Goal: Entertainment & Leisure: Browse casually

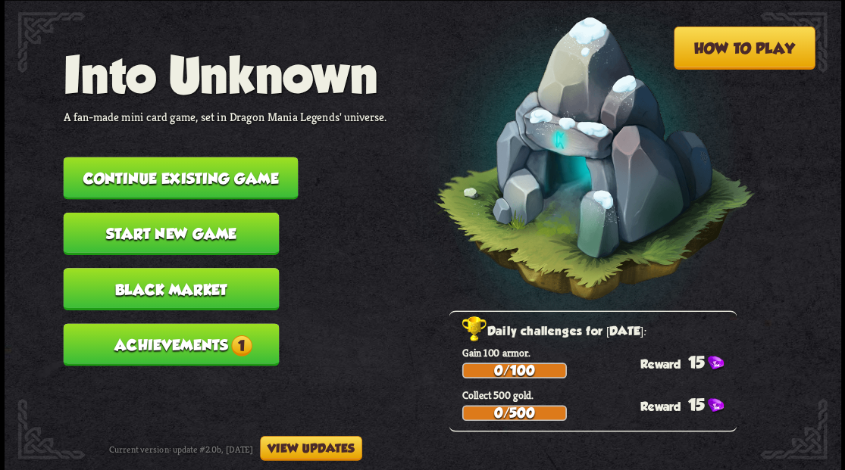
click at [166, 174] on button "Continue existing game" at bounding box center [180, 178] width 235 height 42
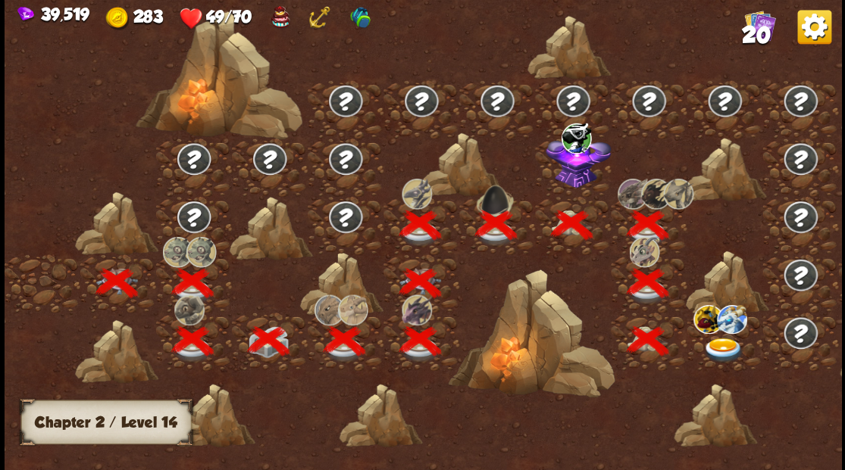
scroll to position [0, 230]
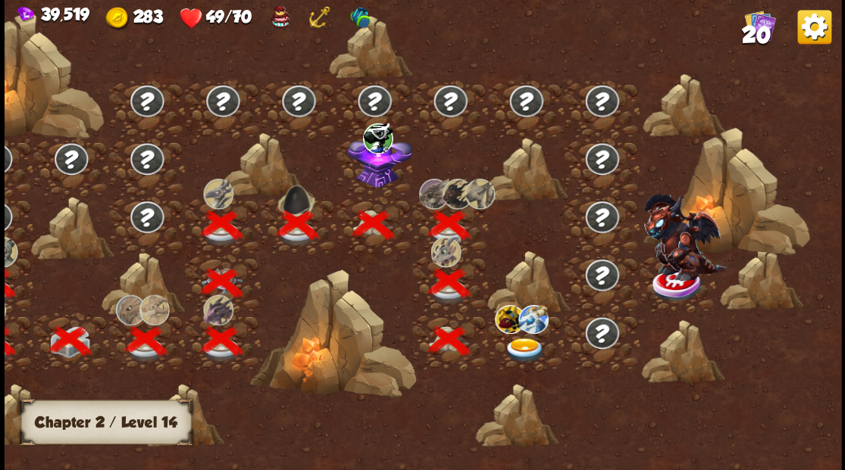
click at [523, 342] on img at bounding box center [524, 350] width 42 height 25
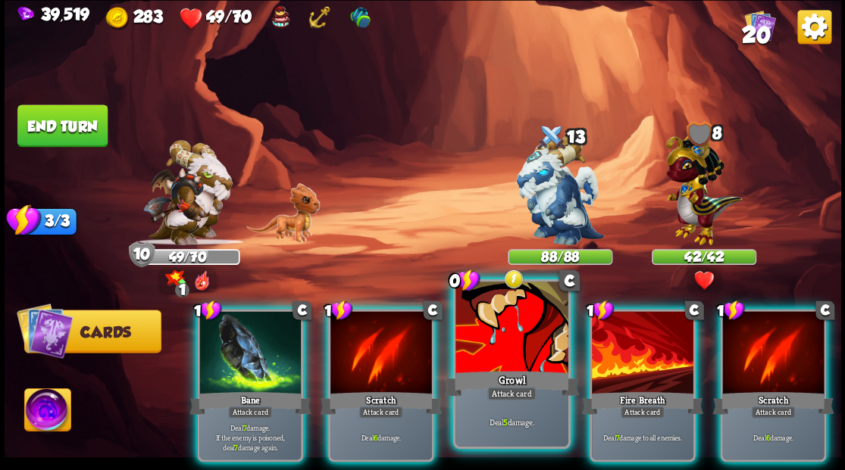
click at [483, 345] on div at bounding box center [511, 329] width 112 height 95
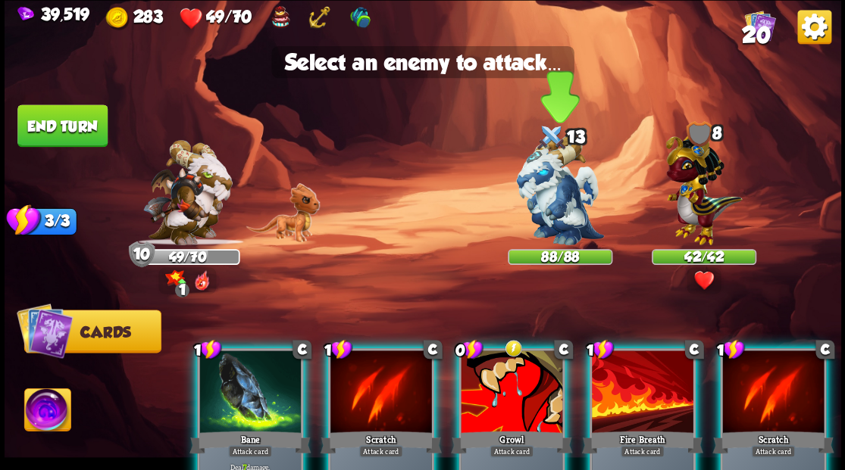
click at [550, 203] on img at bounding box center [560, 191] width 88 height 110
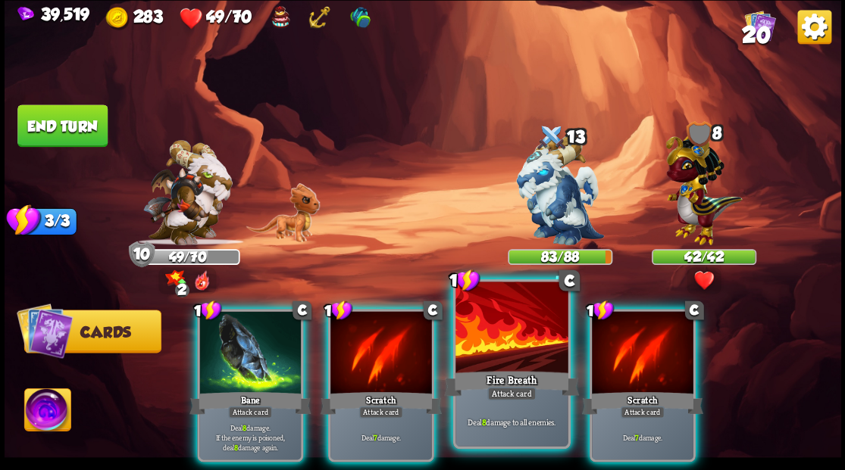
click at [491, 334] on div at bounding box center [511, 329] width 112 height 95
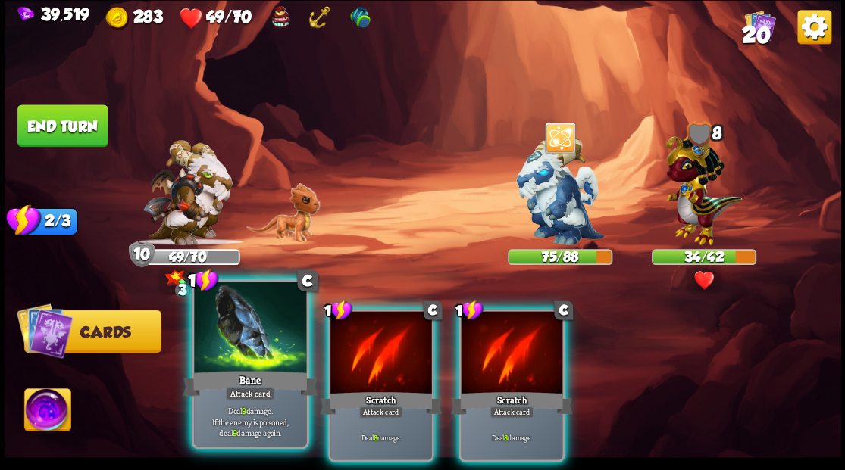
click at [278, 339] on div at bounding box center [250, 329] width 112 height 95
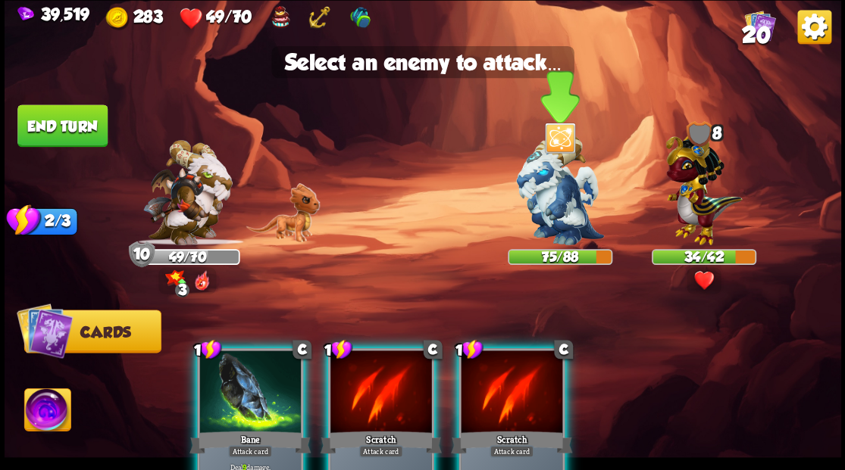
click at [545, 196] on img at bounding box center [560, 191] width 88 height 110
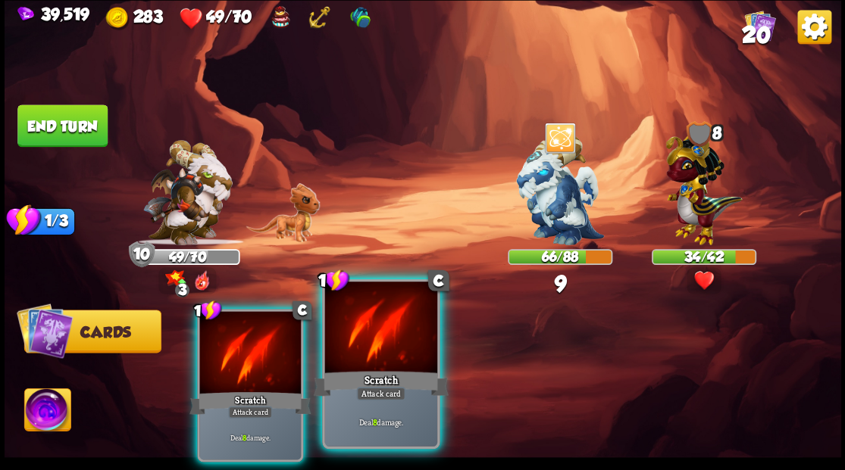
click at [365, 343] on div at bounding box center [380, 329] width 112 height 95
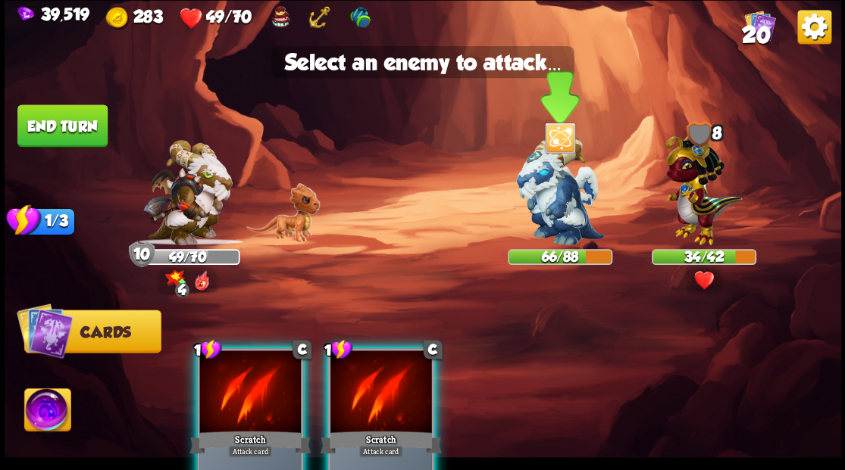
click at [564, 198] on img at bounding box center [560, 191] width 88 height 110
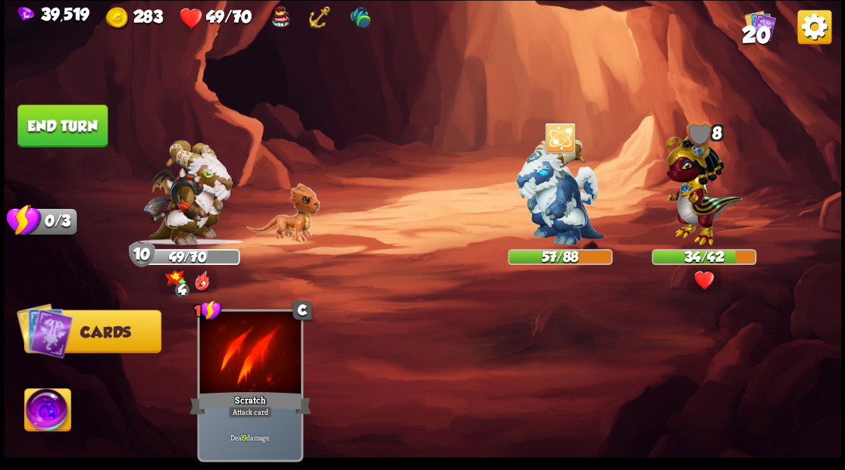
click at [58, 124] on button "End turn" at bounding box center [62, 126] width 90 height 42
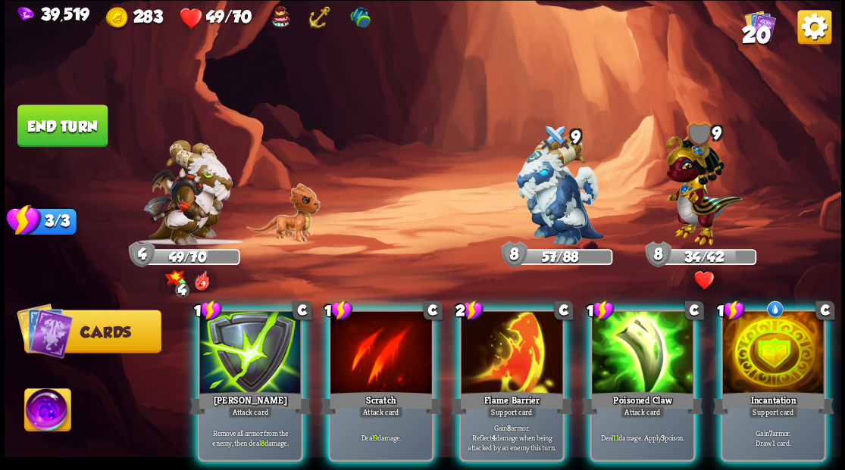
click at [786, 353] on div at bounding box center [773, 354] width 102 height 86
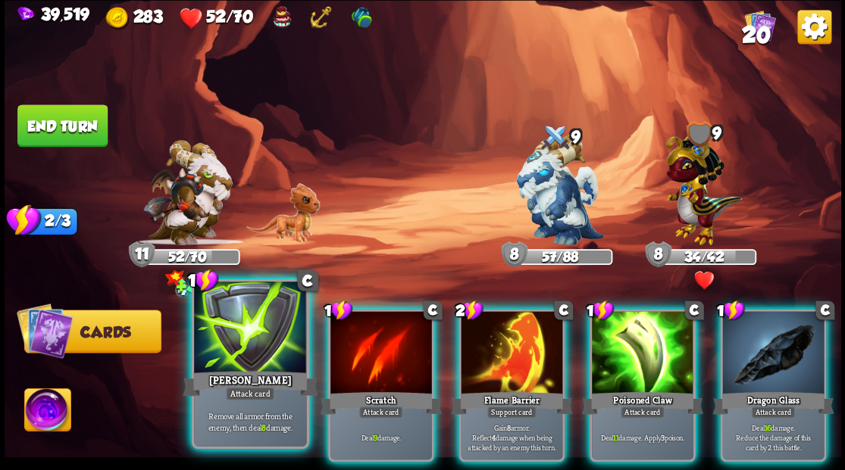
click at [235, 328] on div at bounding box center [250, 329] width 112 height 95
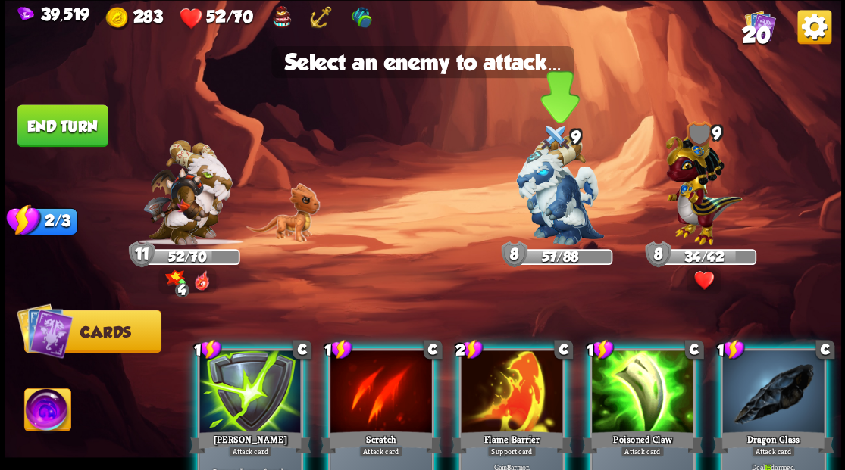
click at [556, 182] on img at bounding box center [560, 191] width 88 height 110
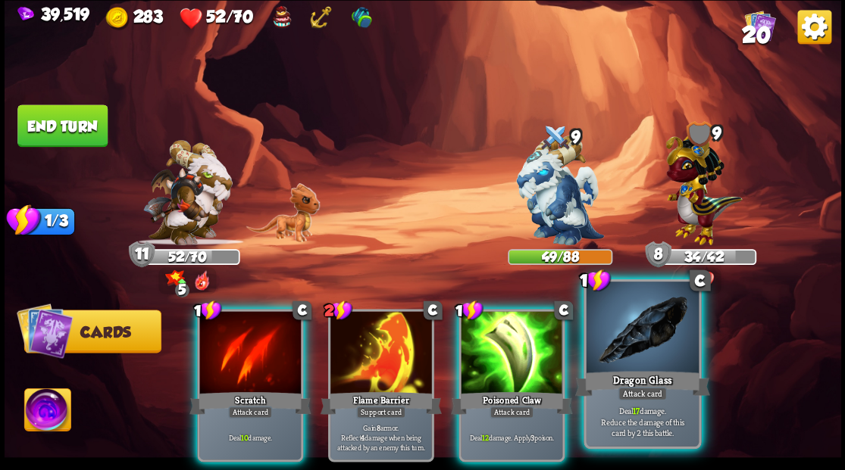
click at [645, 352] on div at bounding box center [642, 329] width 112 height 95
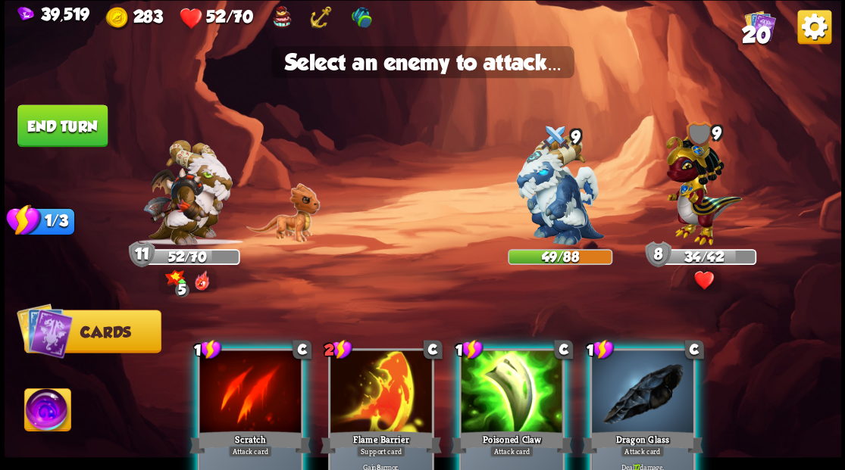
click at [42, 411] on img at bounding box center [47, 412] width 46 height 47
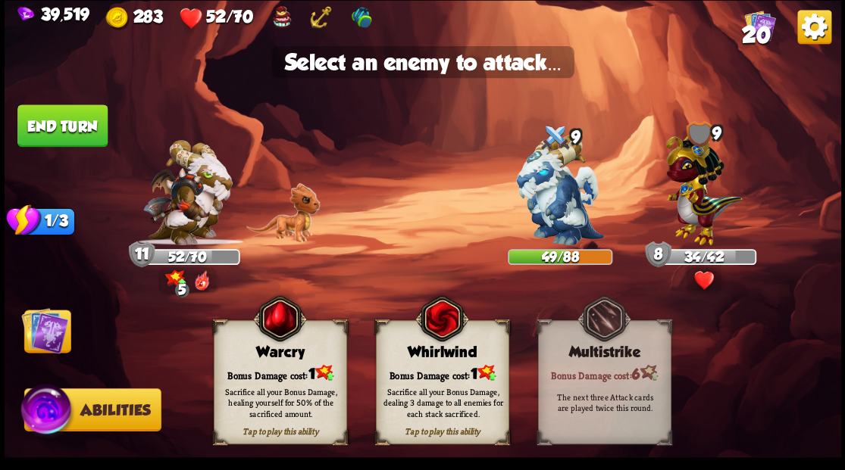
click at [274, 362] on div "Tap to play this ability Warcry Bonus Damage cost: 1 Sacrifice all your Bonus D…" at bounding box center [280, 382] width 133 height 124
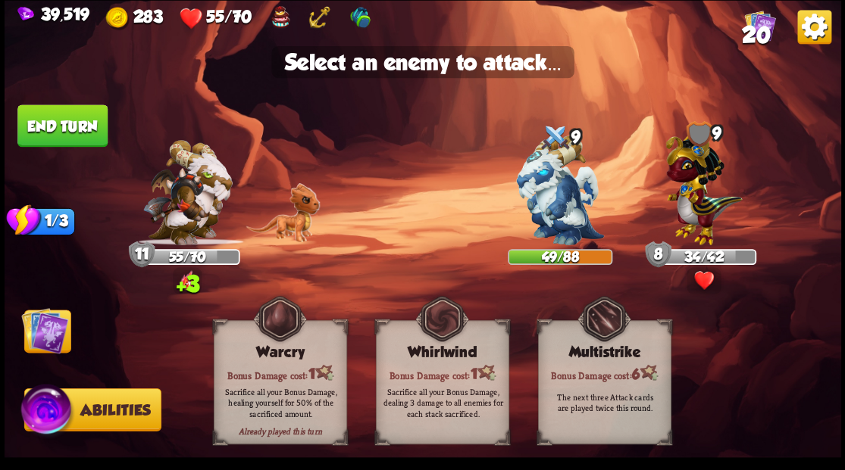
click at [43, 335] on img at bounding box center [44, 330] width 47 height 47
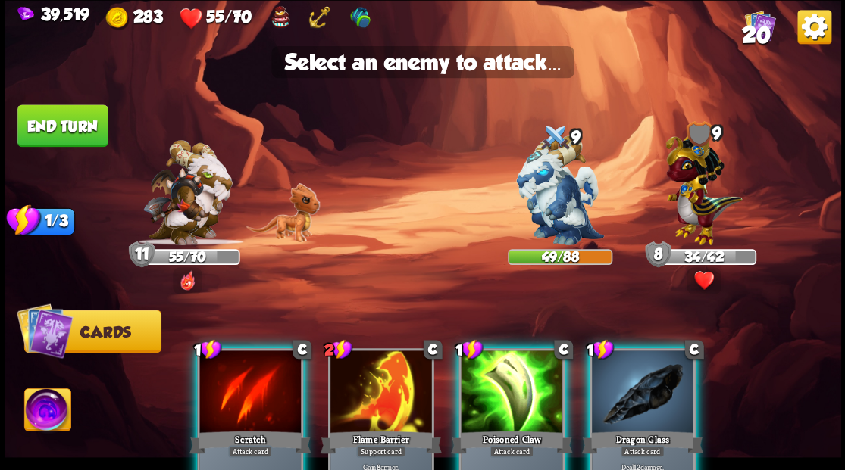
drag, startPoint x: 639, startPoint y: 391, endPoint x: 620, endPoint y: 350, distance: 45.4
click at [639, 390] on div at bounding box center [643, 394] width 102 height 86
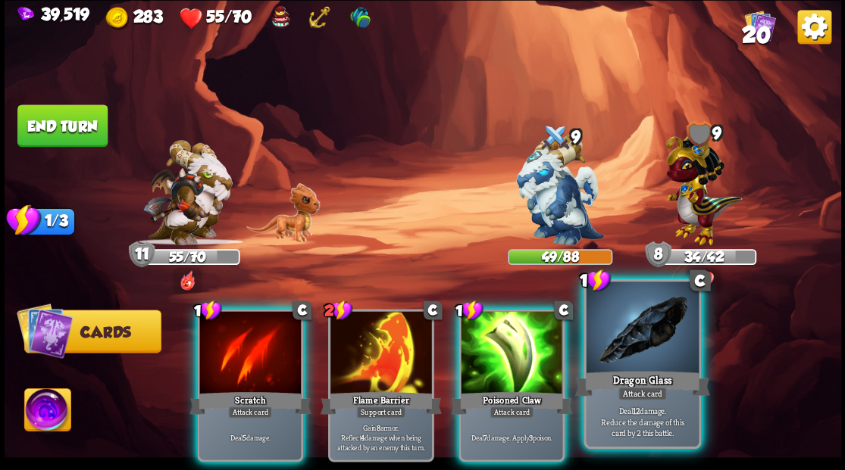
drag, startPoint x: 641, startPoint y: 380, endPoint x: 636, endPoint y: 370, distance: 11.5
click at [641, 377] on div "Dragon Glass" at bounding box center [641, 383] width 135 height 30
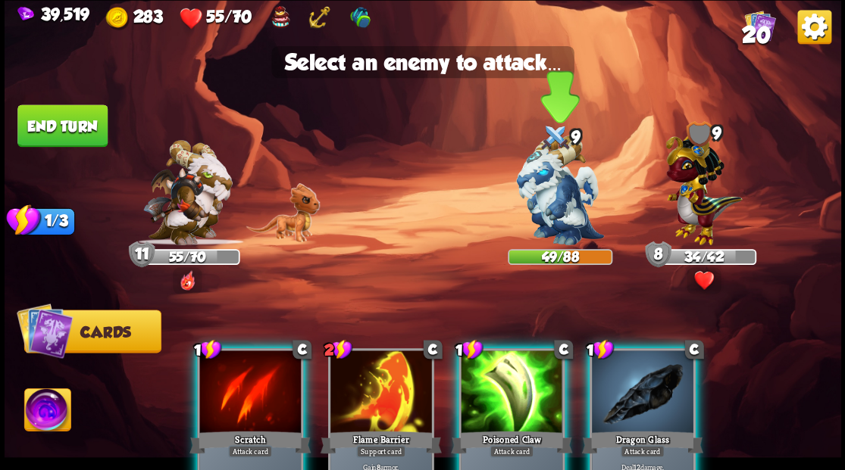
click at [550, 211] on img at bounding box center [560, 191] width 88 height 110
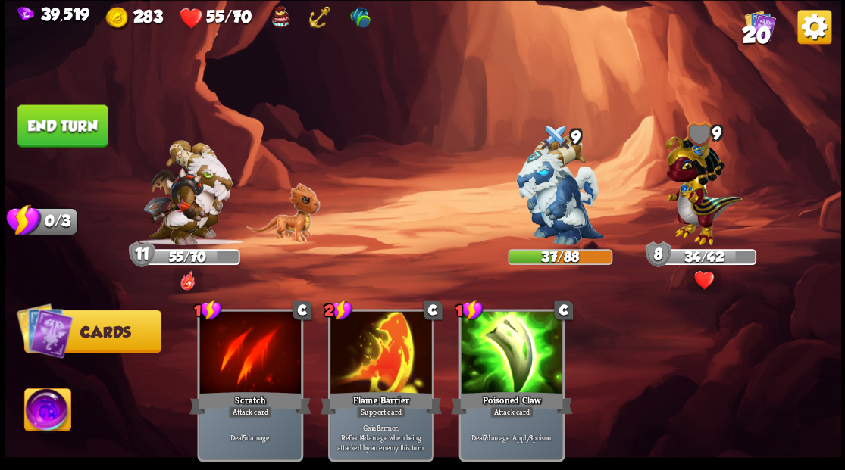
click at [69, 131] on button "End turn" at bounding box center [62, 126] width 90 height 42
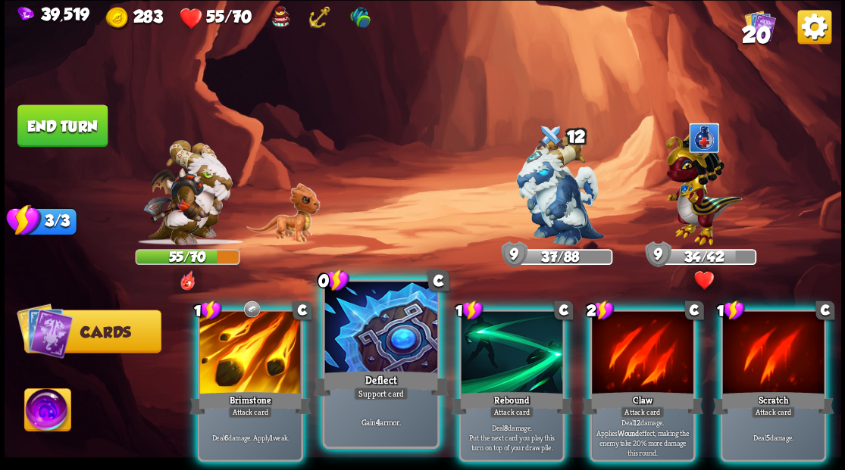
click at [396, 321] on div at bounding box center [380, 329] width 112 height 95
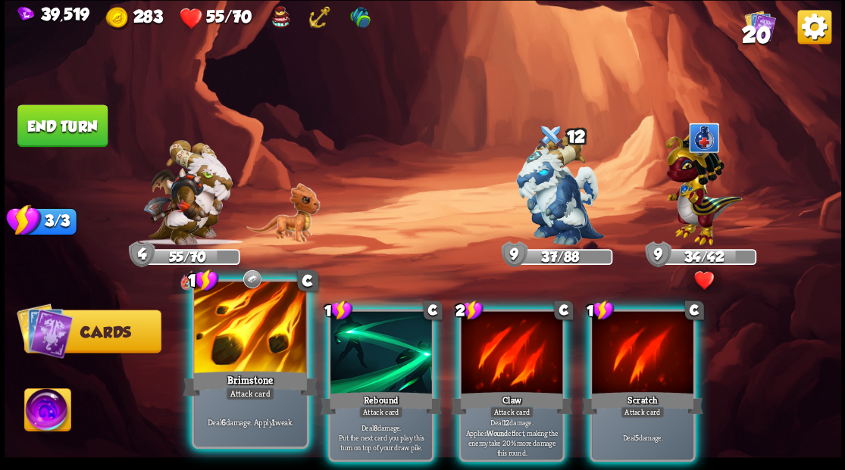
click at [249, 329] on div at bounding box center [250, 329] width 112 height 95
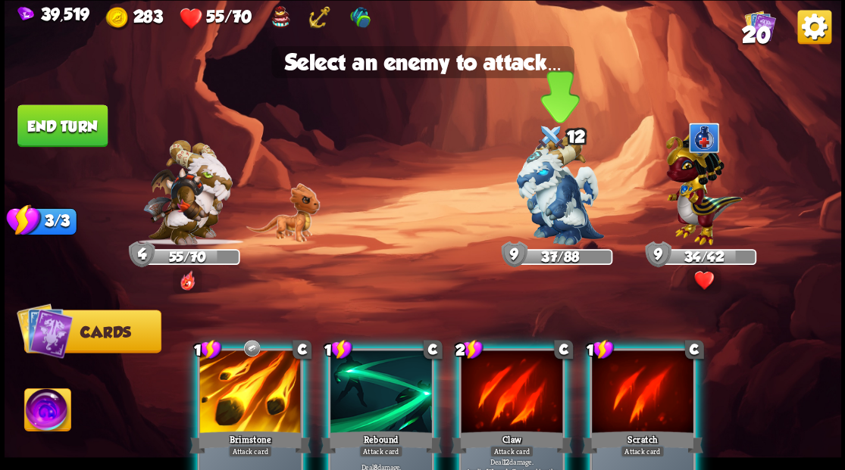
click at [548, 192] on img at bounding box center [560, 191] width 88 height 110
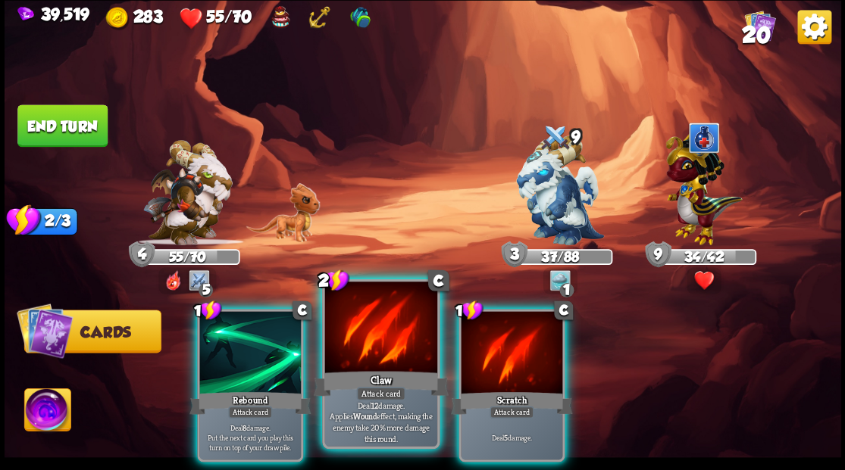
click at [380, 336] on div at bounding box center [380, 329] width 112 height 95
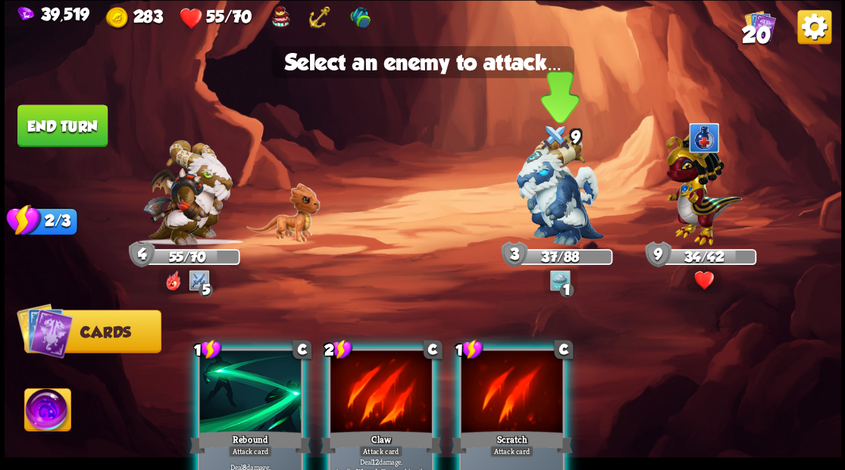
click at [544, 195] on img at bounding box center [560, 191] width 88 height 110
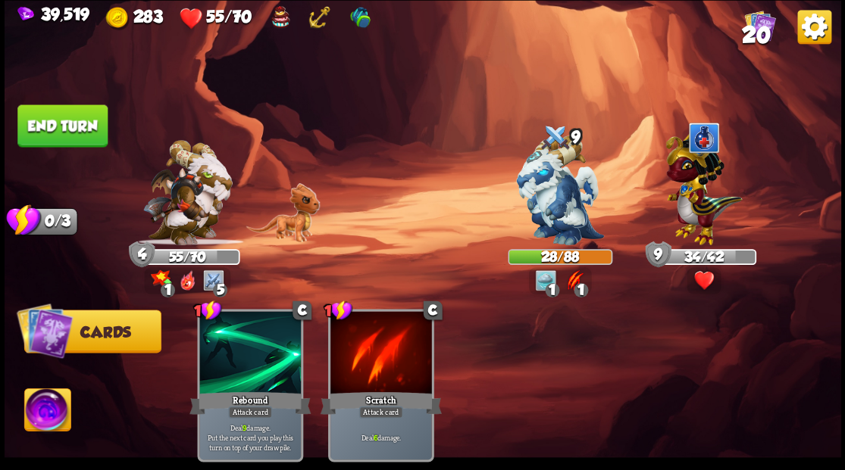
click at [66, 120] on button "End turn" at bounding box center [62, 126] width 90 height 42
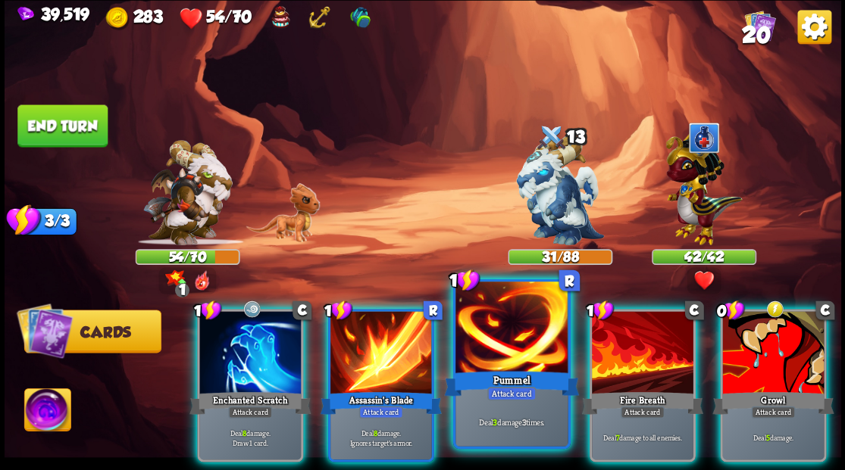
click at [495, 345] on div at bounding box center [511, 329] width 112 height 95
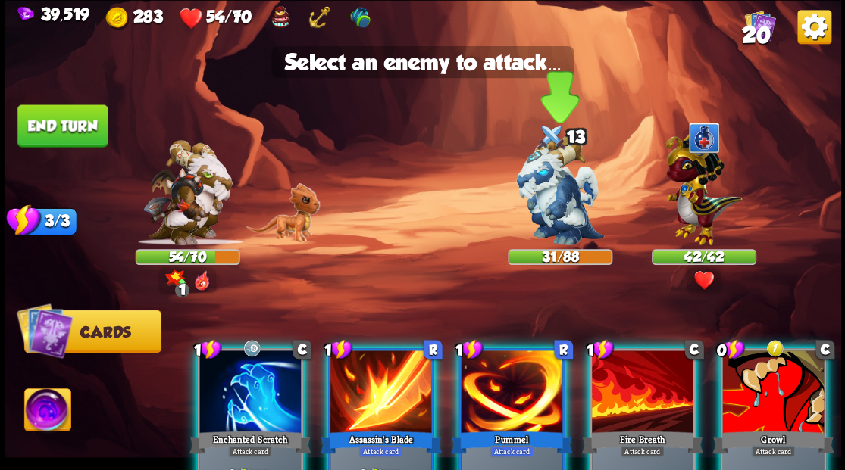
click at [546, 186] on img at bounding box center [560, 191] width 88 height 110
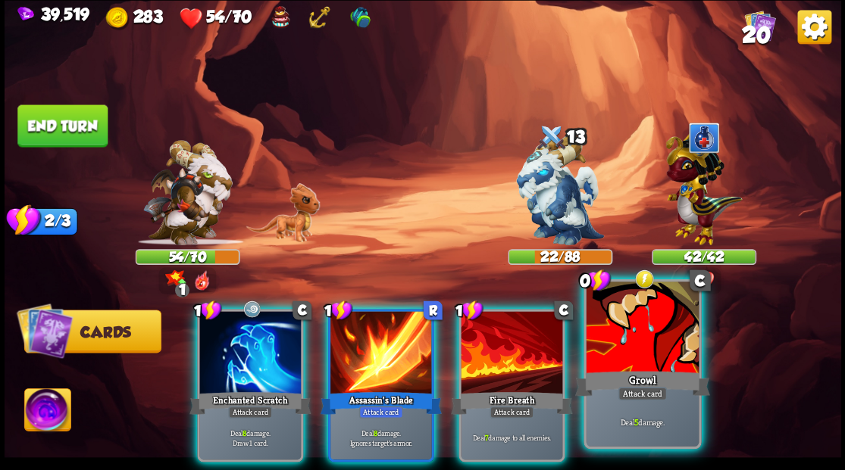
click at [633, 348] on div at bounding box center [642, 329] width 112 height 95
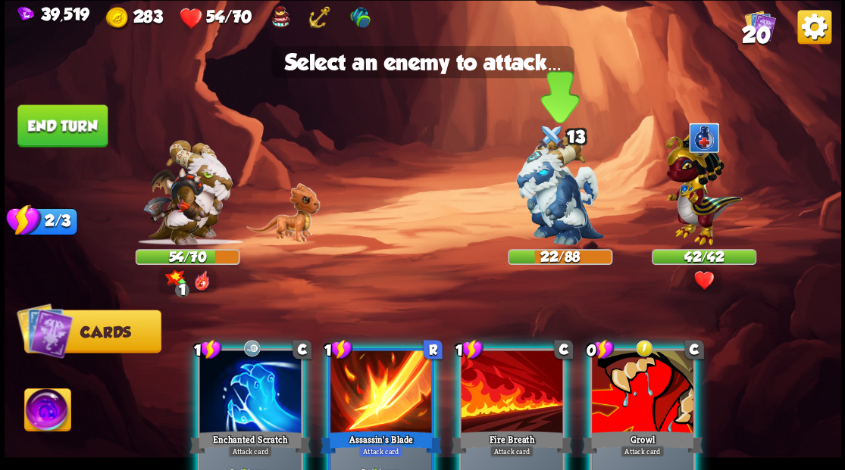
click at [552, 195] on img at bounding box center [560, 191] width 88 height 110
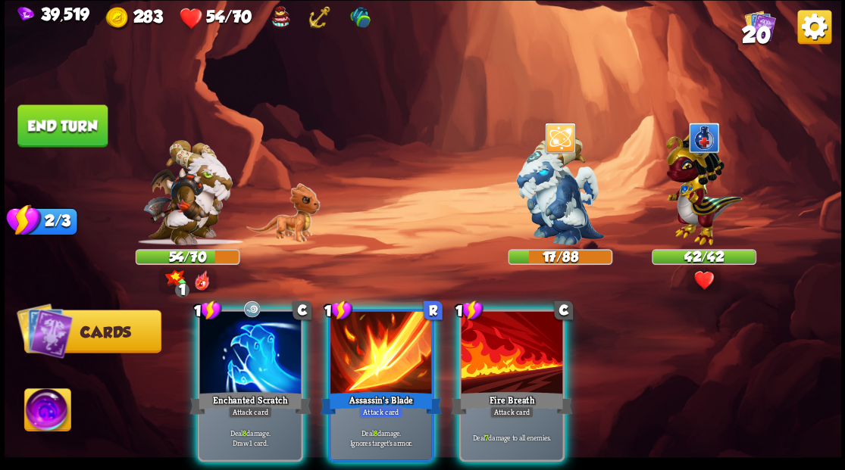
click at [512, 350] on div at bounding box center [512, 354] width 102 height 86
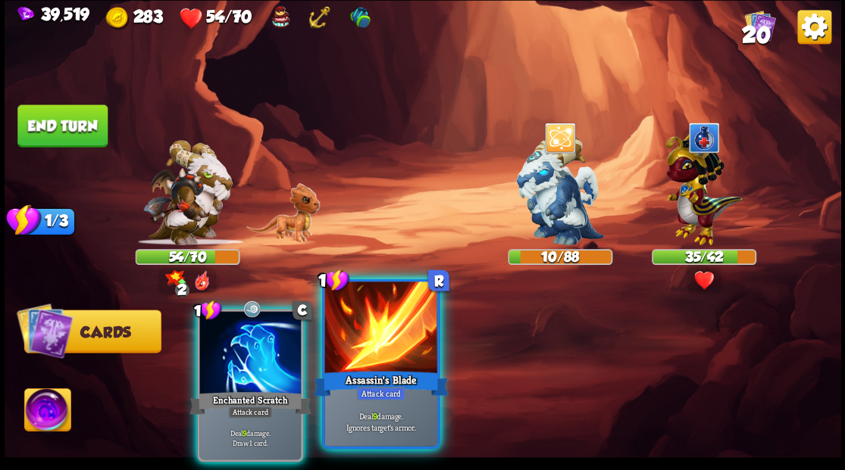
click at [389, 355] on div at bounding box center [380, 329] width 112 height 95
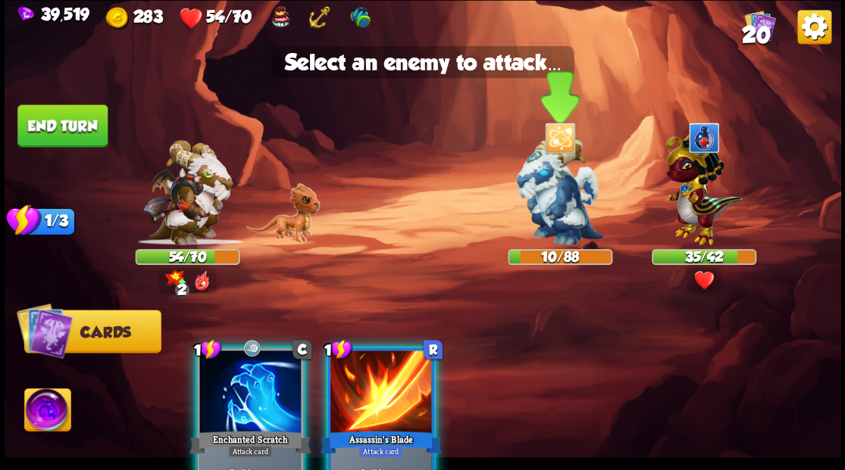
click at [541, 203] on img at bounding box center [560, 191] width 88 height 110
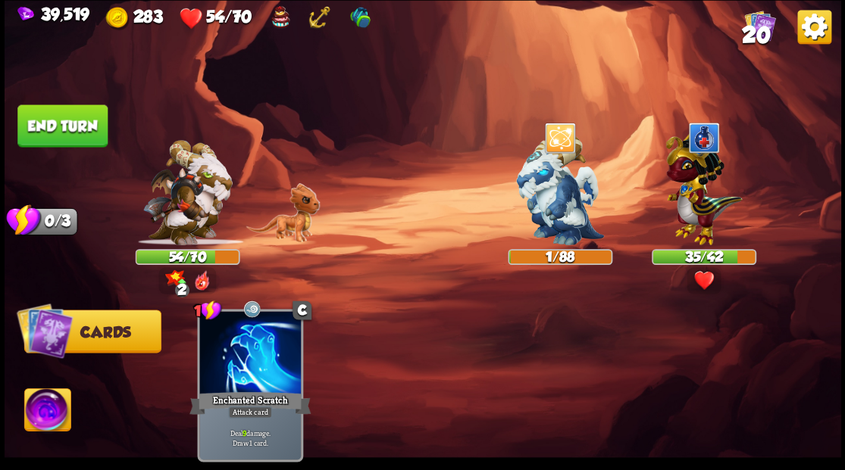
click at [45, 412] on img at bounding box center [47, 412] width 46 height 47
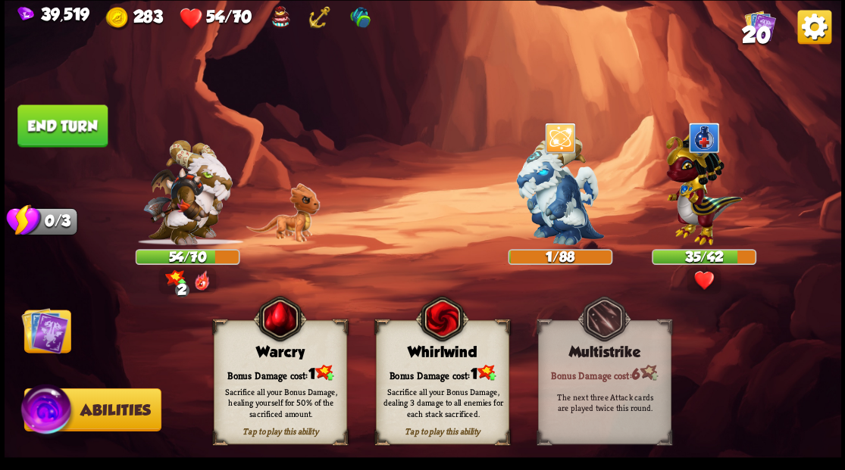
click at [264, 364] on div "Bonus Damage cost: 1" at bounding box center [280, 373] width 132 height 19
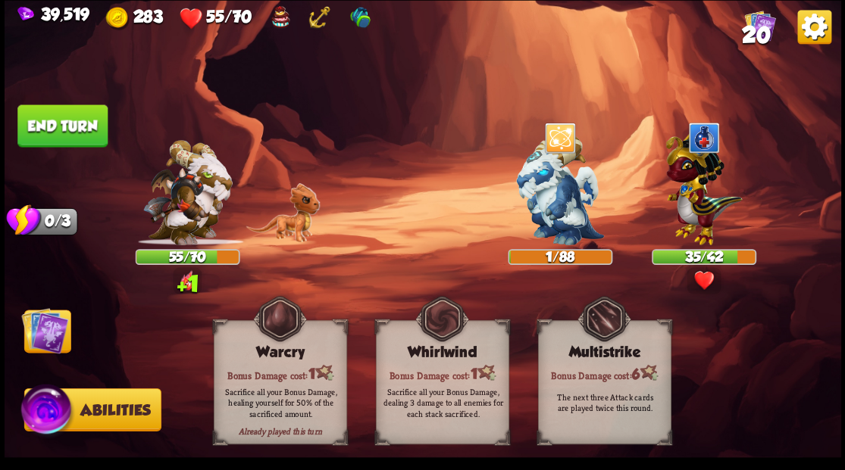
drag, startPoint x: 46, startPoint y: 329, endPoint x: 64, endPoint y: 298, distance: 35.0
click at [47, 329] on img at bounding box center [44, 330] width 47 height 47
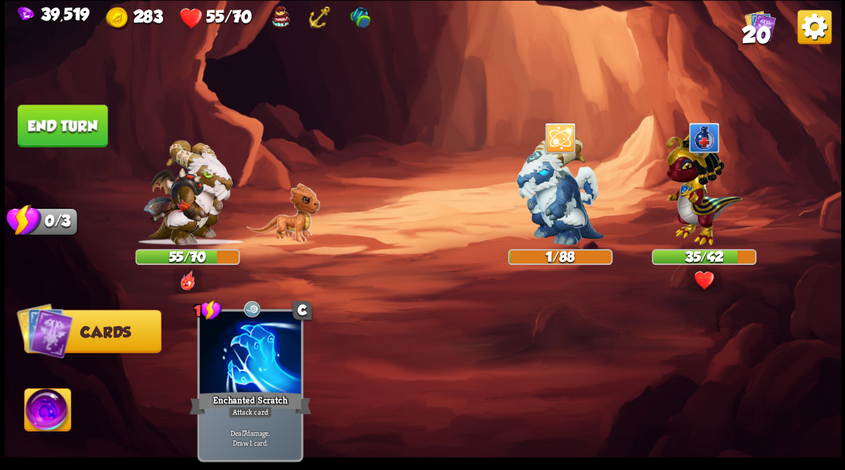
click at [61, 142] on button "End turn" at bounding box center [62, 126] width 90 height 42
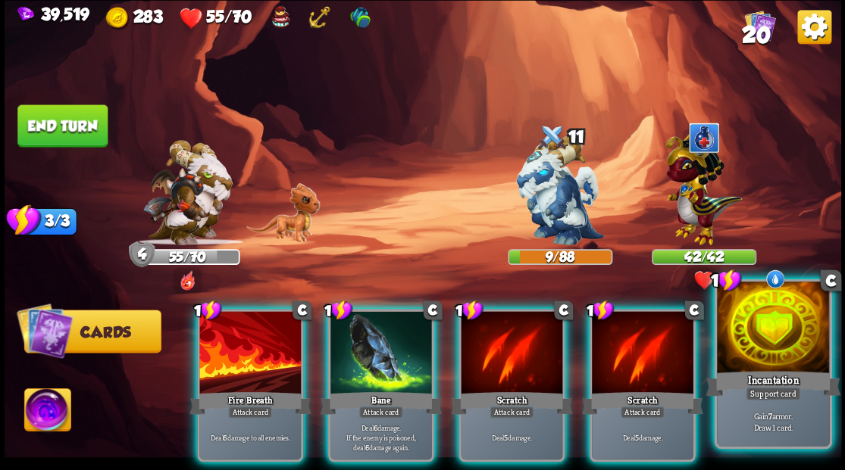
click at [765, 348] on div at bounding box center [773, 329] width 112 height 95
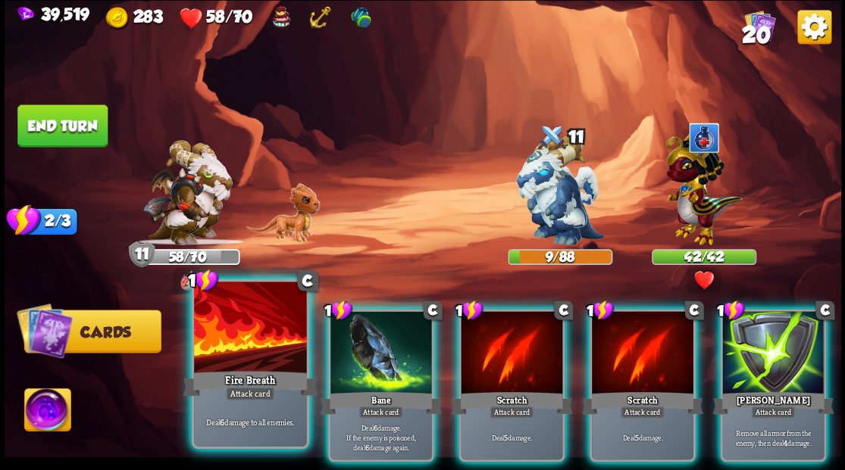
click at [223, 339] on div at bounding box center [250, 329] width 112 height 95
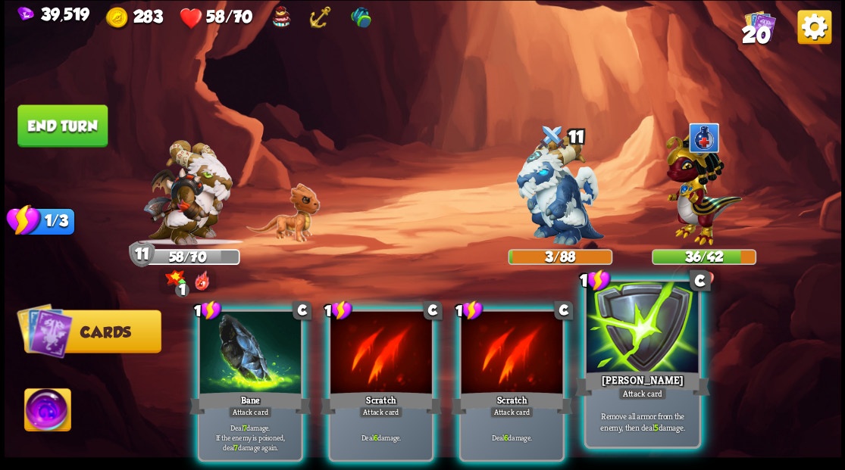
click at [621, 361] on div at bounding box center [642, 329] width 112 height 95
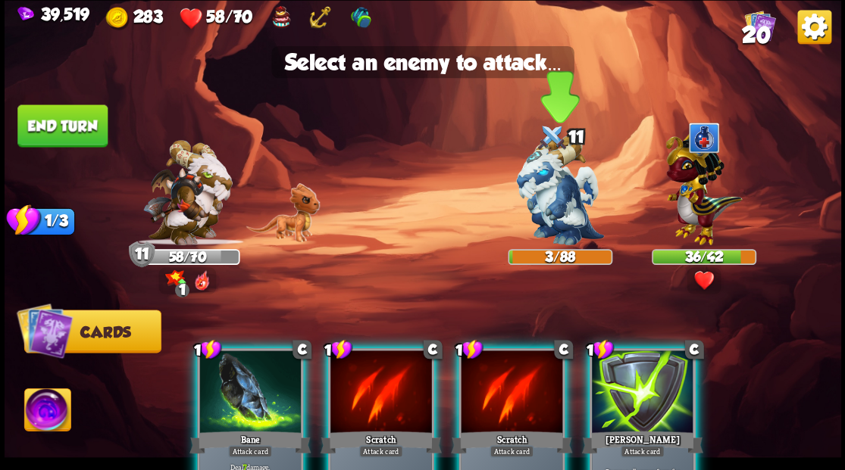
click at [555, 209] on img at bounding box center [560, 191] width 88 height 110
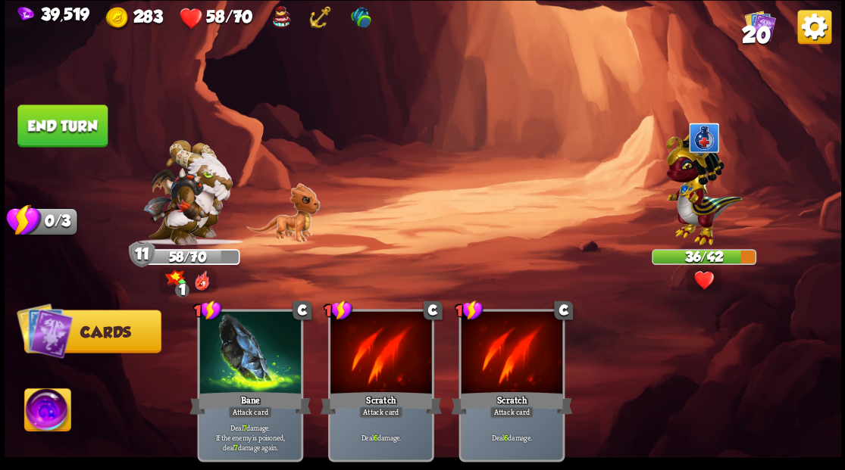
click at [40, 420] on img at bounding box center [47, 412] width 46 height 47
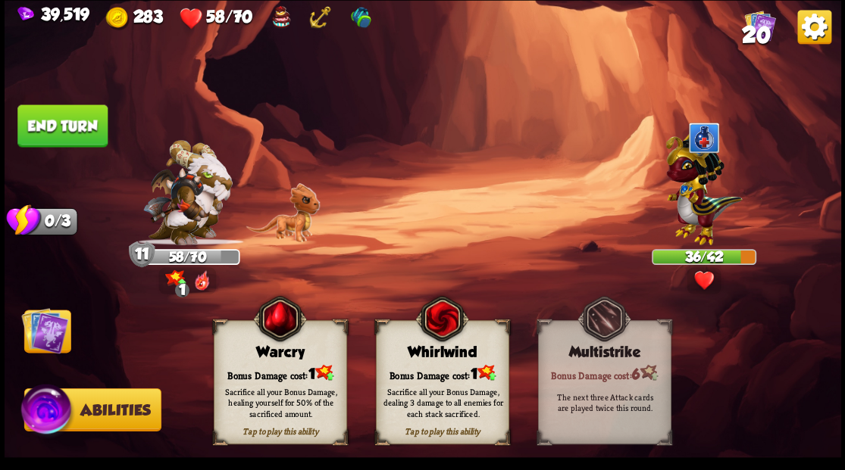
click at [267, 365] on div "Bonus Damage cost: 1" at bounding box center [280, 373] width 132 height 19
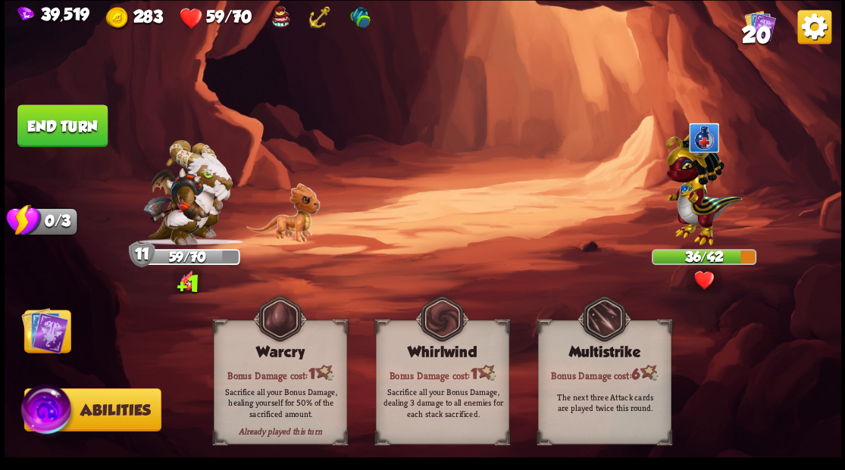
click at [48, 340] on img at bounding box center [44, 330] width 47 height 47
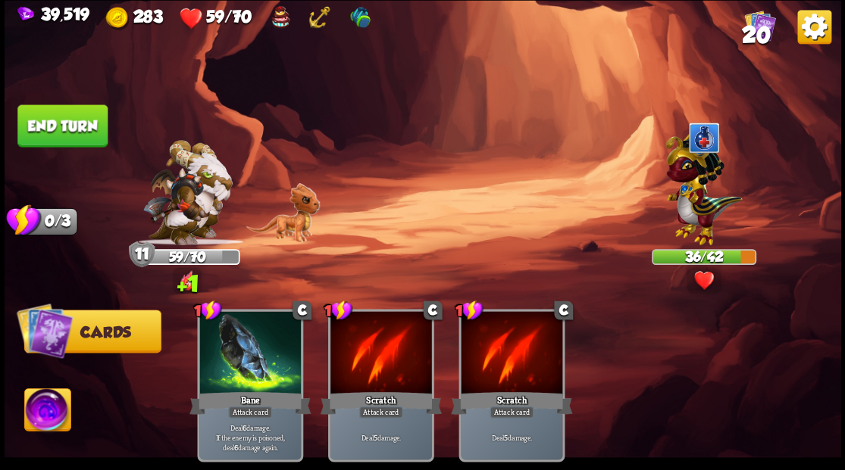
click at [79, 130] on button "End turn" at bounding box center [62, 126] width 90 height 42
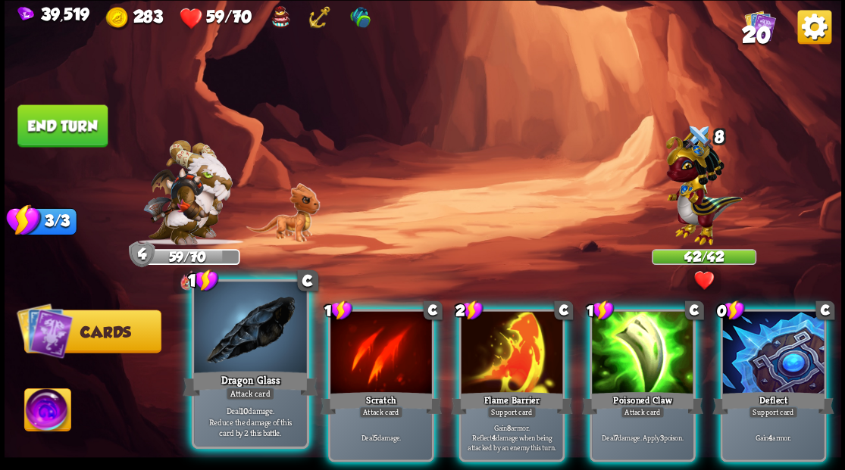
click at [254, 341] on div at bounding box center [250, 329] width 112 height 95
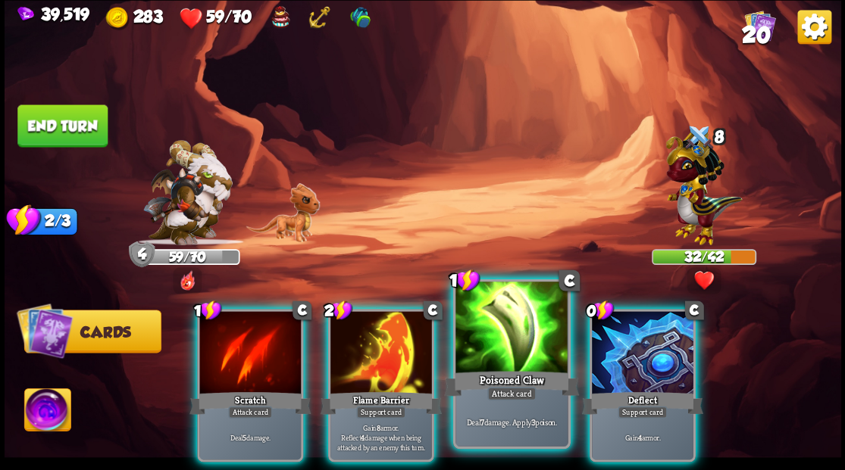
click at [517, 336] on div at bounding box center [511, 329] width 112 height 95
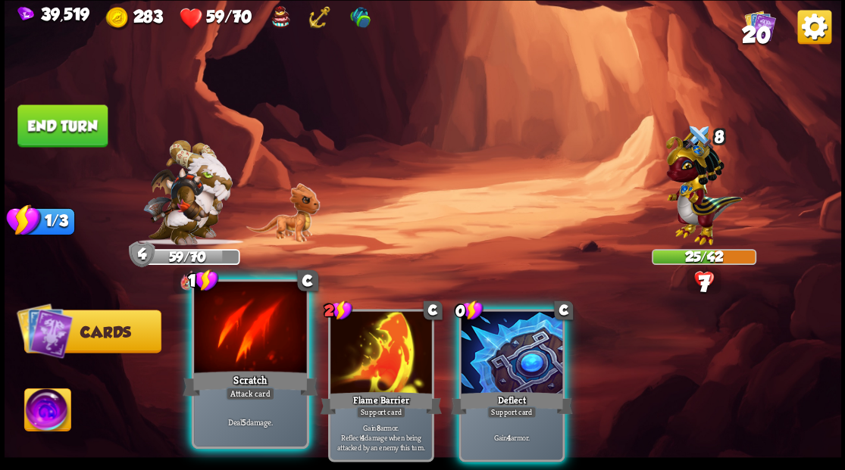
drag, startPoint x: 226, startPoint y: 330, endPoint x: 228, endPoint y: 311, distance: 19.1
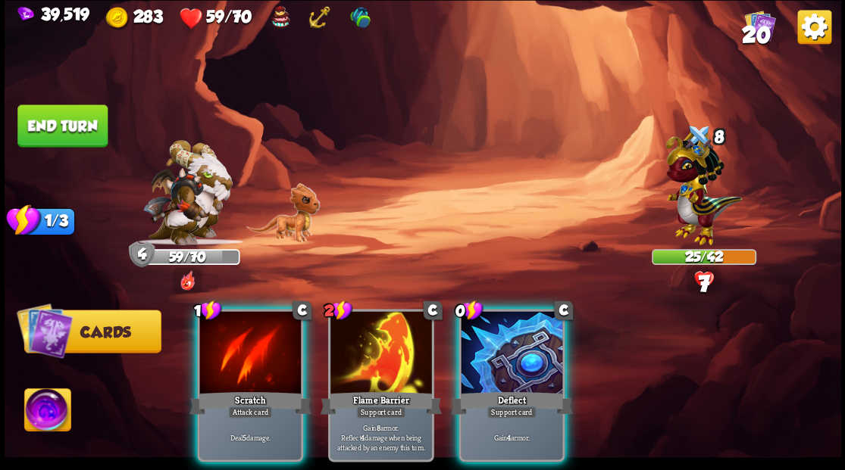
click at [225, 330] on div at bounding box center [250, 354] width 102 height 86
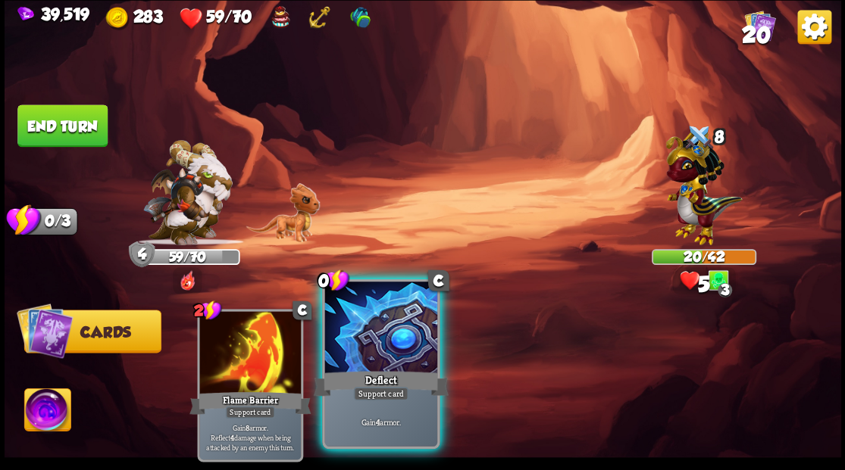
click at [367, 352] on div at bounding box center [380, 329] width 112 height 95
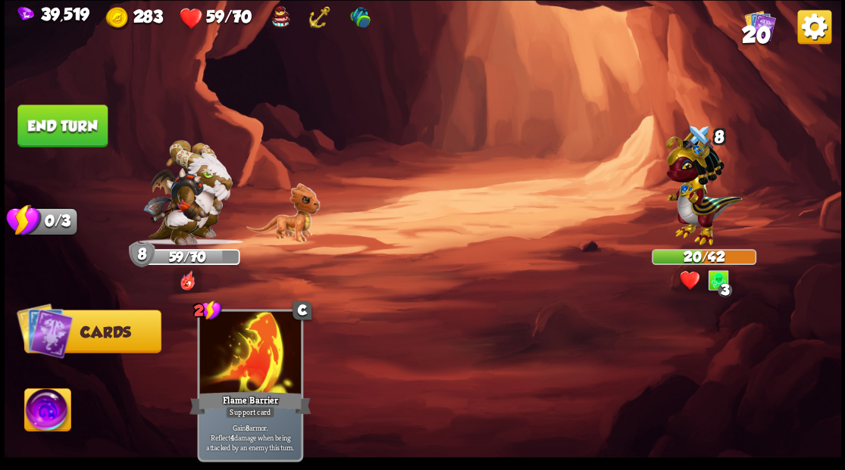
click at [65, 120] on button "End turn" at bounding box center [62, 126] width 90 height 42
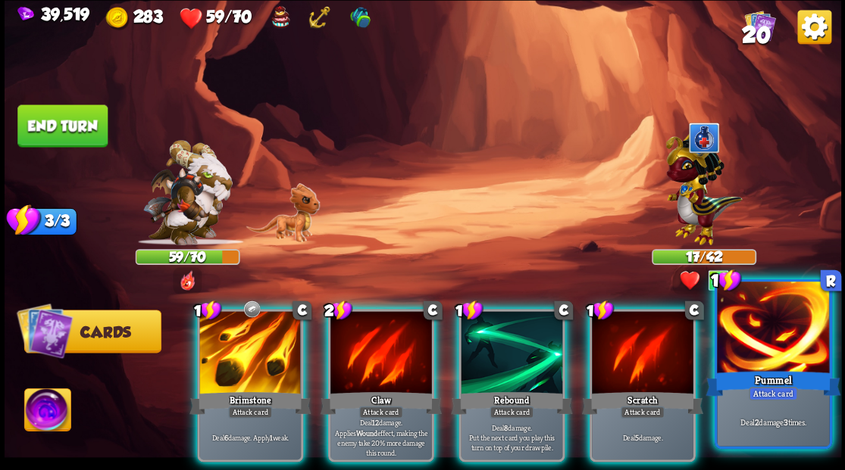
click at [768, 348] on div at bounding box center [773, 329] width 112 height 95
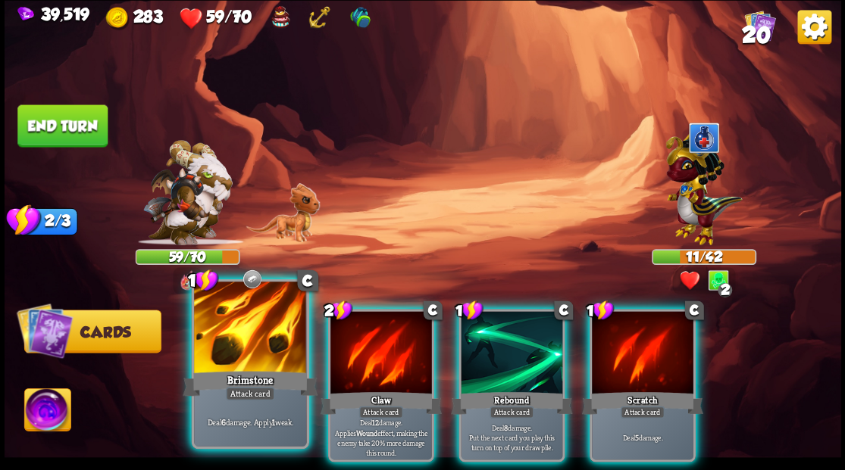
click at [233, 334] on div at bounding box center [250, 329] width 112 height 95
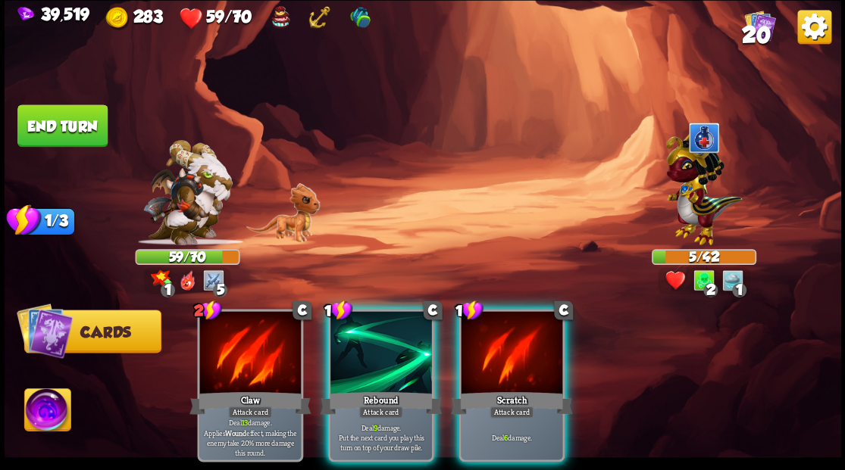
click at [41, 404] on img at bounding box center [47, 412] width 46 height 47
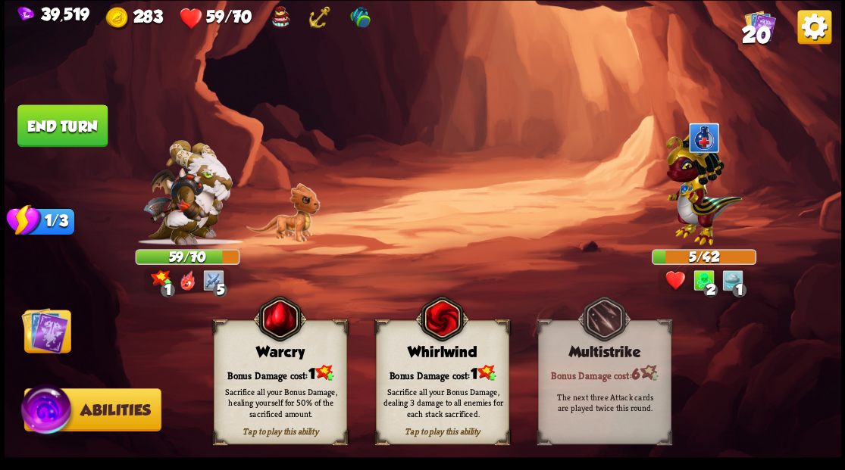
click at [262, 371] on div "Bonus Damage cost: 1" at bounding box center [280, 373] width 132 height 19
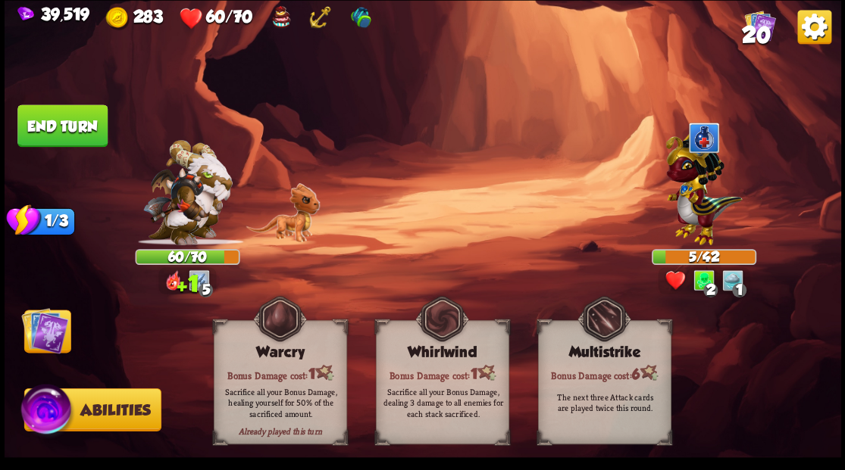
click at [44, 327] on img at bounding box center [44, 330] width 47 height 47
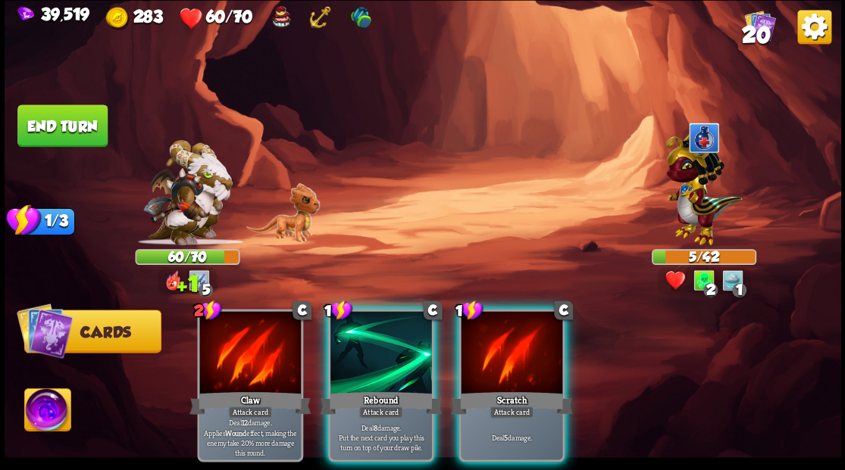
drag, startPoint x: 370, startPoint y: 338, endPoint x: 383, endPoint y: 311, distance: 29.8
click at [377, 324] on div at bounding box center [381, 354] width 102 height 86
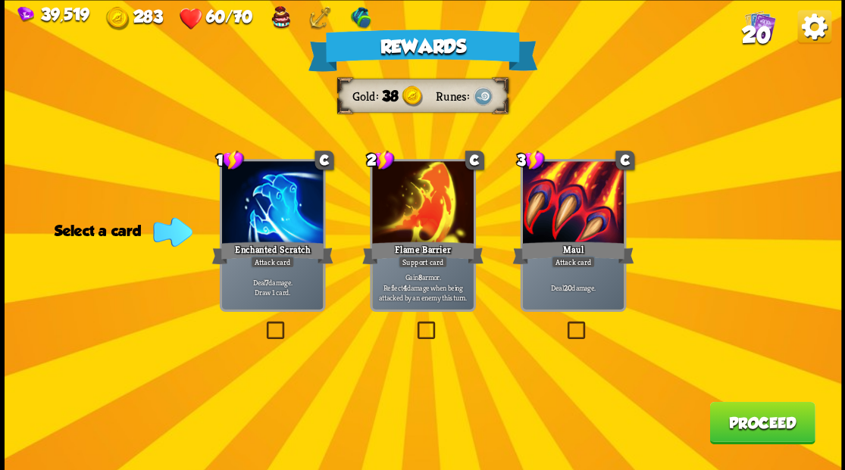
click at [756, 418] on button "Proceed" at bounding box center [761, 423] width 105 height 42
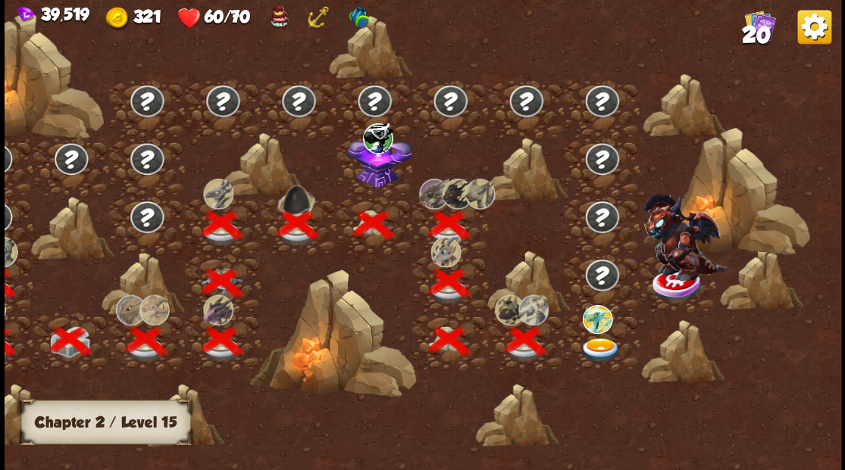
click at [598, 345] on img at bounding box center [601, 350] width 42 height 25
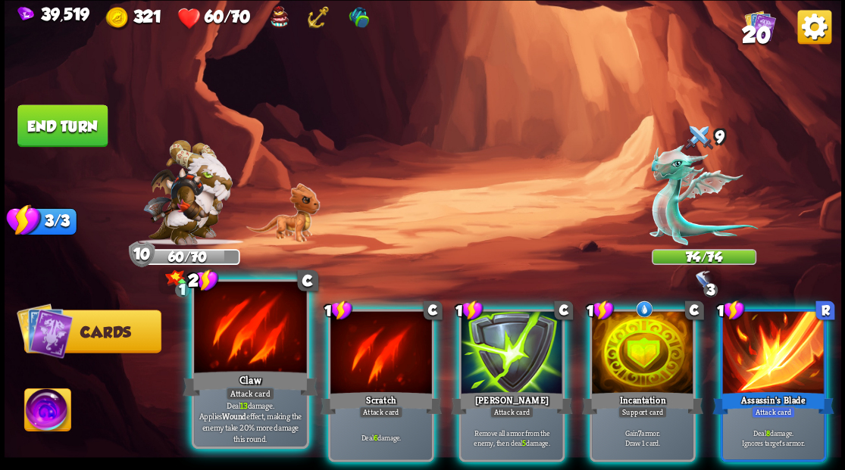
click at [244, 344] on div at bounding box center [250, 329] width 112 height 95
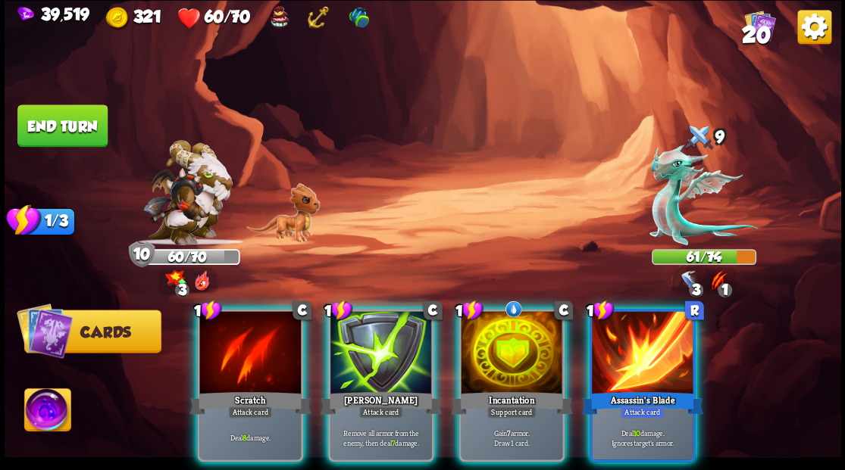
click at [41, 403] on img at bounding box center [47, 412] width 46 height 47
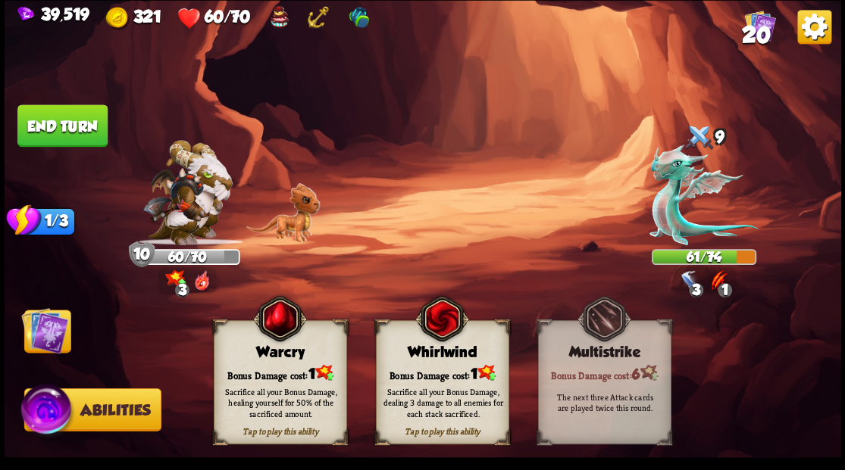
click at [255, 371] on div "Bonus Damage cost: 1" at bounding box center [280, 373] width 132 height 19
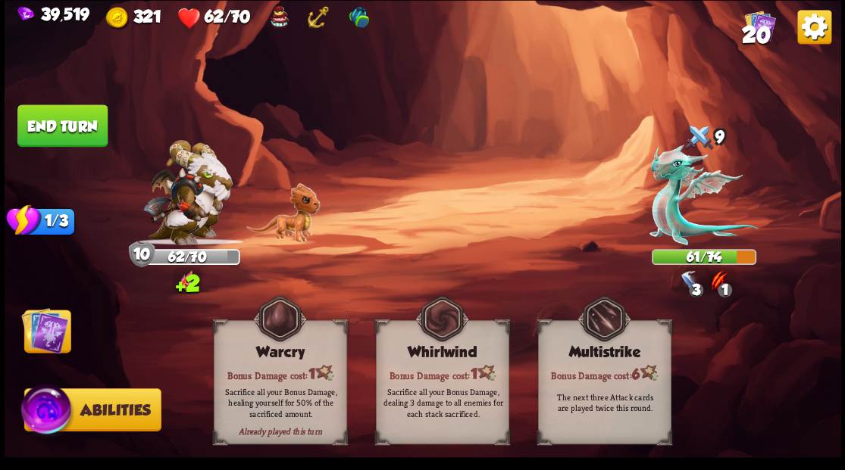
click at [45, 333] on img at bounding box center [44, 330] width 47 height 47
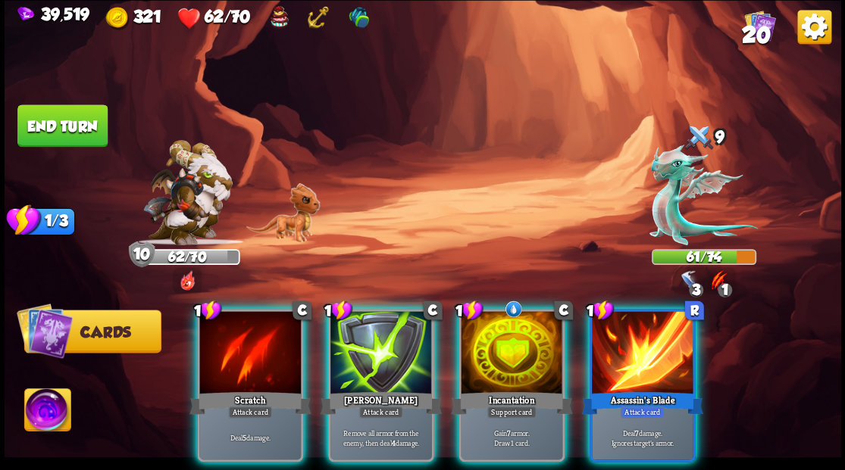
click at [501, 351] on div at bounding box center [512, 354] width 102 height 86
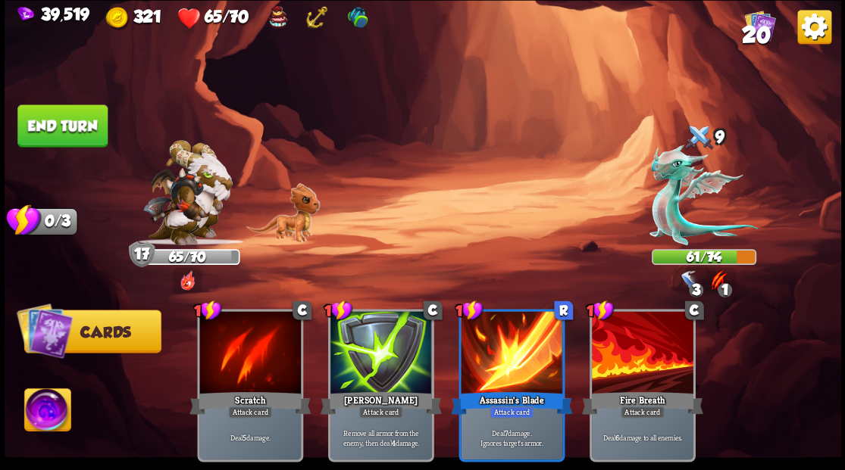
click at [56, 124] on button "End turn" at bounding box center [62, 126] width 90 height 42
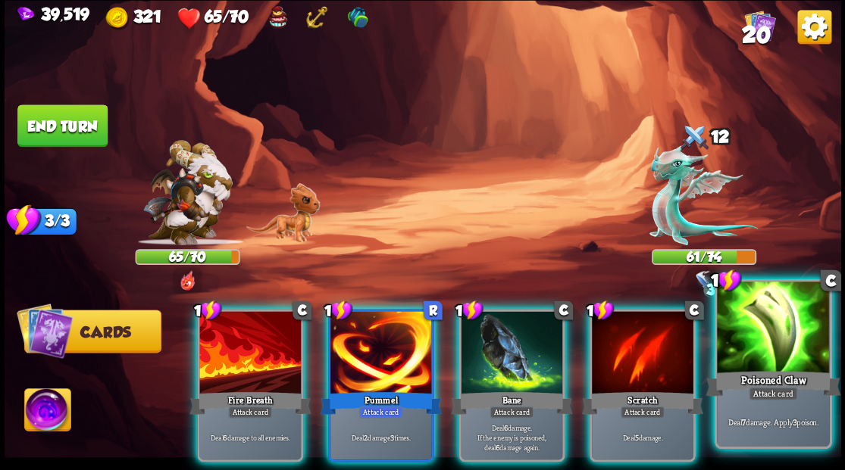
click at [770, 348] on div at bounding box center [773, 329] width 112 height 95
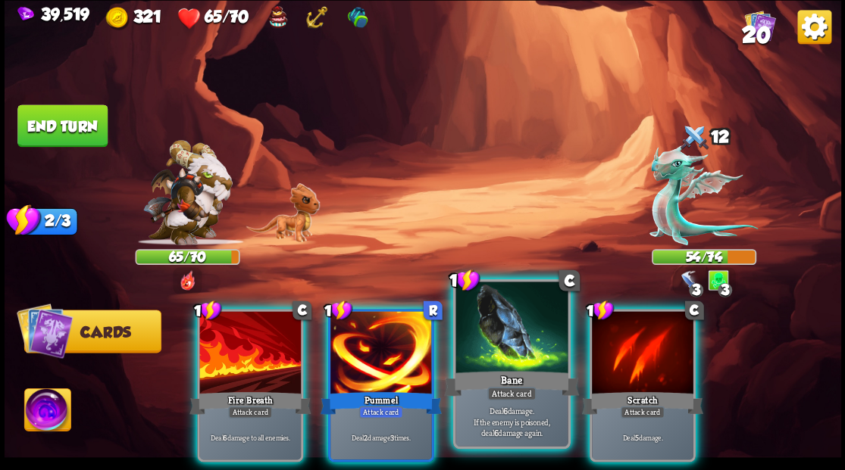
click at [491, 348] on div at bounding box center [511, 329] width 112 height 95
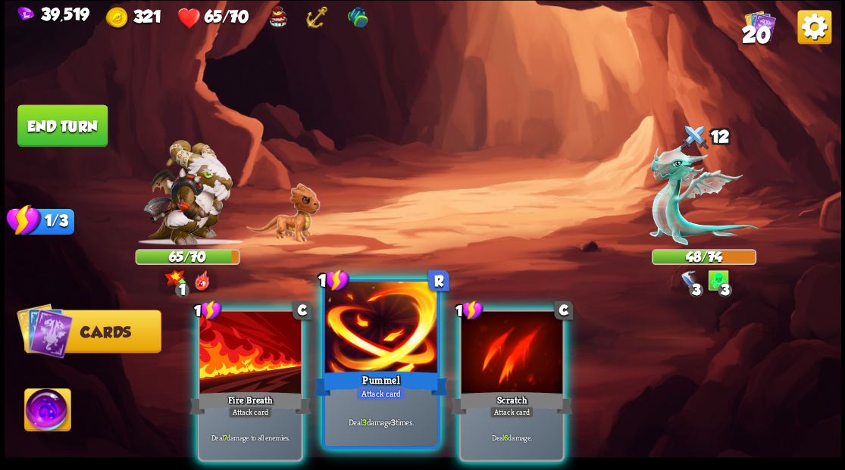
click at [361, 327] on div at bounding box center [380, 329] width 112 height 95
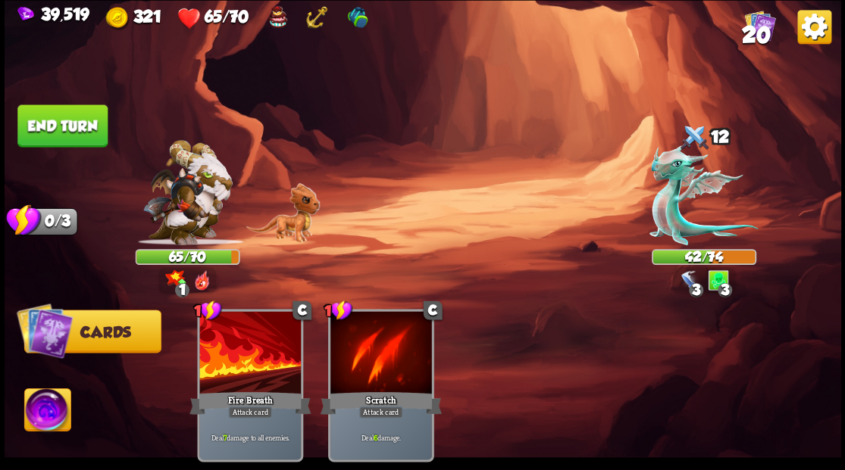
click at [33, 412] on img at bounding box center [47, 412] width 46 height 47
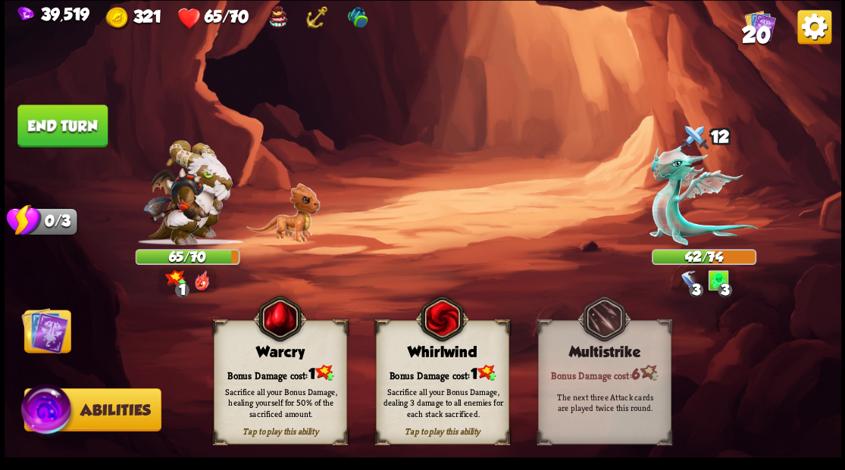
click at [262, 359] on div "Warcry" at bounding box center [280, 352] width 132 height 17
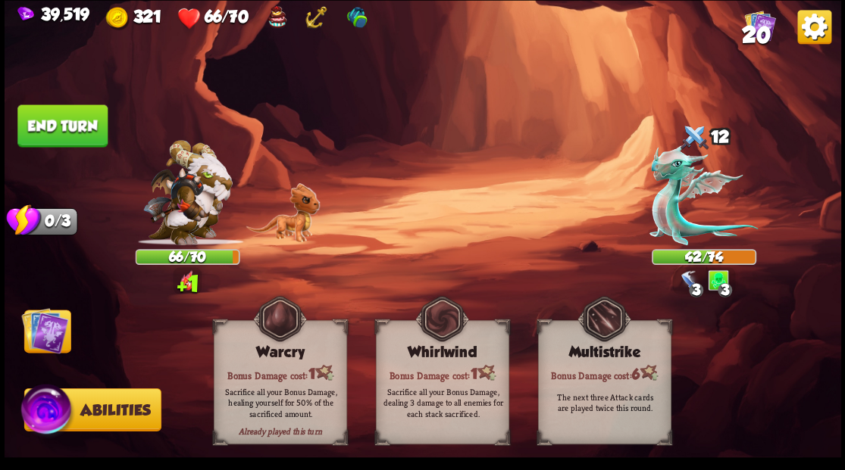
drag, startPoint x: 47, startPoint y: 338, endPoint x: 45, endPoint y: 319, distance: 19.1
click at [46, 338] on img at bounding box center [44, 330] width 47 height 47
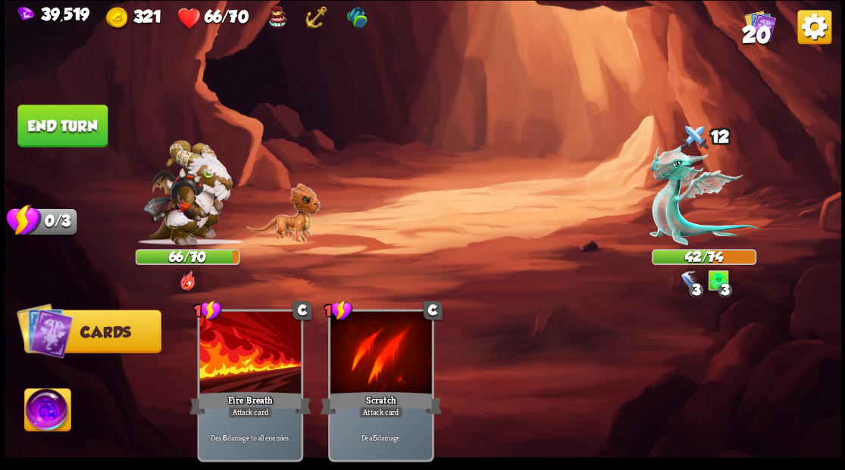
click at [68, 118] on button "End turn" at bounding box center [62, 126] width 90 height 42
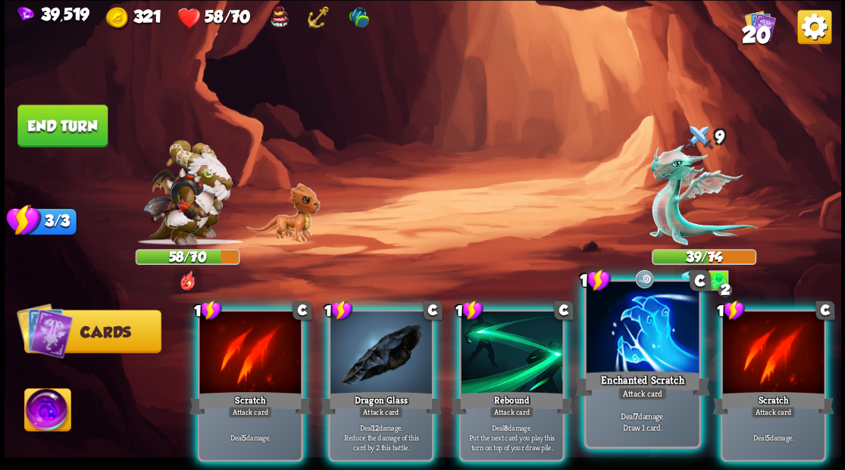
click at [650, 337] on div at bounding box center [642, 329] width 112 height 95
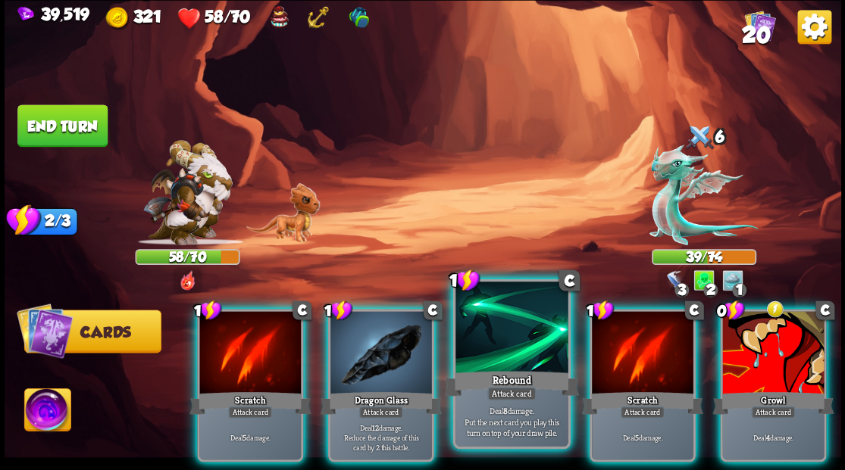
click at [503, 341] on div at bounding box center [511, 329] width 112 height 95
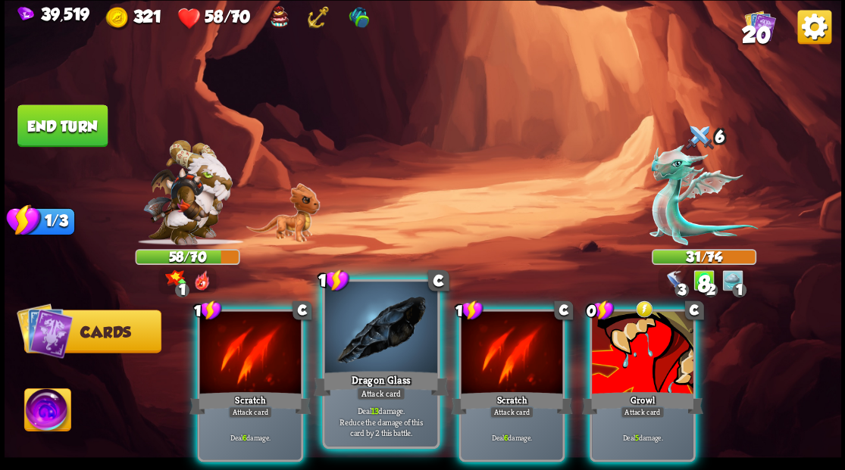
click at [371, 333] on div at bounding box center [380, 329] width 112 height 95
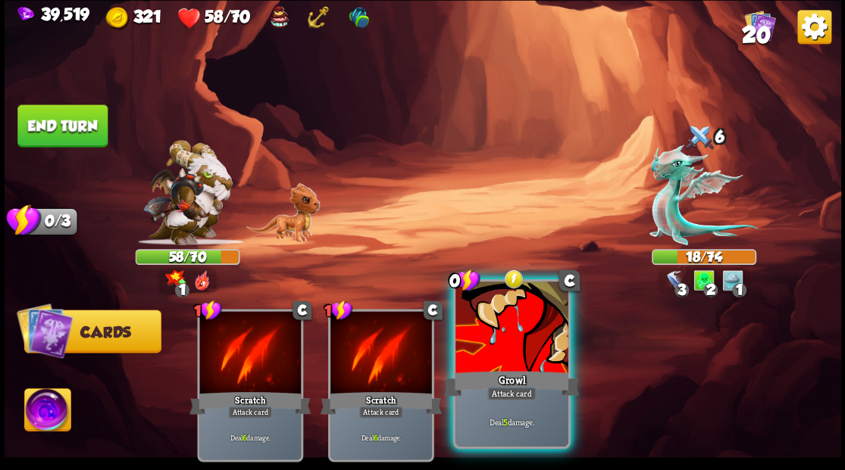
click at [506, 353] on div at bounding box center [511, 329] width 112 height 95
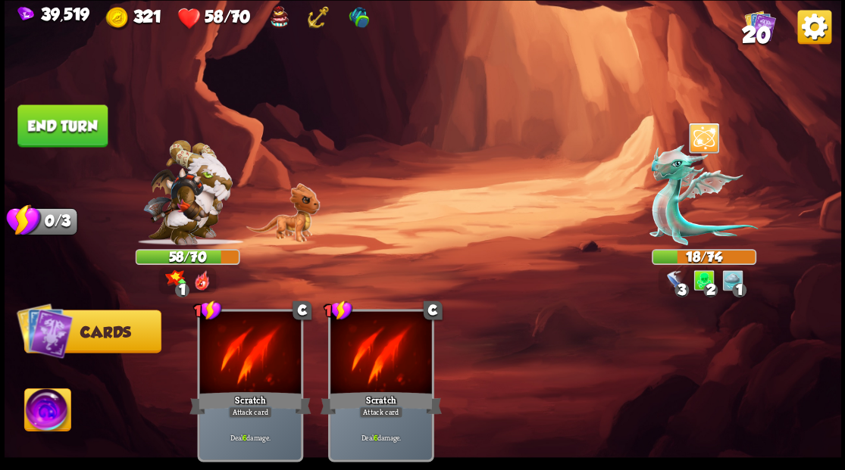
click at [45, 409] on img at bounding box center [47, 412] width 46 height 47
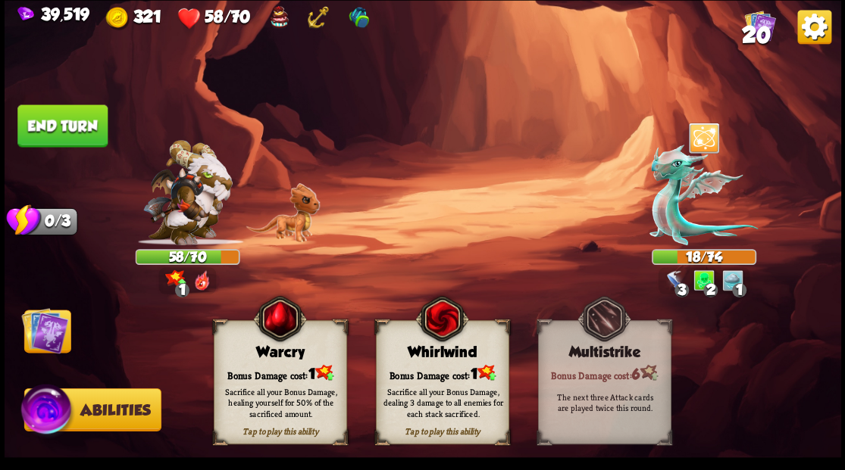
drag, startPoint x: 261, startPoint y: 364, endPoint x: 208, endPoint y: 364, distance: 53.0
click at [258, 364] on div "Bonus Damage cost: 1" at bounding box center [280, 373] width 132 height 19
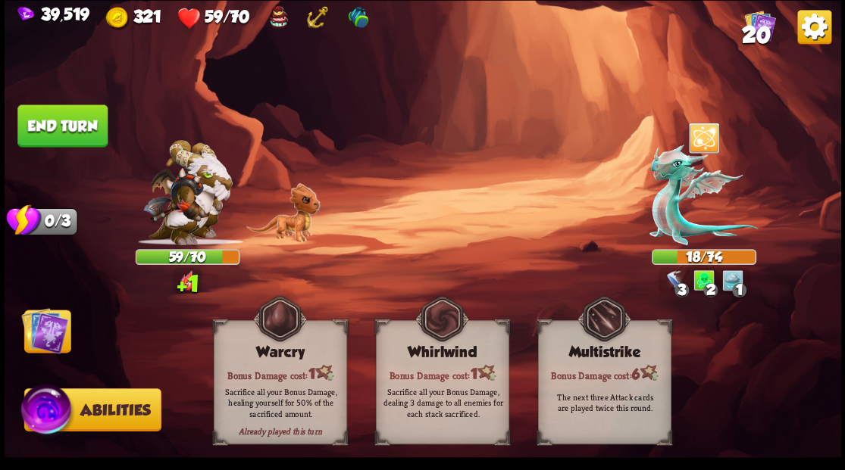
drag, startPoint x: 58, startPoint y: 334, endPoint x: 118, endPoint y: 211, distance: 137.2
click at [59, 333] on img at bounding box center [44, 330] width 47 height 47
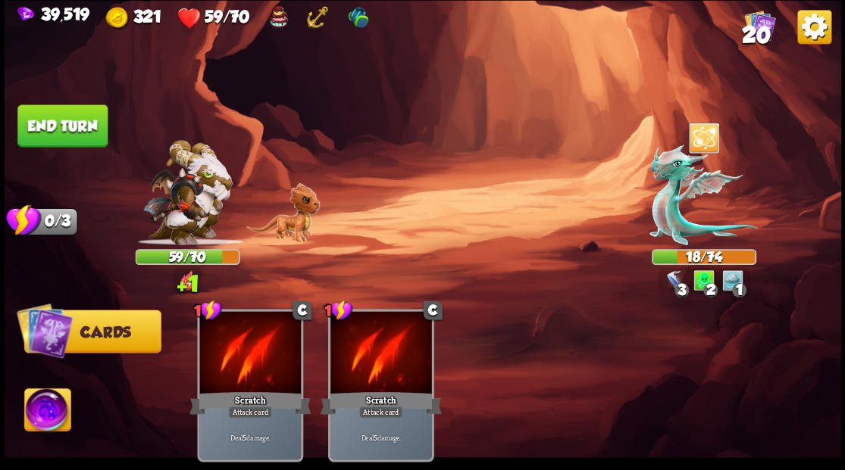
click at [61, 133] on button "End turn" at bounding box center [62, 126] width 90 height 42
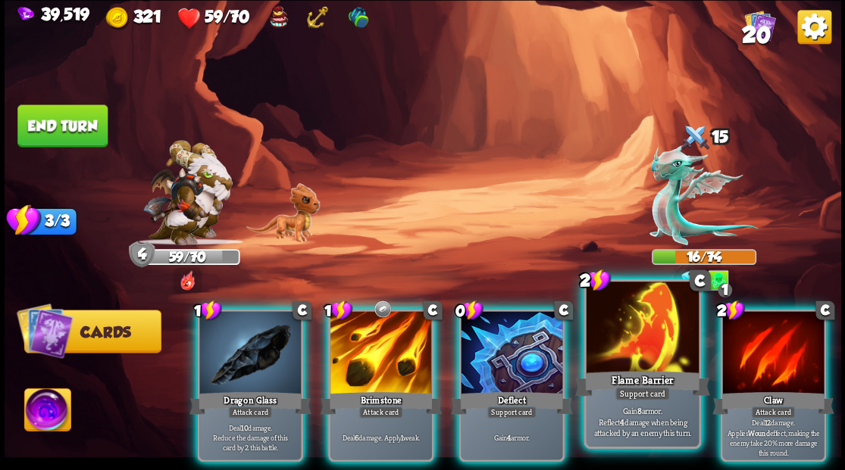
click at [646, 350] on div at bounding box center [642, 329] width 112 height 95
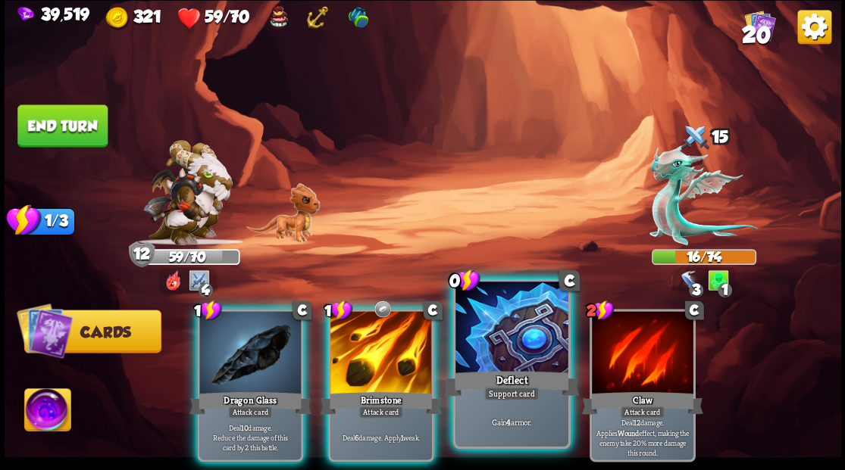
click at [481, 337] on div at bounding box center [511, 329] width 112 height 95
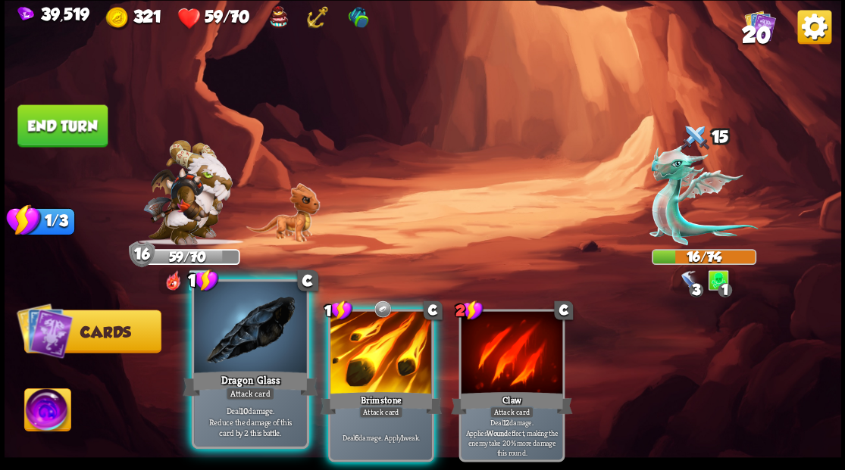
click at [268, 327] on div at bounding box center [250, 329] width 112 height 95
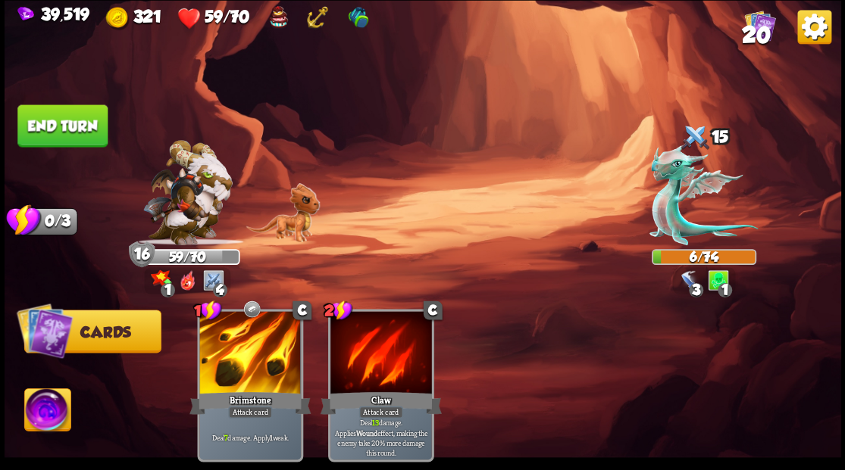
click at [39, 406] on img at bounding box center [47, 412] width 46 height 47
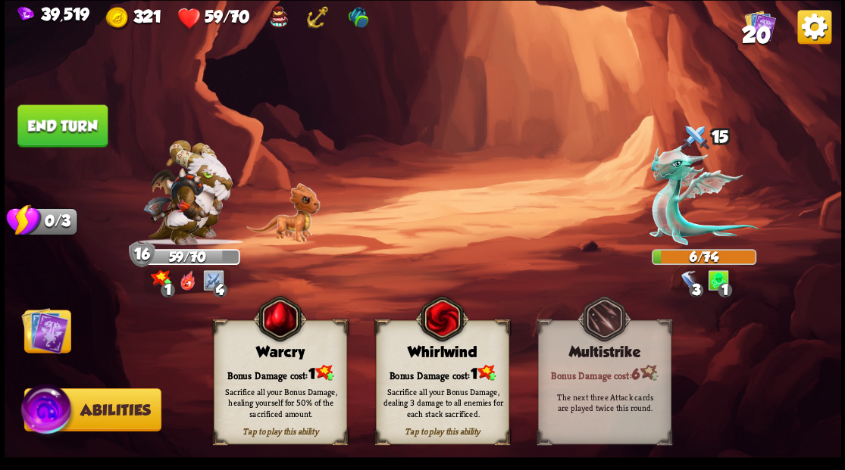
click at [278, 364] on div "Bonus Damage cost: 1" at bounding box center [280, 373] width 132 height 19
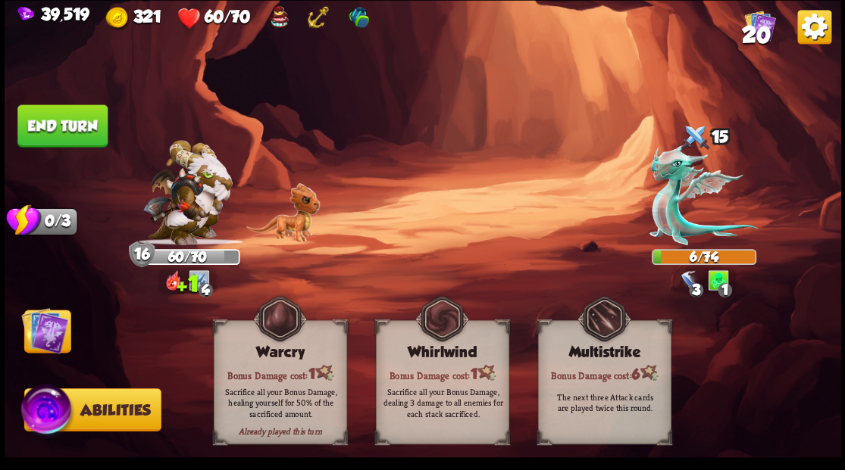
click at [41, 327] on img at bounding box center [44, 330] width 47 height 47
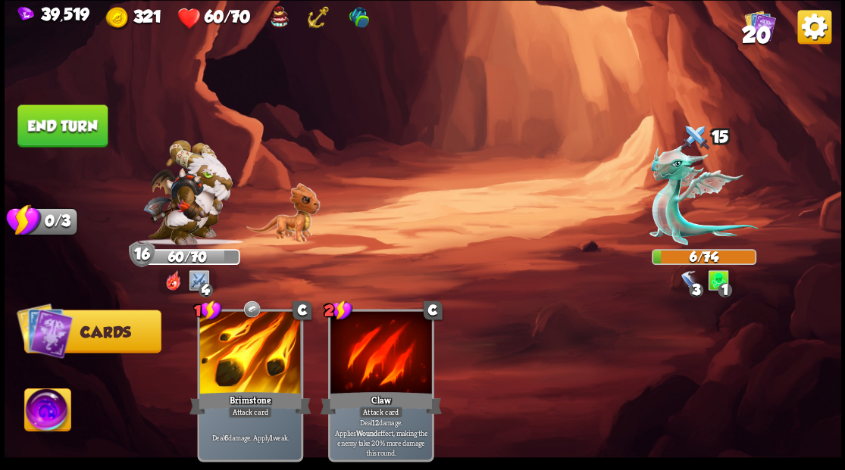
click at [64, 112] on button "End turn" at bounding box center [62, 126] width 90 height 42
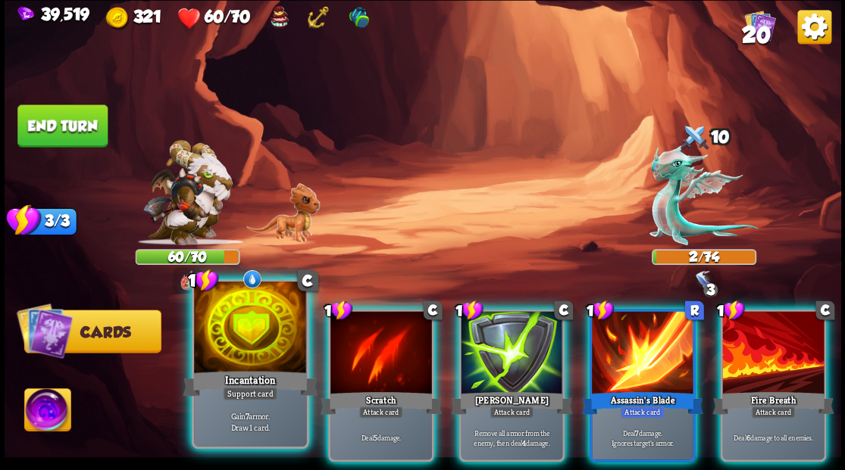
click at [222, 333] on div at bounding box center [250, 329] width 112 height 95
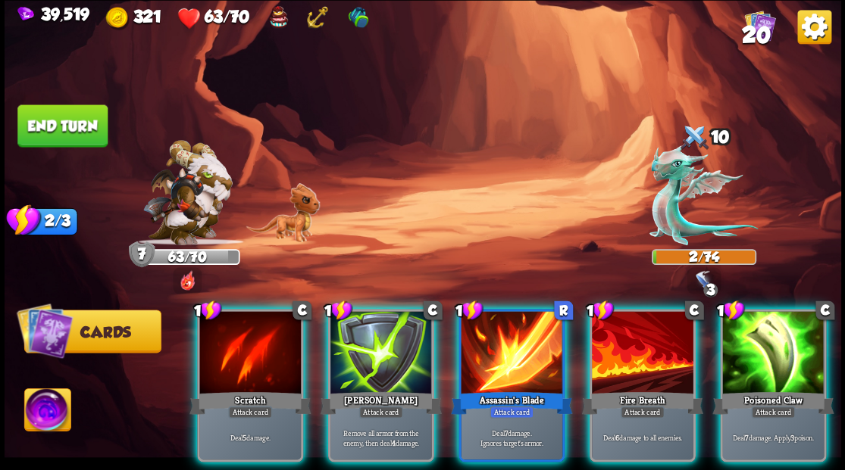
click at [623, 325] on div at bounding box center [643, 354] width 102 height 86
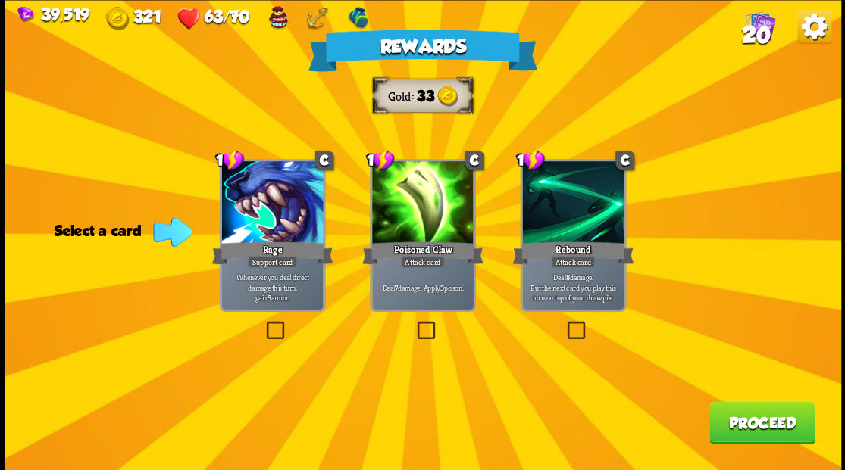
click at [764, 427] on button "Proceed" at bounding box center [761, 423] width 105 height 42
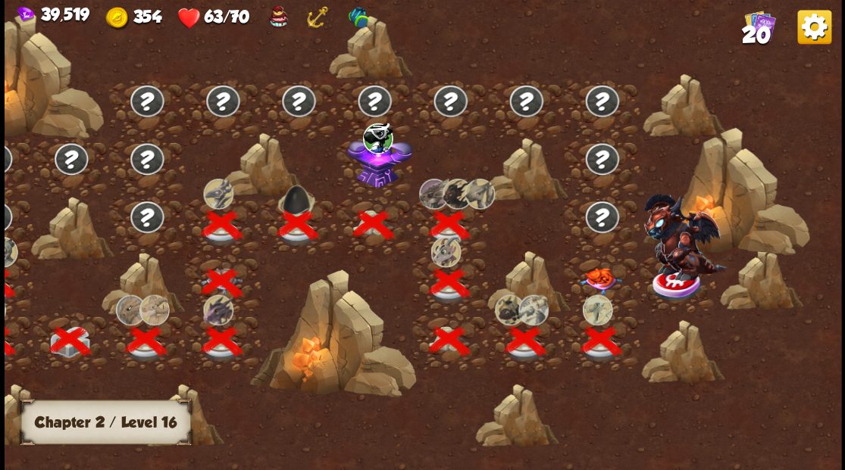
click at [597, 278] on img at bounding box center [601, 280] width 42 height 27
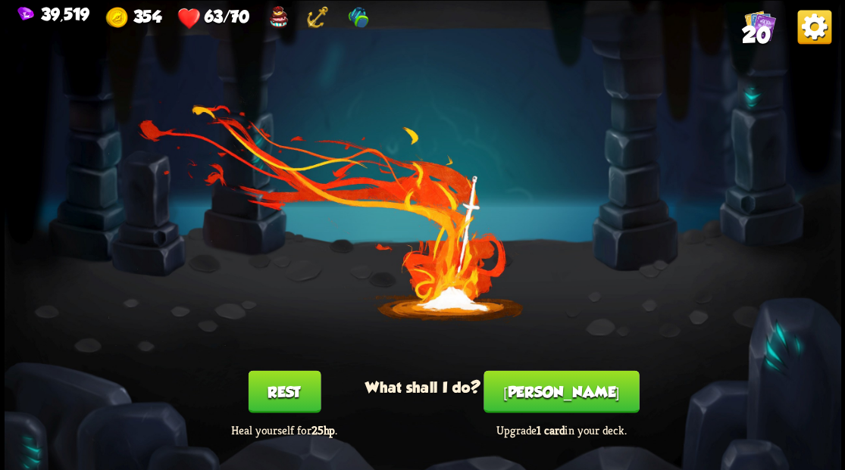
click at [564, 392] on button "[PERSON_NAME]" at bounding box center [560, 391] width 155 height 42
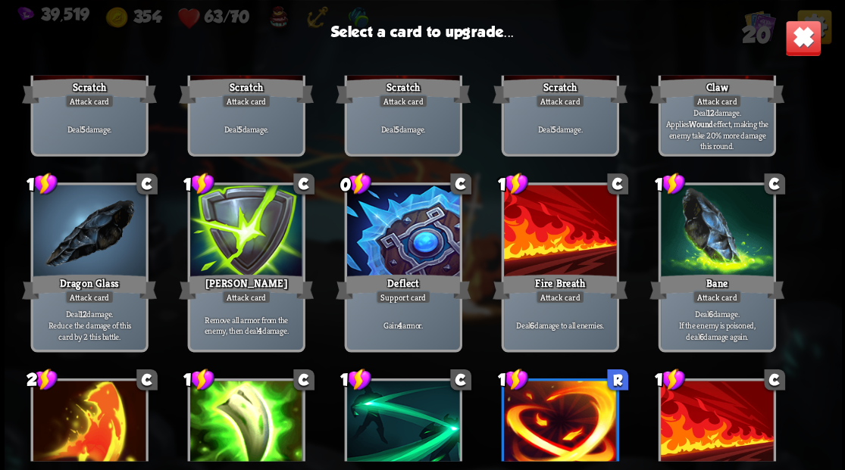
scroll to position [152, 0]
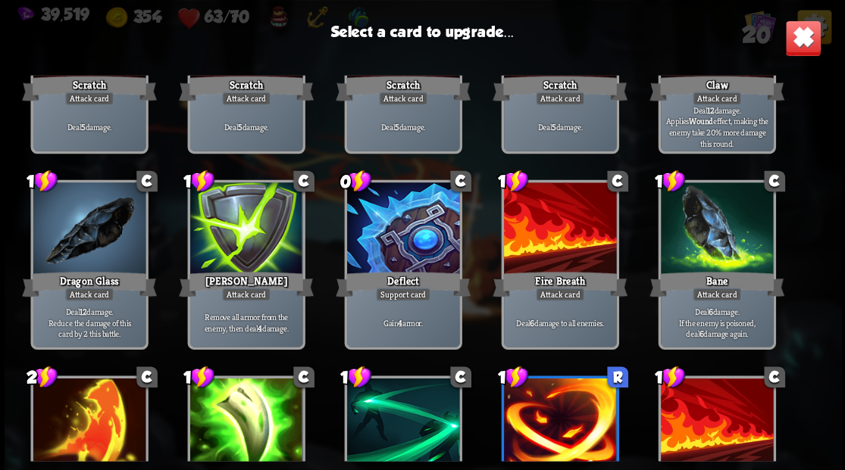
click at [795, 42] on img at bounding box center [802, 38] width 36 height 36
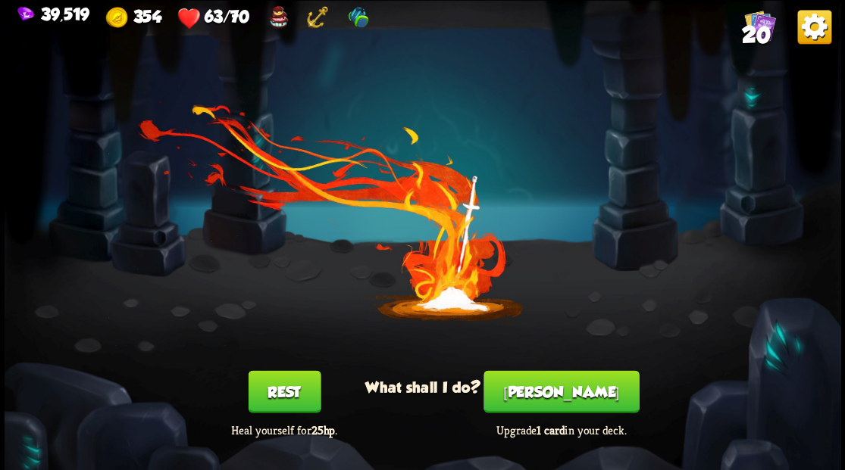
click at [759, 32] on span "20" at bounding box center [755, 34] width 29 height 26
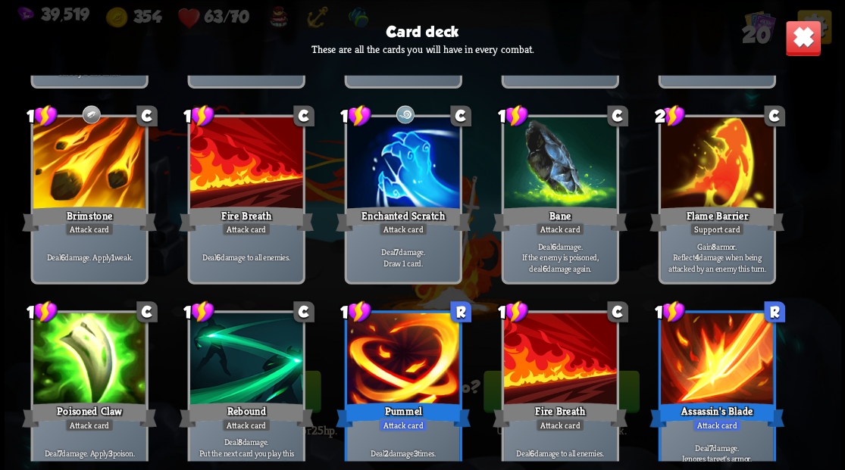
scroll to position [477, 0]
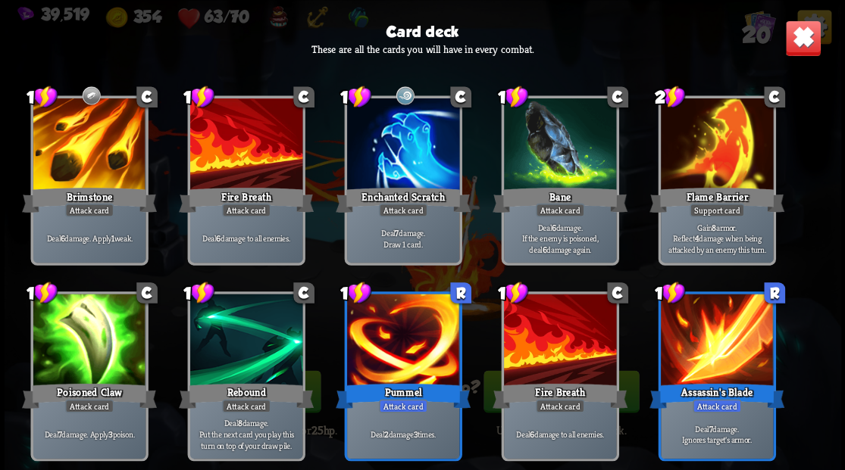
click at [804, 43] on img at bounding box center [802, 38] width 36 height 36
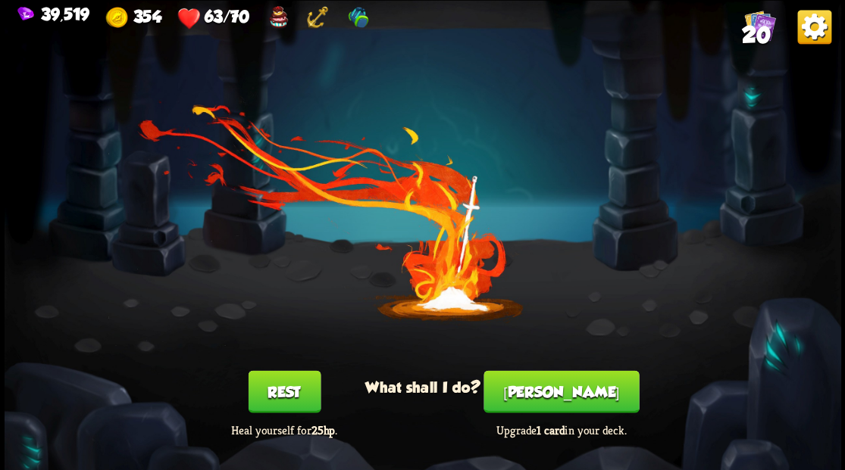
click at [575, 380] on button "[PERSON_NAME]" at bounding box center [560, 391] width 155 height 42
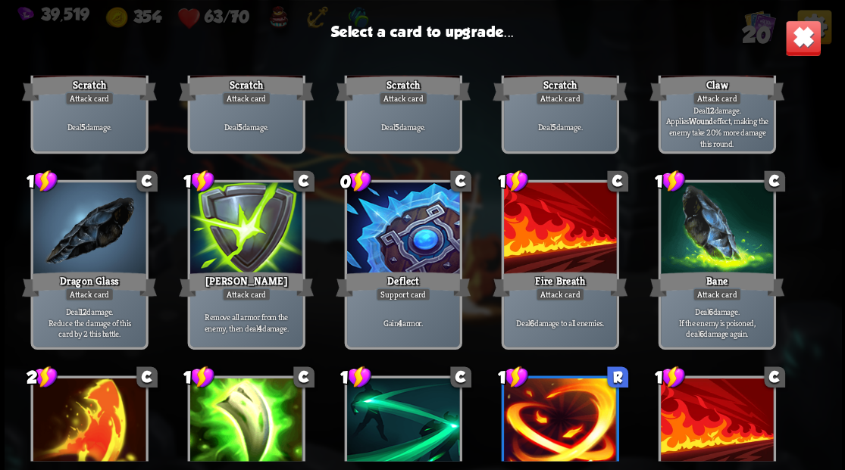
scroll to position [152, 0]
click at [94, 230] on div at bounding box center [89, 230] width 112 height 95
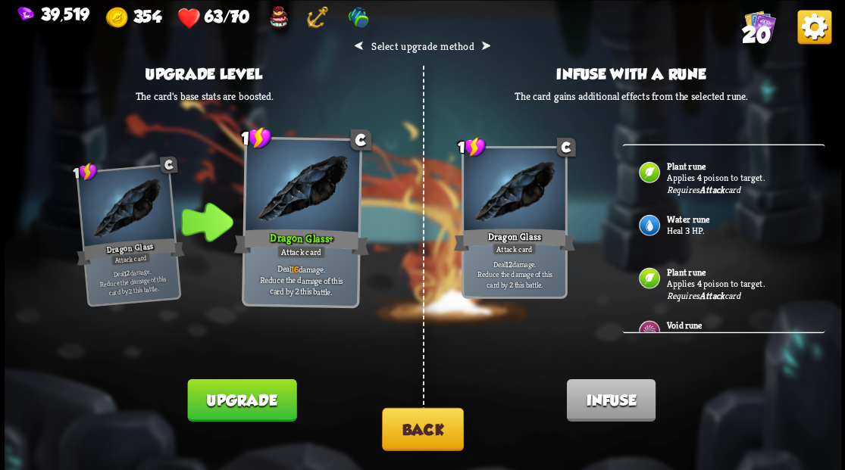
scroll to position [50, 0]
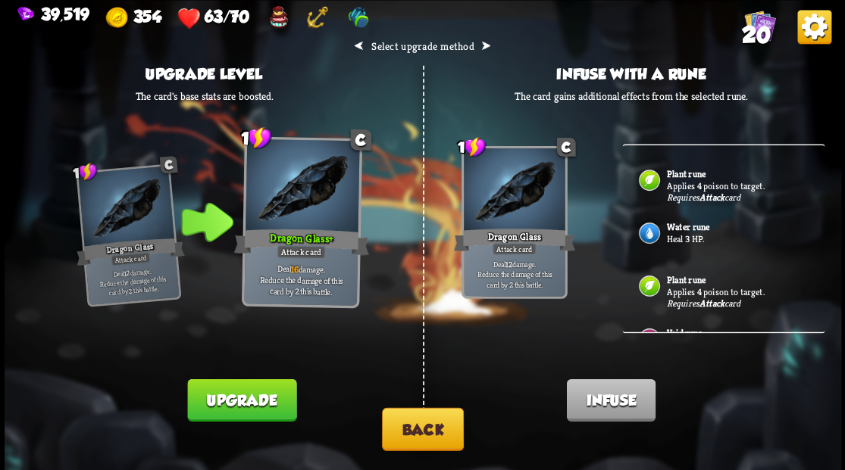
click at [677, 233] on p "Heal 3 HP." at bounding box center [737, 239] width 142 height 12
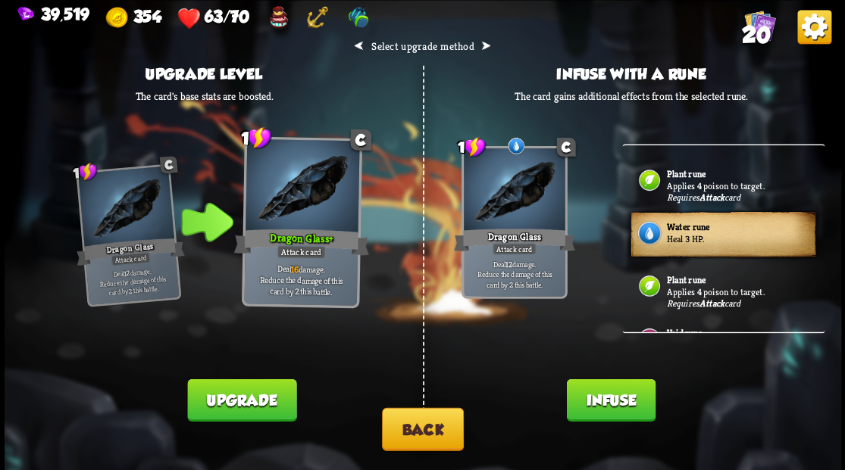
drag, startPoint x: 596, startPoint y: 400, endPoint x: 607, endPoint y: 336, distance: 64.5
click at [596, 398] on button "Infuse" at bounding box center [610, 400] width 89 height 42
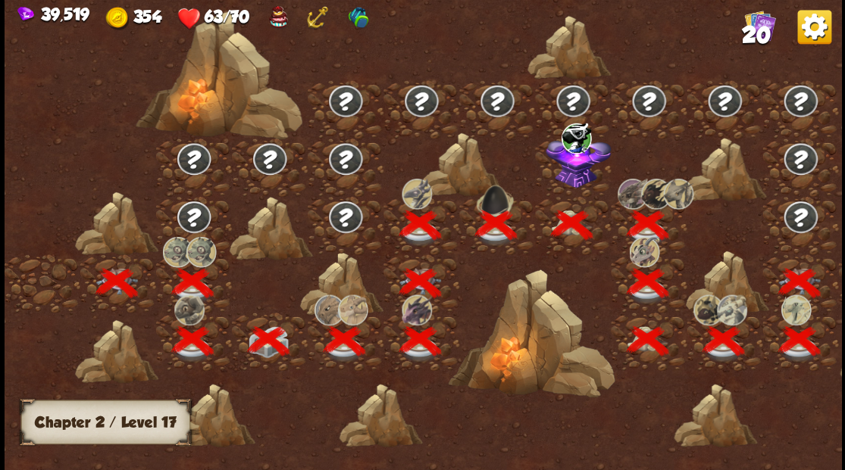
scroll to position [0, 230]
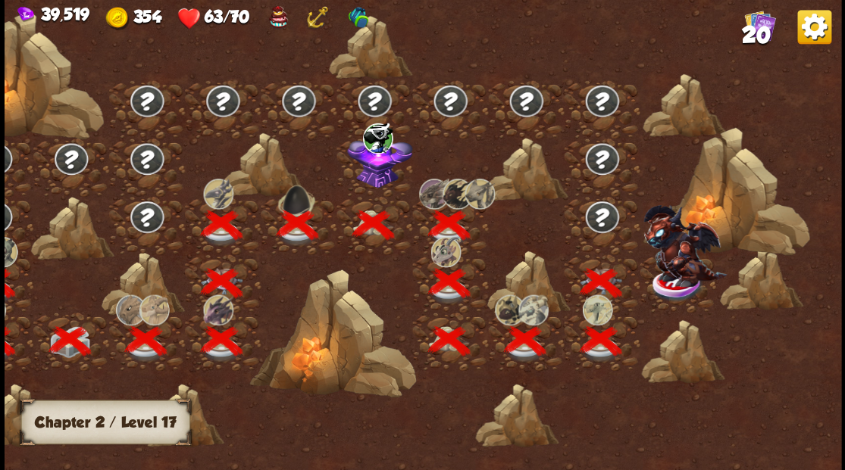
click at [667, 277] on img at bounding box center [683, 246] width 83 height 82
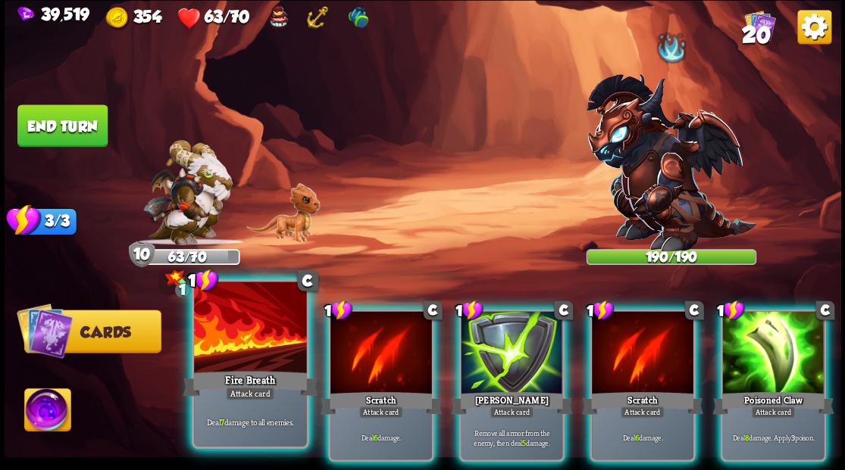
click at [277, 339] on div at bounding box center [250, 329] width 112 height 95
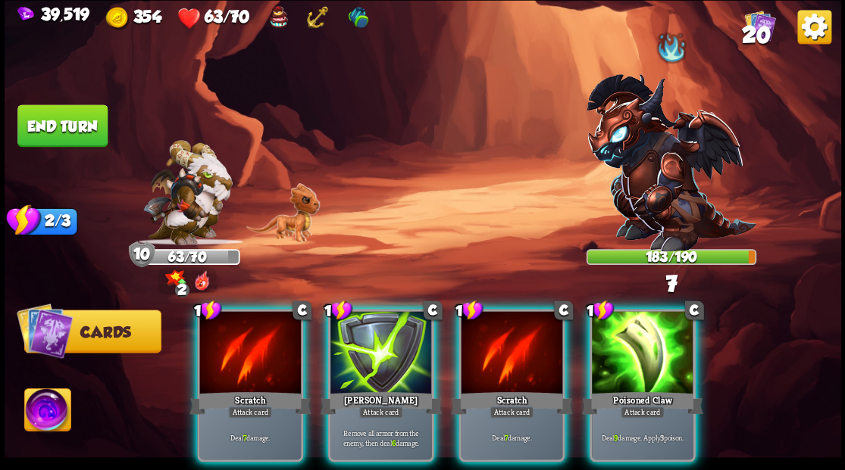
click at [630, 359] on div at bounding box center [643, 354] width 102 height 86
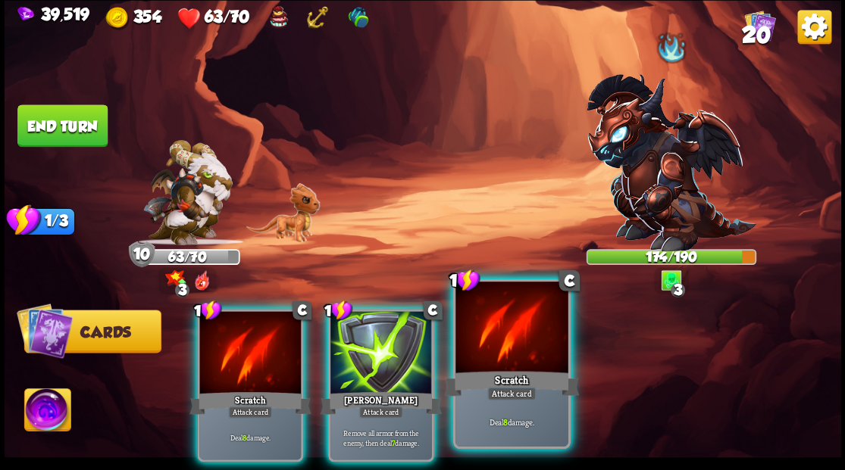
click at [508, 349] on div at bounding box center [511, 329] width 112 height 95
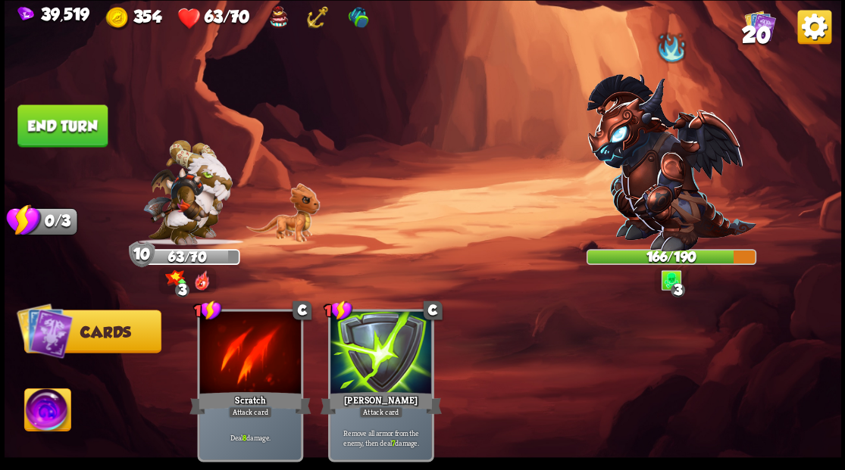
click at [48, 406] on img at bounding box center [47, 412] width 46 height 47
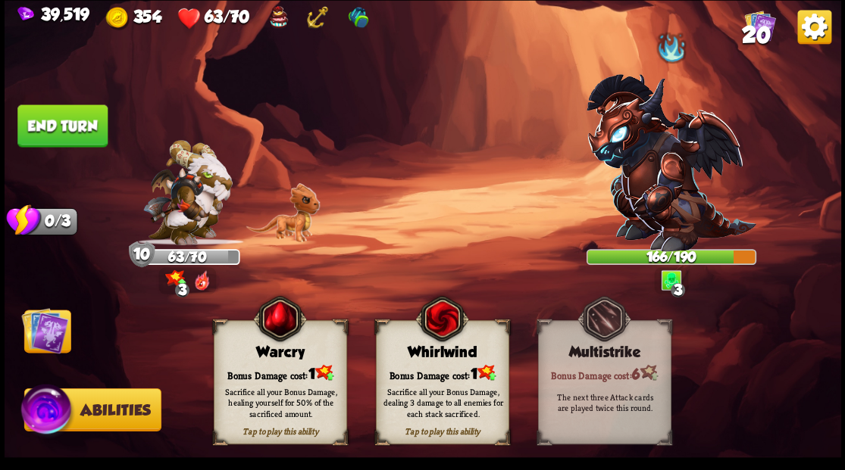
click at [256, 371] on div "Bonus Damage cost: 1" at bounding box center [280, 373] width 132 height 19
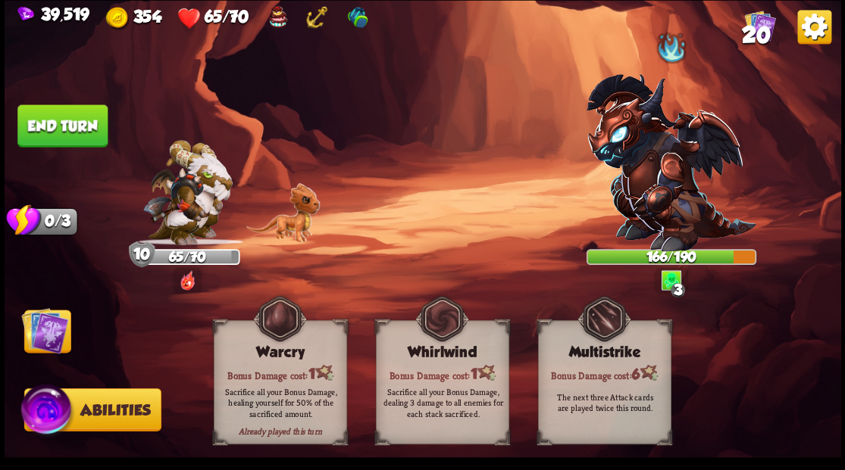
click at [52, 354] on img at bounding box center [44, 330] width 47 height 47
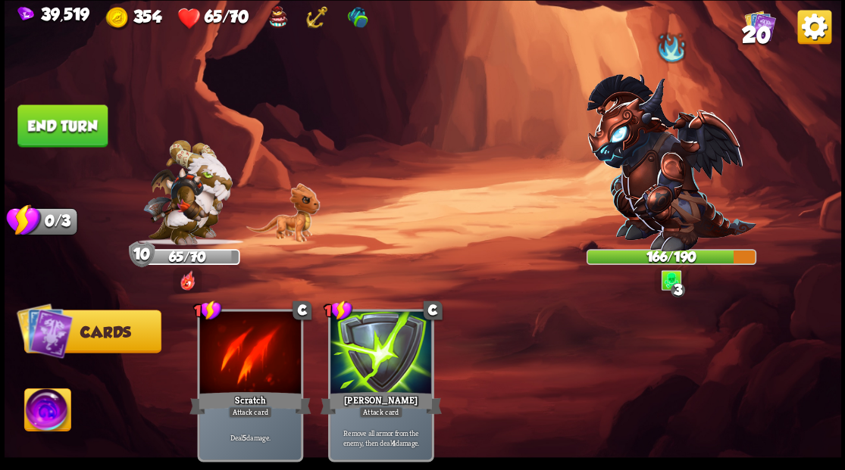
click at [79, 123] on button "End turn" at bounding box center [62, 126] width 90 height 42
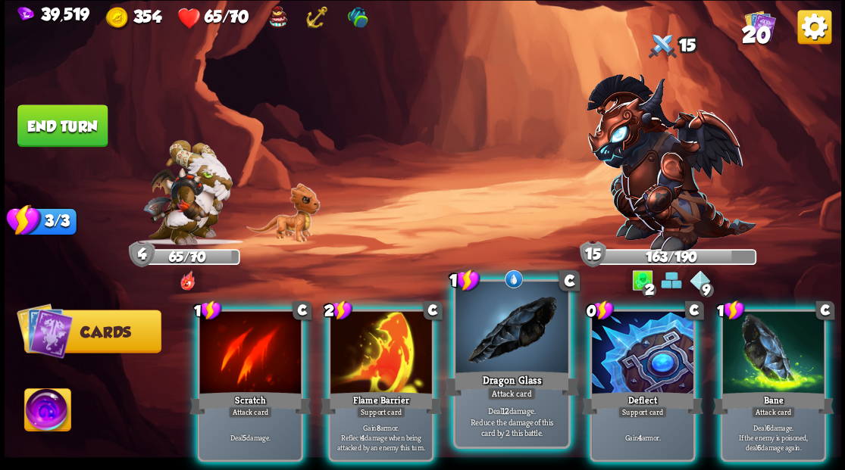
click at [495, 337] on div at bounding box center [511, 329] width 112 height 95
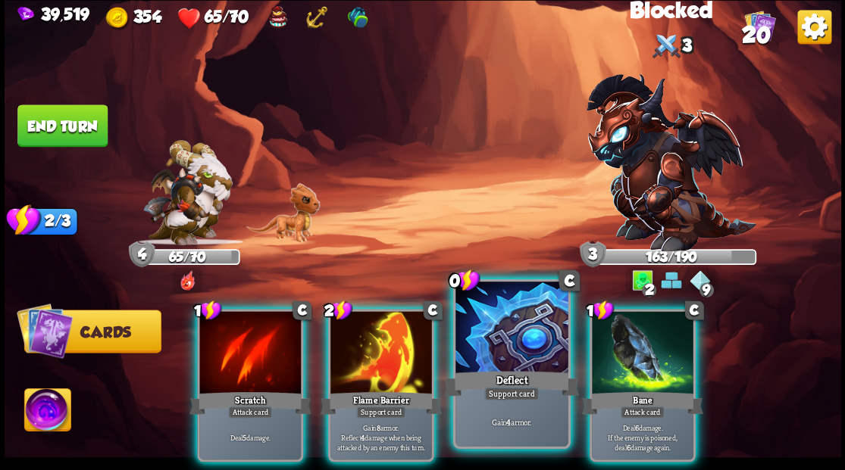
click at [490, 333] on div at bounding box center [511, 329] width 112 height 95
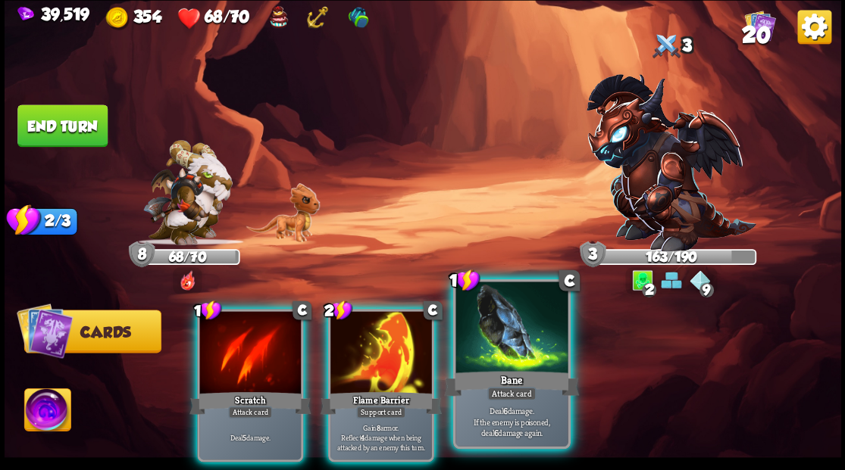
click at [501, 336] on div at bounding box center [511, 329] width 112 height 95
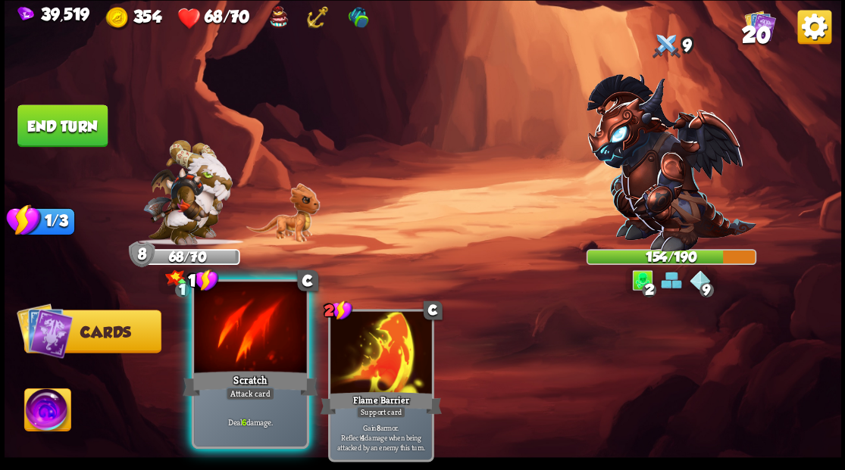
click at [230, 330] on div at bounding box center [250, 329] width 112 height 95
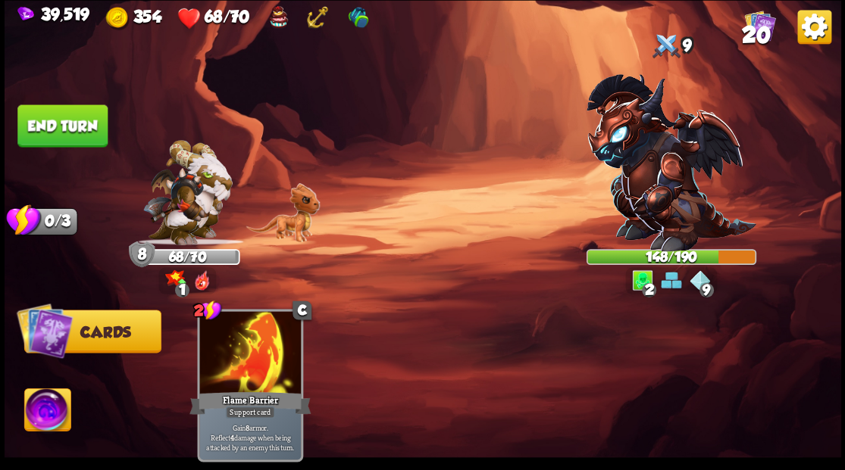
click at [64, 127] on button "End turn" at bounding box center [62, 126] width 90 height 42
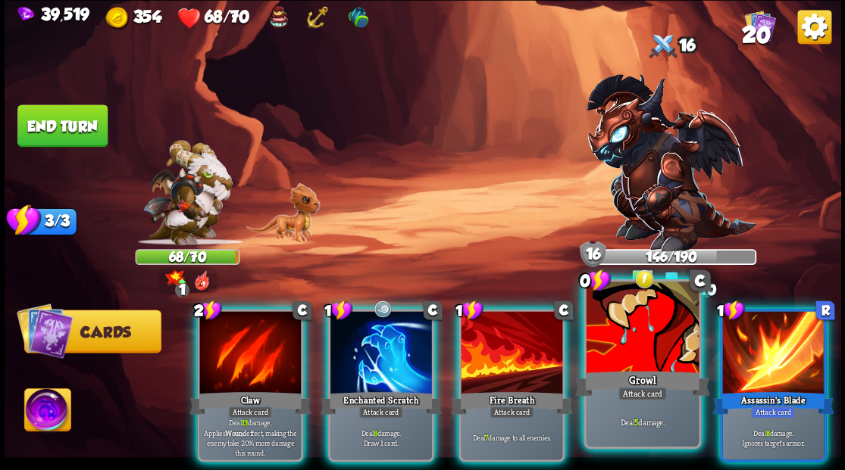
click at [643, 354] on div at bounding box center [642, 329] width 112 height 95
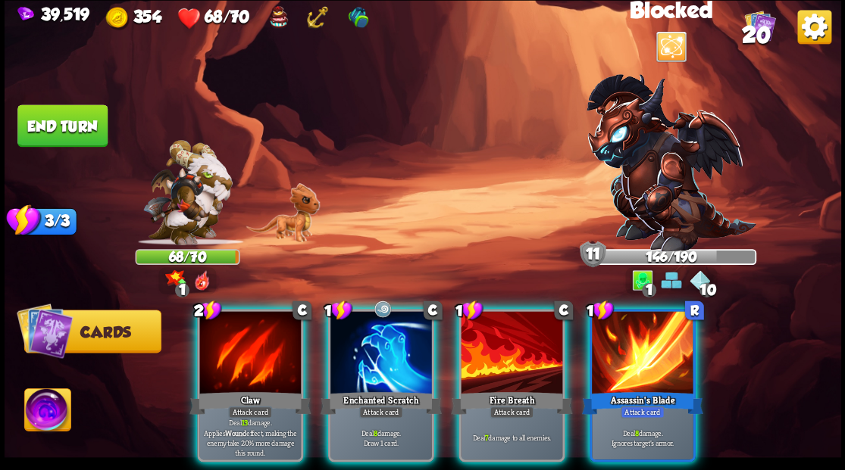
click at [251, 333] on div at bounding box center [250, 354] width 102 height 86
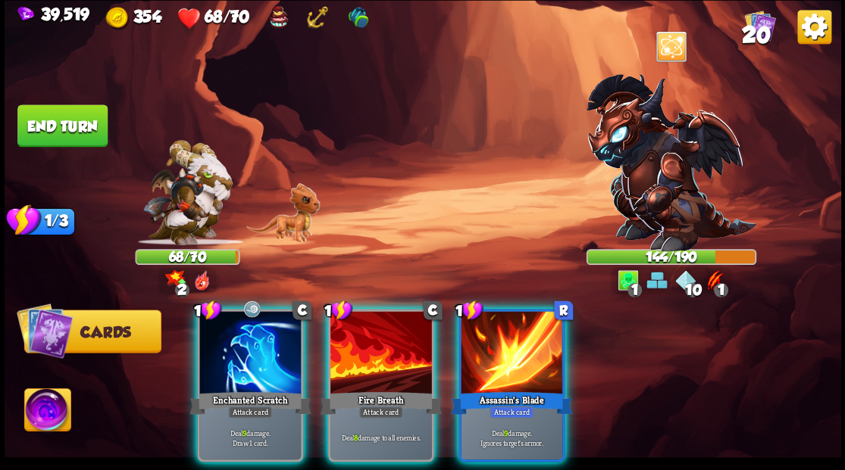
drag, startPoint x: 247, startPoint y: 350, endPoint x: 257, endPoint y: 345, distance: 10.8
click at [249, 349] on div at bounding box center [250, 354] width 102 height 86
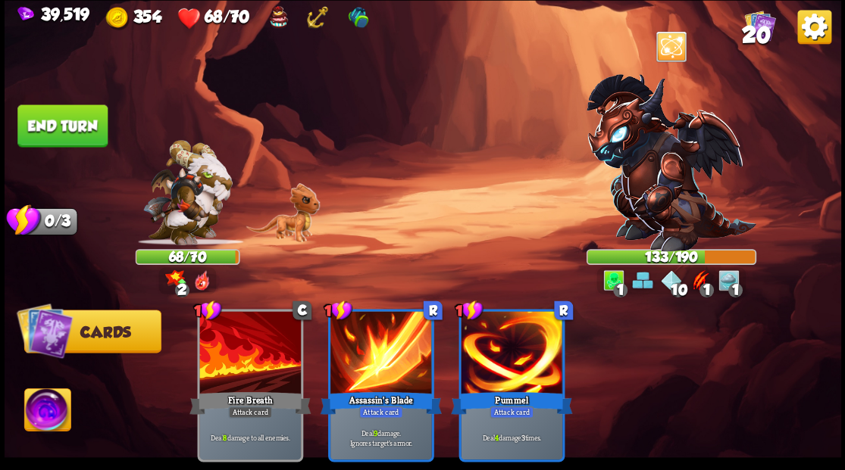
drag, startPoint x: 61, startPoint y: 127, endPoint x: 125, endPoint y: 128, distance: 64.4
click at [61, 128] on button "End turn" at bounding box center [62, 126] width 90 height 42
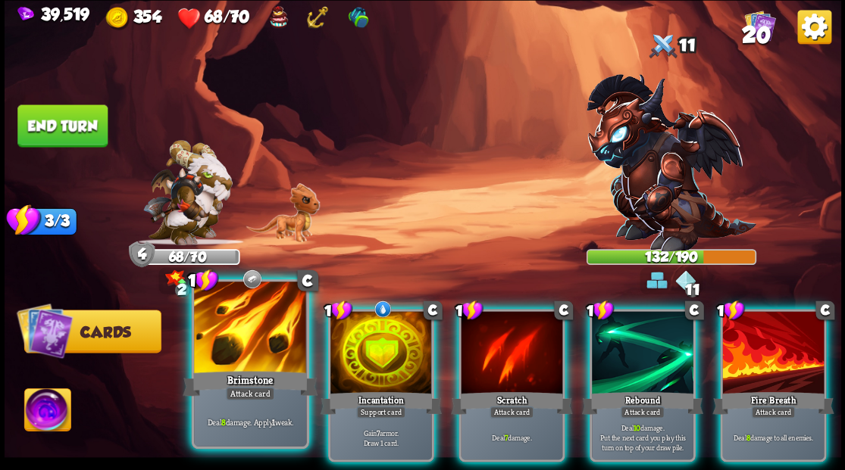
click at [260, 336] on div at bounding box center [250, 329] width 112 height 95
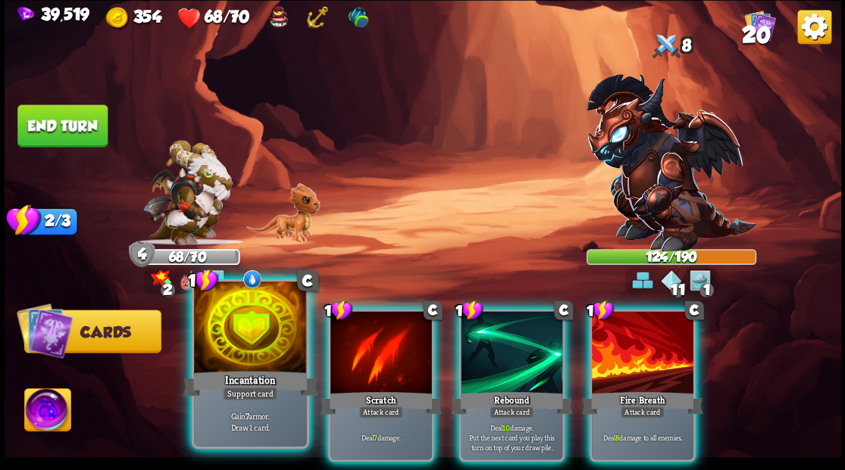
click at [242, 330] on div at bounding box center [250, 329] width 112 height 95
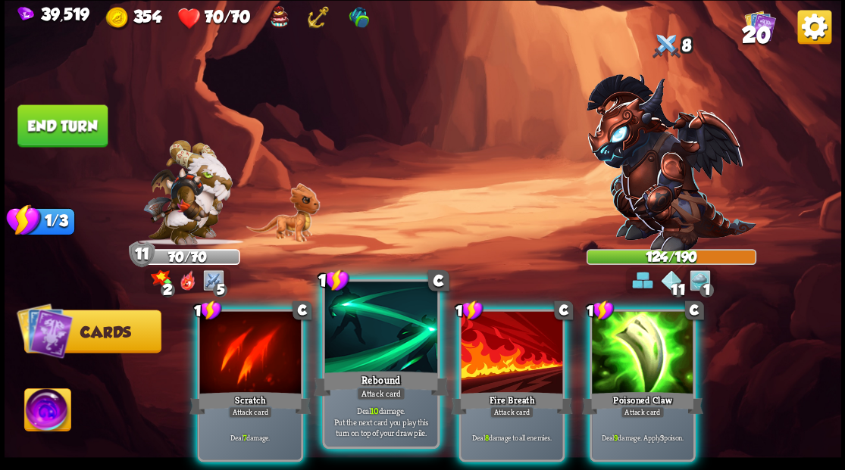
click at [389, 331] on div at bounding box center [380, 329] width 112 height 95
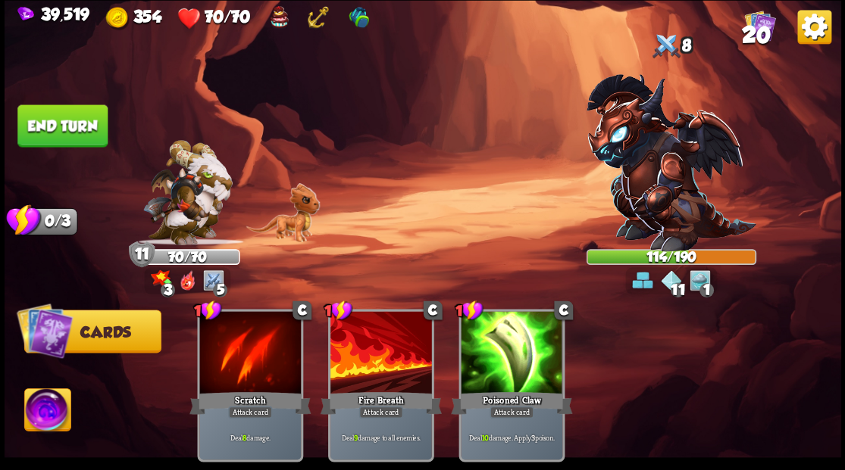
click at [46, 128] on button "End turn" at bounding box center [62, 126] width 90 height 42
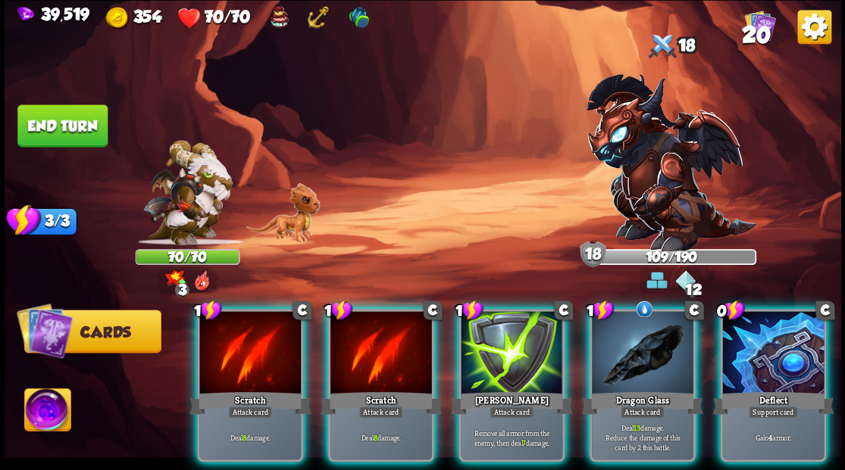
click at [786, 348] on div at bounding box center [773, 354] width 102 height 86
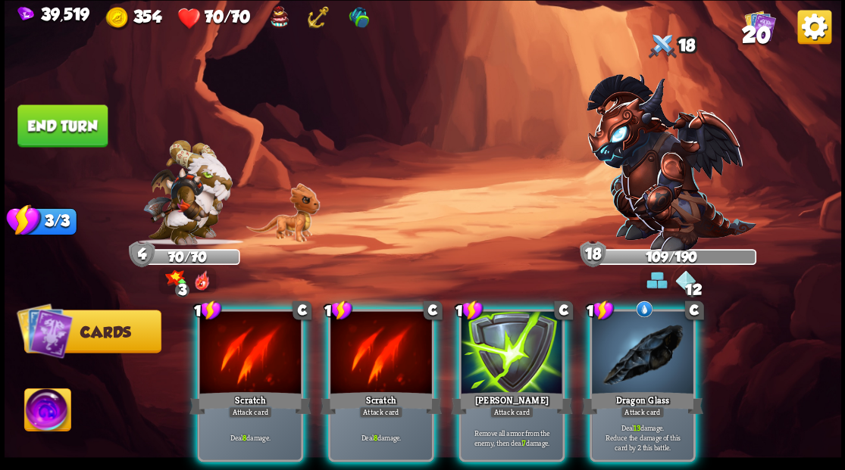
click at [658, 339] on div at bounding box center [643, 354] width 102 height 86
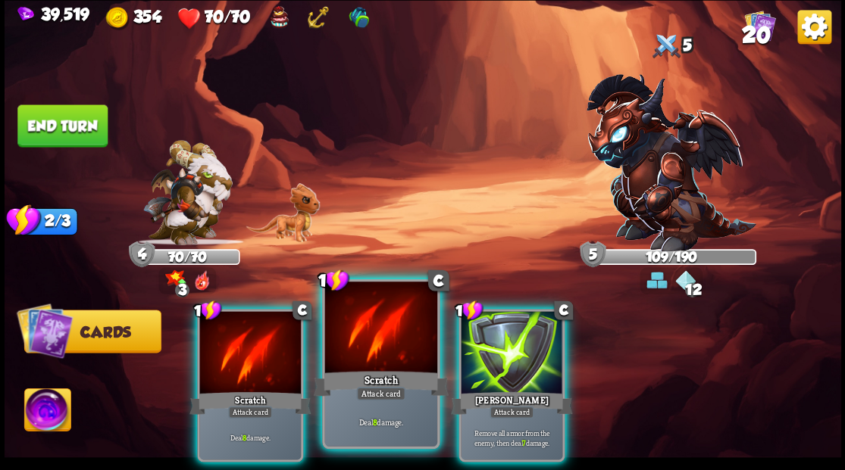
click at [374, 344] on div at bounding box center [380, 329] width 112 height 95
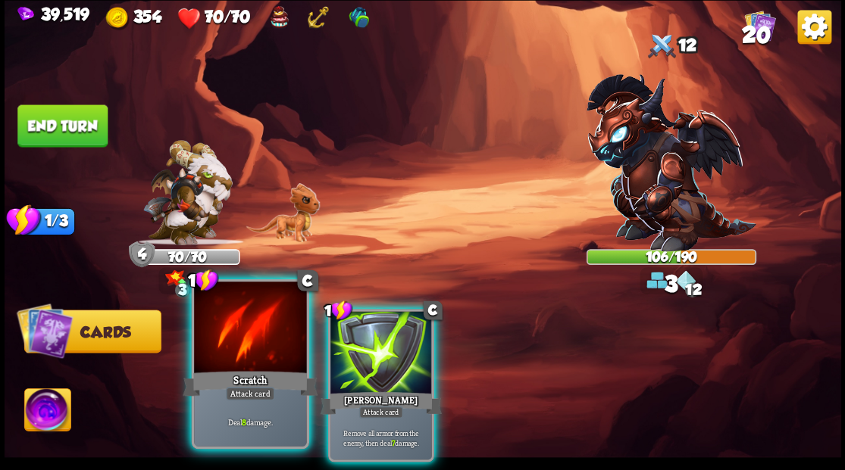
click at [235, 344] on div at bounding box center [250, 329] width 112 height 95
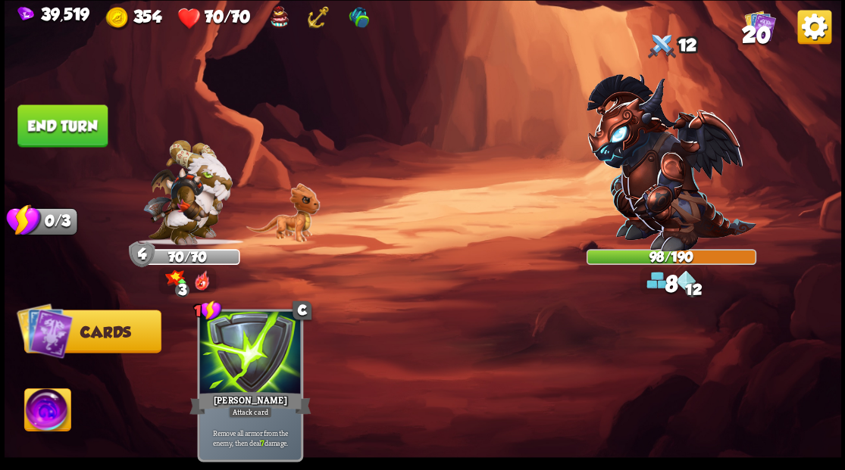
click at [60, 133] on button "End turn" at bounding box center [62, 126] width 90 height 42
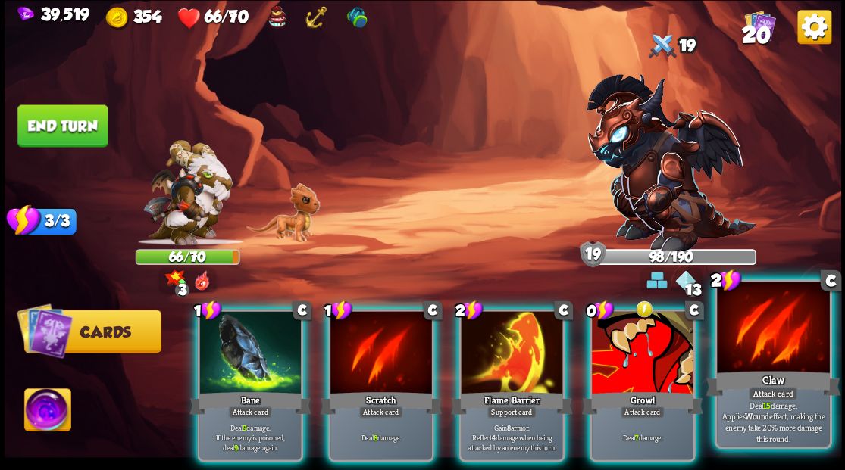
click at [786, 347] on div at bounding box center [773, 329] width 112 height 95
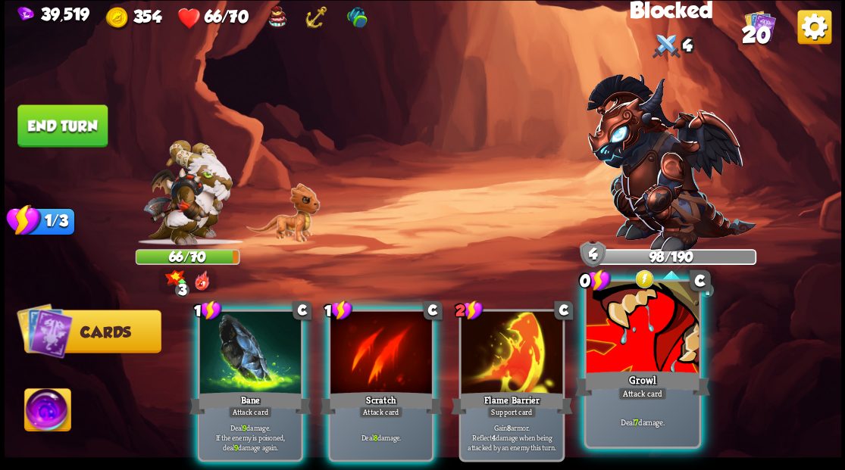
click at [637, 358] on div at bounding box center [642, 329] width 112 height 95
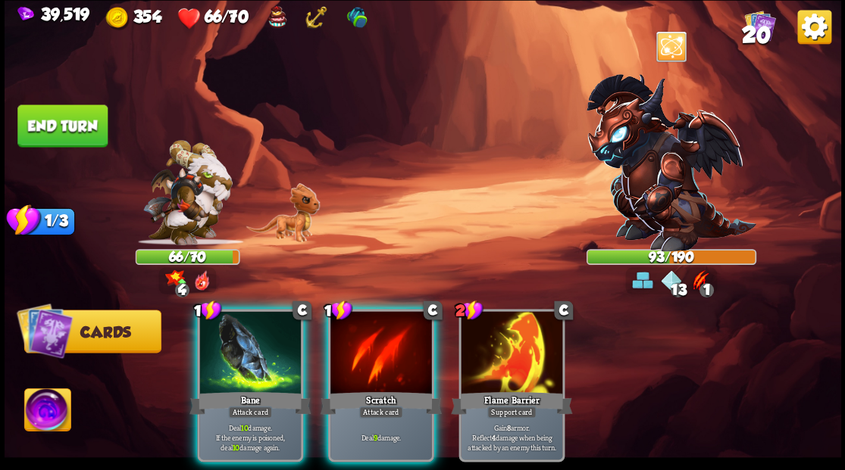
click at [66, 120] on button "End turn" at bounding box center [62, 126] width 90 height 42
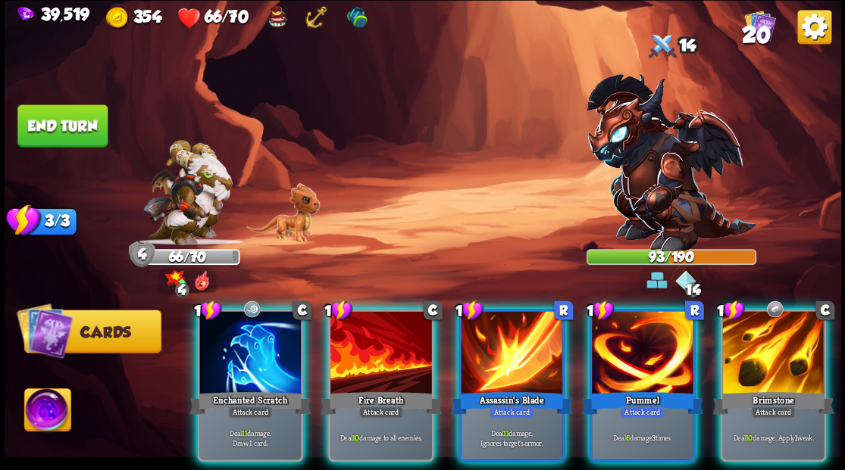
click at [769, 336] on div at bounding box center [773, 354] width 102 height 86
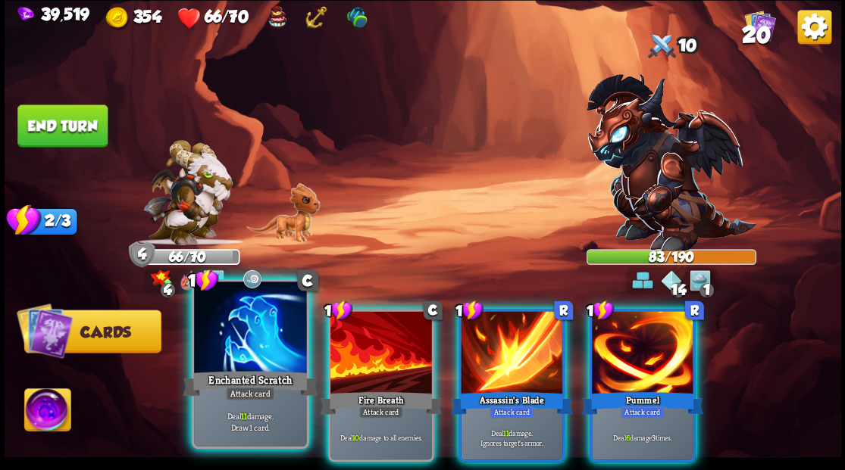
click at [252, 359] on div at bounding box center [250, 329] width 112 height 95
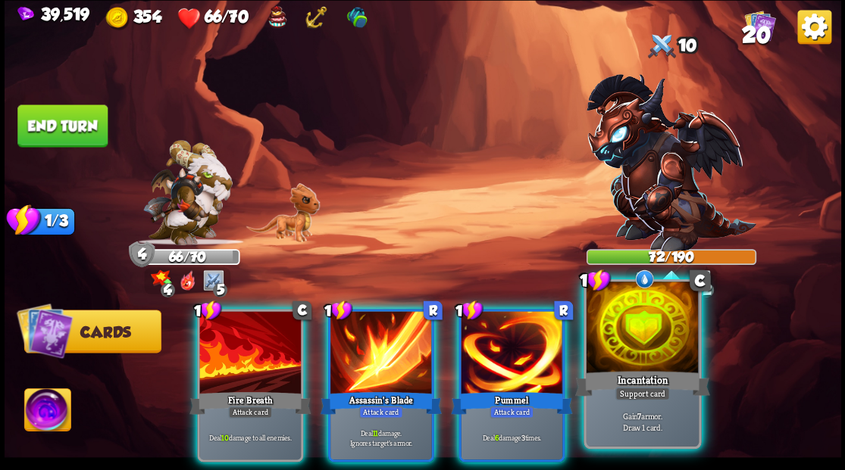
click at [652, 347] on div at bounding box center [642, 329] width 112 height 95
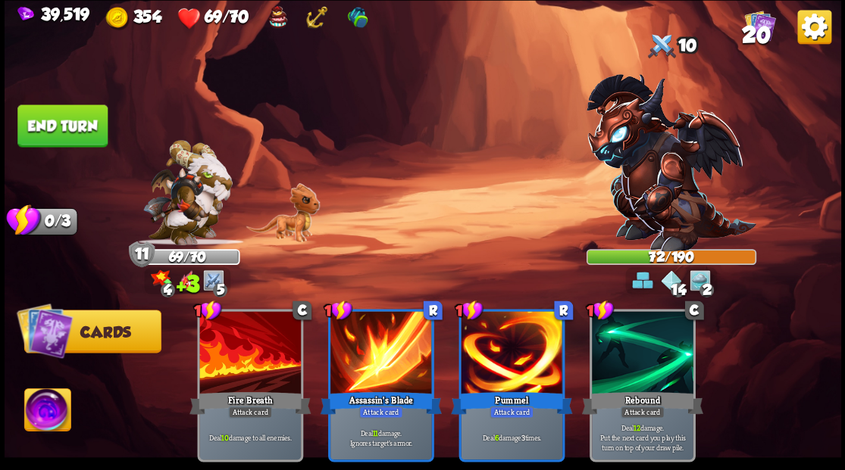
drag, startPoint x: 65, startPoint y: 127, endPoint x: 305, endPoint y: 169, distance: 243.1
click at [65, 130] on button "End turn" at bounding box center [62, 126] width 90 height 42
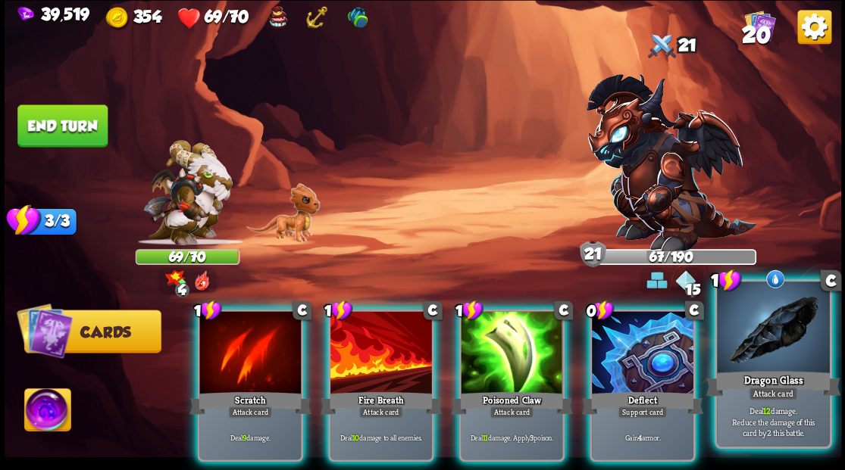
click at [759, 347] on div at bounding box center [773, 329] width 112 height 95
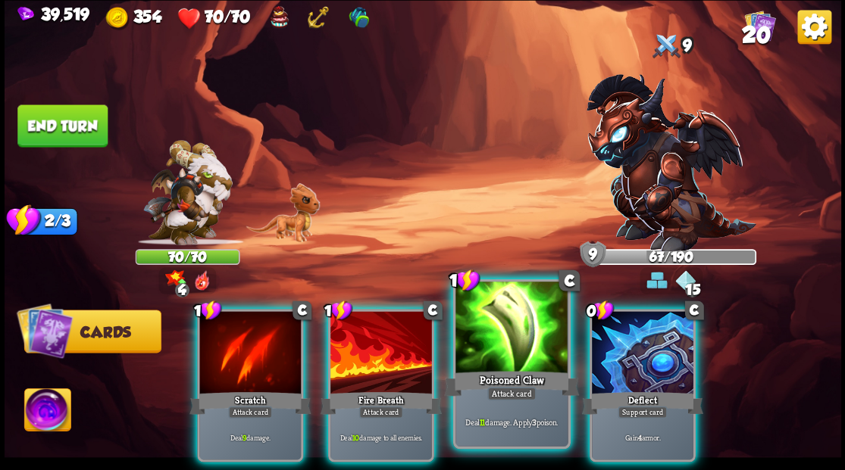
click at [495, 341] on div at bounding box center [511, 329] width 112 height 95
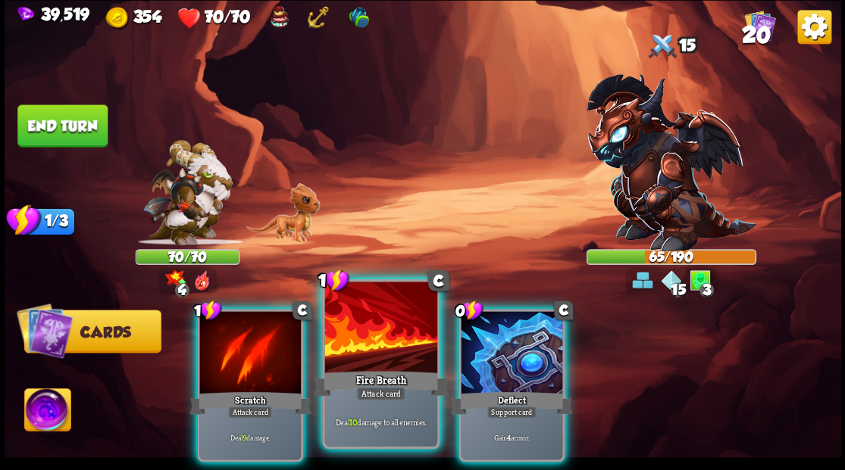
click at [373, 344] on div at bounding box center [380, 329] width 112 height 95
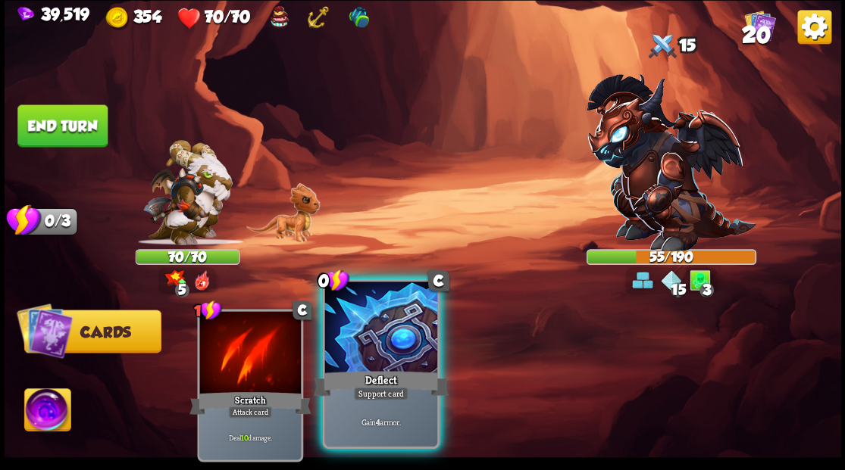
click at [370, 341] on div at bounding box center [380, 329] width 112 height 95
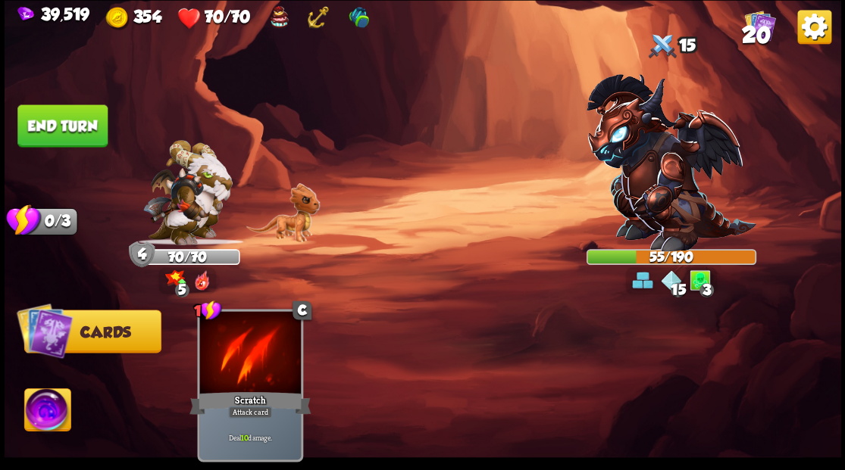
click at [64, 121] on button "End turn" at bounding box center [62, 126] width 90 height 42
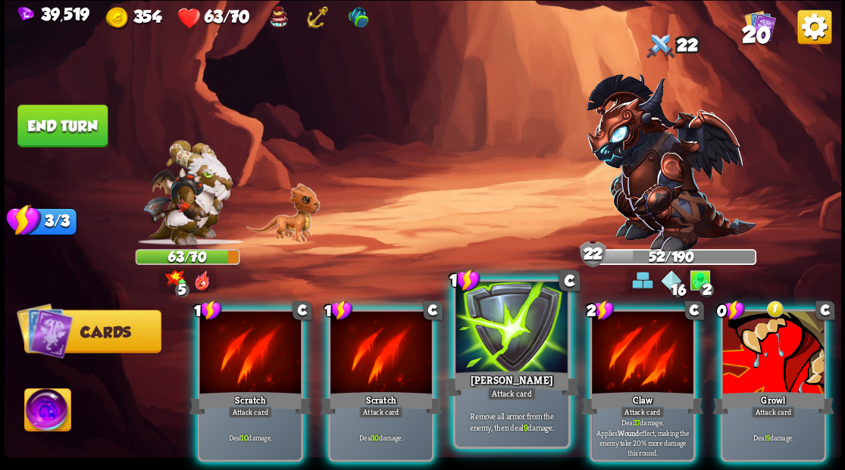
click at [505, 347] on div at bounding box center [511, 329] width 112 height 95
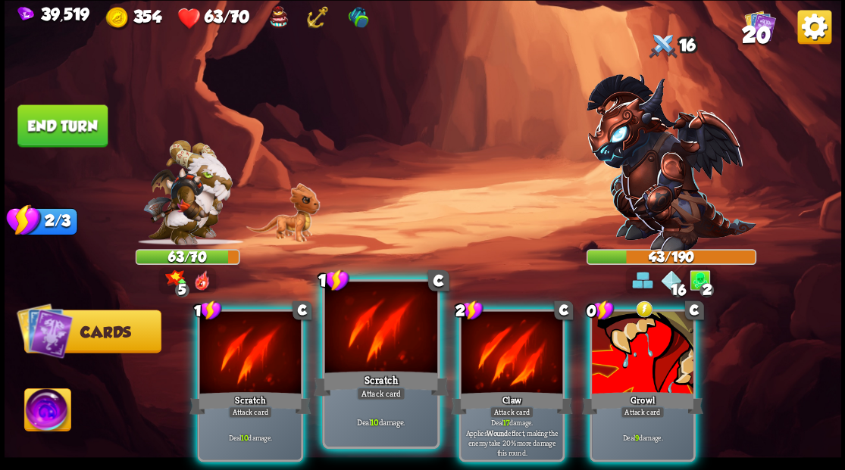
click at [371, 348] on div at bounding box center [380, 329] width 112 height 95
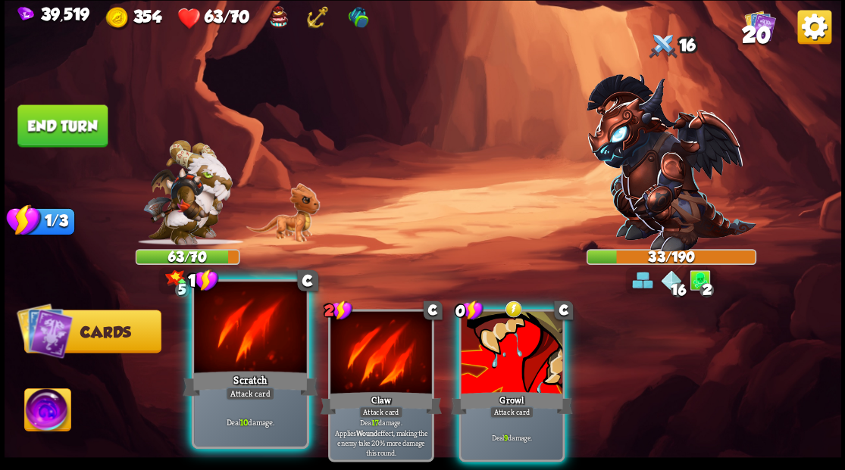
click at [250, 351] on div at bounding box center [250, 329] width 112 height 95
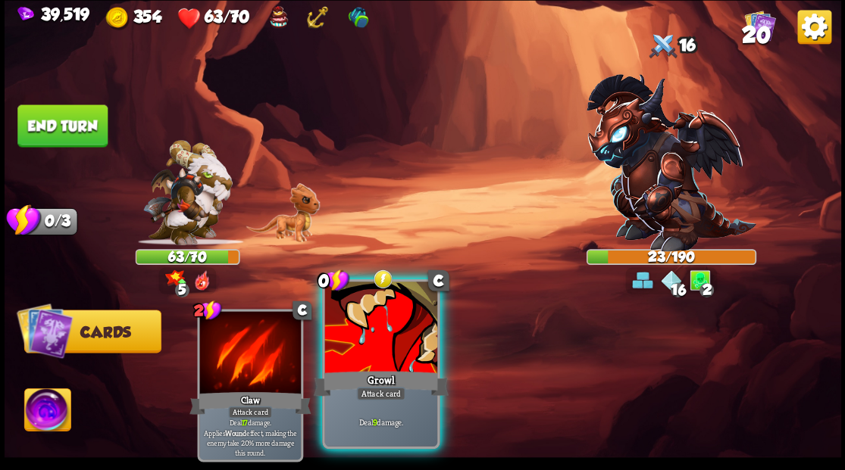
click at [374, 339] on div at bounding box center [380, 329] width 112 height 95
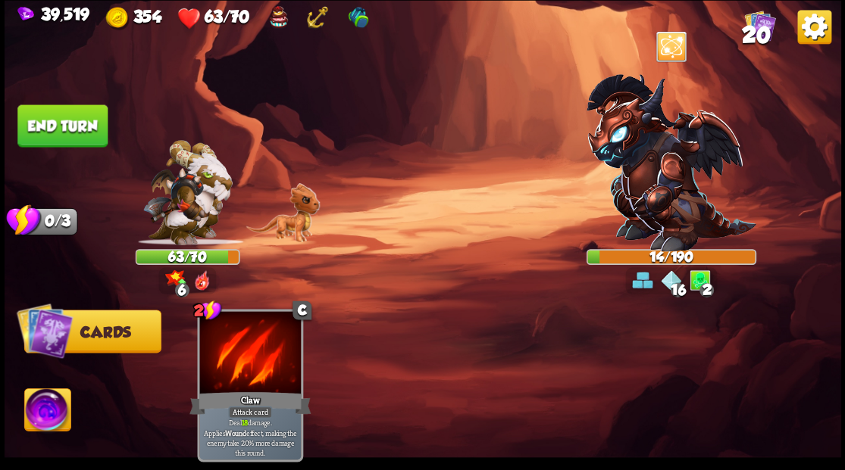
click at [77, 121] on button "End turn" at bounding box center [62, 126] width 90 height 42
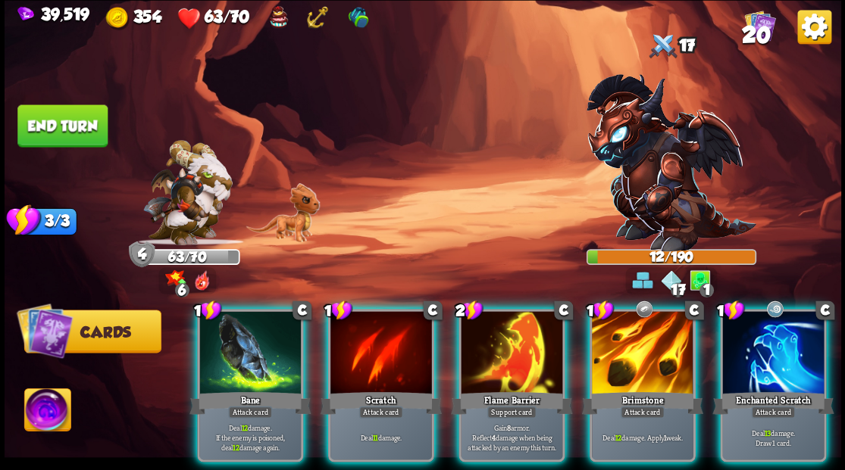
click at [52, 404] on img at bounding box center [47, 412] width 46 height 47
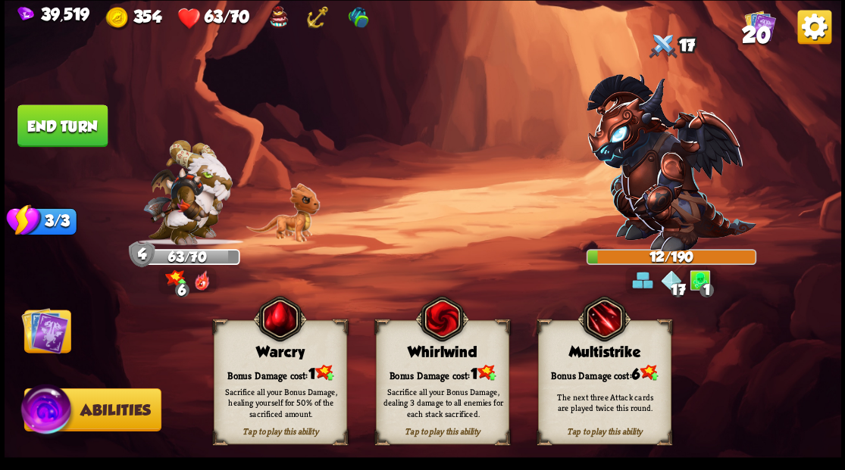
click at [267, 365] on div "Bonus Damage cost: 1" at bounding box center [280, 373] width 132 height 19
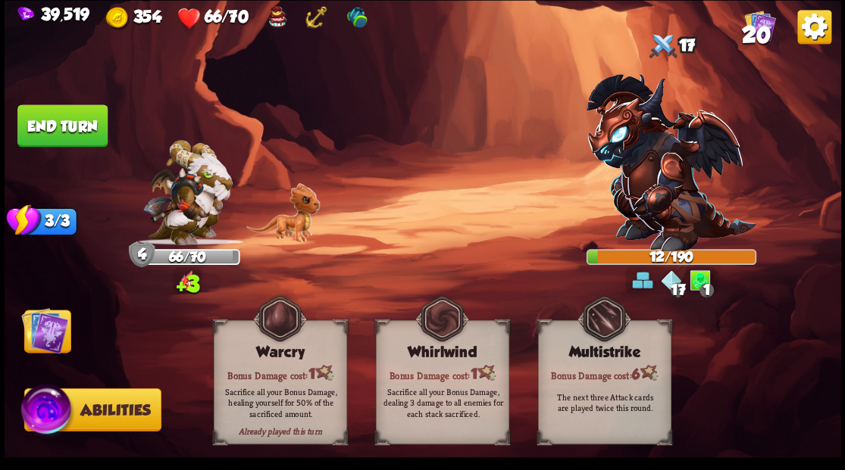
click at [42, 331] on img at bounding box center [44, 330] width 47 height 47
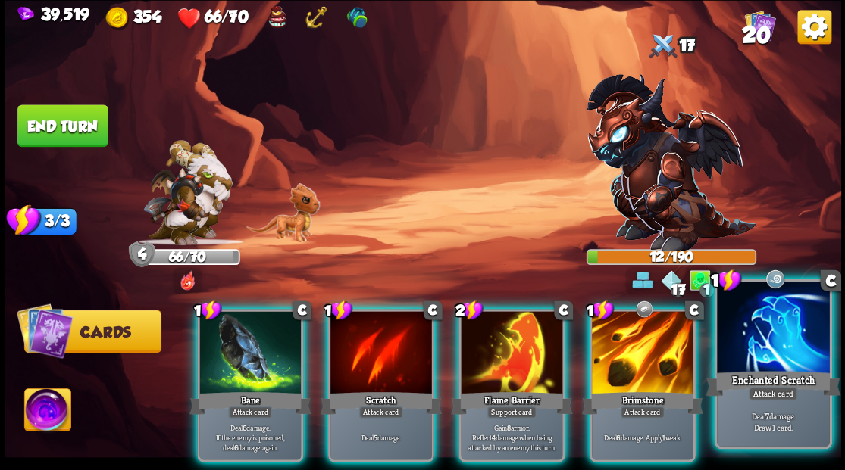
click at [778, 338] on div at bounding box center [773, 329] width 112 height 95
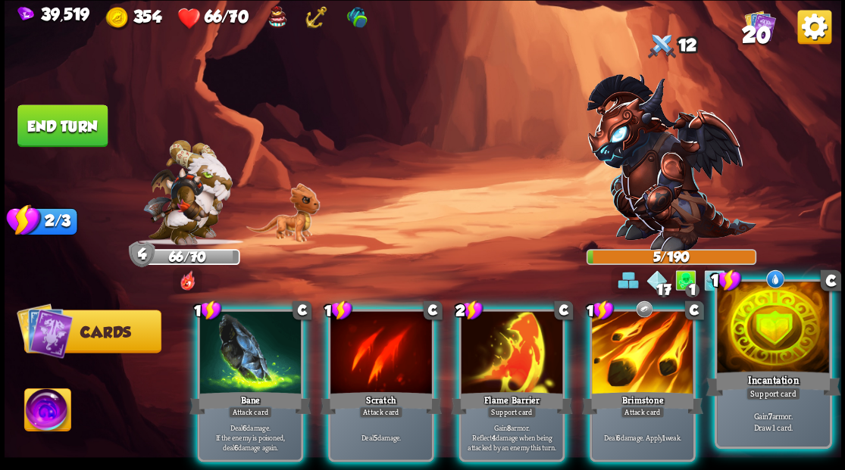
click at [782, 350] on div at bounding box center [773, 329] width 112 height 95
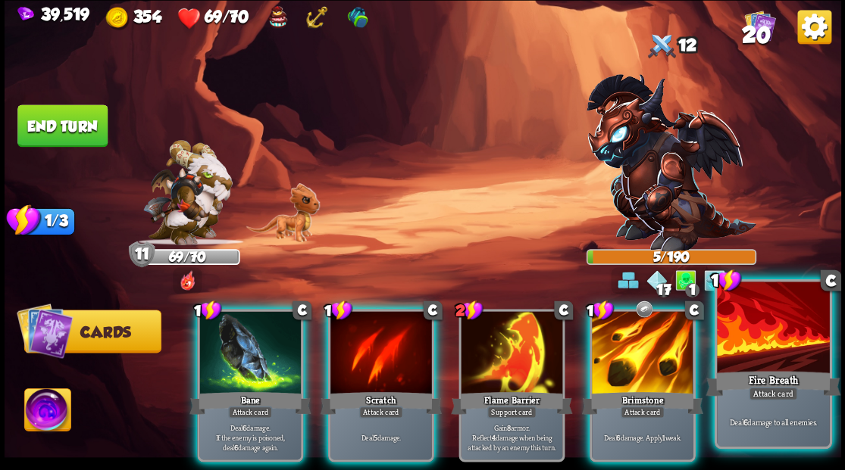
click at [779, 343] on div at bounding box center [773, 329] width 112 height 95
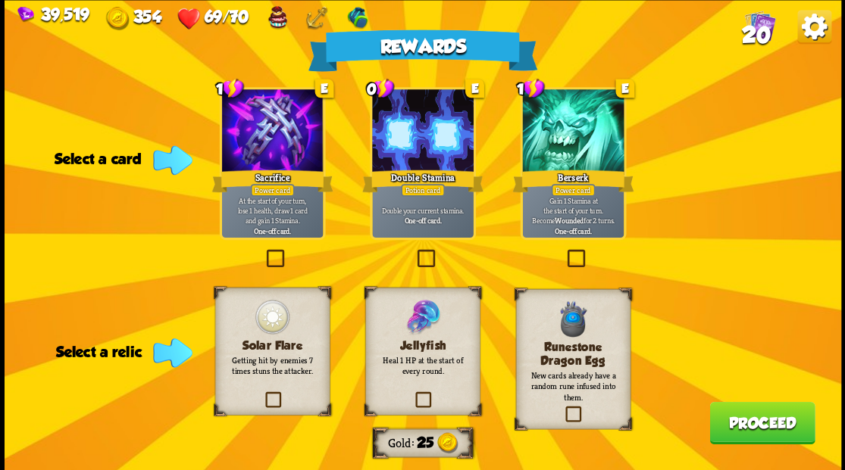
click at [414, 252] on label at bounding box center [414, 252] width 0 height 0
click at [0, 0] on input "checkbox" at bounding box center [0, 0] width 0 height 0
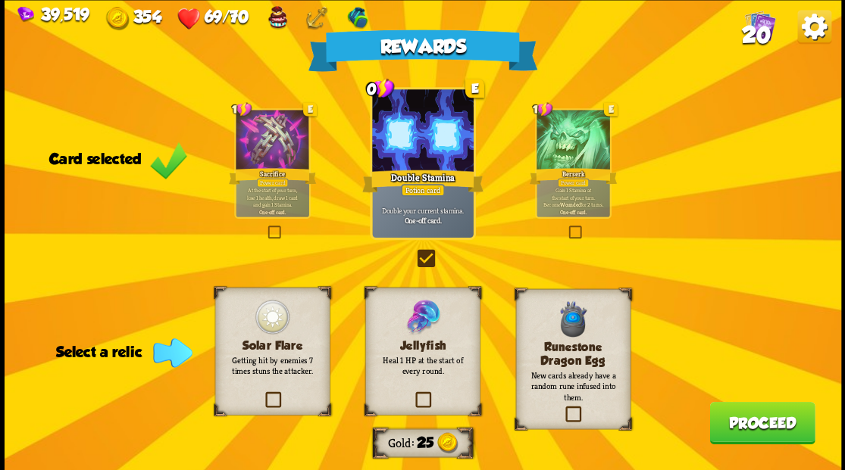
click at [412, 394] on label at bounding box center [412, 394] width 0 height 0
click at [0, 0] on input "checkbox" at bounding box center [0, 0] width 0 height 0
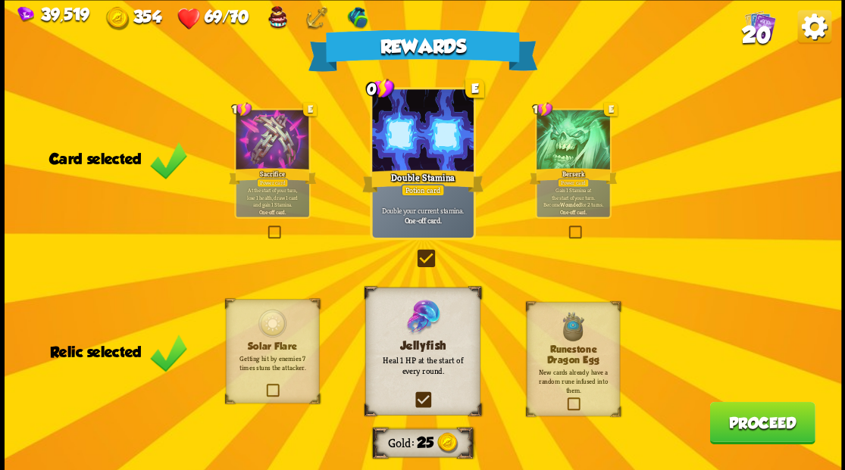
click at [759, 433] on button "Proceed" at bounding box center [761, 423] width 105 height 42
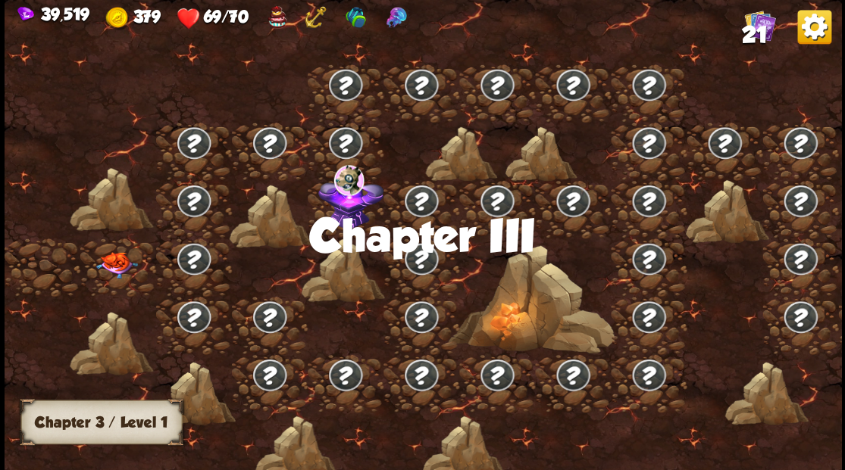
click at [762, 26] on span "21" at bounding box center [754, 34] width 26 height 26
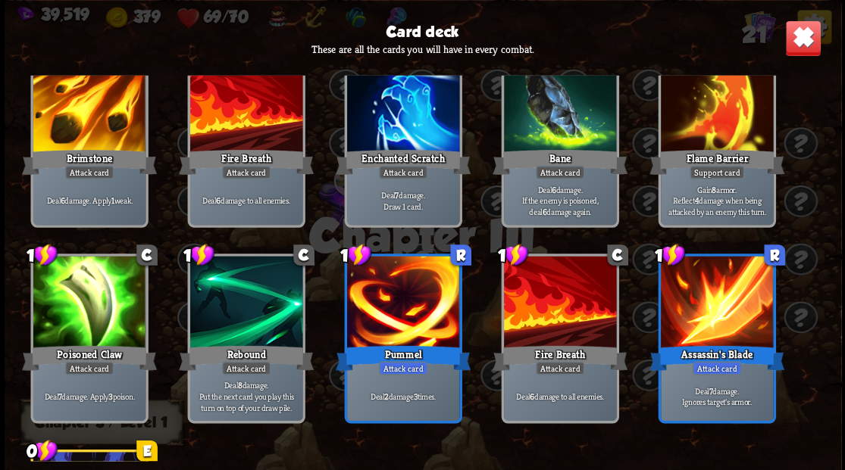
scroll to position [555, 0]
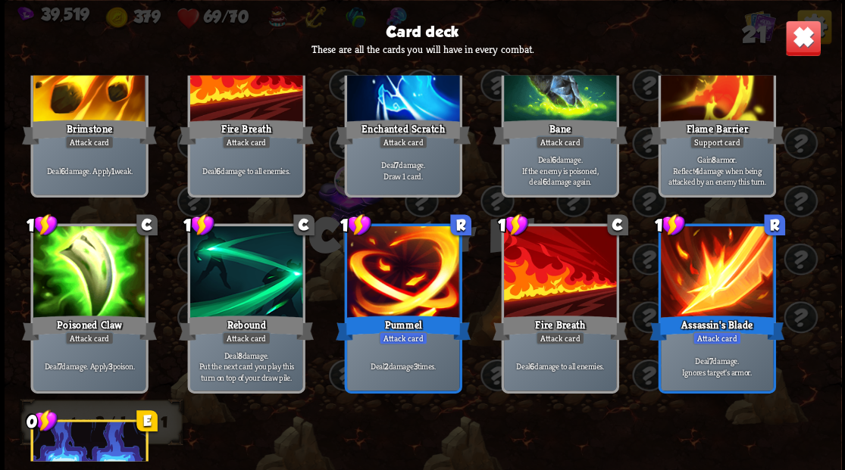
click at [798, 39] on img at bounding box center [802, 38] width 36 height 36
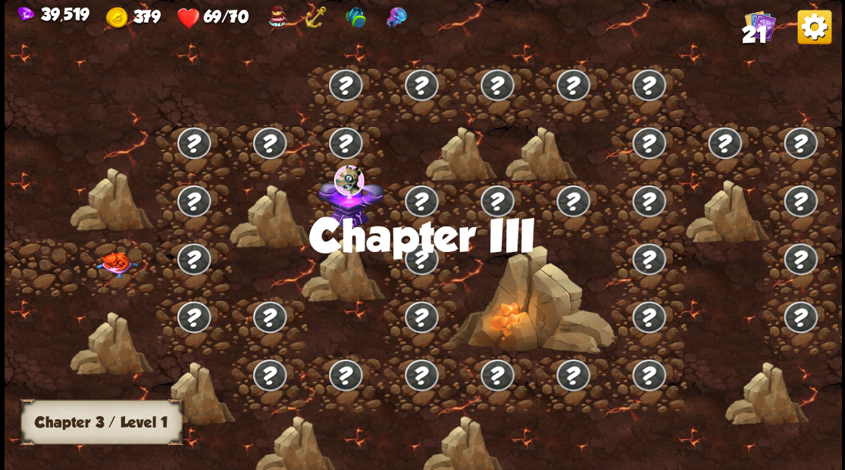
click at [121, 265] on img at bounding box center [116, 265] width 42 height 27
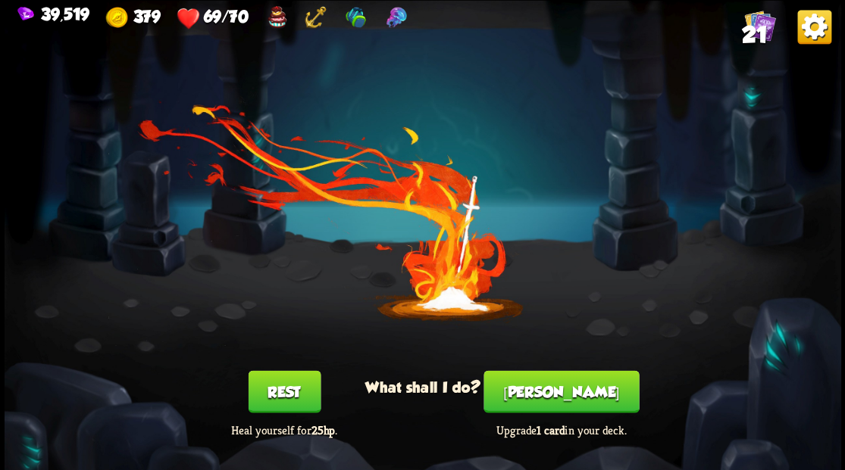
click at [573, 402] on button "[PERSON_NAME]" at bounding box center [560, 391] width 155 height 42
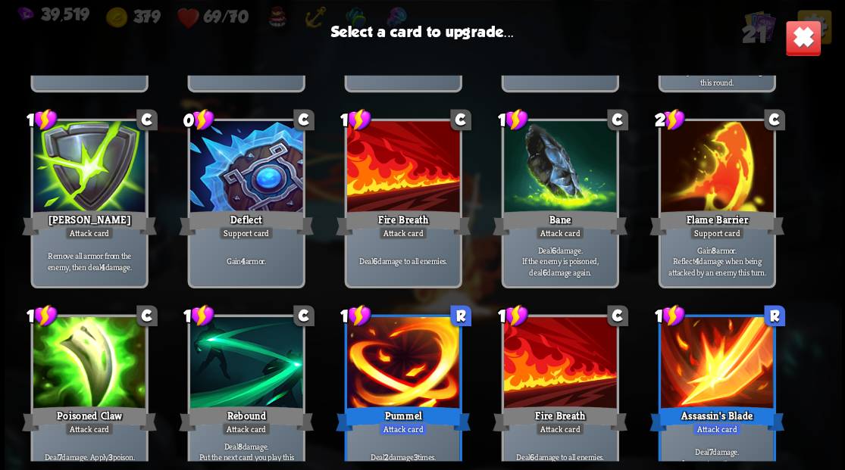
scroll to position [303, 0]
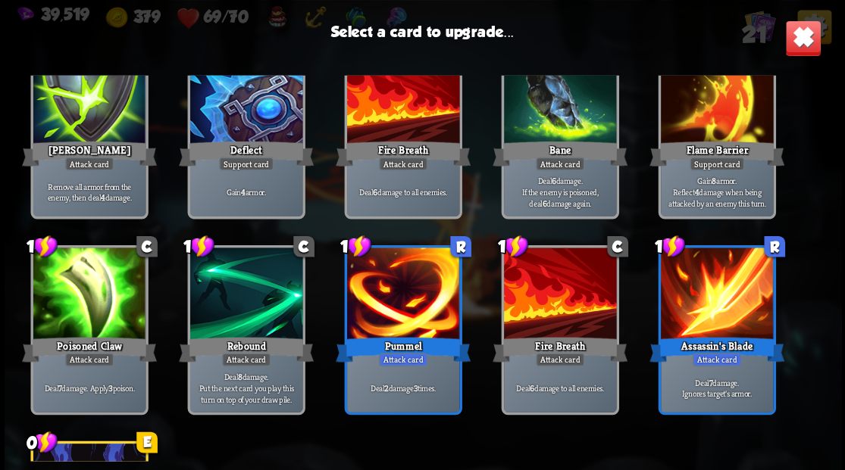
click at [405, 308] on div at bounding box center [402, 295] width 112 height 95
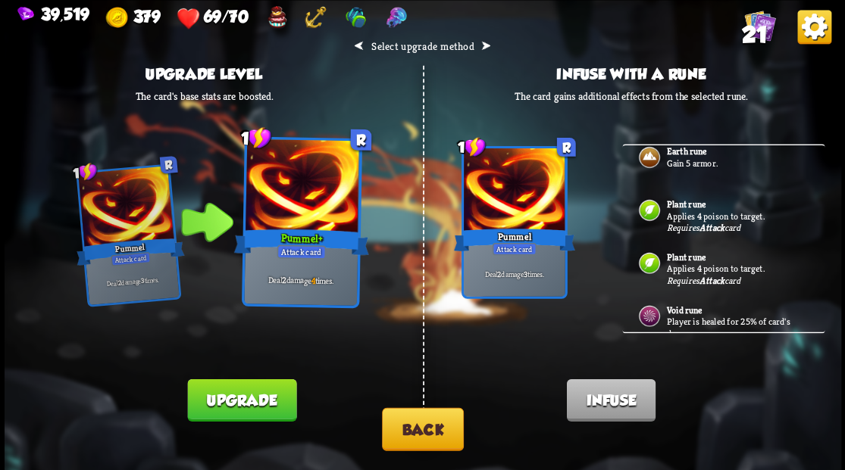
scroll to position [0, 0]
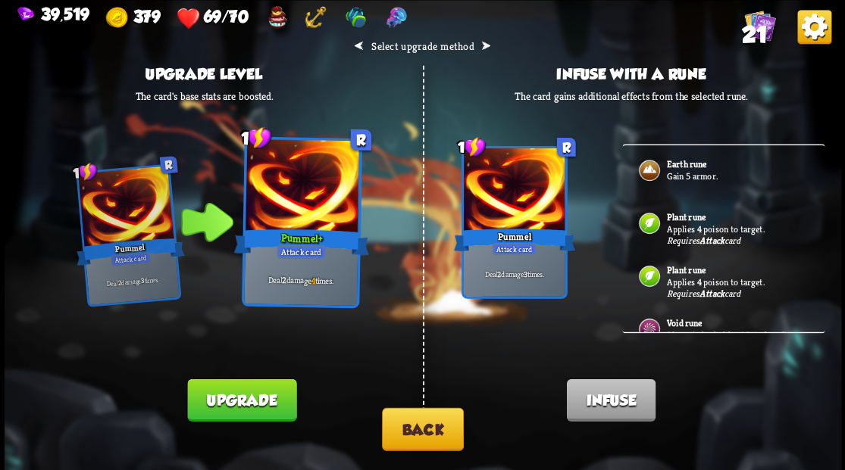
click at [413, 434] on button "Back" at bounding box center [423, 429] width 82 height 43
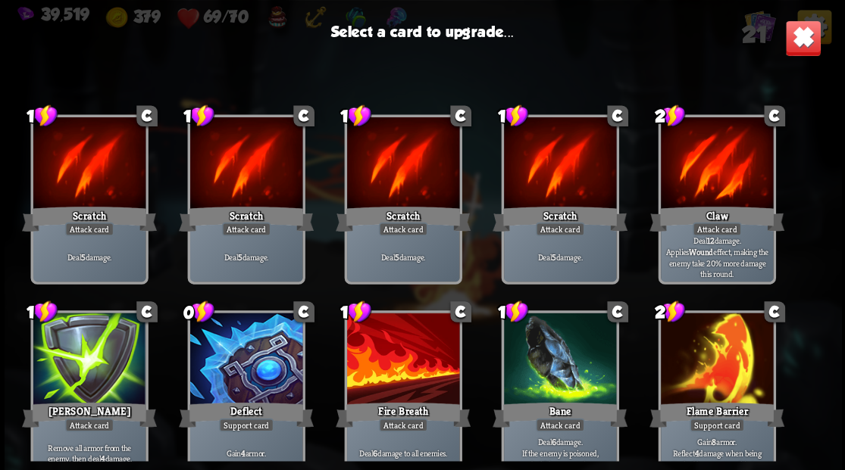
click at [251, 345] on div at bounding box center [245, 360] width 112 height 95
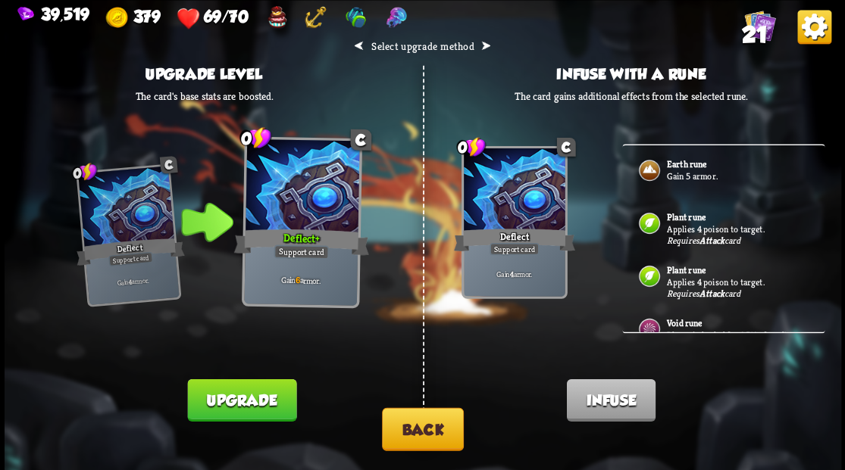
click at [691, 168] on b "Earth rune" at bounding box center [686, 164] width 40 height 12
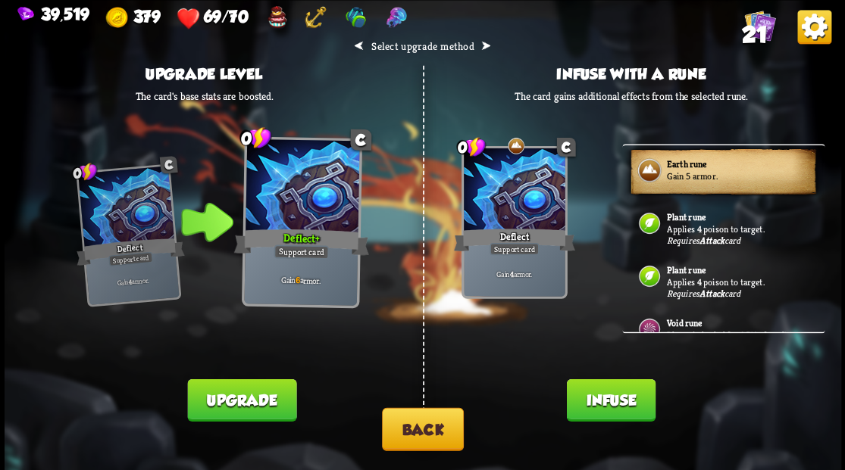
click at [619, 394] on button "Infuse" at bounding box center [610, 400] width 89 height 42
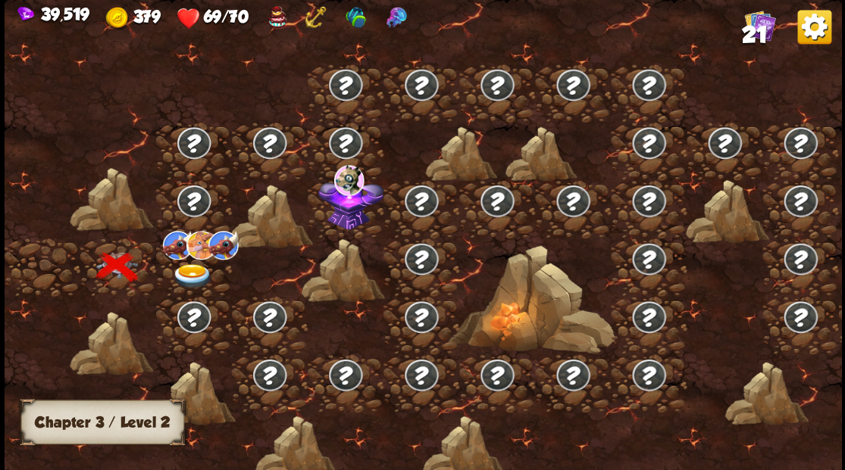
click at [190, 270] on img at bounding box center [192, 276] width 42 height 25
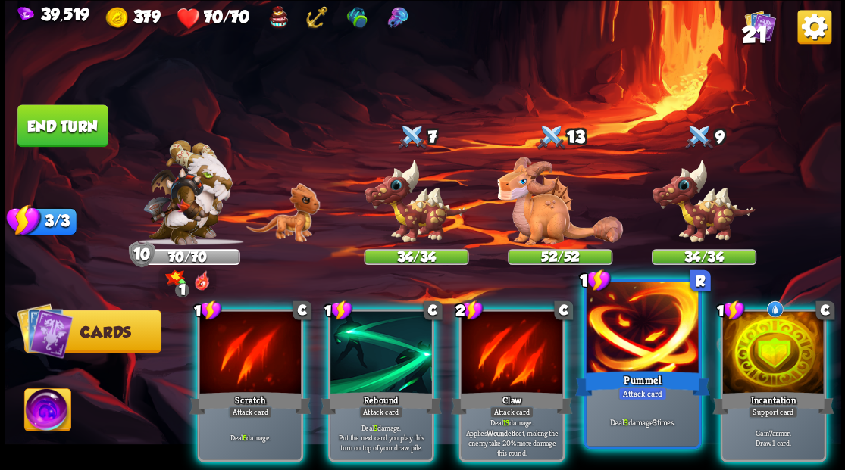
click at [620, 339] on div at bounding box center [642, 329] width 112 height 95
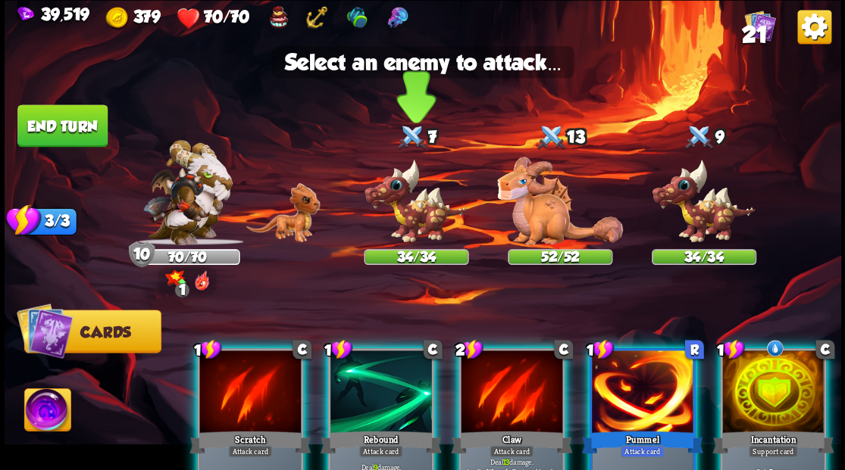
click at [415, 219] on img at bounding box center [416, 201] width 105 height 86
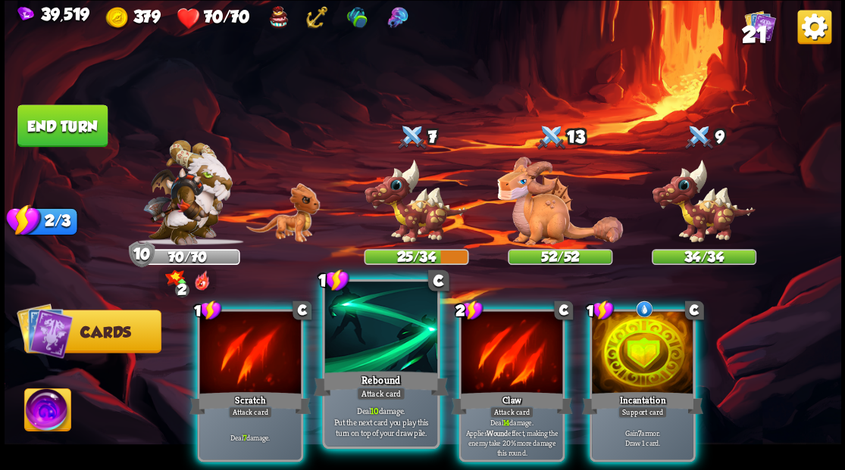
click at [365, 345] on div at bounding box center [380, 329] width 112 height 95
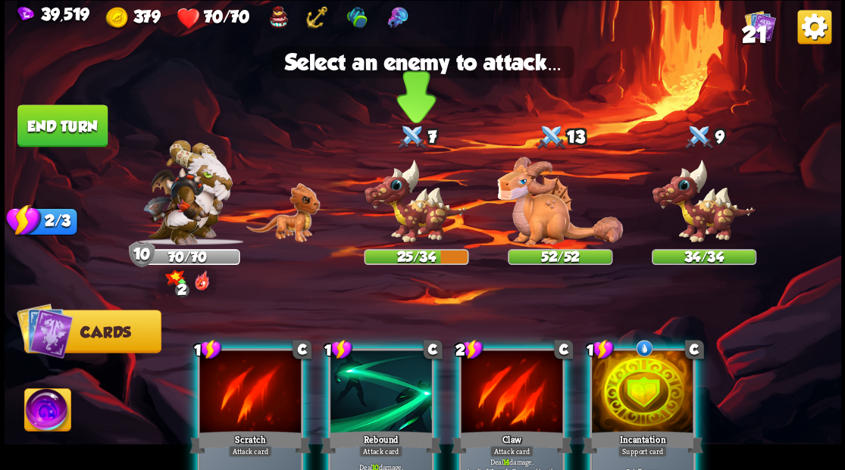
click at [420, 227] on img at bounding box center [416, 201] width 105 height 86
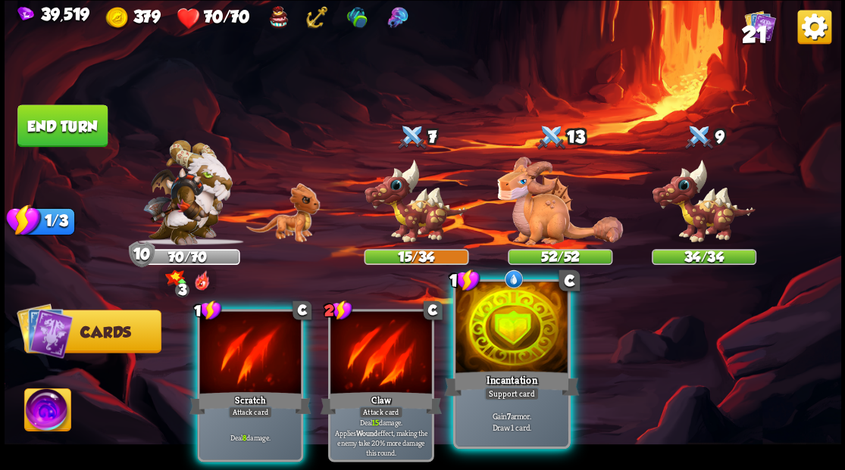
click at [515, 334] on div at bounding box center [511, 329] width 112 height 95
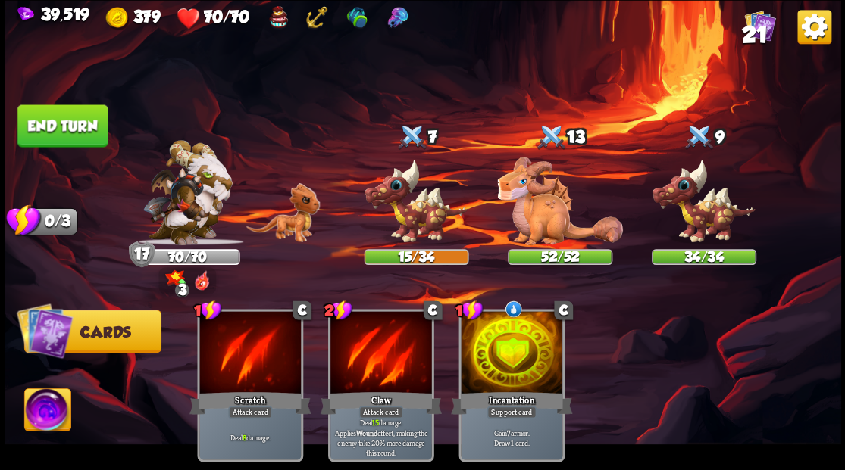
click at [50, 130] on button "End turn" at bounding box center [62, 126] width 90 height 42
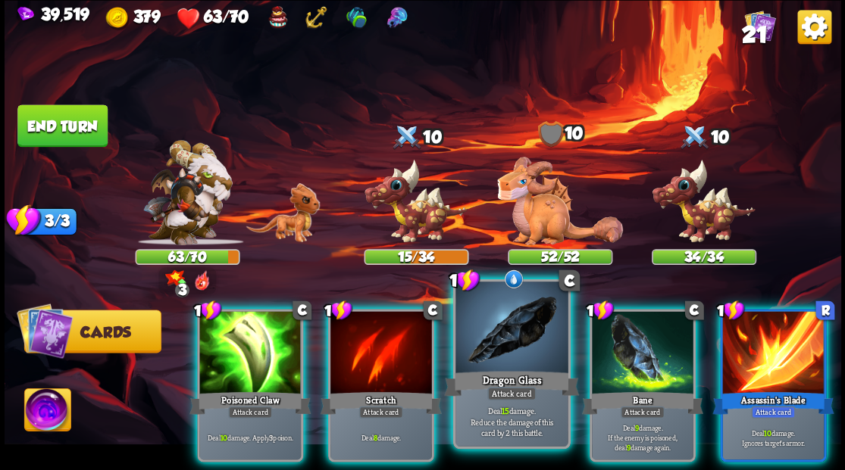
click at [533, 331] on div at bounding box center [511, 329] width 112 height 95
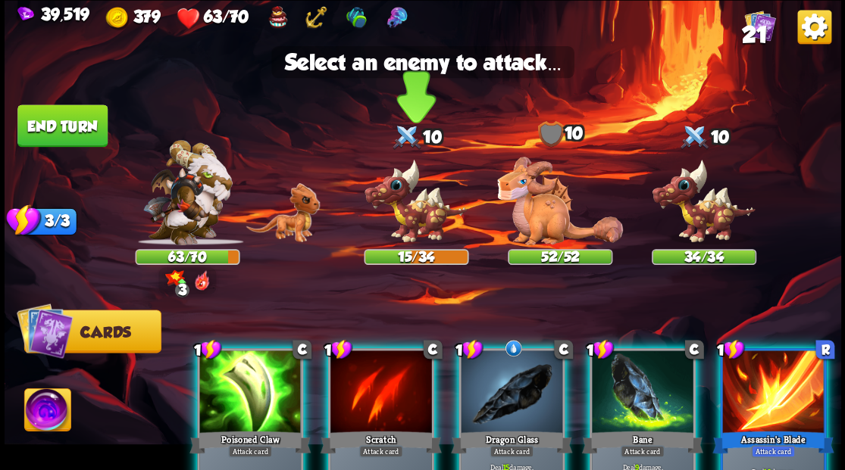
click at [408, 214] on img at bounding box center [416, 201] width 105 height 86
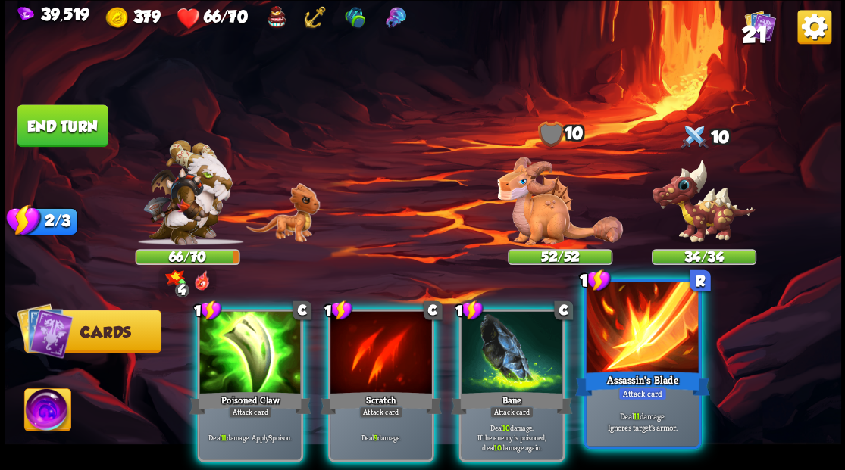
click at [638, 352] on div at bounding box center [642, 329] width 112 height 95
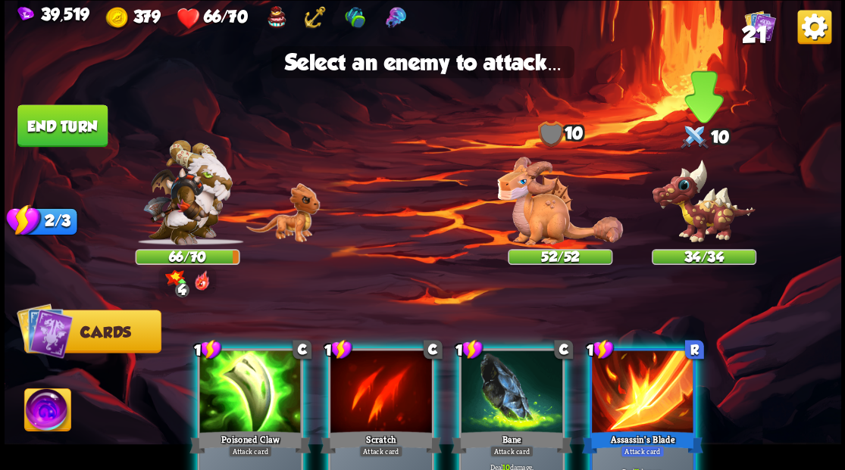
click at [699, 220] on img at bounding box center [703, 201] width 105 height 86
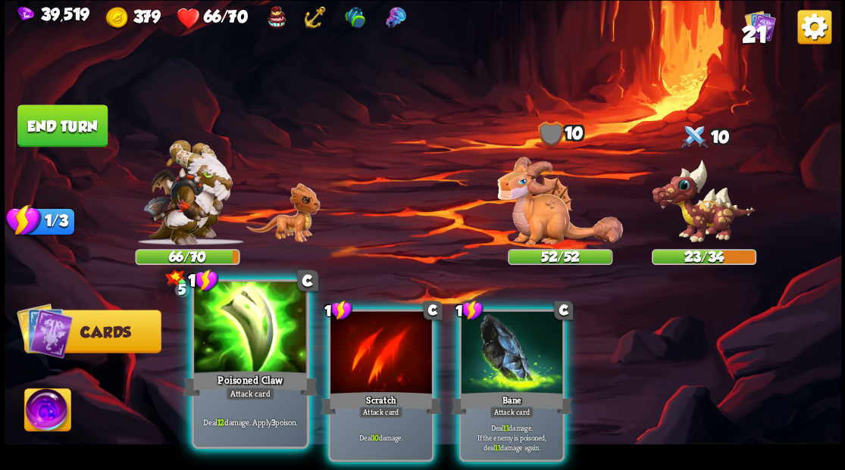
click at [251, 325] on div at bounding box center [250, 329] width 112 height 95
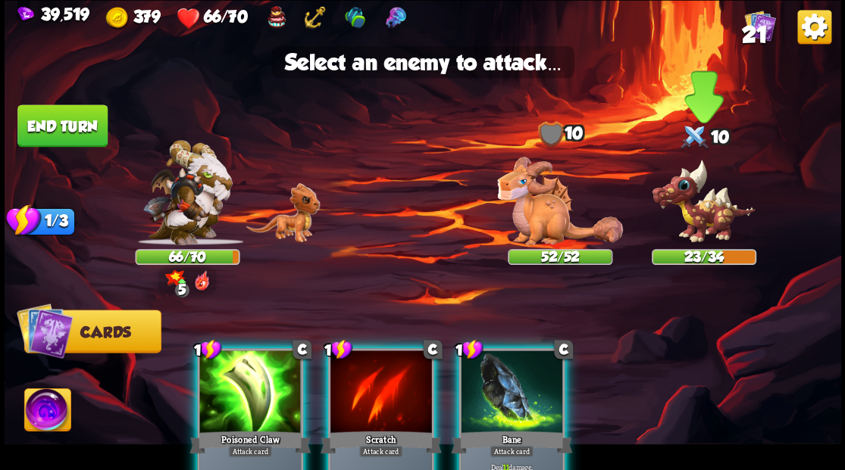
click at [712, 207] on img at bounding box center [703, 201] width 105 height 86
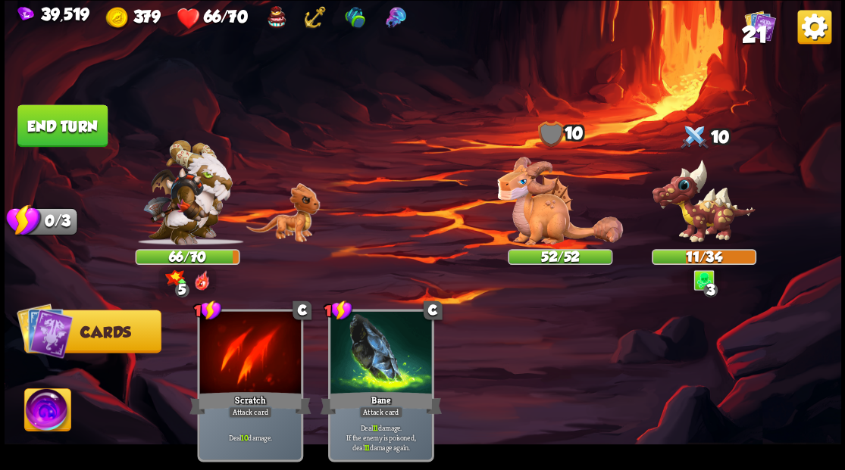
click at [83, 125] on button "End turn" at bounding box center [62, 126] width 90 height 42
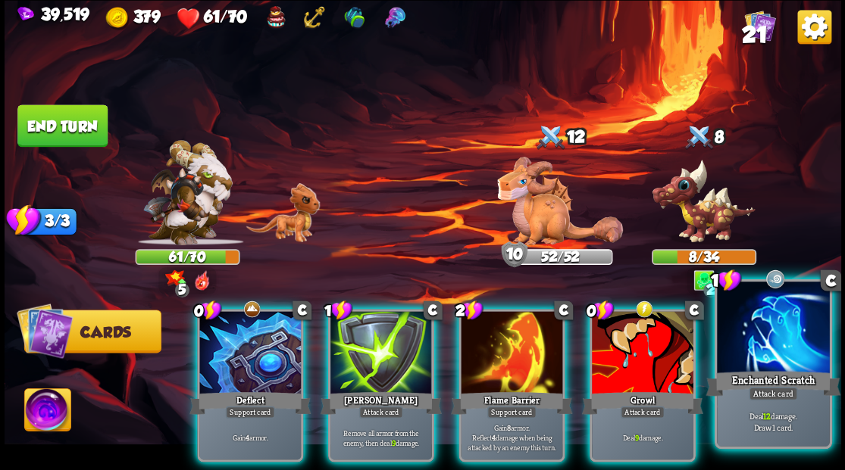
click at [793, 356] on div at bounding box center [773, 329] width 112 height 95
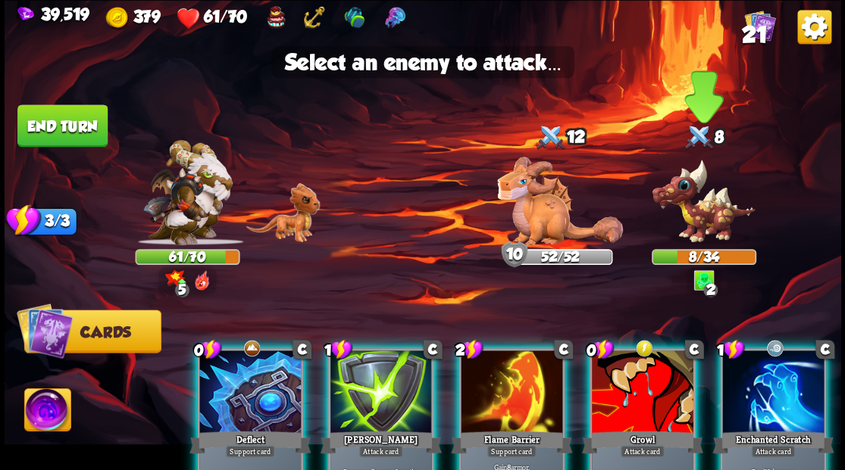
click at [711, 206] on img at bounding box center [703, 201] width 105 height 86
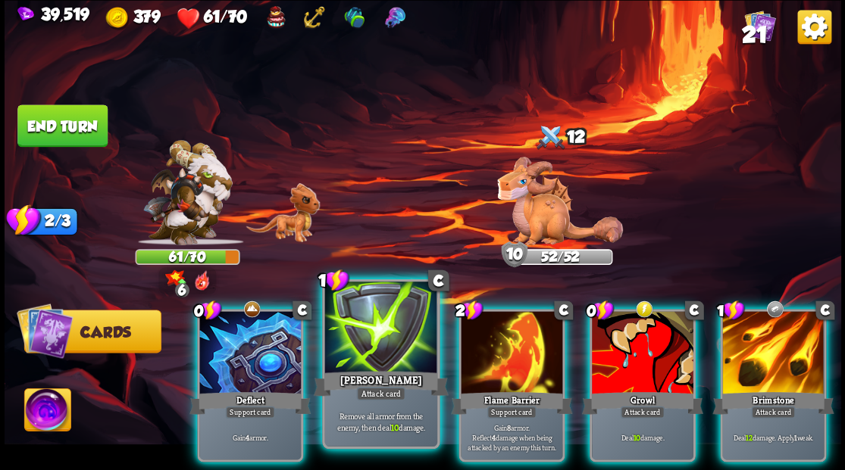
click at [391, 330] on div at bounding box center [380, 329] width 112 height 95
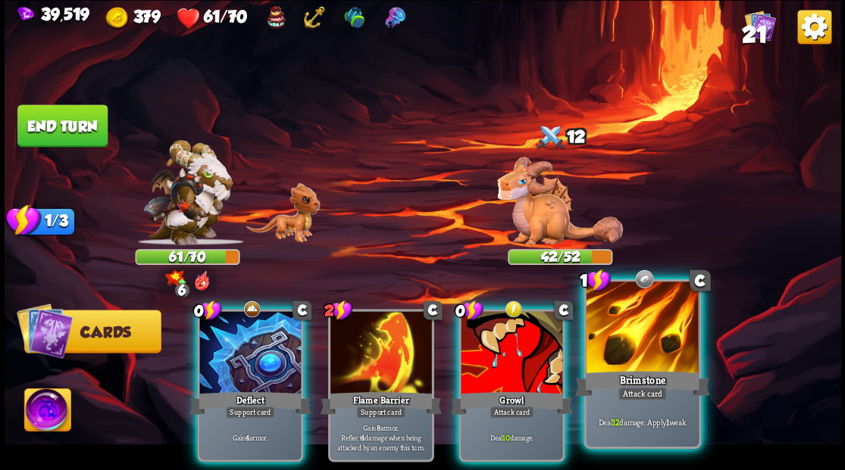
click at [667, 356] on div at bounding box center [642, 329] width 112 height 95
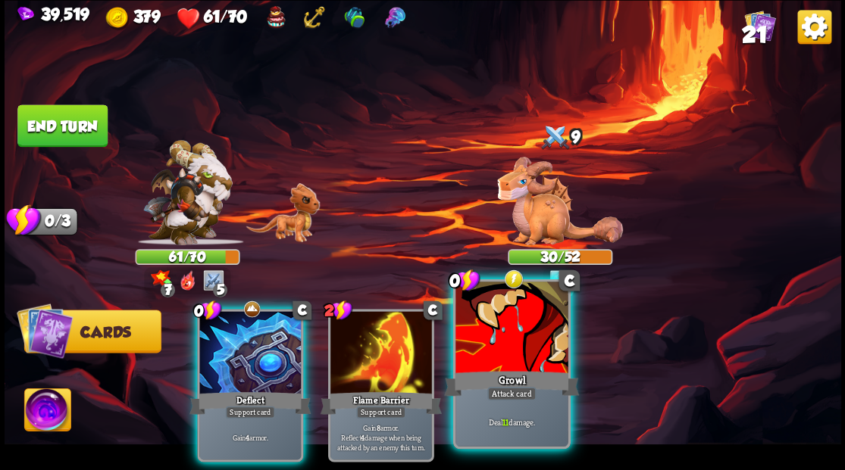
click at [512, 342] on div at bounding box center [511, 329] width 112 height 95
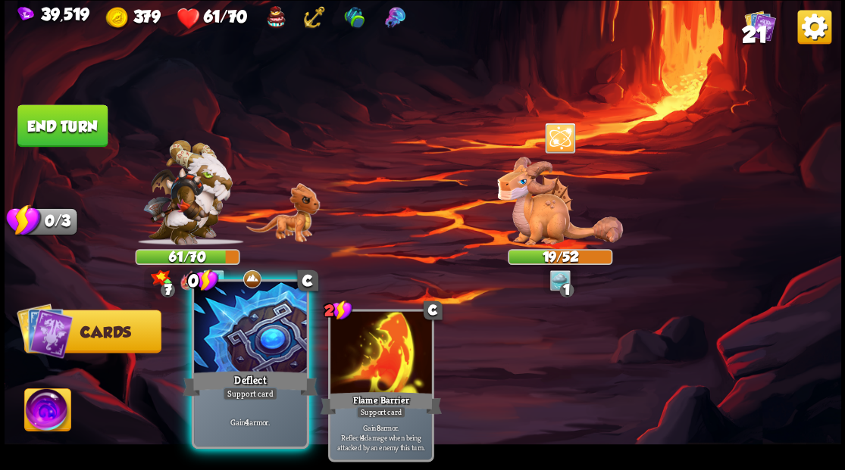
click at [255, 341] on div at bounding box center [250, 329] width 112 height 95
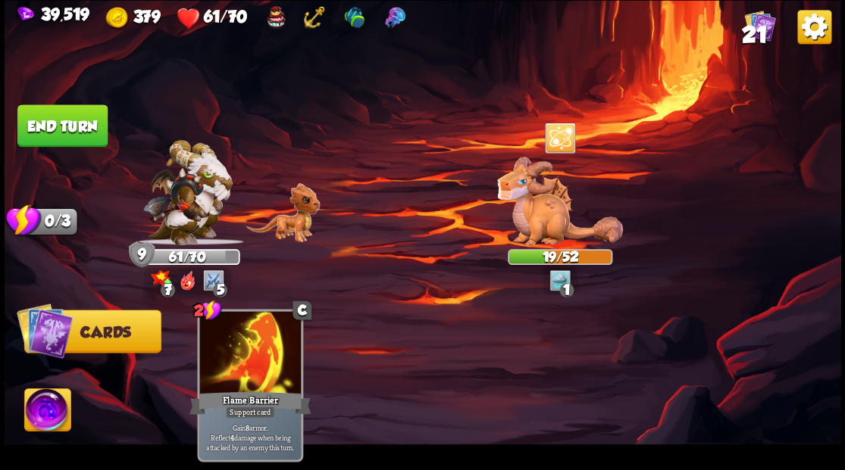
click at [50, 415] on img at bounding box center [47, 412] width 46 height 47
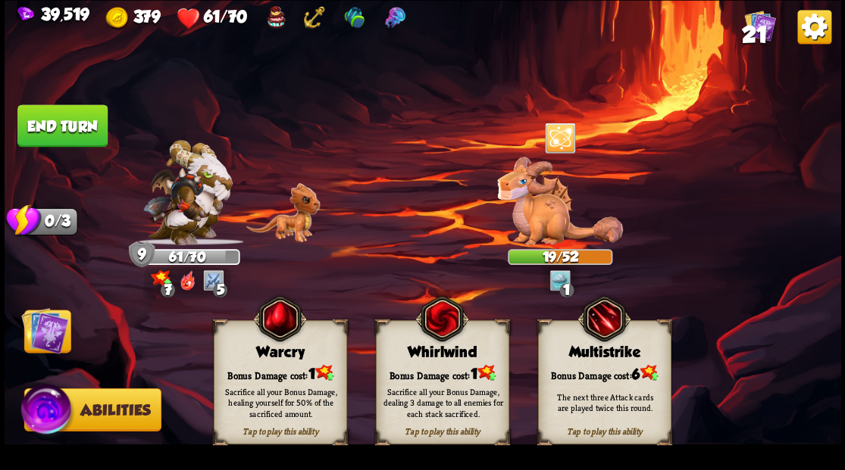
click at [276, 361] on div "Tap to play this ability Warcry Bonus Damage cost: 1 Sacrifice all your Bonus D…" at bounding box center [280, 382] width 133 height 124
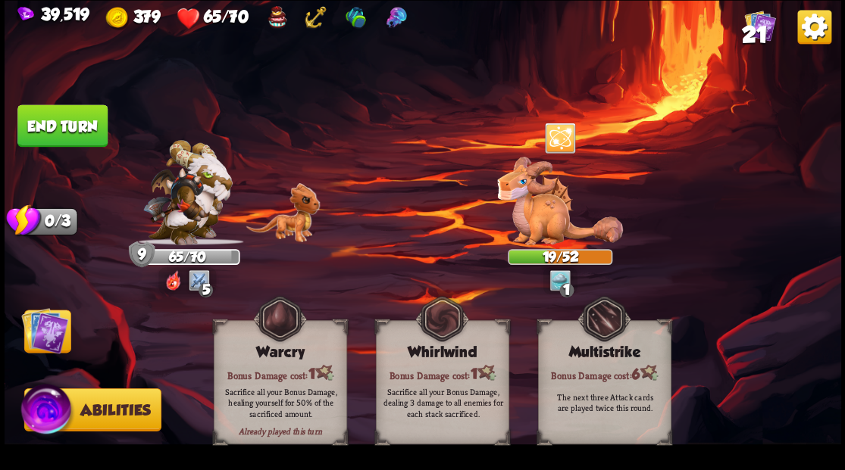
click at [51, 336] on img at bounding box center [44, 330] width 47 height 47
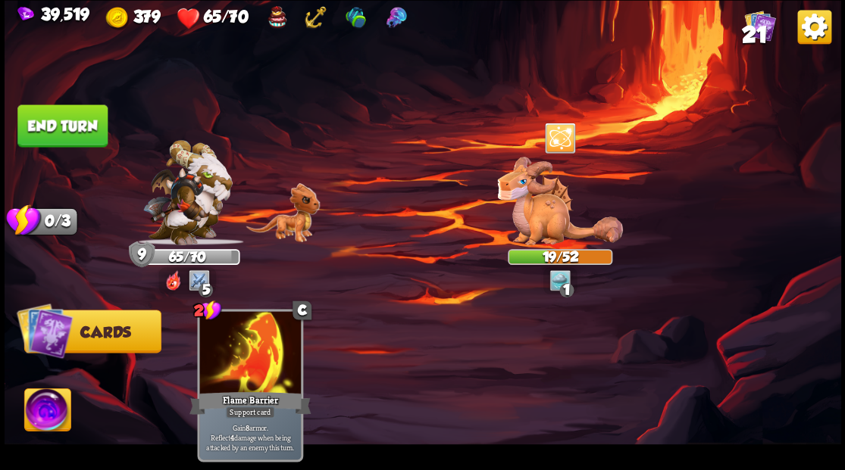
click at [72, 126] on button "End turn" at bounding box center [62, 126] width 90 height 42
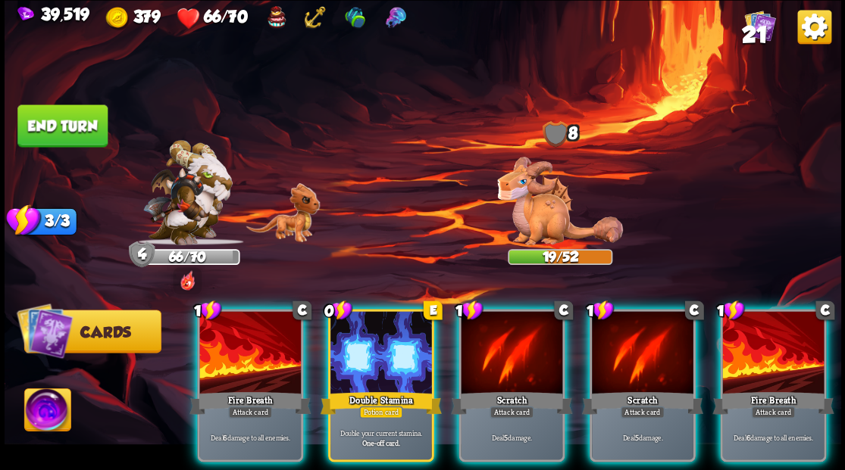
drag, startPoint x: 374, startPoint y: 365, endPoint x: 382, endPoint y: 270, distance: 95.8
click at [374, 364] on div at bounding box center [381, 354] width 102 height 86
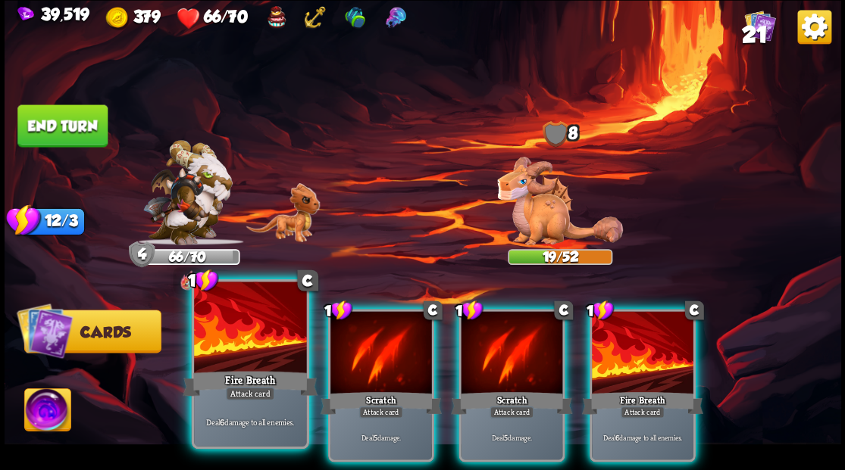
click at [273, 351] on div at bounding box center [250, 329] width 112 height 95
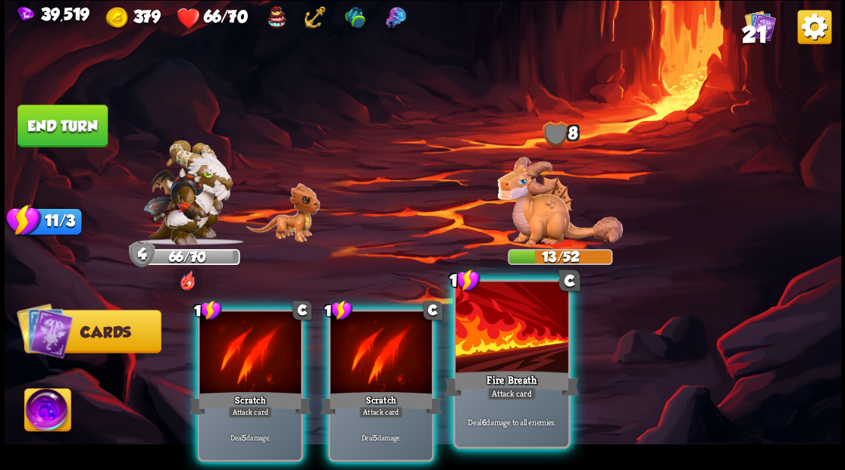
click at [489, 351] on div at bounding box center [511, 329] width 112 height 95
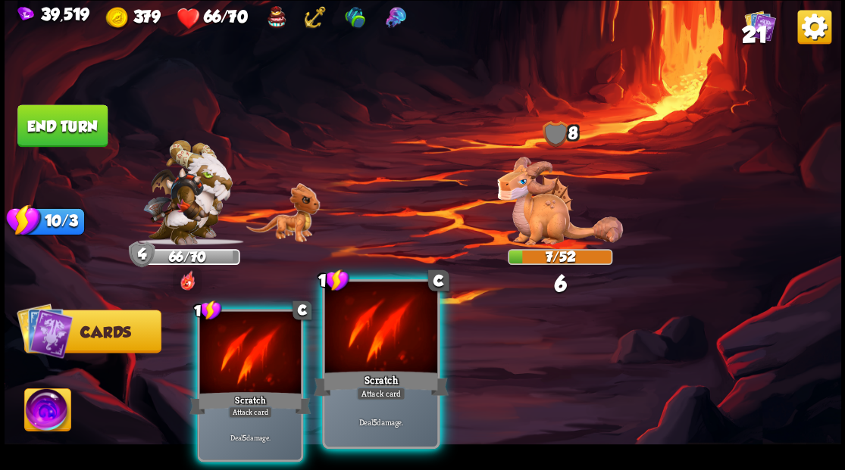
click at [378, 338] on div at bounding box center [380, 329] width 112 height 95
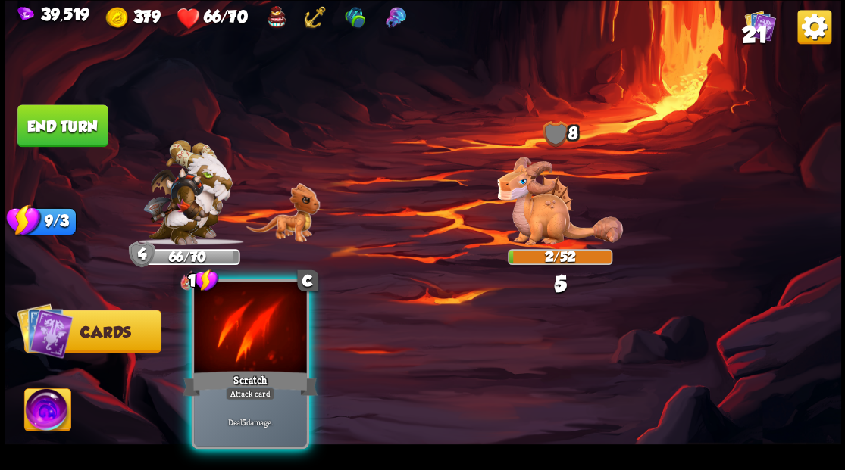
click at [253, 341] on div at bounding box center [250, 329] width 112 height 95
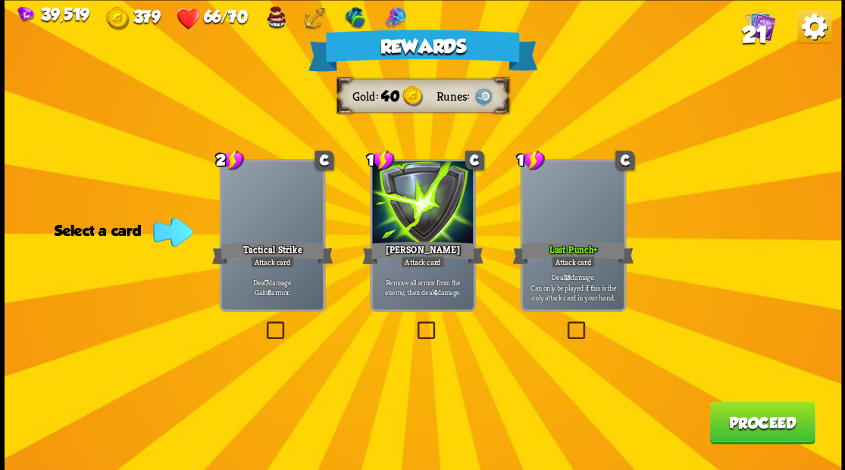
click at [756, 30] on span "21" at bounding box center [754, 34] width 26 height 26
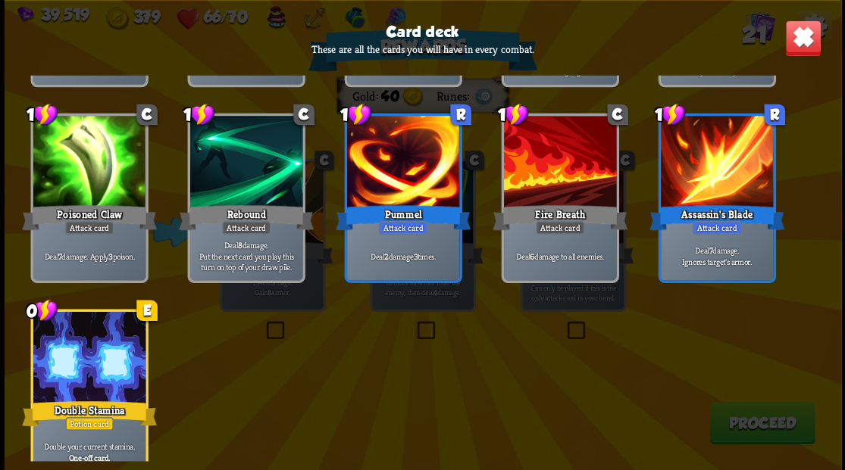
scroll to position [704, 0]
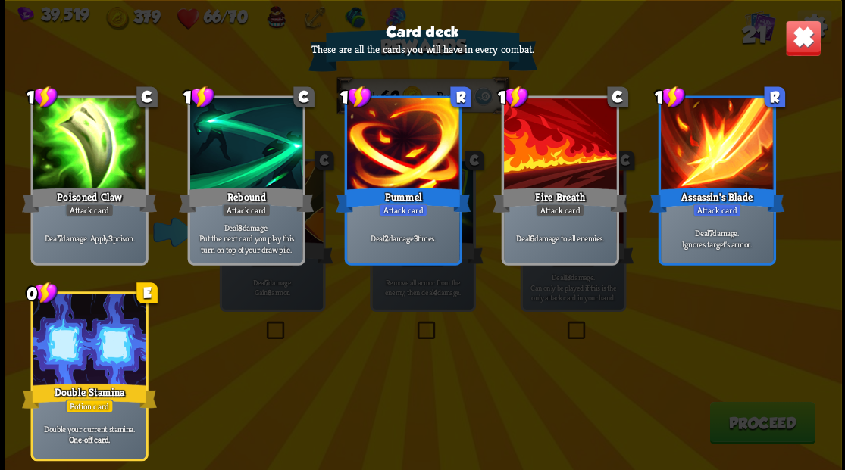
click at [802, 41] on img at bounding box center [802, 38] width 36 height 36
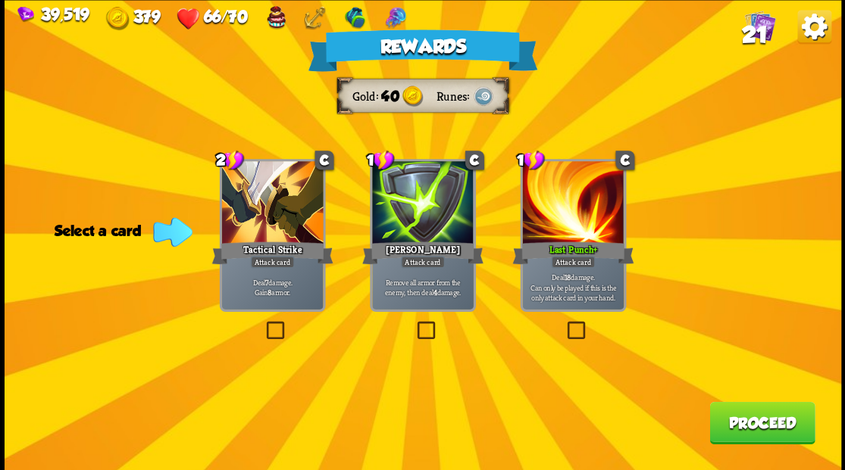
click at [414, 323] on label at bounding box center [414, 323] width 0 height 0
click at [0, 0] on input "checkbox" at bounding box center [0, 0] width 0 height 0
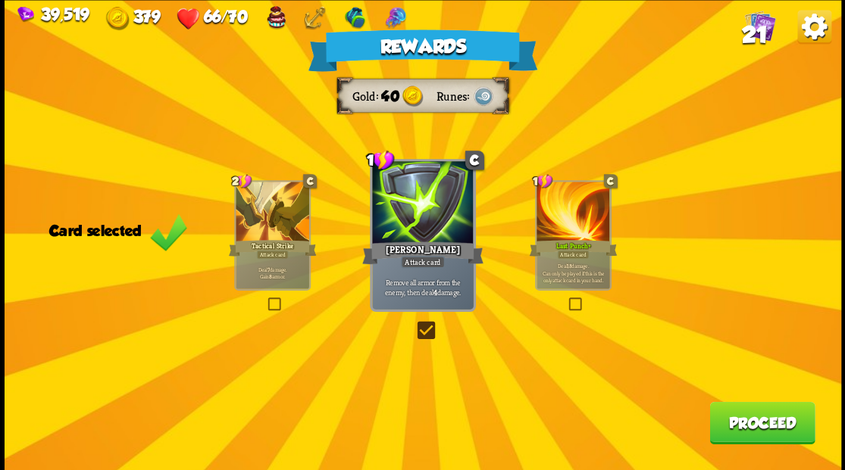
click at [753, 432] on button "Proceed" at bounding box center [761, 423] width 105 height 42
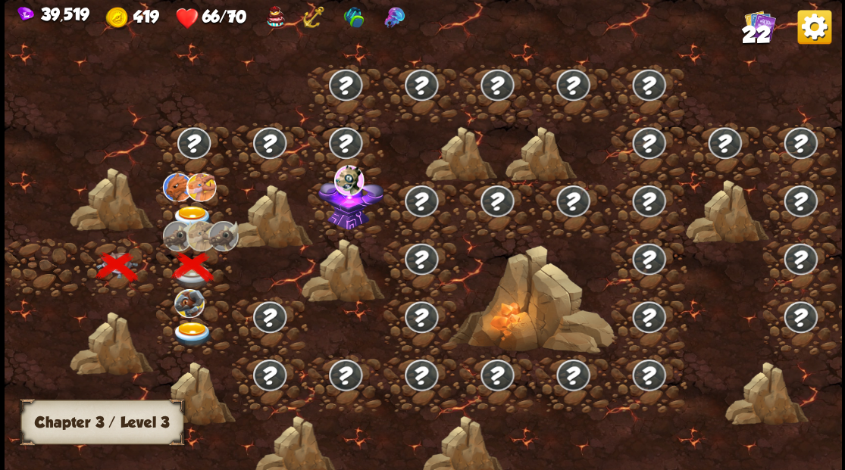
click at [191, 202] on div at bounding box center [194, 209] width 76 height 58
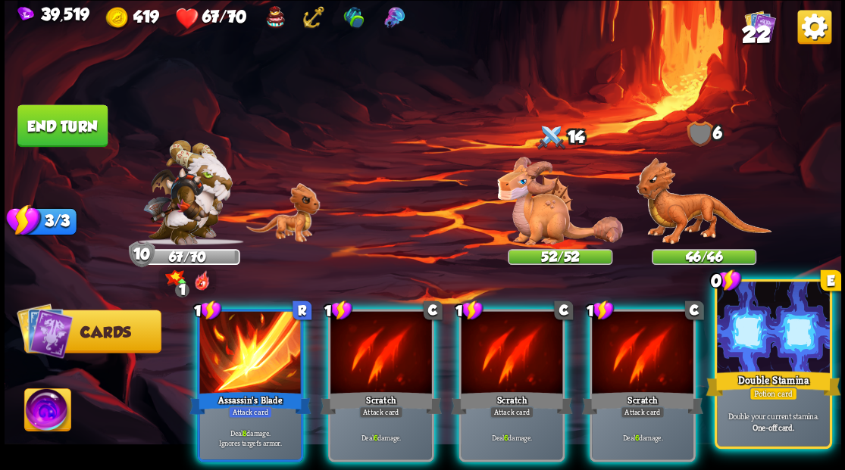
click at [768, 349] on div at bounding box center [773, 329] width 112 height 95
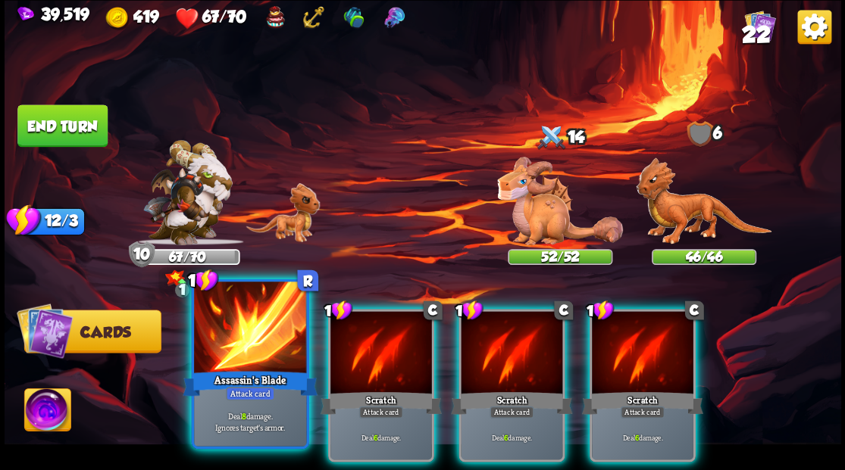
click at [236, 356] on div at bounding box center [250, 329] width 112 height 95
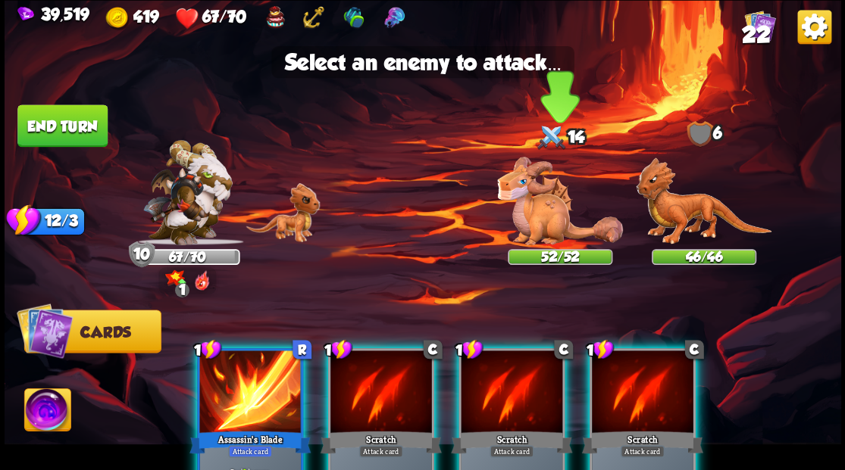
click at [541, 208] on img at bounding box center [560, 201] width 126 height 89
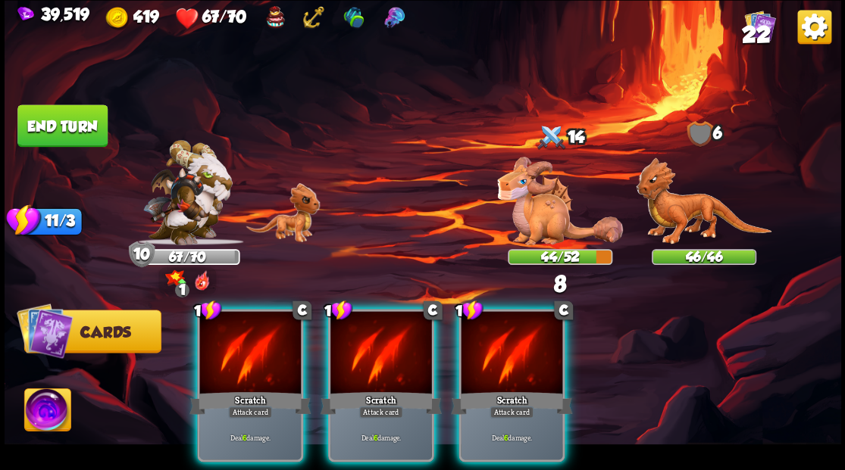
drag, startPoint x: 527, startPoint y: 344, endPoint x: 532, endPoint y: 272, distance: 72.1
click at [524, 339] on div at bounding box center [512, 354] width 102 height 86
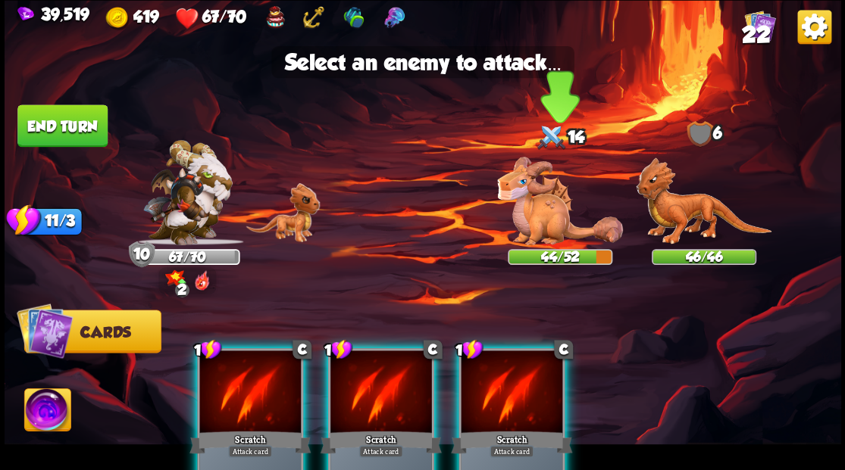
click at [530, 198] on img at bounding box center [560, 201] width 126 height 89
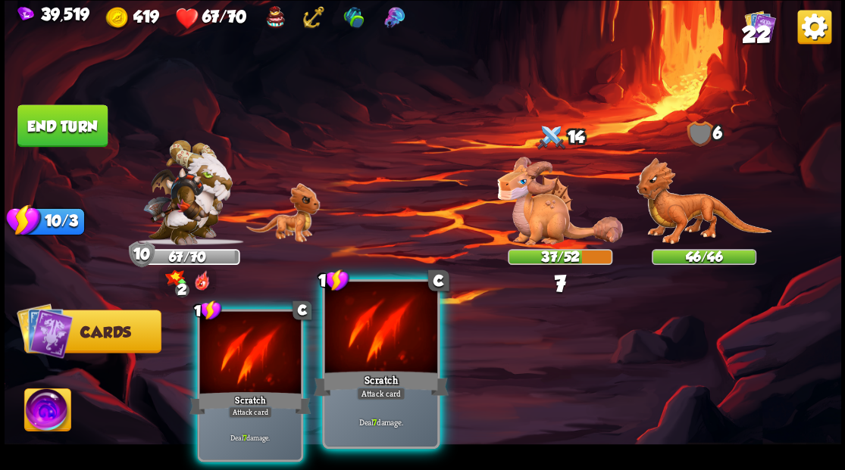
click at [386, 359] on div at bounding box center [380, 329] width 112 height 95
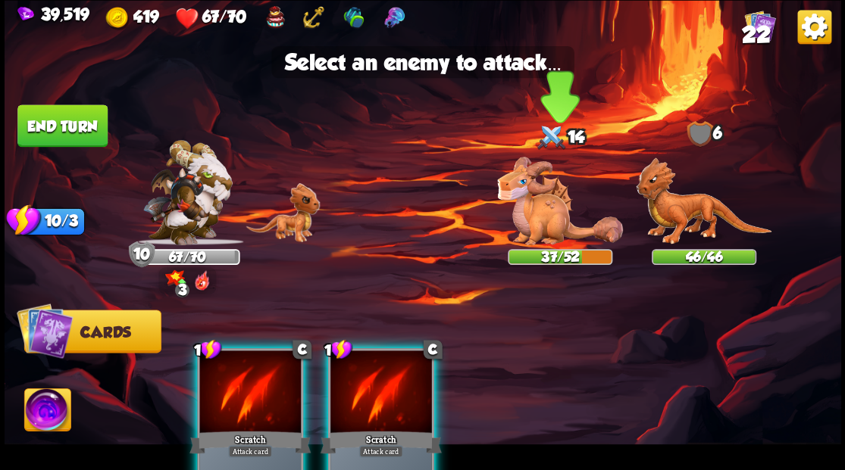
click at [567, 210] on img at bounding box center [560, 201] width 126 height 89
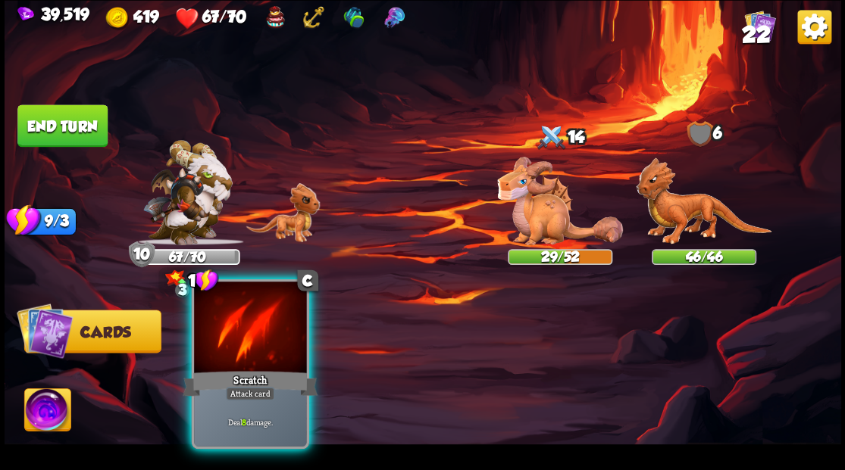
click at [244, 345] on div at bounding box center [250, 329] width 112 height 95
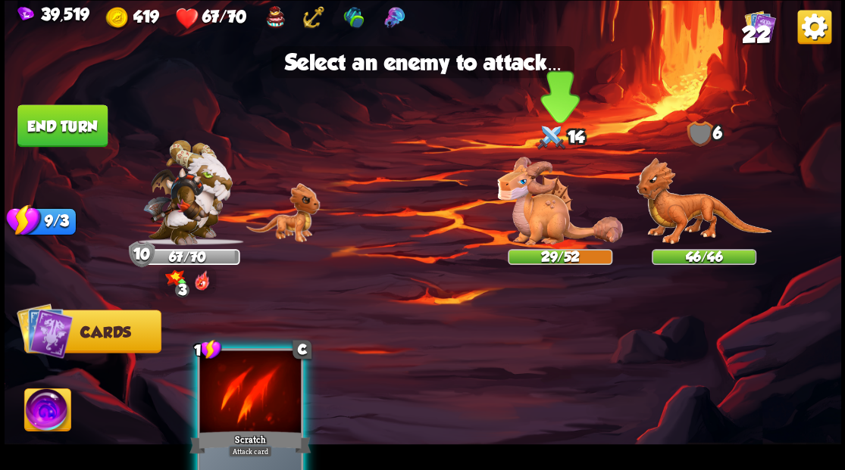
click at [520, 215] on img at bounding box center [560, 201] width 126 height 89
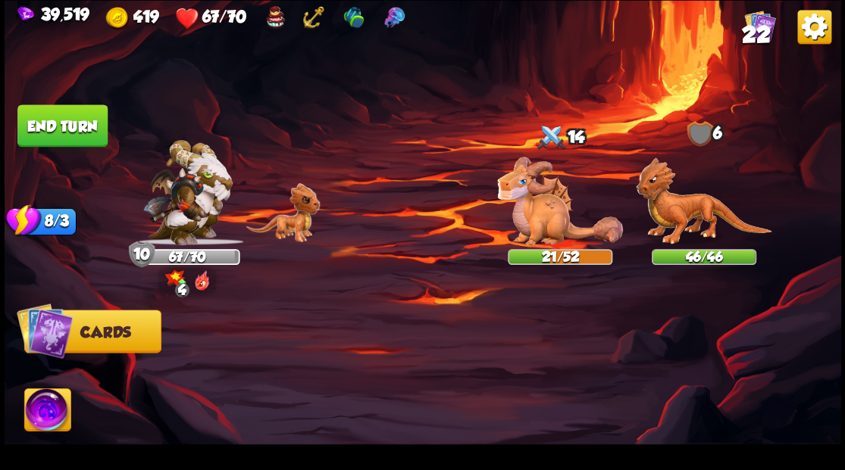
click at [69, 123] on button "End turn" at bounding box center [62, 126] width 90 height 42
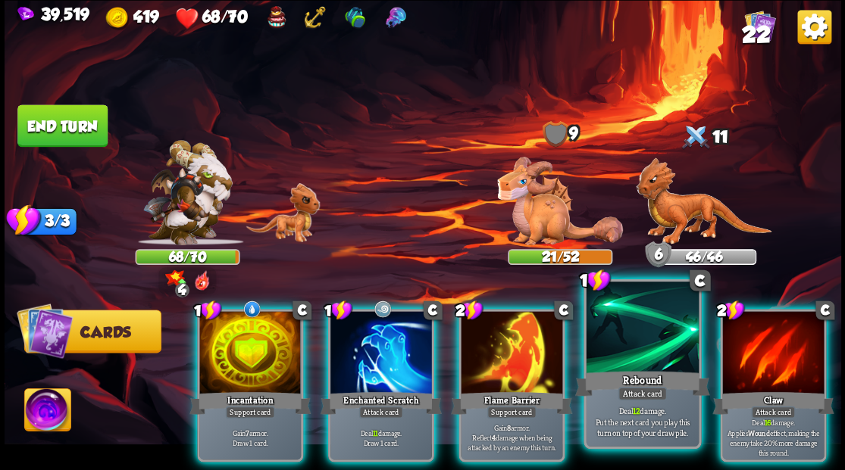
click at [644, 357] on div at bounding box center [642, 329] width 112 height 95
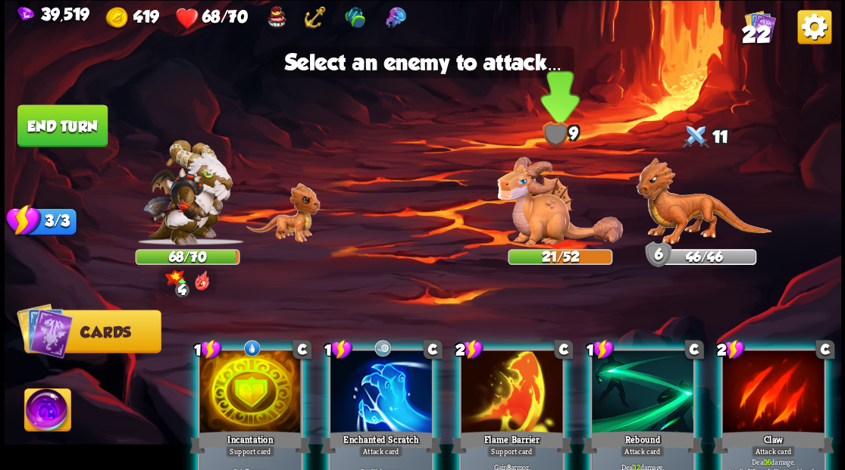
click at [533, 229] on img at bounding box center [560, 201] width 126 height 89
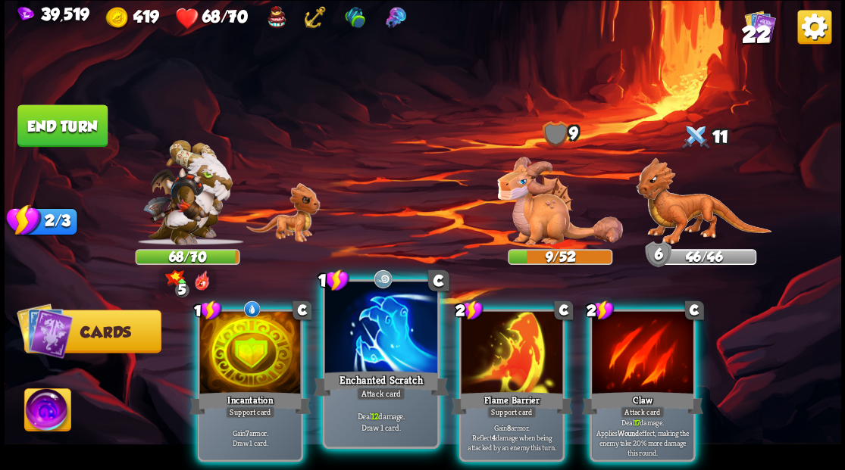
click at [361, 362] on div at bounding box center [380, 329] width 112 height 95
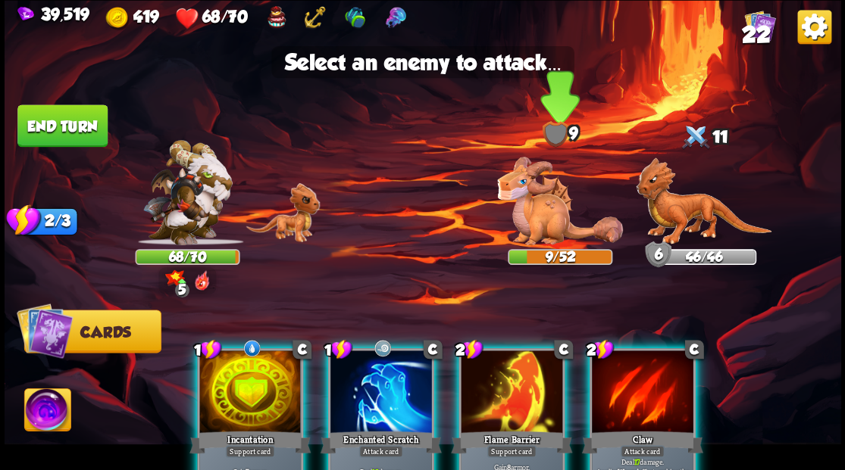
click at [547, 216] on img at bounding box center [560, 201] width 126 height 89
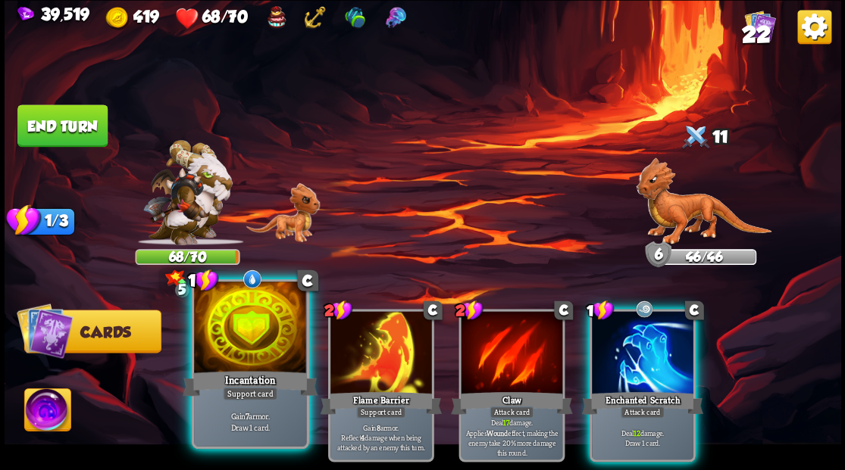
click at [261, 329] on div at bounding box center [250, 329] width 112 height 95
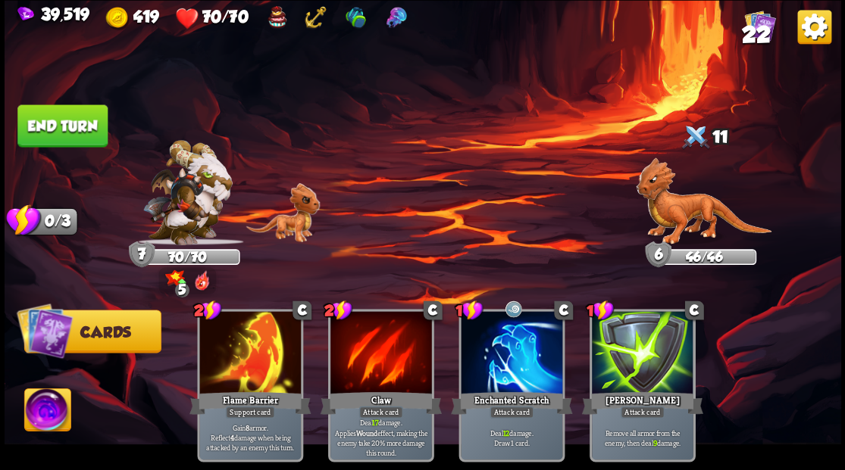
click at [83, 135] on button "End turn" at bounding box center [62, 126] width 90 height 42
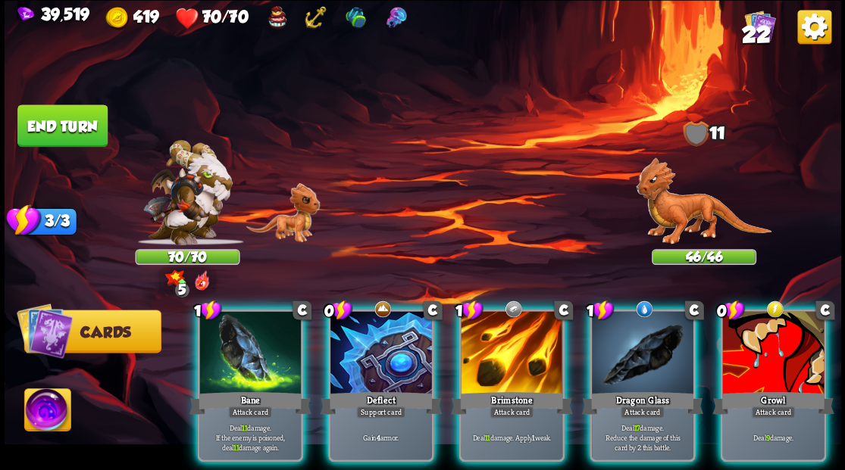
drag, startPoint x: 502, startPoint y: 326, endPoint x: 495, endPoint y: 284, distance: 42.1
click at [501, 326] on div at bounding box center [512, 354] width 102 height 86
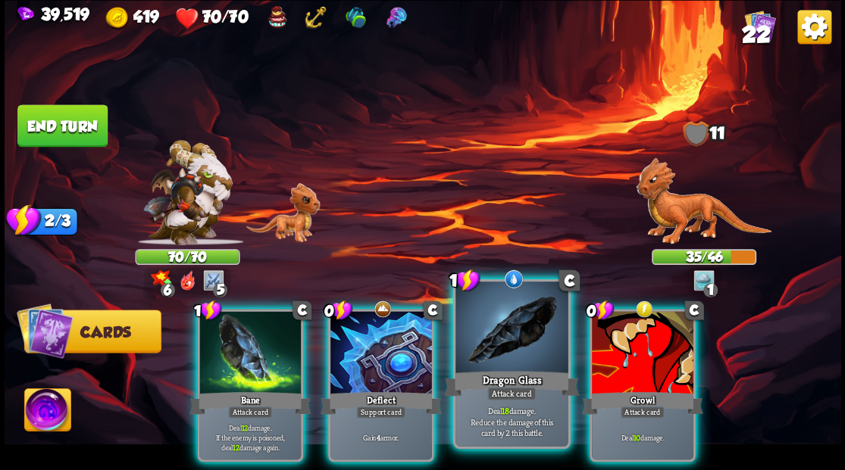
click at [507, 330] on div at bounding box center [511, 329] width 112 height 95
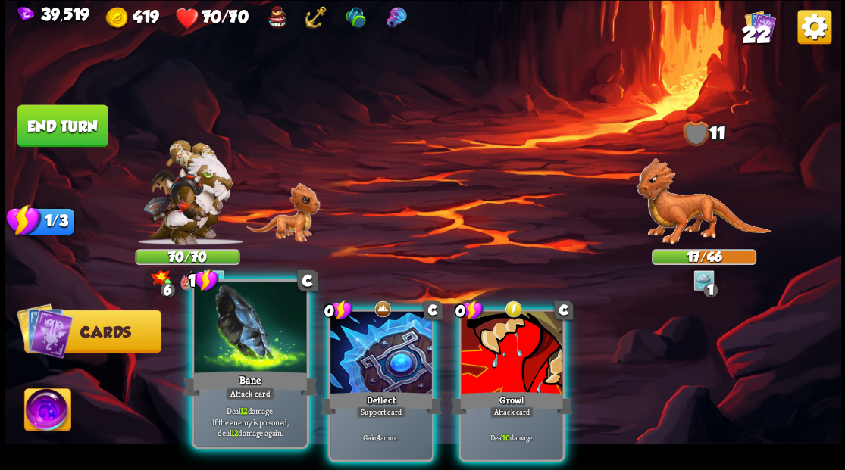
click at [247, 355] on div at bounding box center [250, 329] width 112 height 95
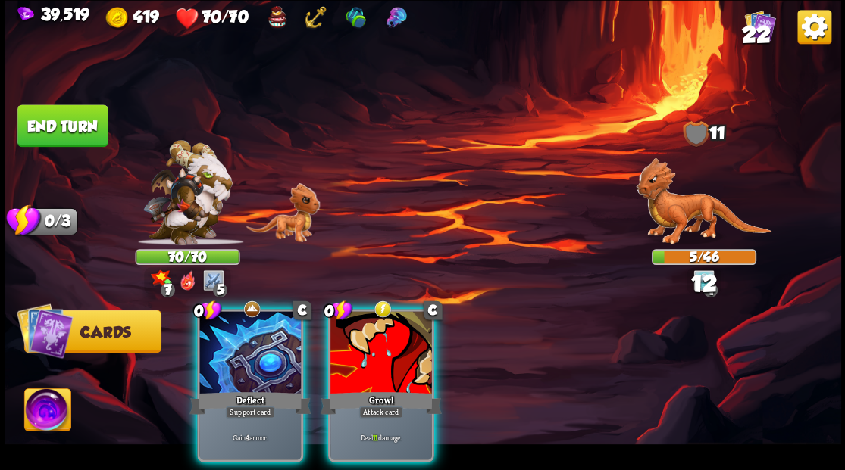
click at [363, 338] on div at bounding box center [381, 354] width 102 height 86
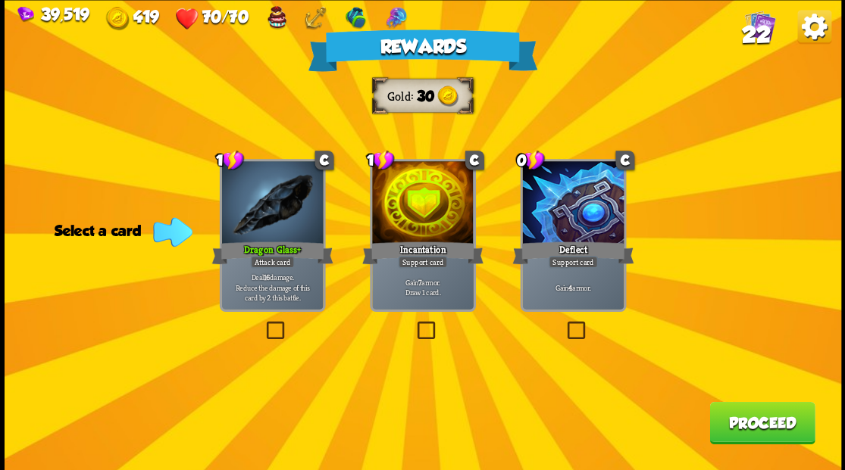
click at [759, 429] on button "Proceed" at bounding box center [761, 423] width 105 height 42
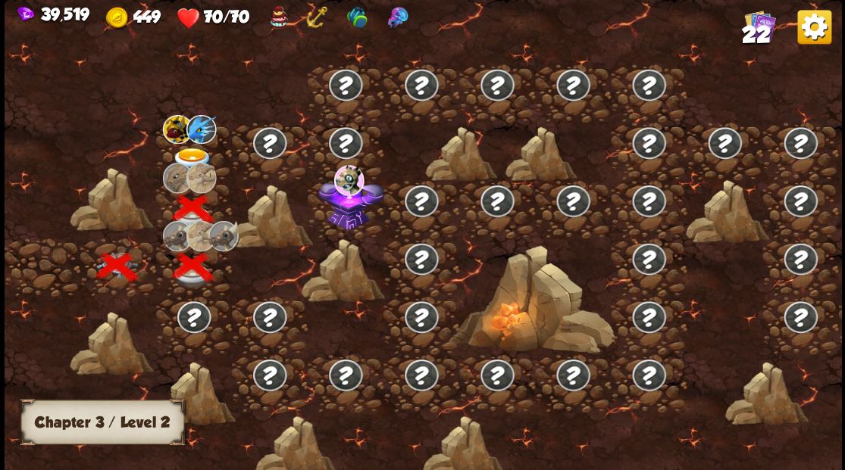
click at [188, 156] on img at bounding box center [192, 160] width 42 height 25
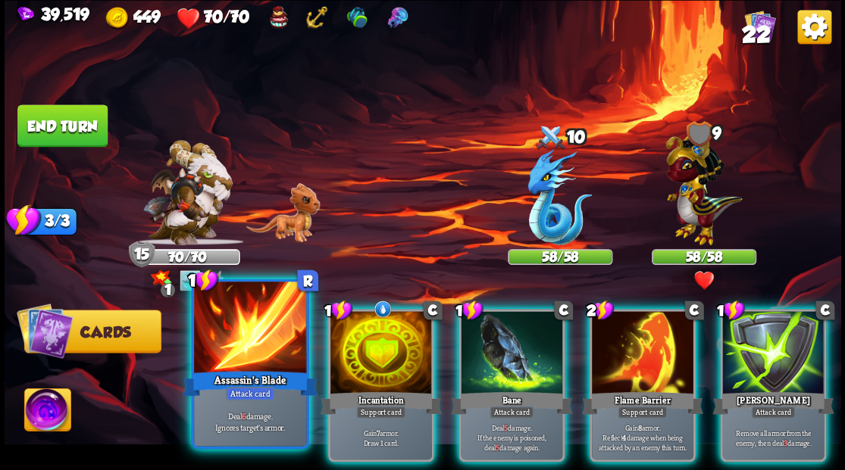
click at [239, 348] on div at bounding box center [250, 329] width 112 height 95
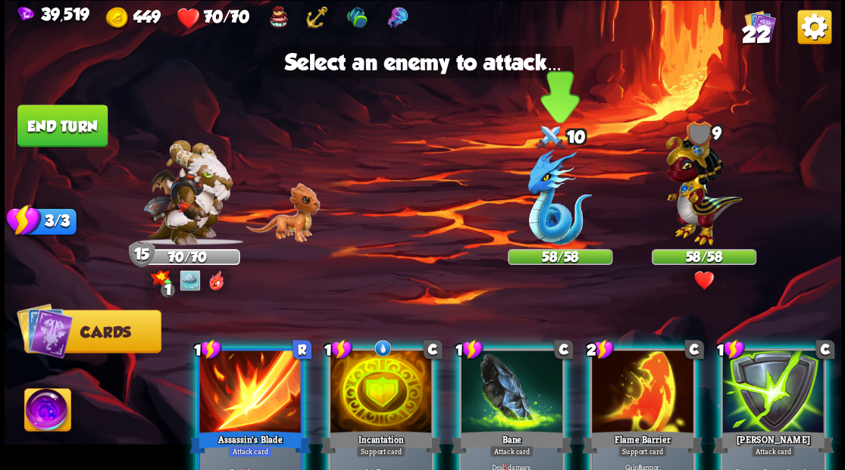
click at [555, 219] on img at bounding box center [559, 197] width 64 height 96
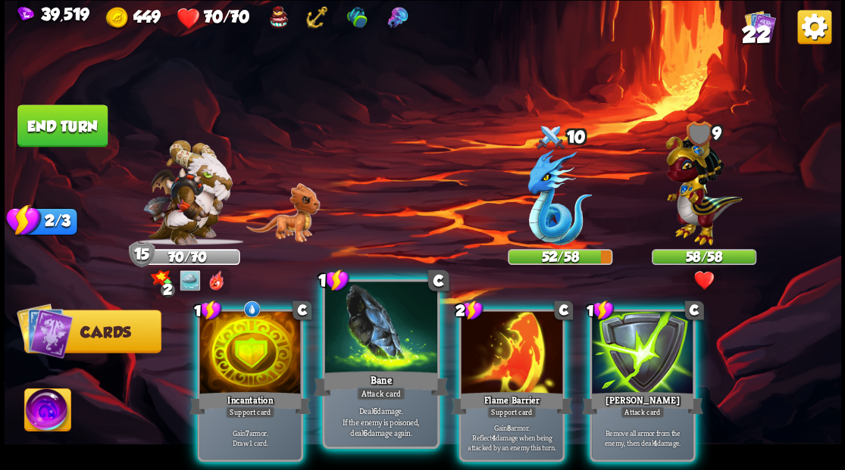
click at [371, 323] on div at bounding box center [380, 329] width 112 height 95
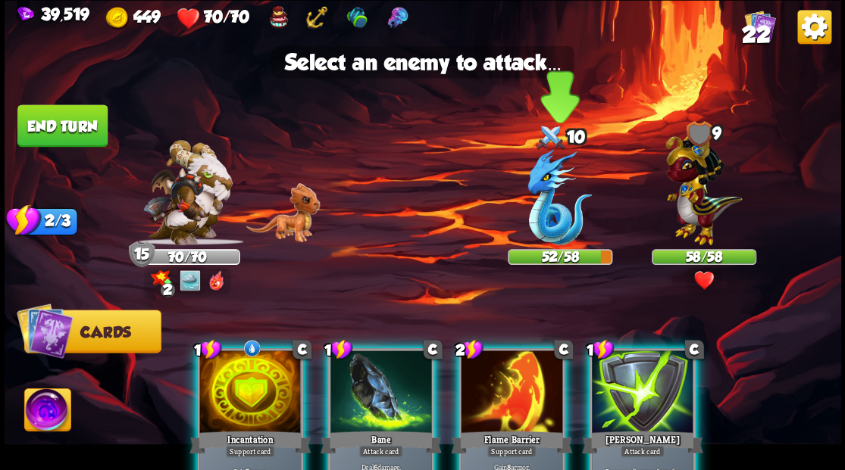
click at [558, 209] on img at bounding box center [559, 197] width 64 height 96
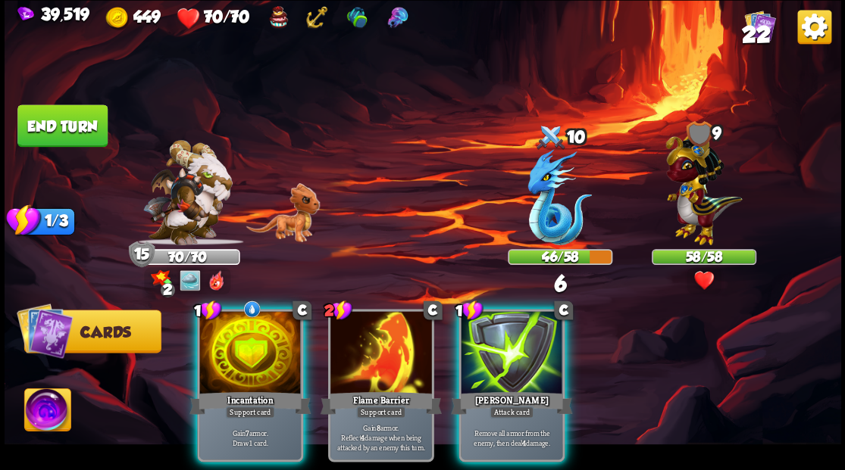
click at [270, 345] on div at bounding box center [250, 354] width 102 height 86
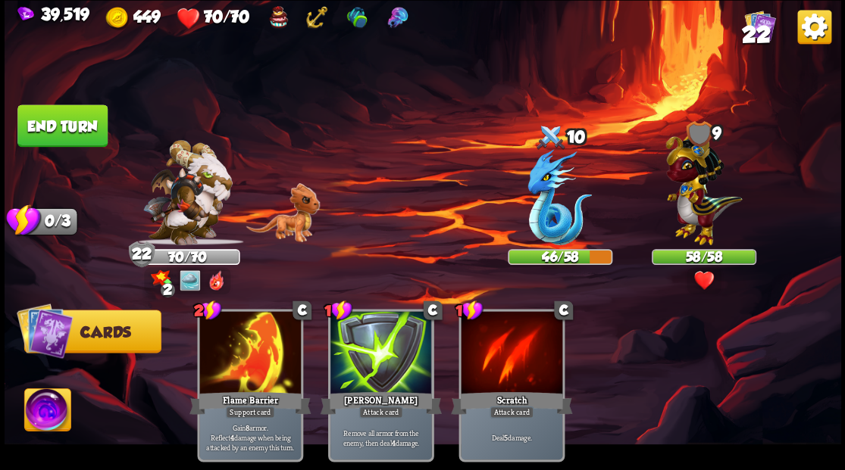
click at [64, 120] on button "End turn" at bounding box center [62, 126] width 90 height 42
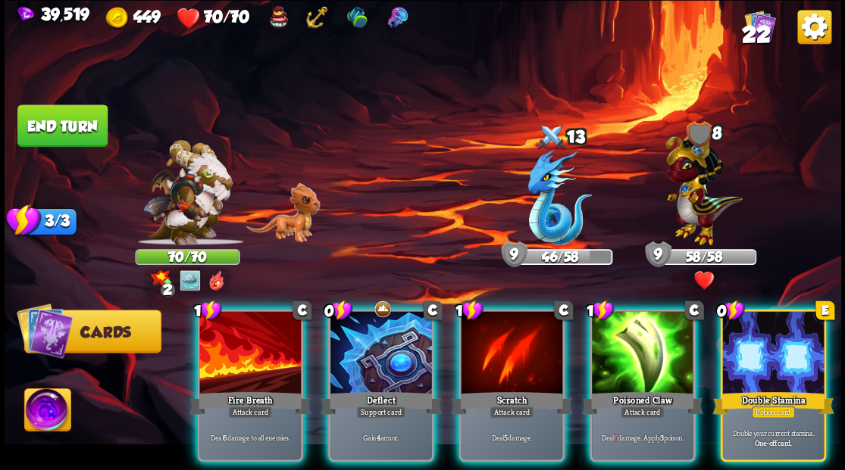
click at [776, 367] on div at bounding box center [773, 354] width 102 height 86
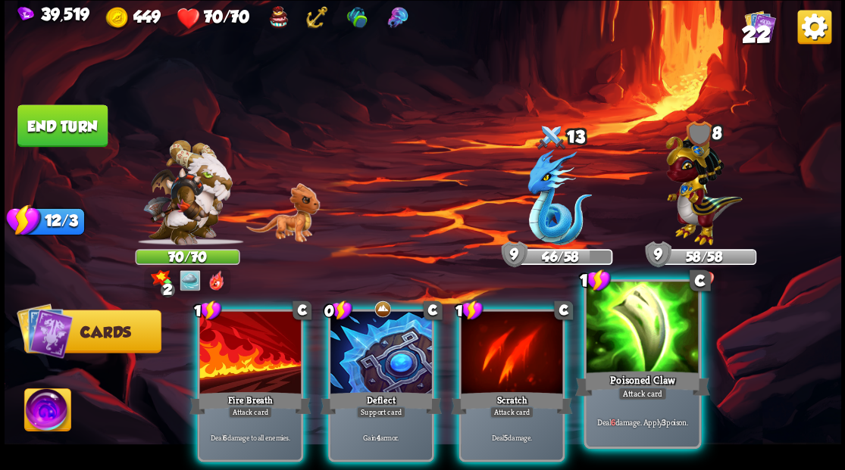
click at [641, 341] on div at bounding box center [642, 329] width 112 height 95
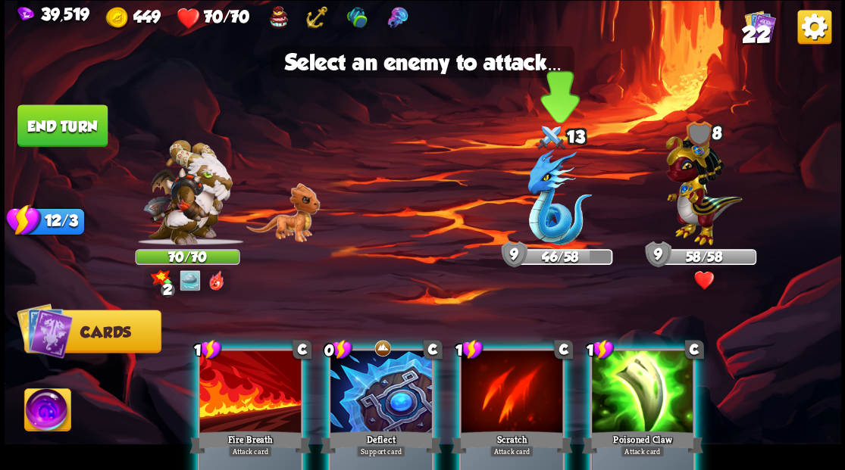
click at [552, 224] on img at bounding box center [559, 197] width 64 height 96
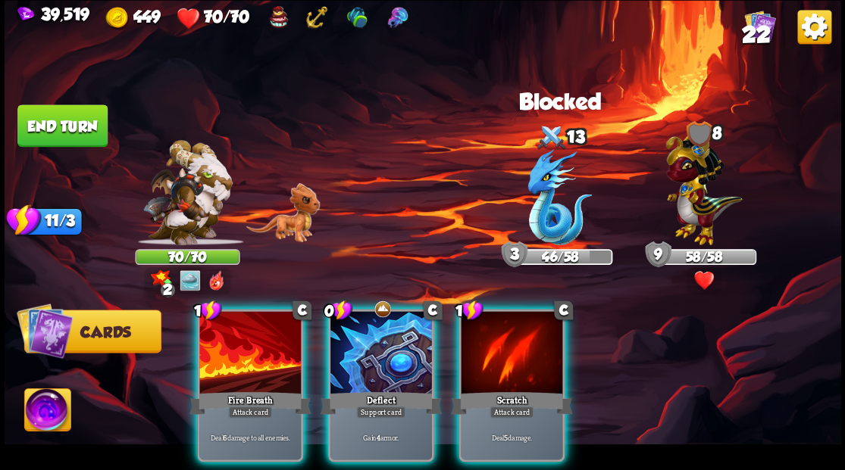
click at [276, 320] on div at bounding box center [250, 354] width 102 height 86
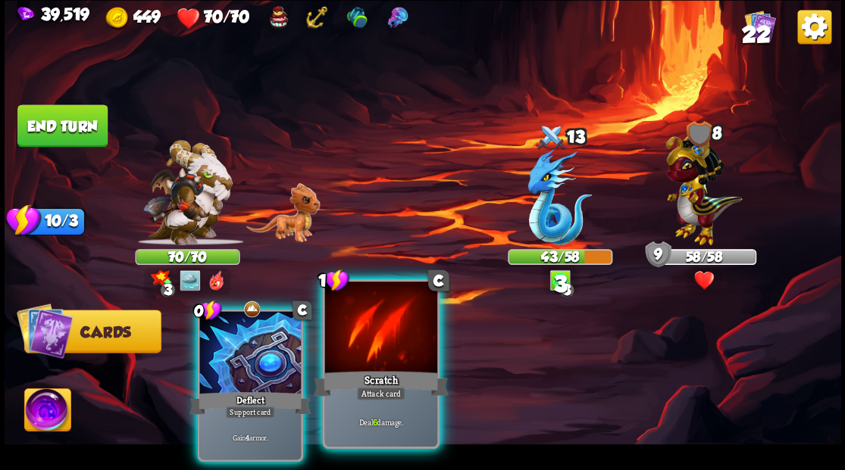
click at [378, 327] on div at bounding box center [380, 329] width 112 height 95
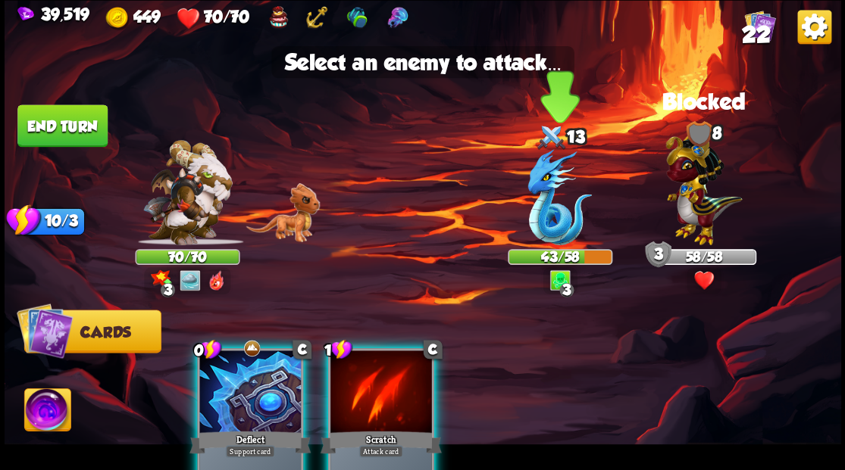
click at [547, 235] on img at bounding box center [559, 197] width 64 height 96
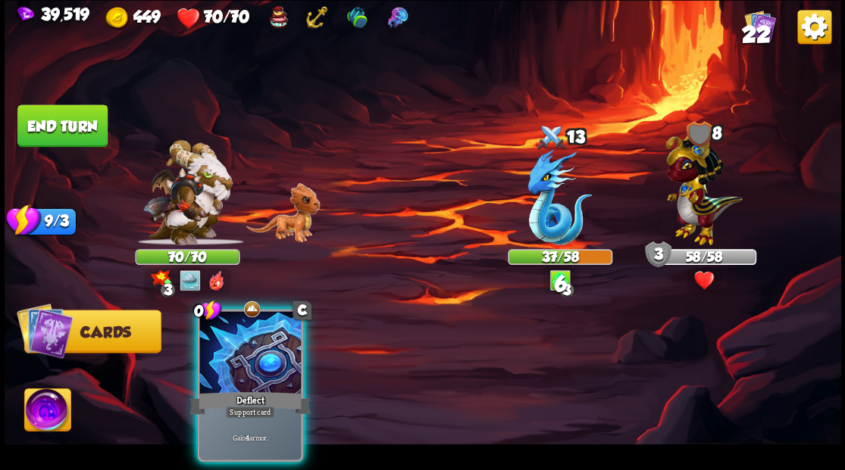
drag, startPoint x: 225, startPoint y: 371, endPoint x: 231, endPoint y: 364, distance: 9.1
click at [225, 389] on div "Deflect" at bounding box center [249, 402] width 121 height 27
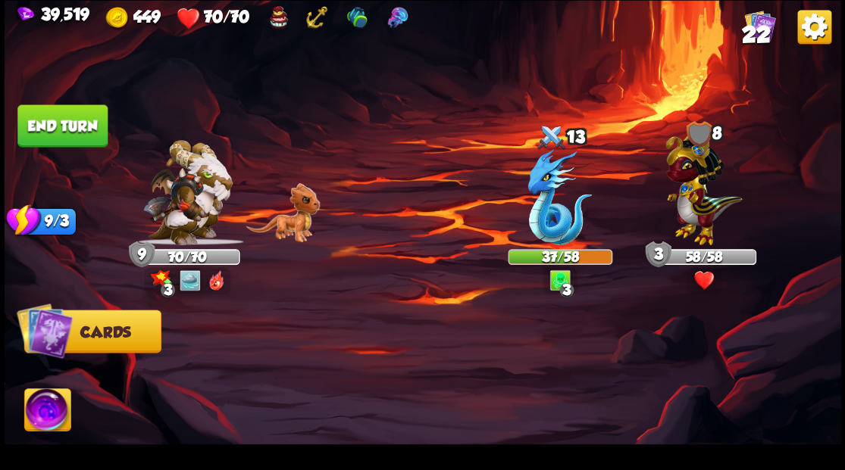
drag, startPoint x: 68, startPoint y: 127, endPoint x: 114, endPoint y: 109, distance: 48.7
click at [70, 127] on button "End turn" at bounding box center [62, 126] width 90 height 42
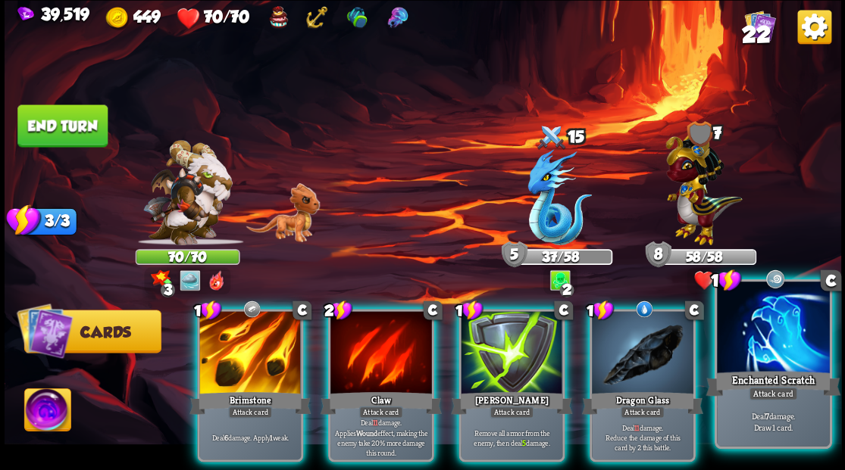
click at [755, 343] on div at bounding box center [773, 329] width 112 height 95
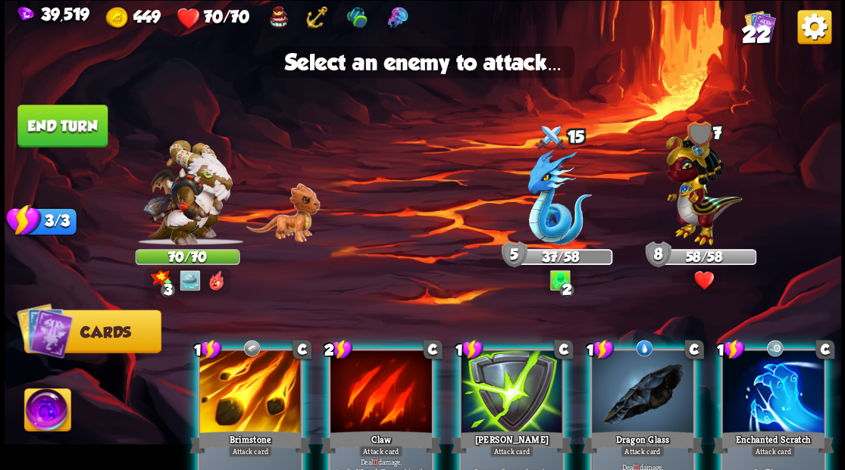
drag, startPoint x: 767, startPoint y: 387, endPoint x: 692, endPoint y: 330, distance: 93.5
click at [767, 387] on div at bounding box center [773, 394] width 102 height 86
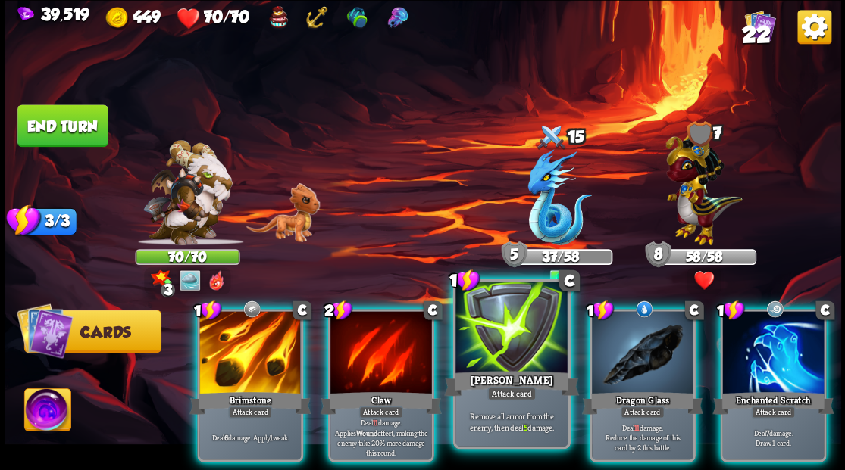
click at [530, 332] on div at bounding box center [511, 329] width 112 height 95
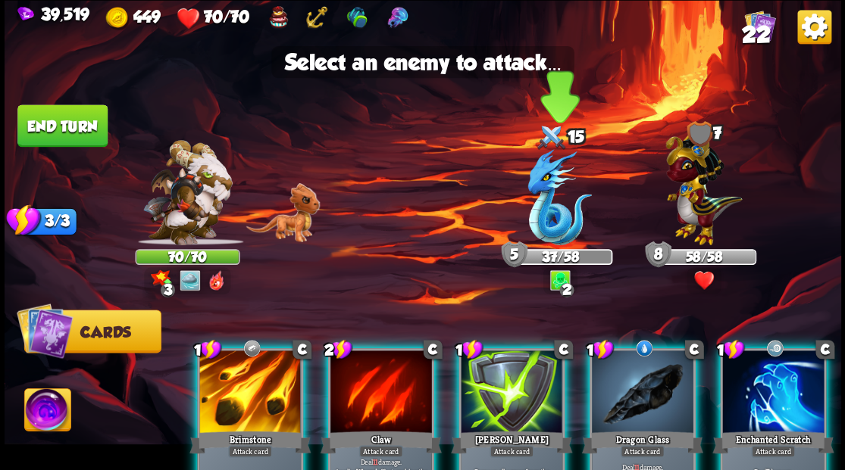
click at [558, 230] on img at bounding box center [559, 197] width 64 height 96
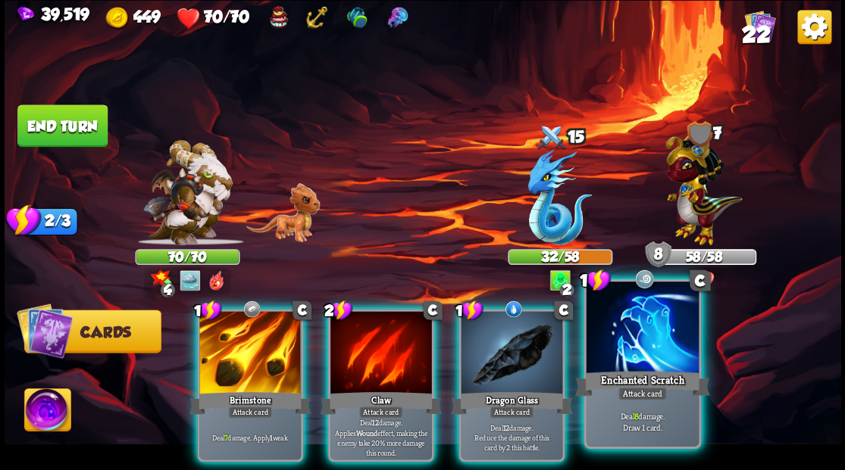
click at [629, 352] on div at bounding box center [642, 329] width 112 height 95
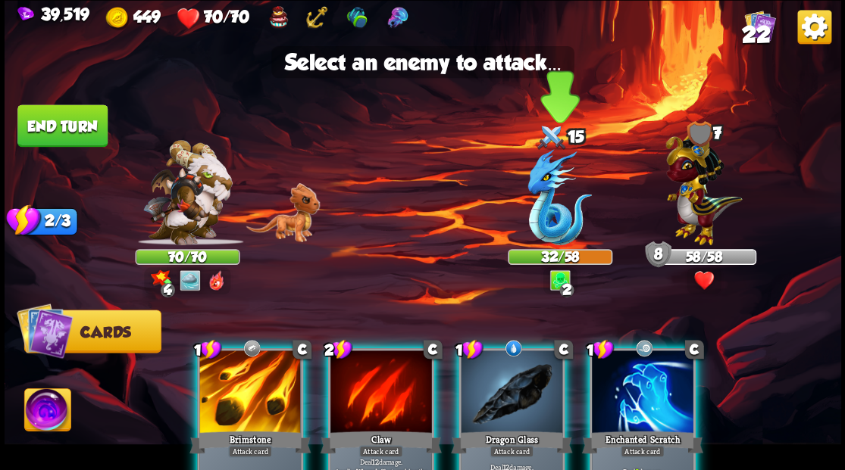
click at [530, 213] on img at bounding box center [559, 197] width 64 height 96
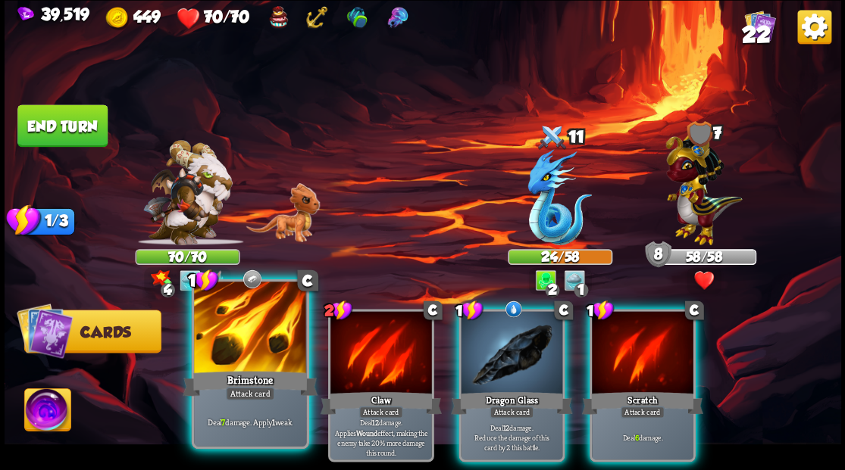
click at [252, 342] on div at bounding box center [250, 329] width 112 height 95
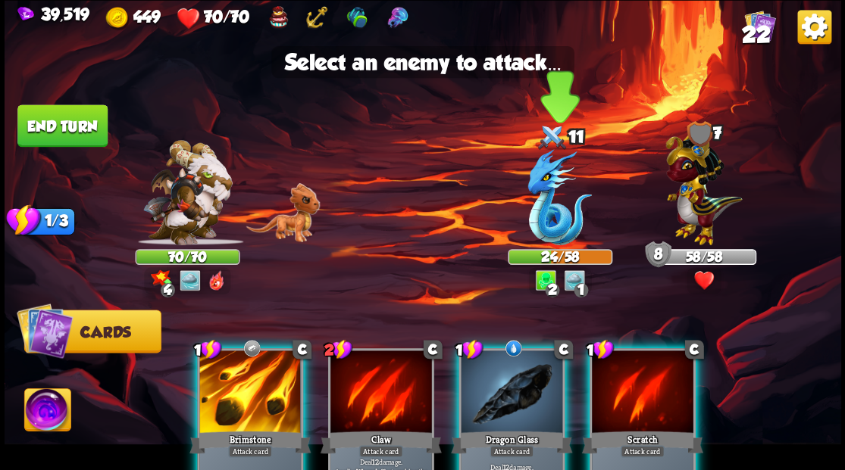
click at [552, 219] on img at bounding box center [559, 197] width 64 height 96
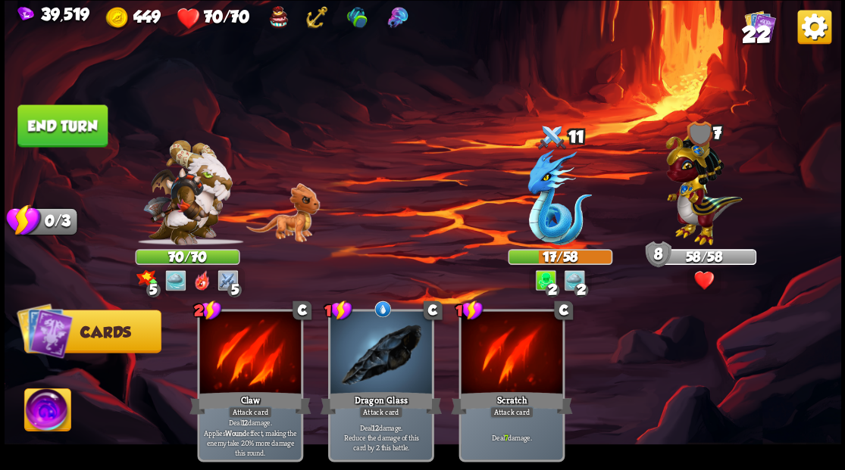
click at [66, 123] on button "End turn" at bounding box center [62, 126] width 90 height 42
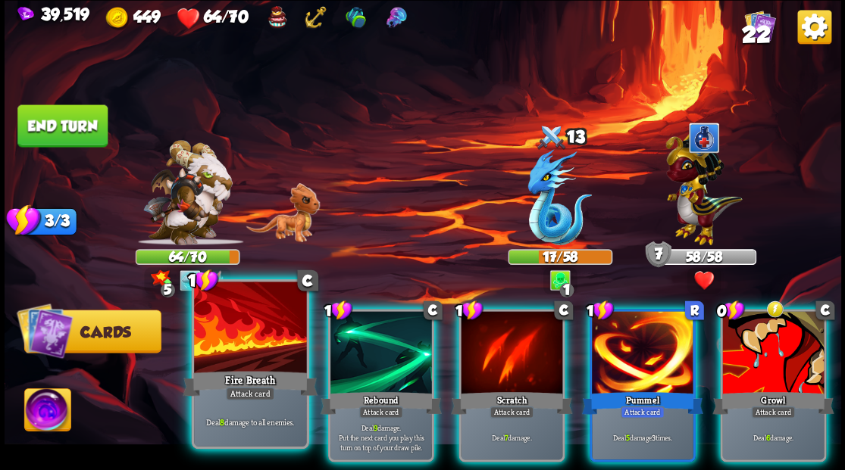
click at [259, 348] on div at bounding box center [250, 329] width 112 height 95
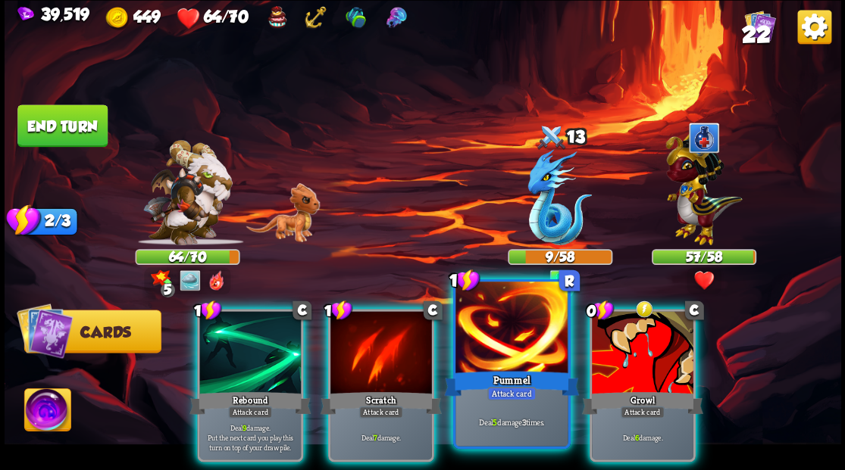
click at [533, 348] on div at bounding box center [511, 329] width 112 height 95
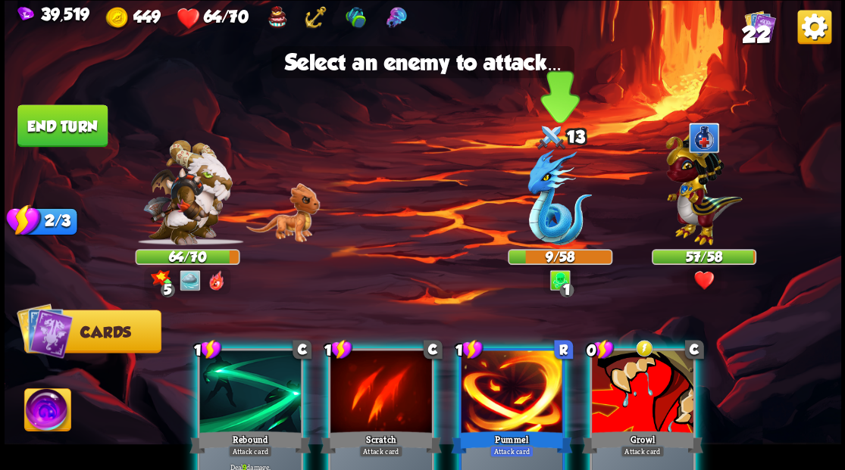
click at [552, 236] on img at bounding box center [559, 197] width 64 height 96
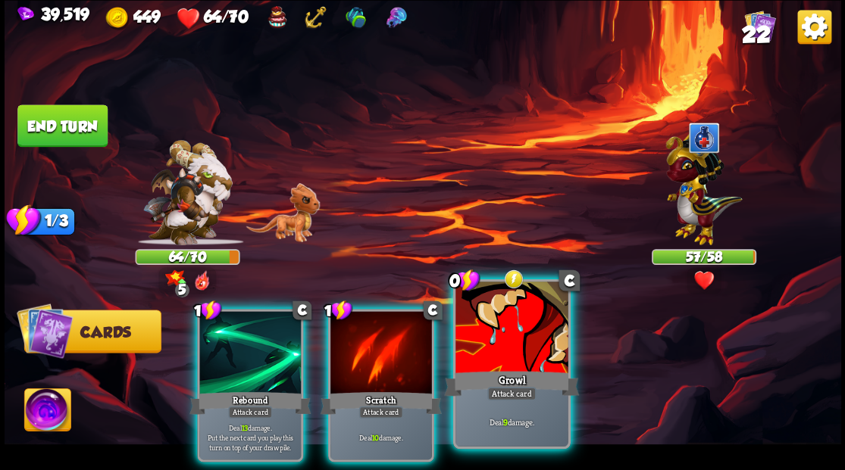
click at [510, 353] on div at bounding box center [511, 329] width 112 height 95
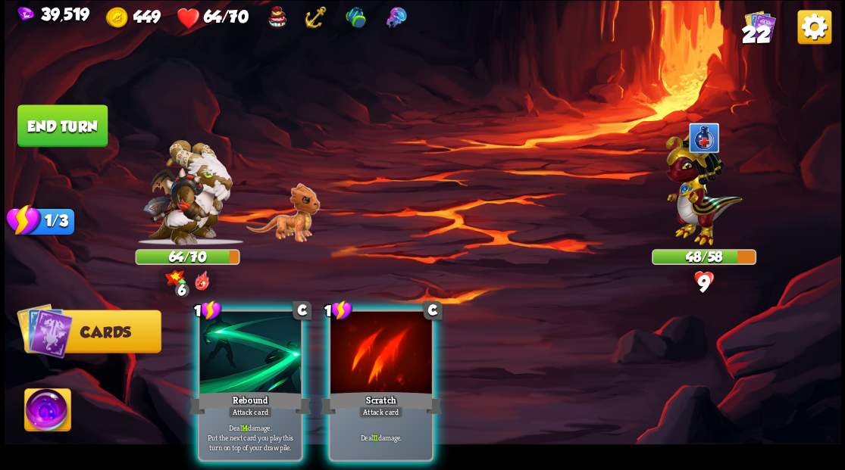
click at [251, 355] on div at bounding box center [250, 354] width 102 height 86
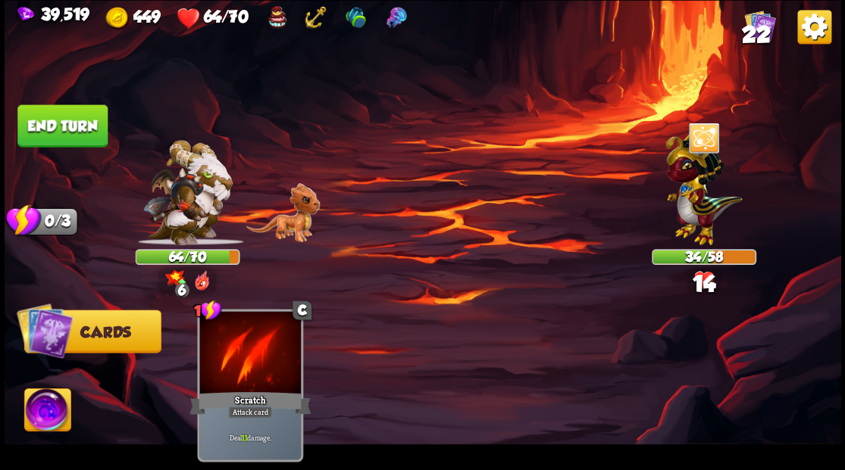
click at [77, 125] on button "End turn" at bounding box center [62, 126] width 90 height 42
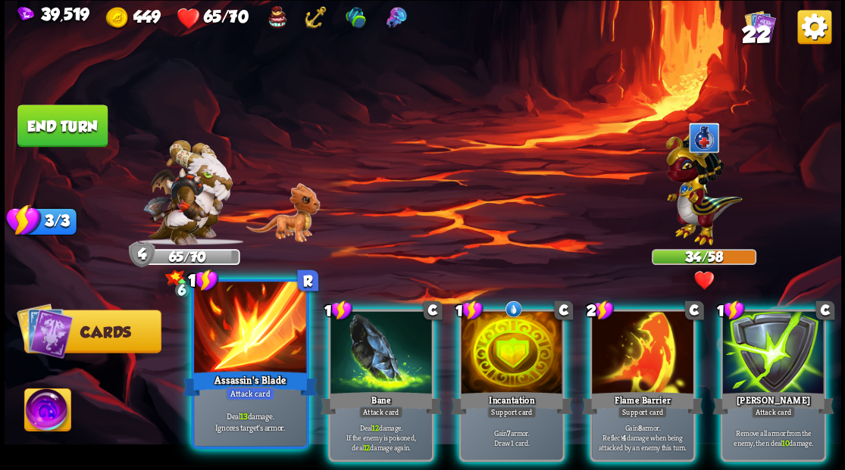
click at [255, 352] on div at bounding box center [250, 329] width 112 height 95
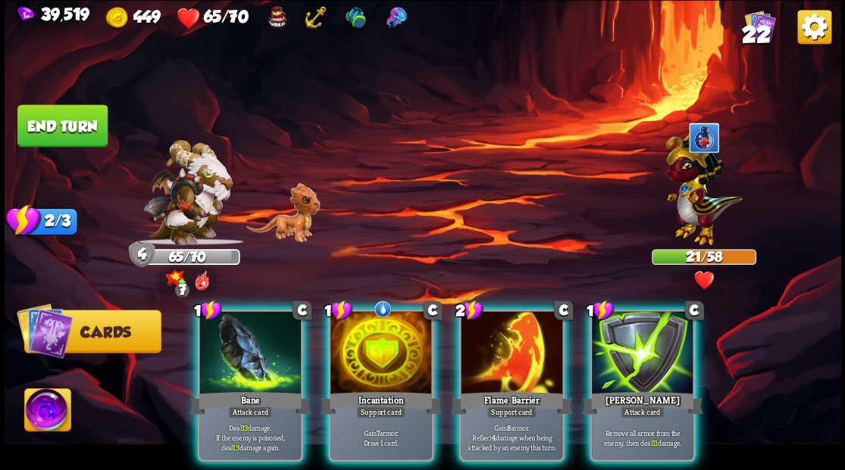
click at [239, 338] on div at bounding box center [250, 354] width 102 height 86
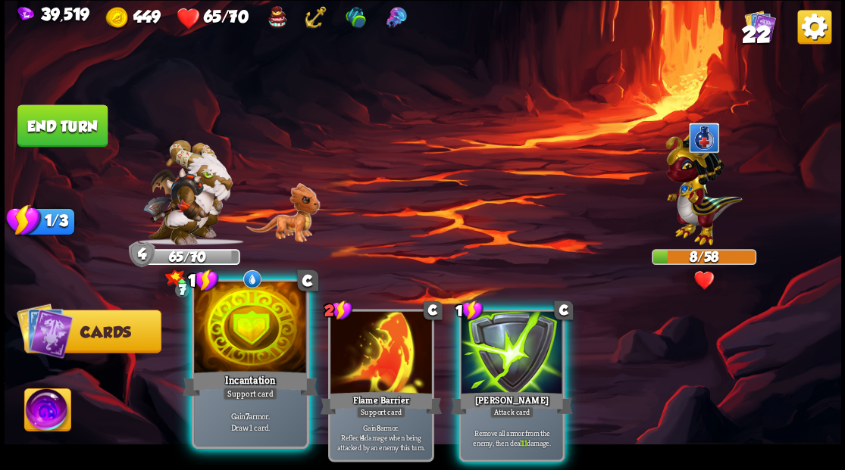
click at [250, 325] on div at bounding box center [250, 329] width 112 height 95
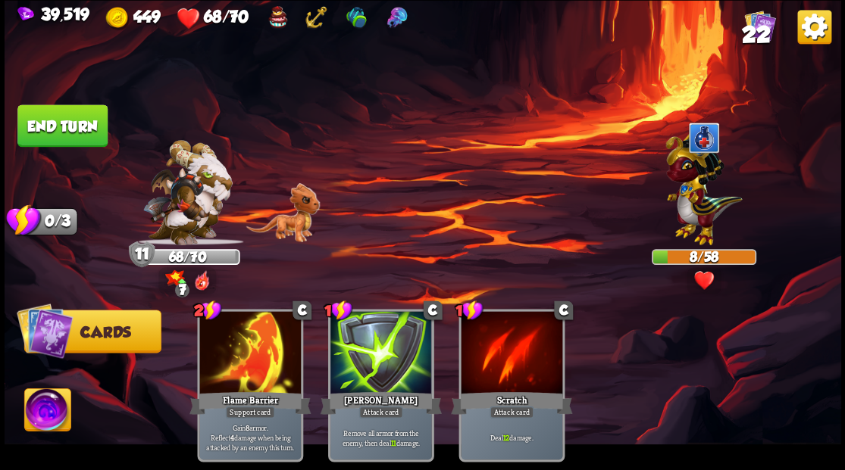
click at [45, 409] on img at bounding box center [47, 412] width 46 height 47
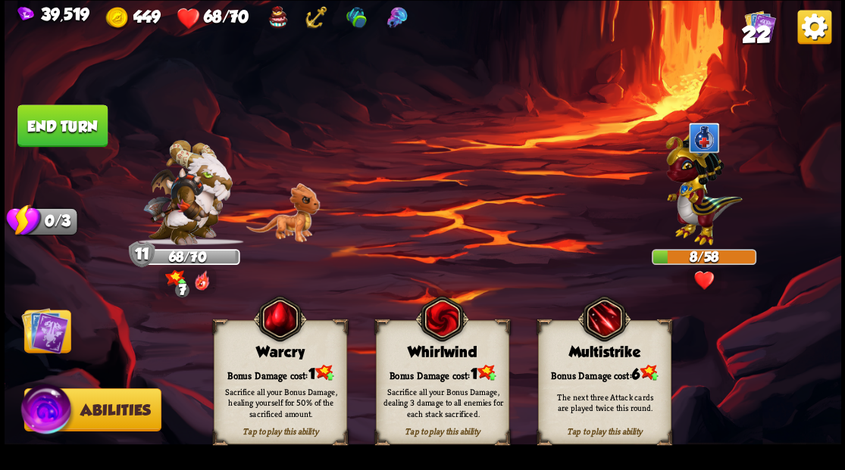
drag, startPoint x: 262, startPoint y: 368, endPoint x: 227, endPoint y: 361, distance: 35.7
click at [258, 368] on div "Bonus Damage cost: 1" at bounding box center [280, 373] width 132 height 19
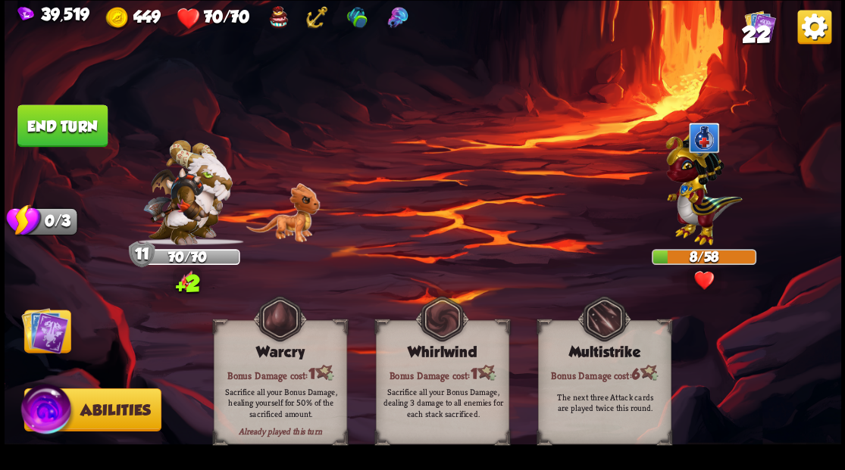
click at [36, 327] on img at bounding box center [44, 330] width 47 height 47
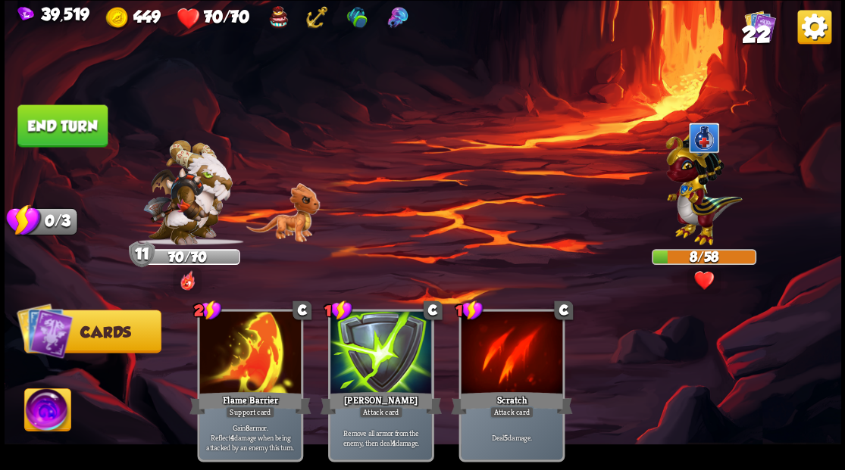
click at [93, 139] on button "End turn" at bounding box center [62, 126] width 90 height 42
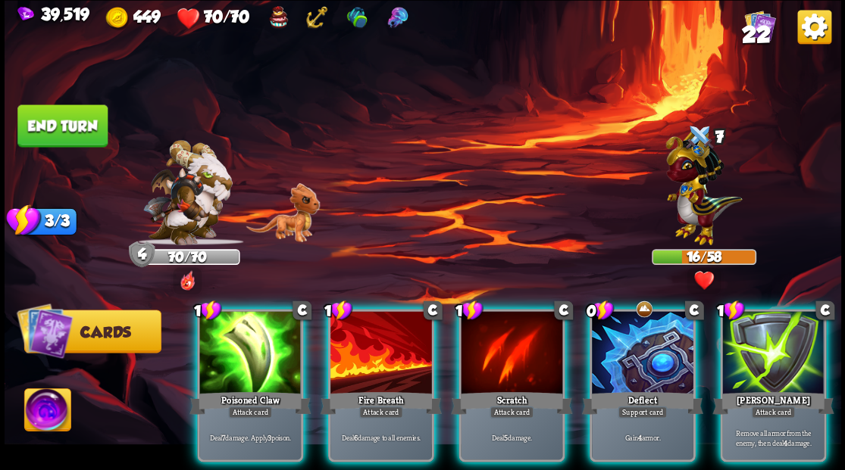
click at [245, 347] on div at bounding box center [250, 354] width 102 height 86
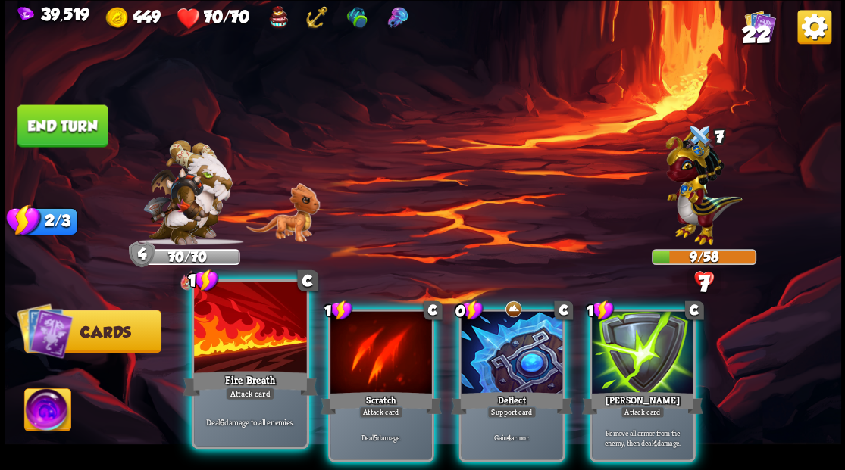
click at [238, 344] on div at bounding box center [250, 329] width 112 height 95
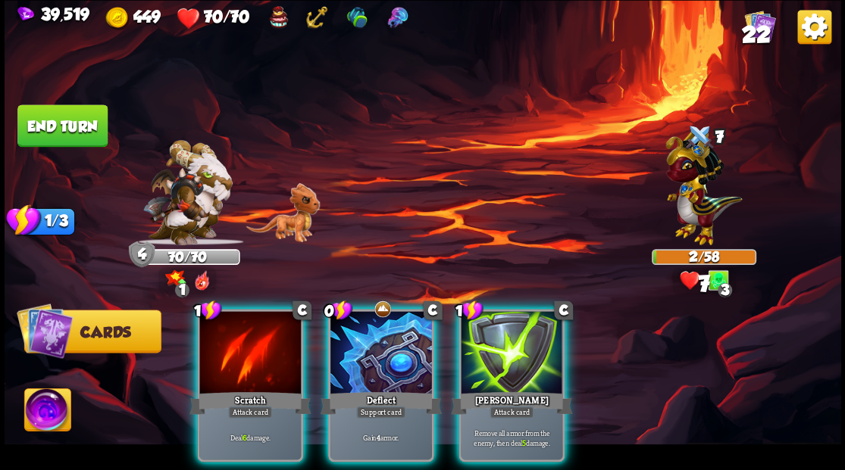
drag, startPoint x: 226, startPoint y: 335, endPoint x: 242, endPoint y: 319, distance: 23.0
click at [227, 335] on div at bounding box center [250, 354] width 102 height 86
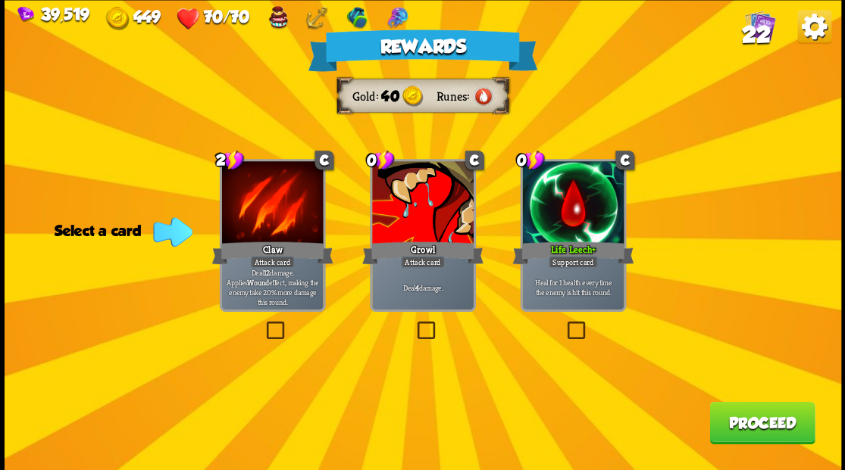
click at [564, 323] on label at bounding box center [564, 323] width 0 height 0
click at [0, 0] on input "checkbox" at bounding box center [0, 0] width 0 height 0
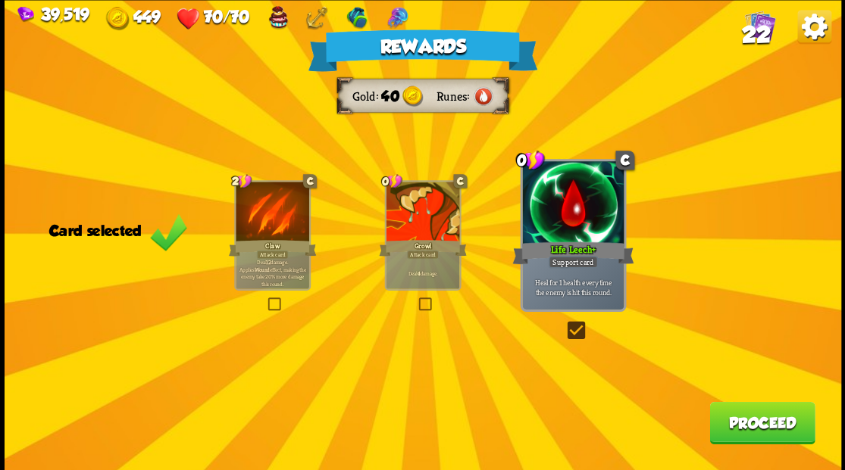
click at [739, 431] on button "Proceed" at bounding box center [761, 423] width 105 height 42
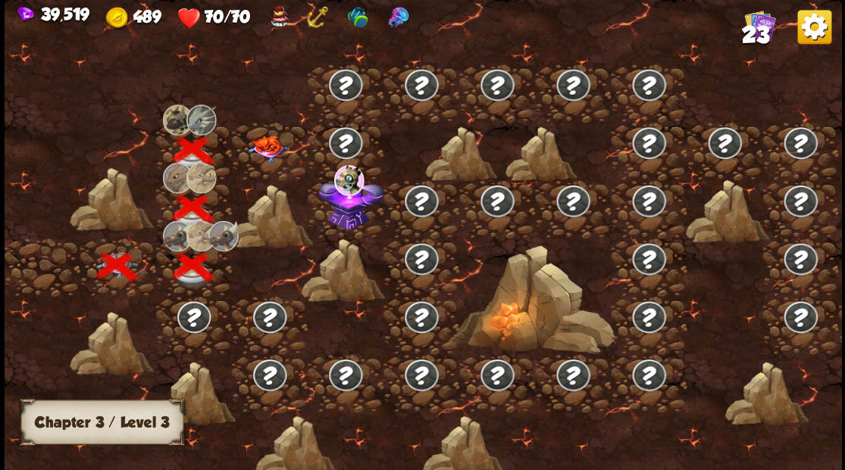
click at [252, 152] on img at bounding box center [268, 149] width 42 height 27
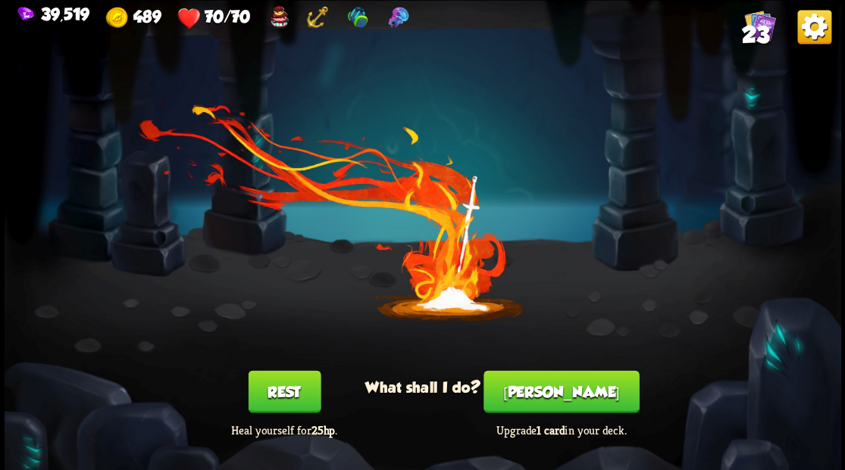
click at [563, 389] on button "[PERSON_NAME]" at bounding box center [560, 391] width 155 height 42
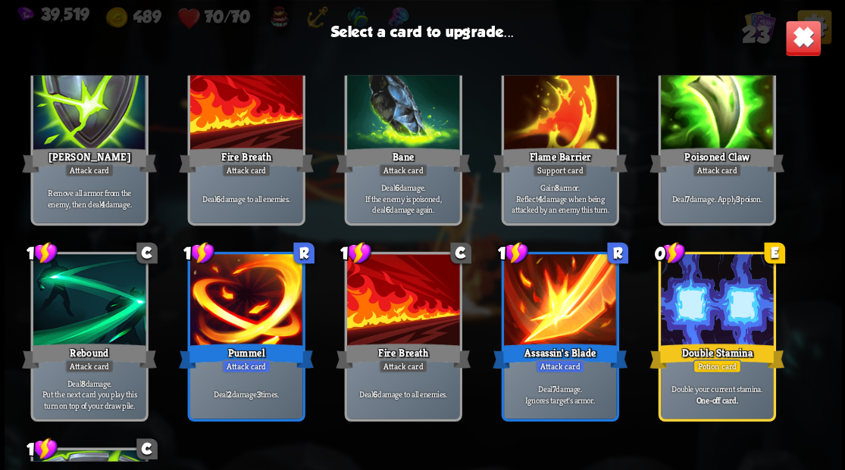
scroll to position [303, 0]
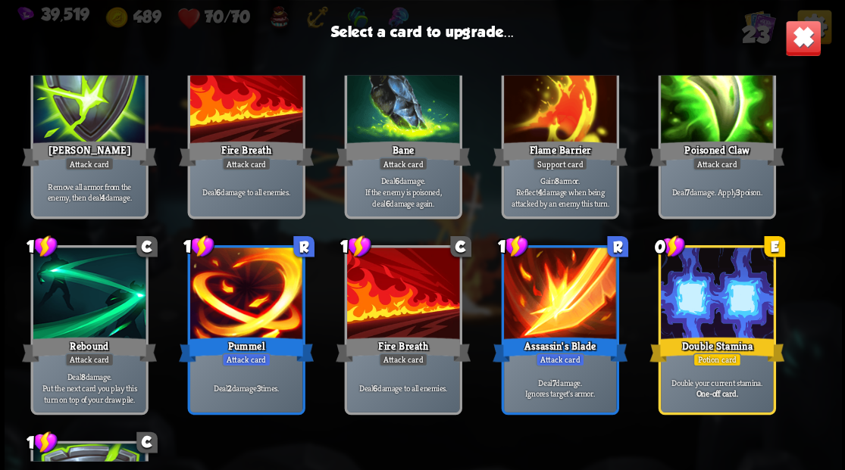
click at [257, 289] on div at bounding box center [245, 295] width 112 height 95
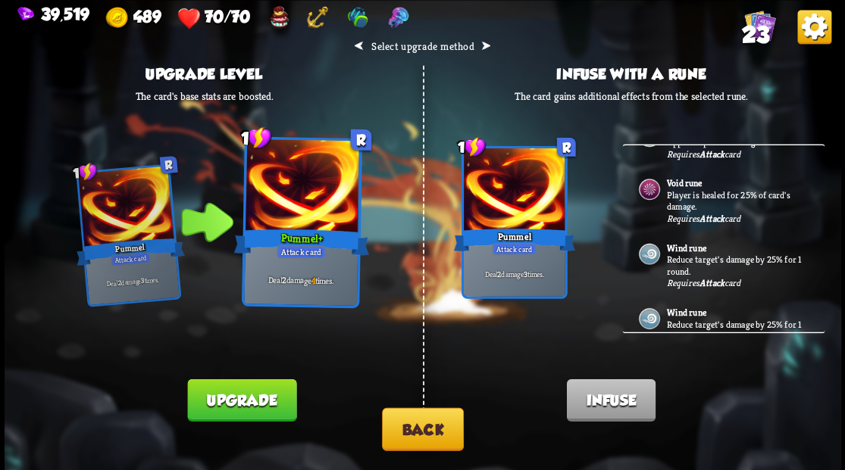
scroll to position [185, 0]
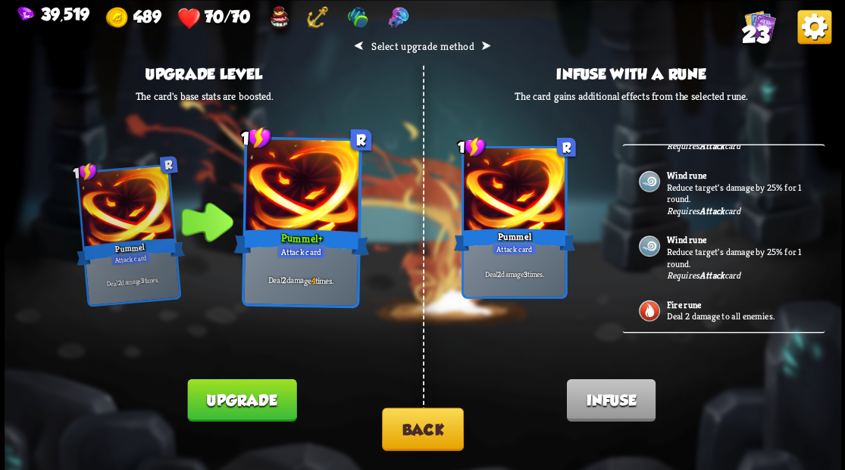
click at [679, 311] on p "Deal 2 damage to all enemies." at bounding box center [737, 317] width 142 height 12
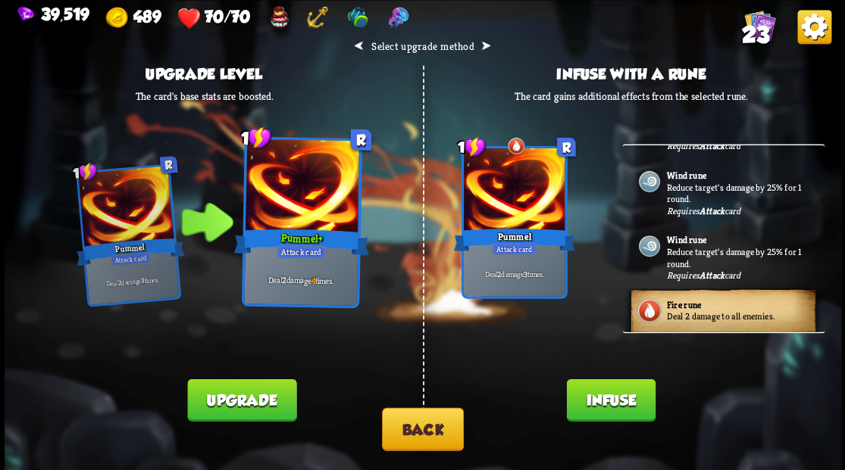
click at [623, 408] on button "Infuse" at bounding box center [610, 400] width 89 height 42
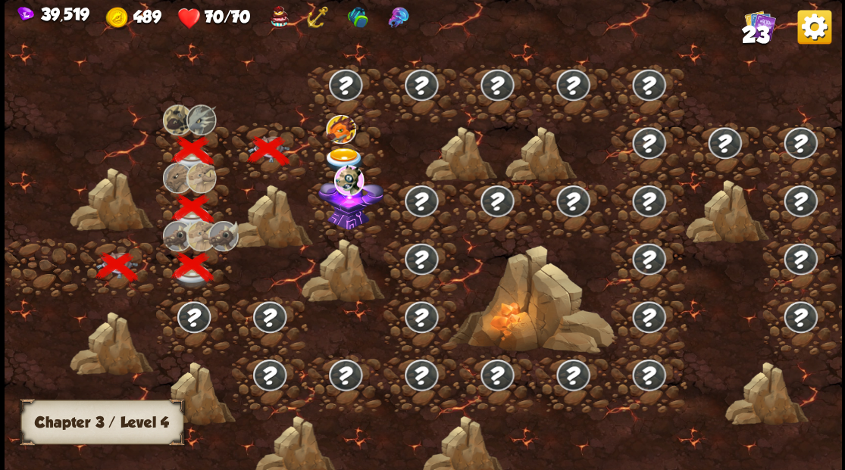
click at [342, 224] on img at bounding box center [350, 201] width 65 height 56
click at [339, 153] on img at bounding box center [344, 160] width 42 height 25
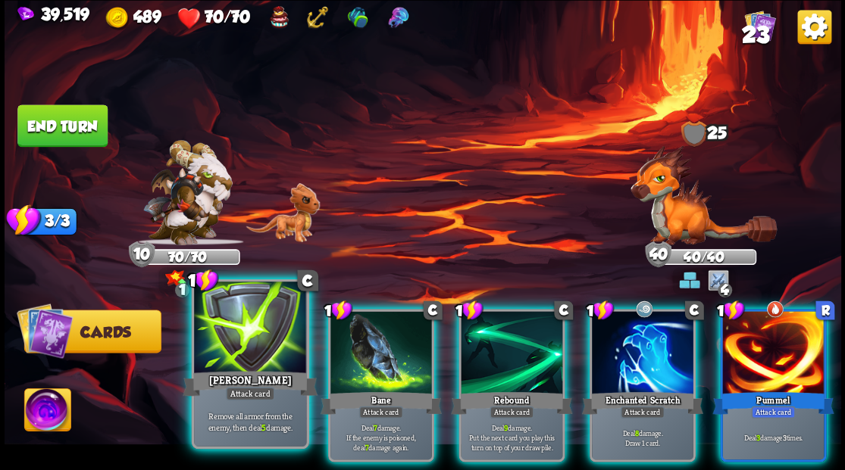
click at [255, 333] on div at bounding box center [250, 329] width 112 height 95
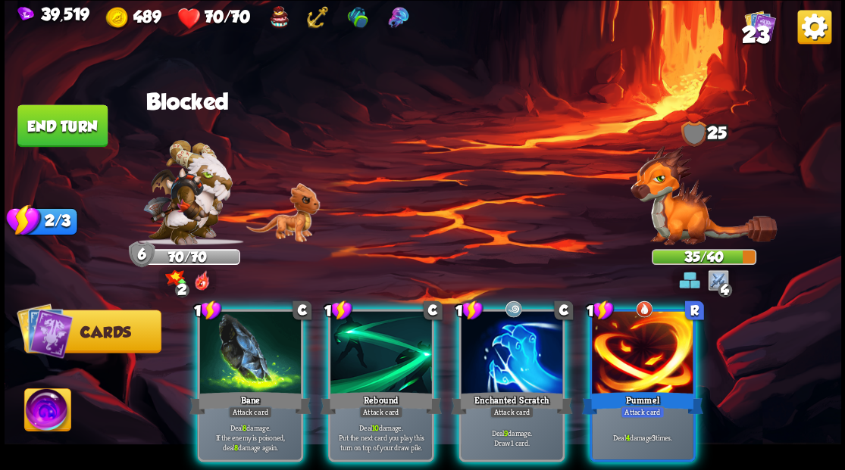
click at [682, 223] on img at bounding box center [703, 195] width 146 height 100
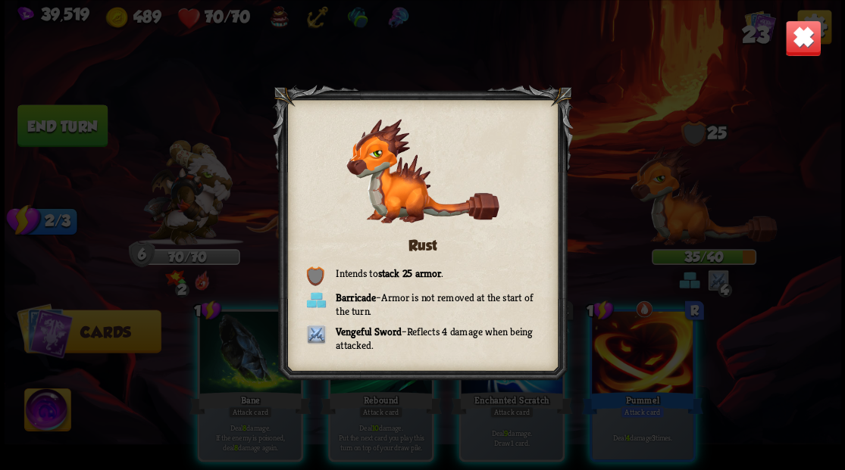
click at [819, 27] on img at bounding box center [802, 38] width 36 height 36
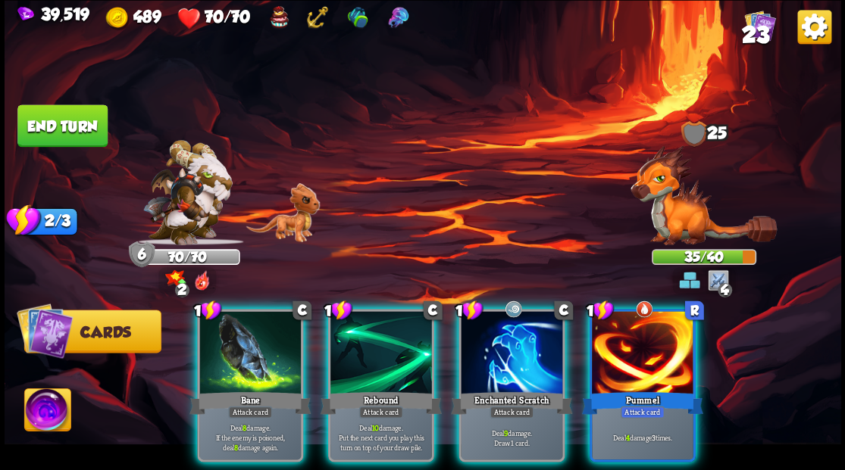
click at [505, 364] on div at bounding box center [512, 354] width 102 height 86
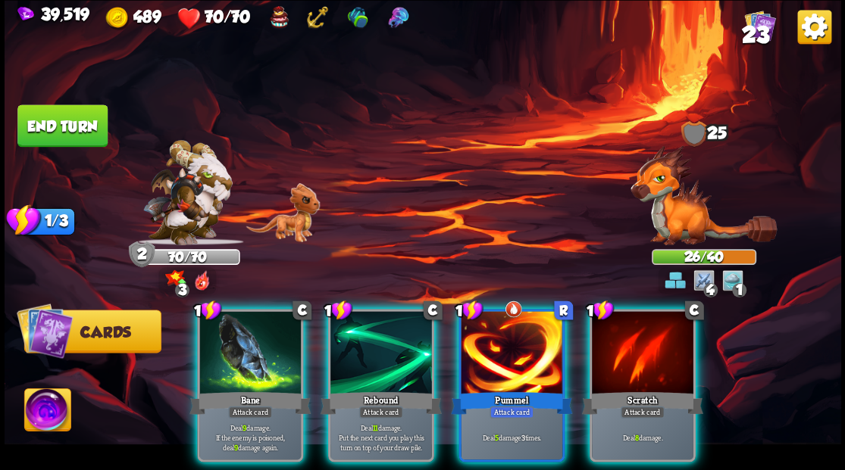
click at [79, 122] on button "End turn" at bounding box center [62, 126] width 90 height 42
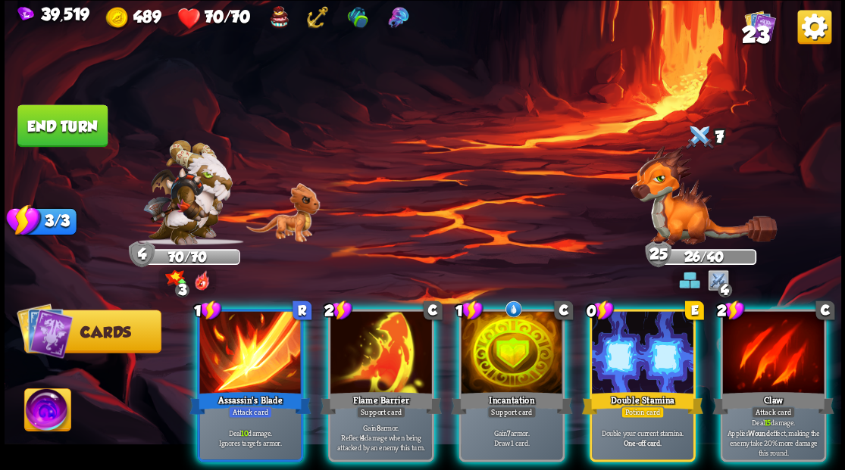
click at [636, 367] on div at bounding box center [643, 354] width 102 height 86
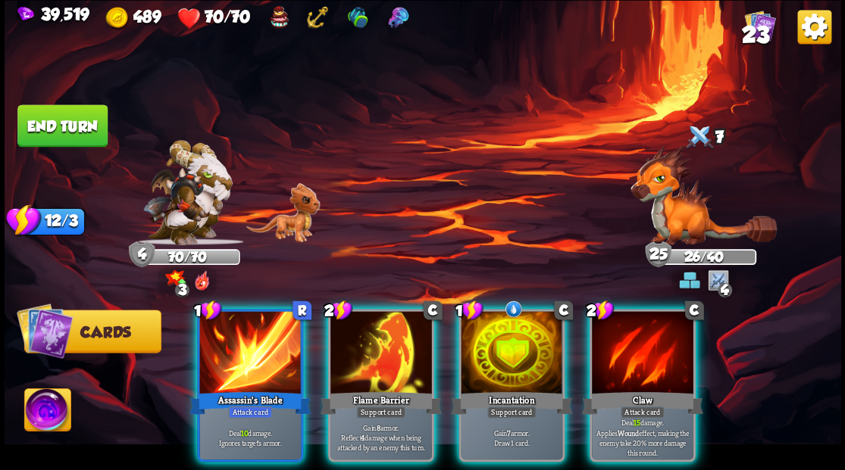
click at [502, 348] on div at bounding box center [512, 354] width 102 height 86
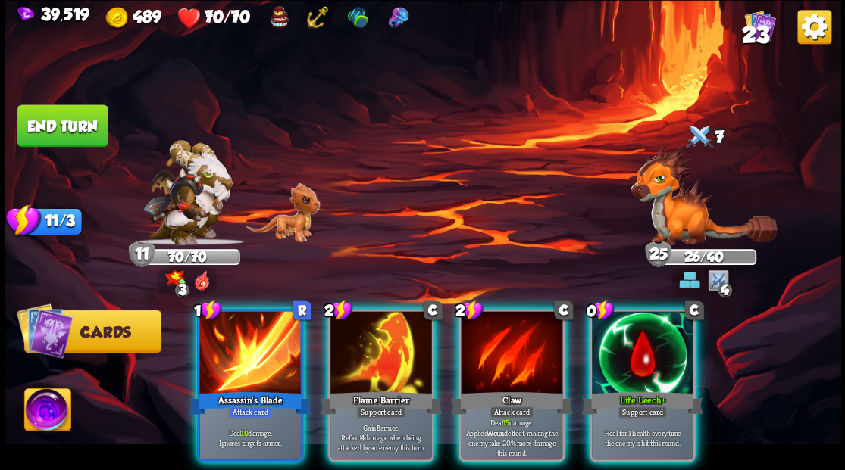
click at [630, 364] on div at bounding box center [643, 354] width 102 height 86
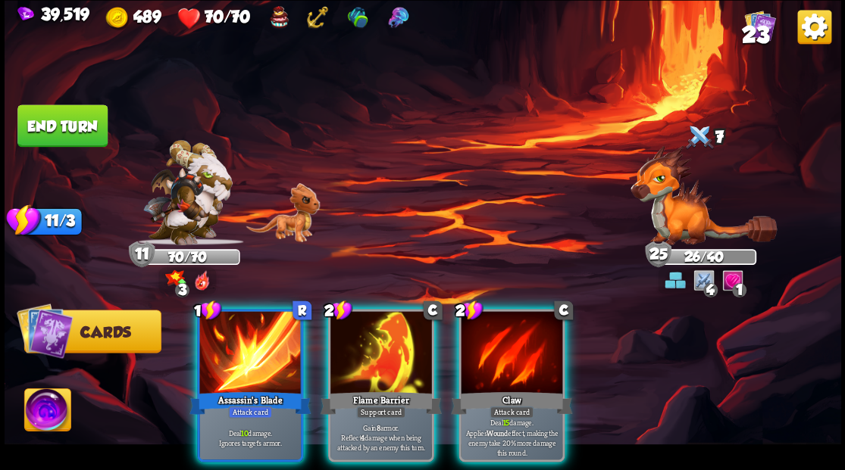
click at [256, 338] on div at bounding box center [250, 354] width 102 height 86
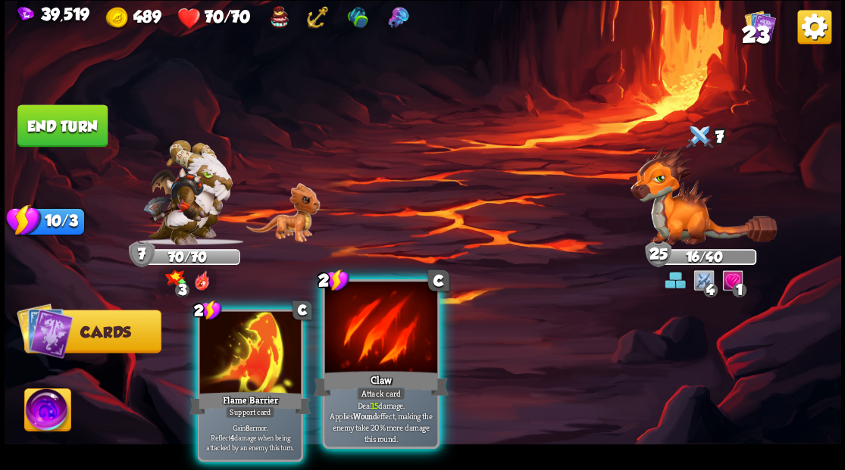
click at [395, 349] on div at bounding box center [380, 329] width 112 height 95
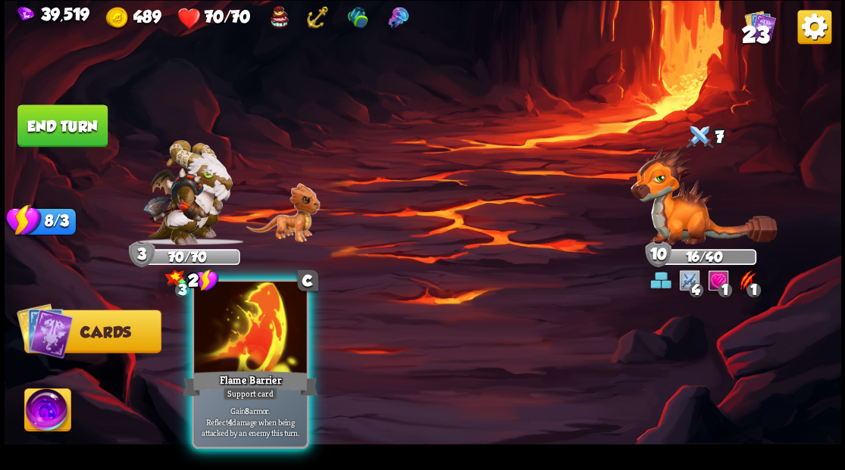
click at [255, 336] on div at bounding box center [250, 329] width 112 height 95
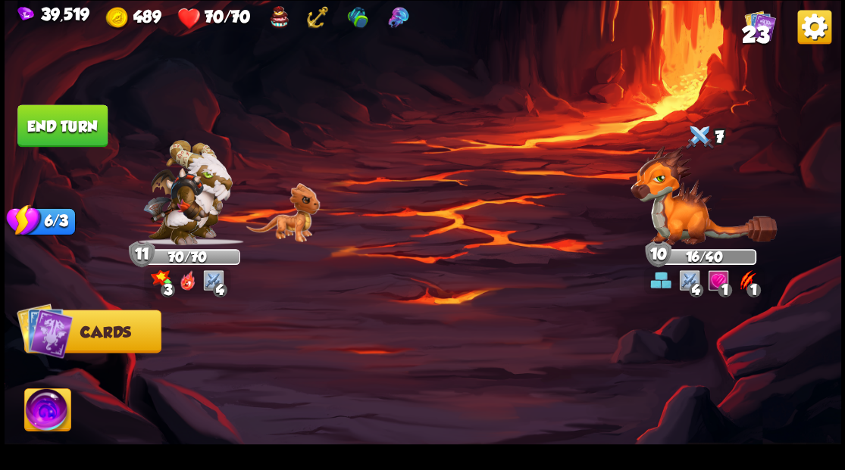
click at [87, 127] on button "End turn" at bounding box center [62, 126] width 90 height 42
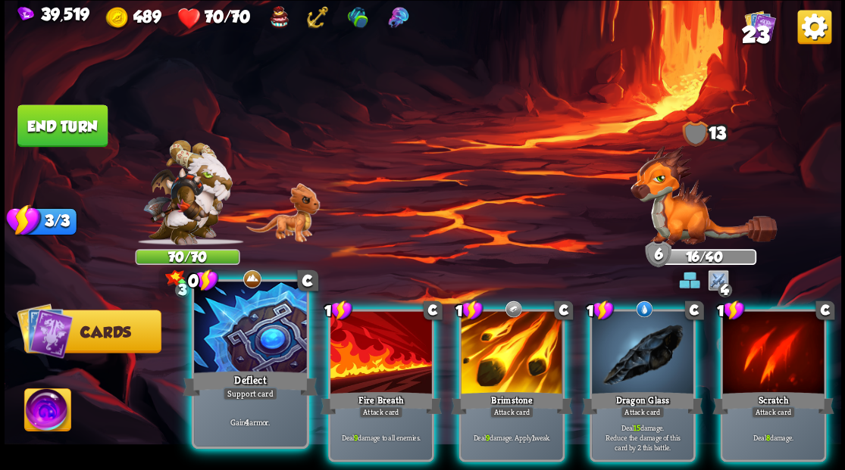
click at [250, 336] on div at bounding box center [250, 329] width 112 height 95
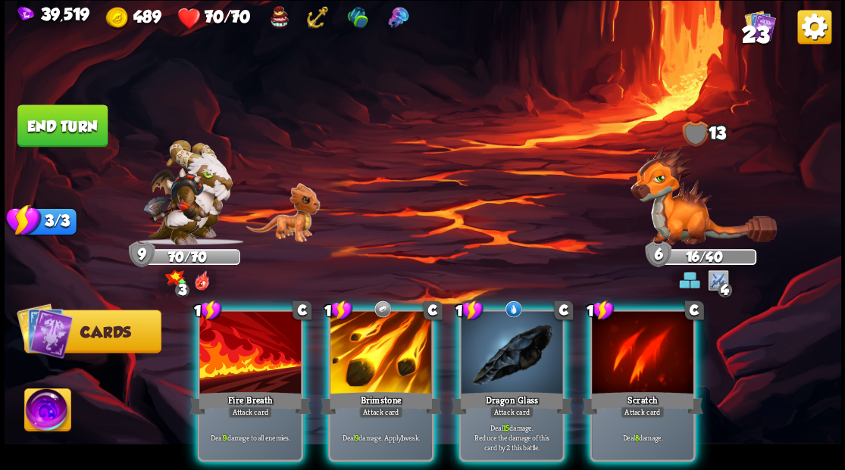
click at [676, 212] on img at bounding box center [703, 195] width 146 height 100
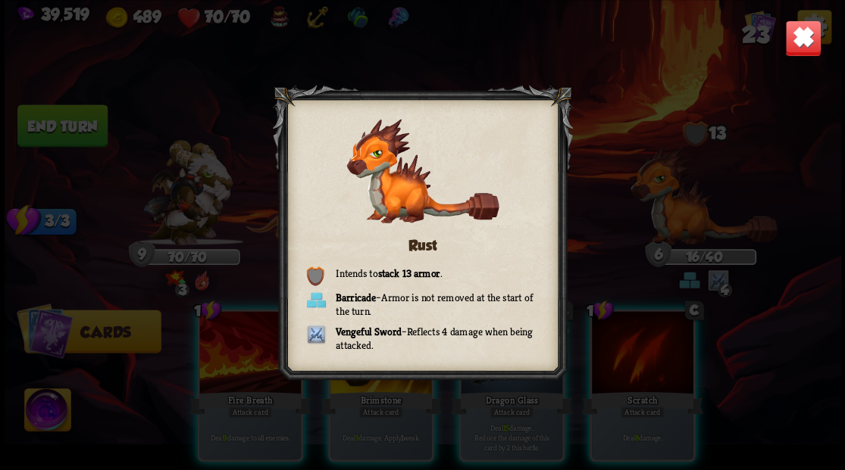
click at [797, 37] on img at bounding box center [802, 38] width 36 height 36
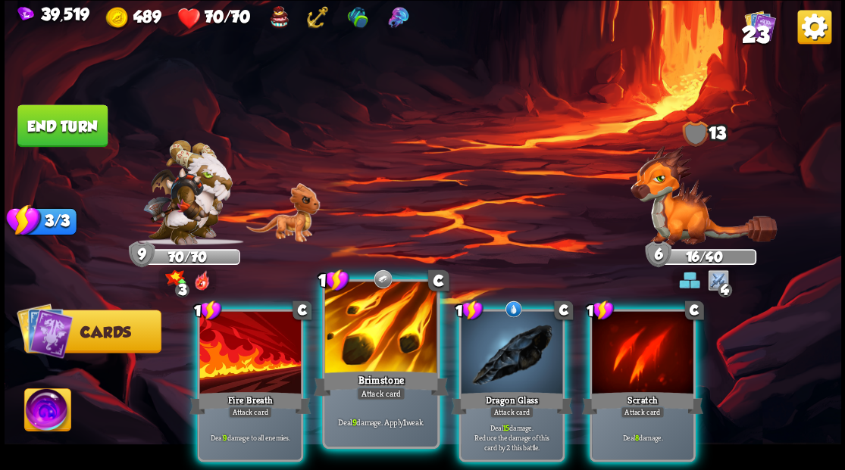
click at [367, 305] on div at bounding box center [380, 329] width 112 height 95
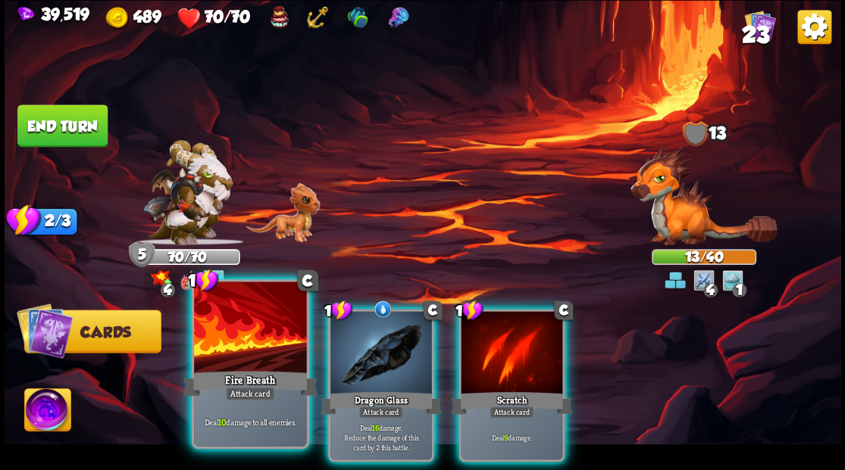
click at [248, 330] on div at bounding box center [250, 329] width 112 height 95
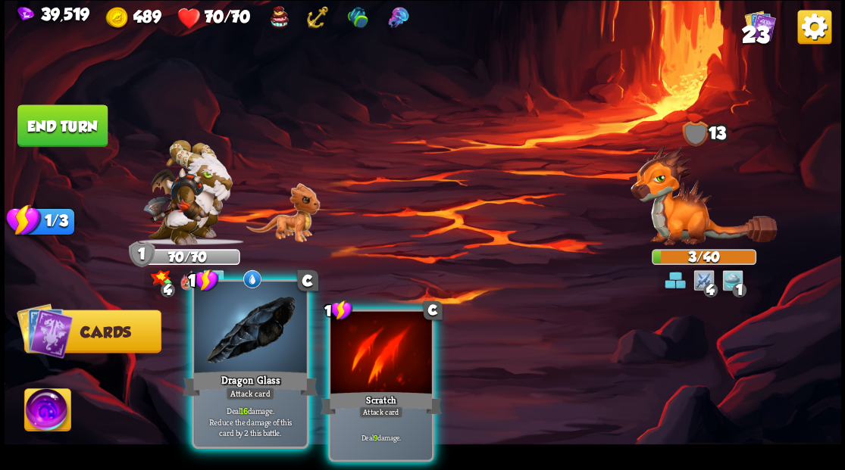
click at [244, 327] on div at bounding box center [250, 329] width 112 height 95
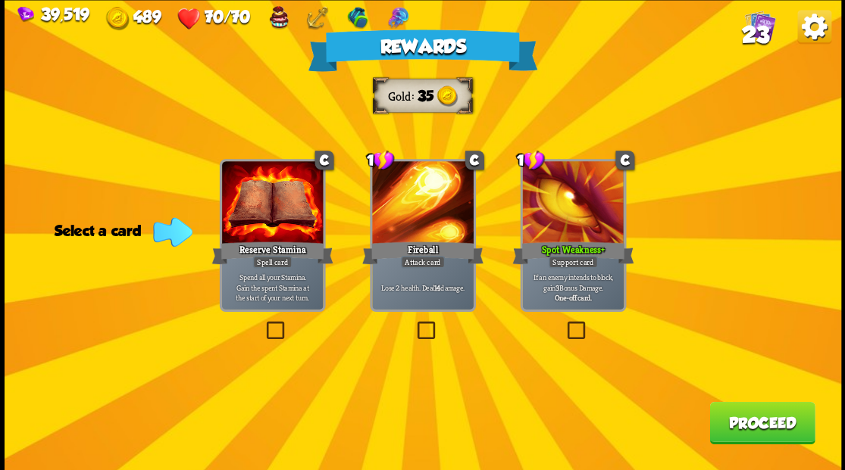
click at [758, 424] on button "Proceed" at bounding box center [761, 423] width 105 height 42
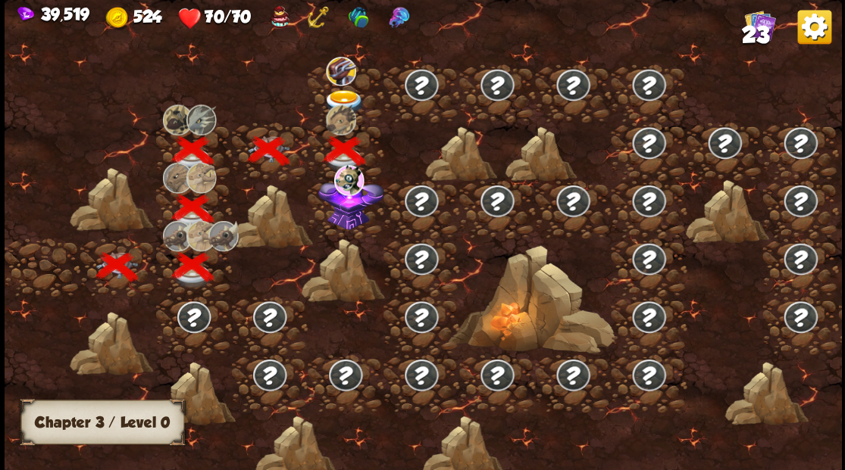
click at [345, 214] on img at bounding box center [350, 201] width 65 height 56
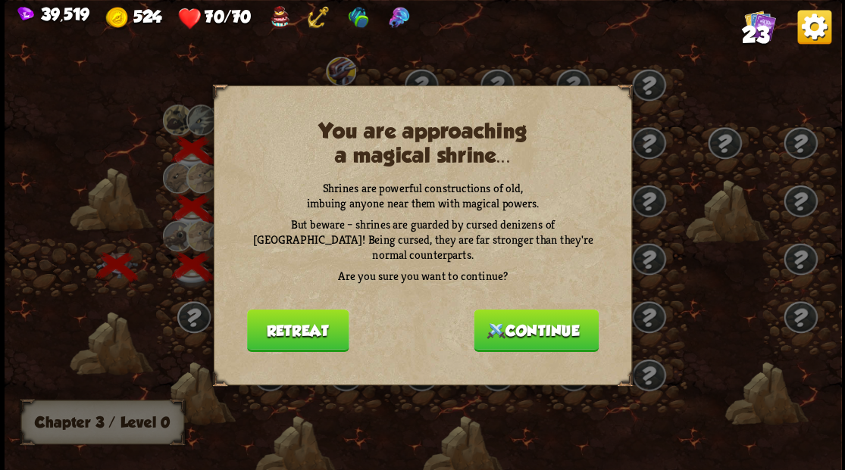
click at [516, 334] on button "Continue" at bounding box center [535, 330] width 125 height 42
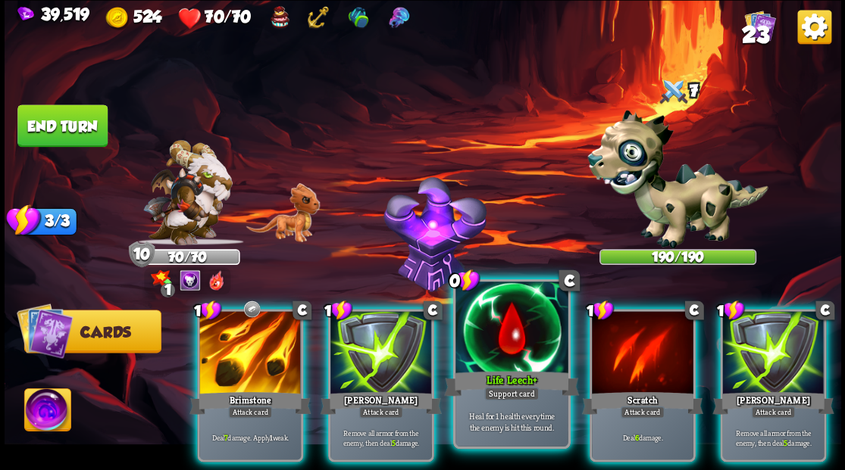
click at [502, 328] on div at bounding box center [511, 329] width 112 height 95
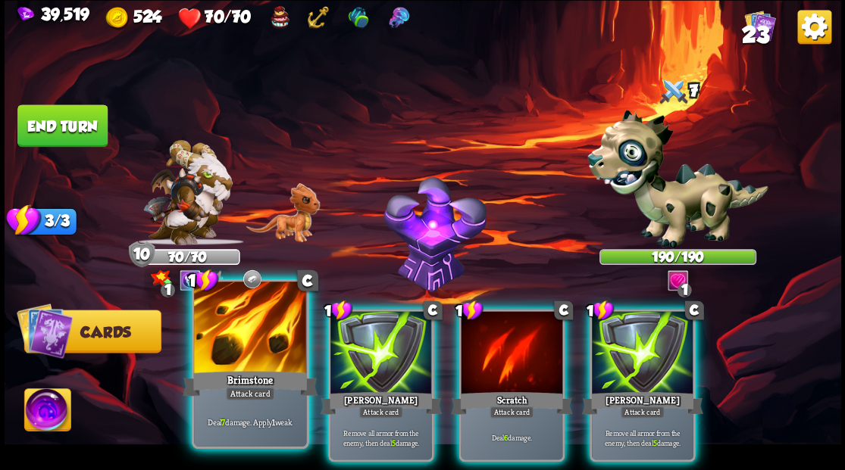
click at [260, 351] on div at bounding box center [250, 329] width 112 height 95
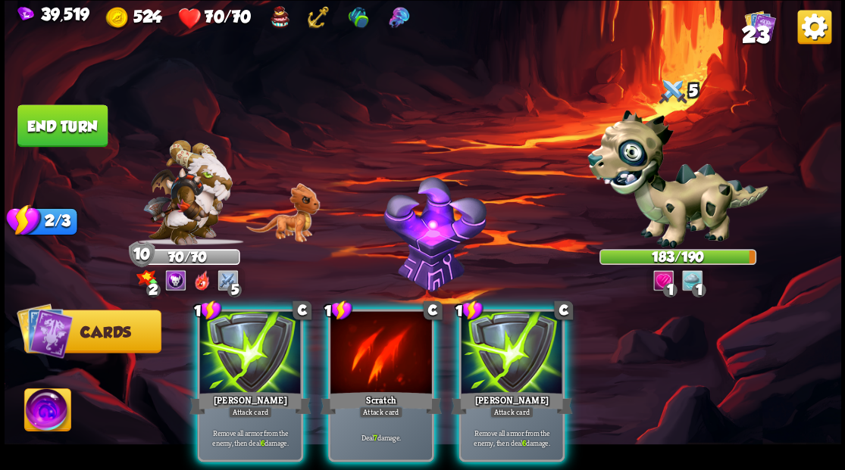
drag, startPoint x: 377, startPoint y: 337, endPoint x: 380, endPoint y: 330, distance: 7.9
click at [379, 337] on div at bounding box center [381, 354] width 102 height 86
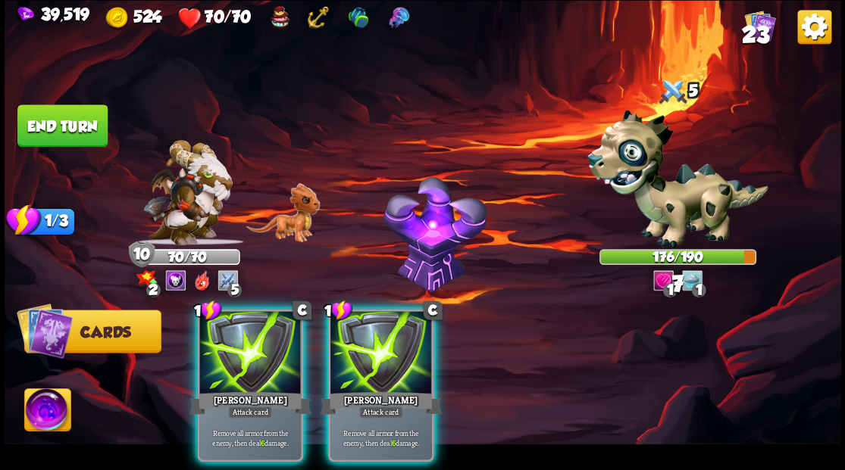
drag, startPoint x: 398, startPoint y: 317, endPoint x: 389, endPoint y: 298, distance: 21.0
click at [398, 317] on div at bounding box center [381, 354] width 102 height 86
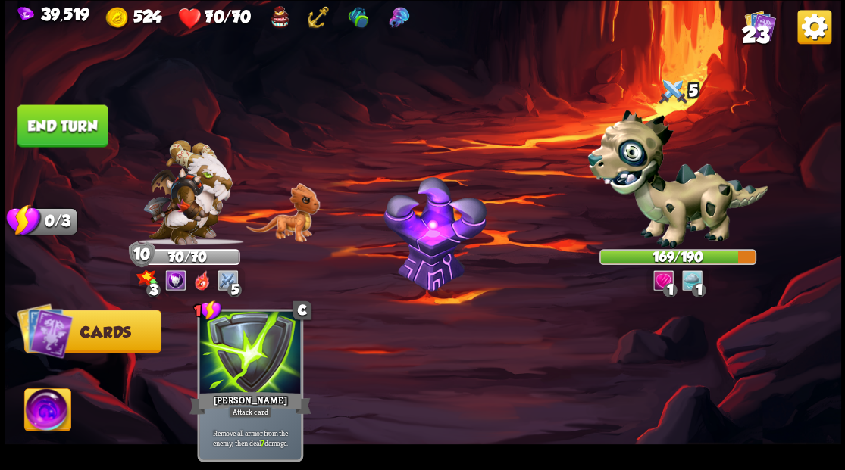
click at [70, 129] on button "End turn" at bounding box center [62, 126] width 90 height 42
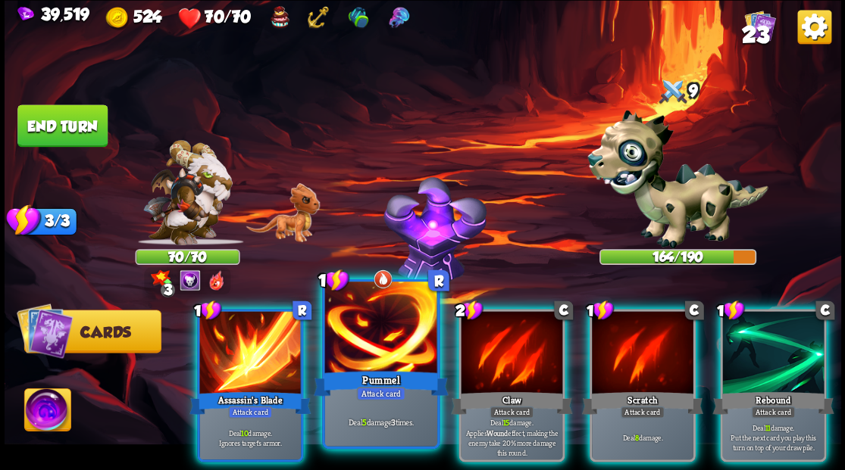
click at [374, 324] on div at bounding box center [380, 329] width 112 height 95
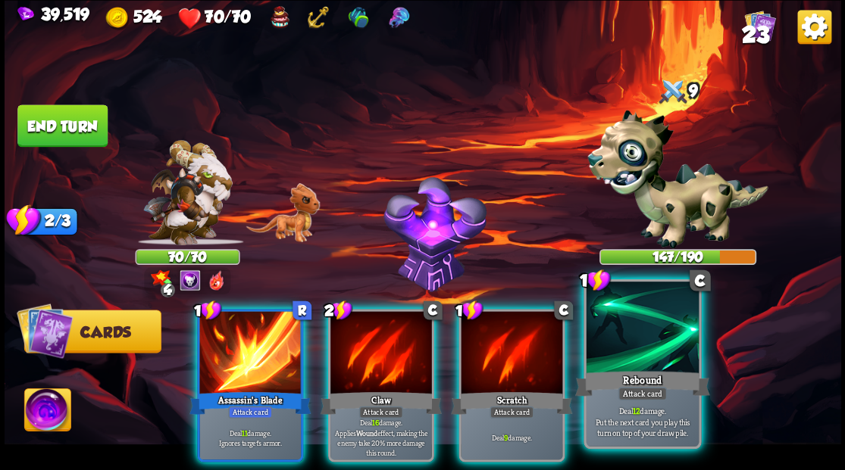
click at [629, 331] on div at bounding box center [642, 329] width 112 height 95
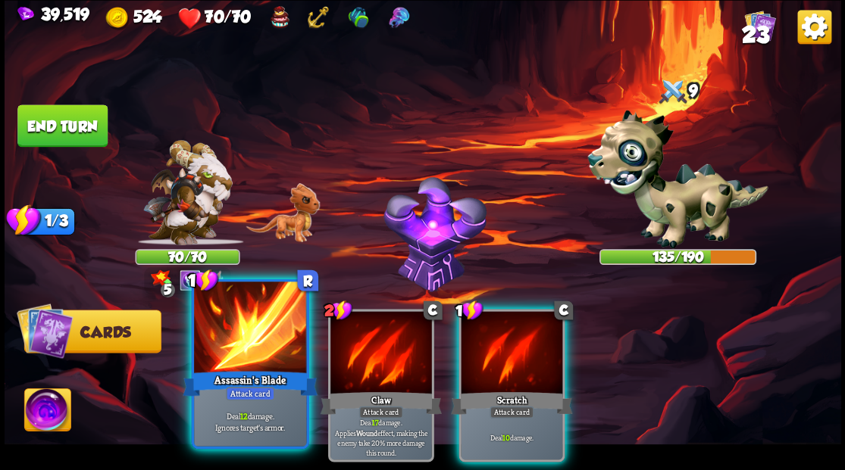
click at [261, 335] on div at bounding box center [250, 329] width 112 height 95
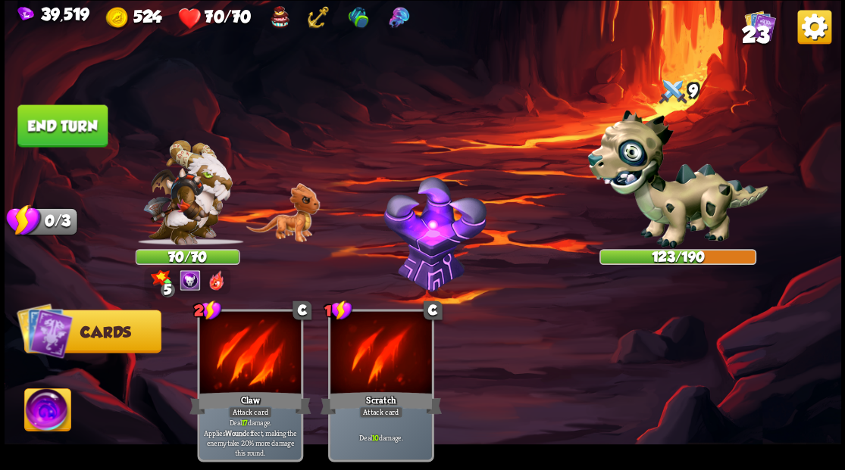
click at [69, 131] on button "End turn" at bounding box center [62, 126] width 90 height 42
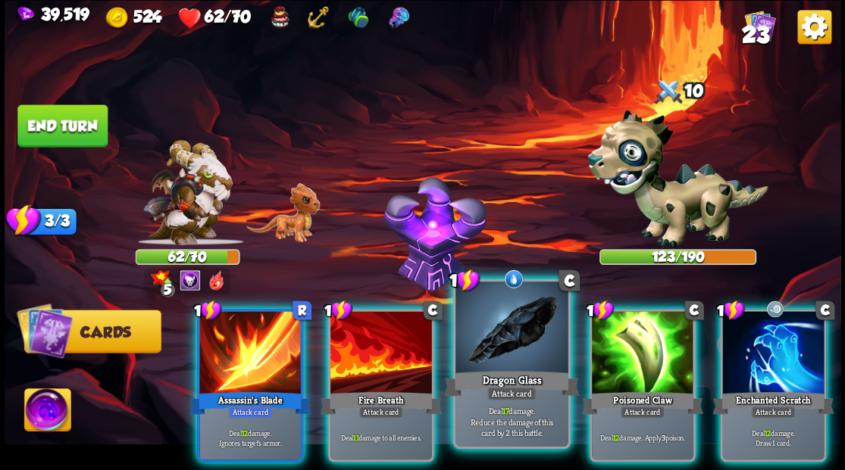
click at [492, 334] on div at bounding box center [511, 329] width 112 height 95
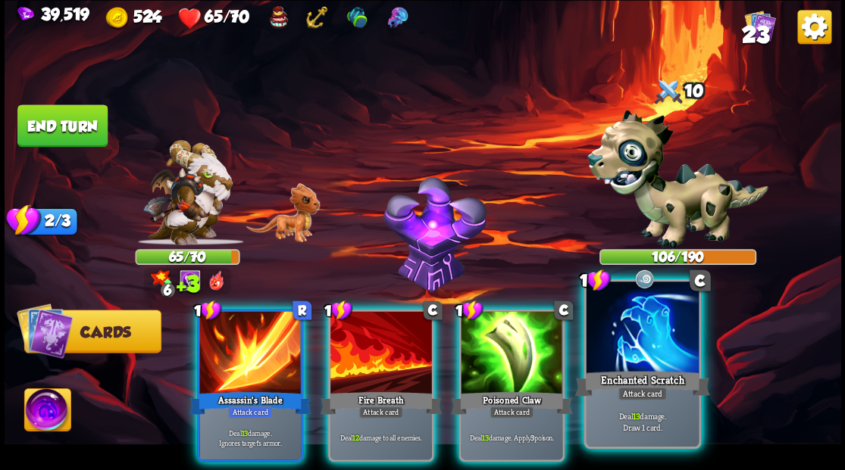
click at [635, 338] on div at bounding box center [642, 329] width 112 height 95
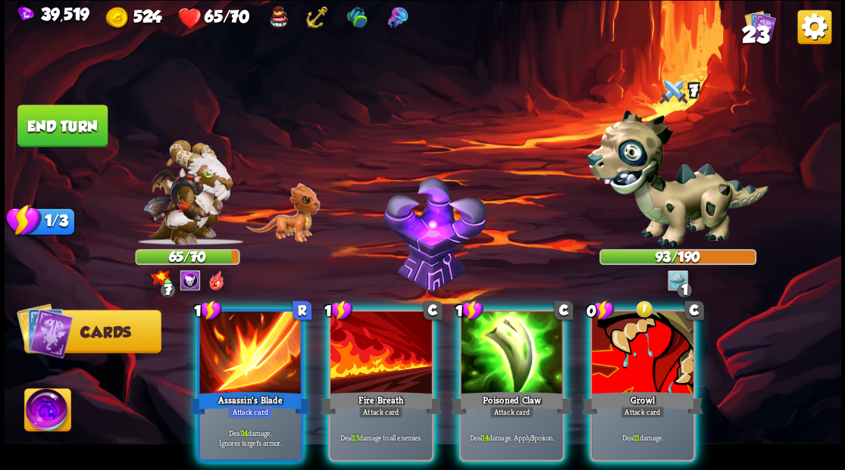
drag, startPoint x: 233, startPoint y: 348, endPoint x: 238, endPoint y: 330, distance: 18.7
click at [234, 348] on div at bounding box center [250, 354] width 102 height 86
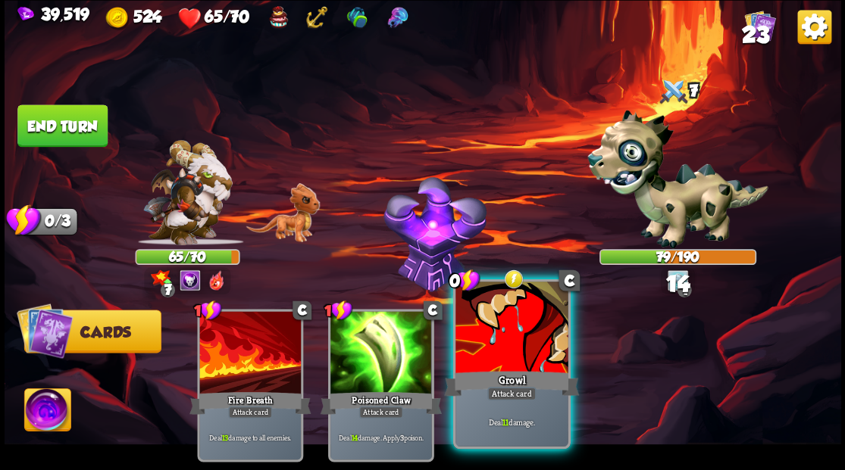
click at [527, 339] on div at bounding box center [511, 329] width 112 height 95
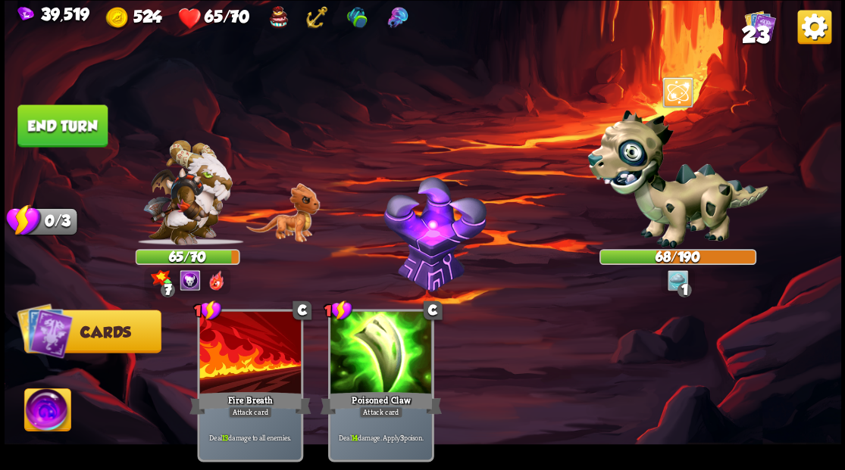
click at [82, 118] on button "End turn" at bounding box center [62, 126] width 90 height 42
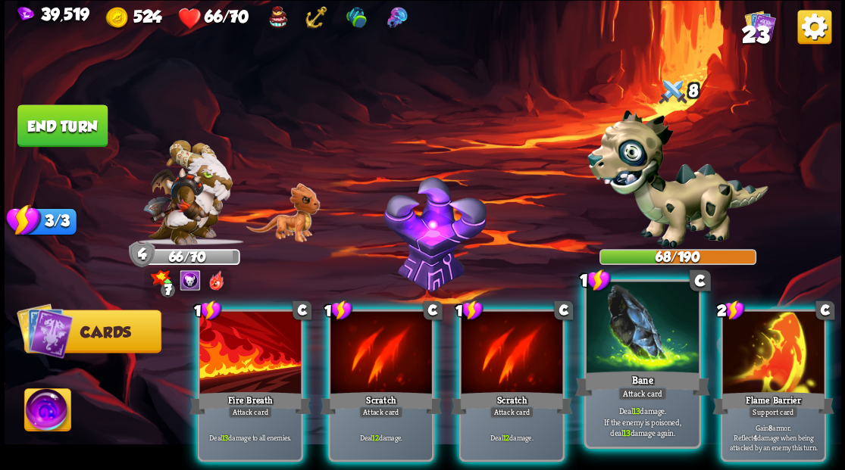
click at [642, 327] on div at bounding box center [642, 329] width 112 height 95
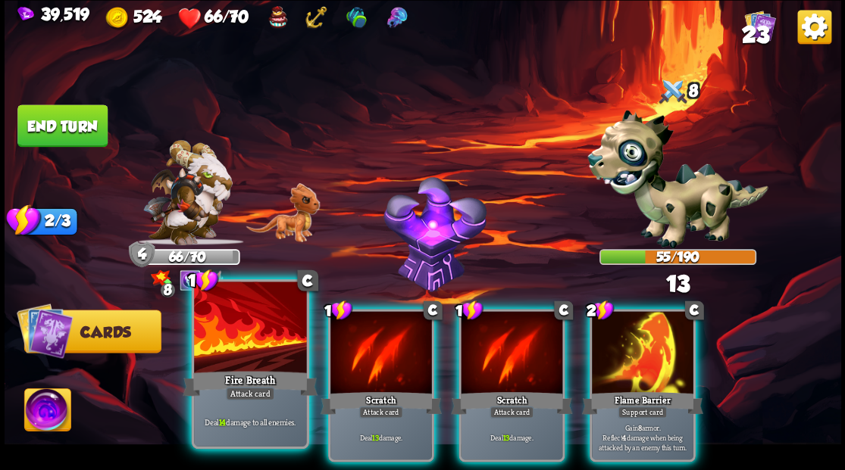
click at [230, 332] on div at bounding box center [250, 329] width 112 height 95
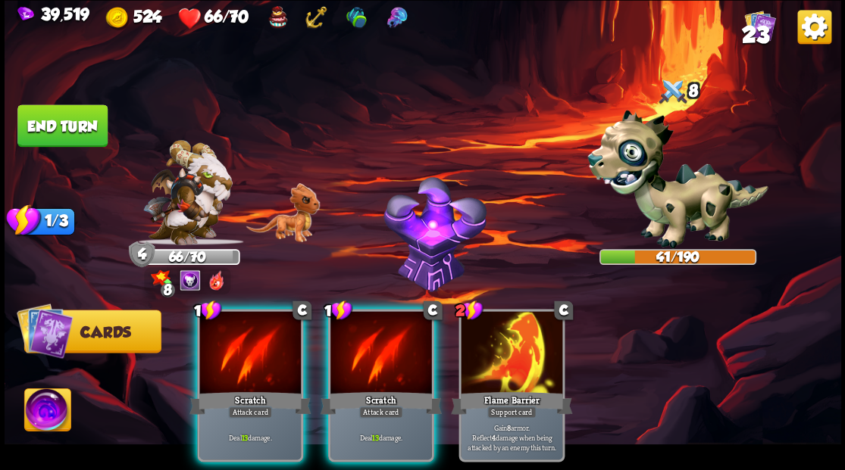
click at [230, 332] on div at bounding box center [250, 354] width 102 height 86
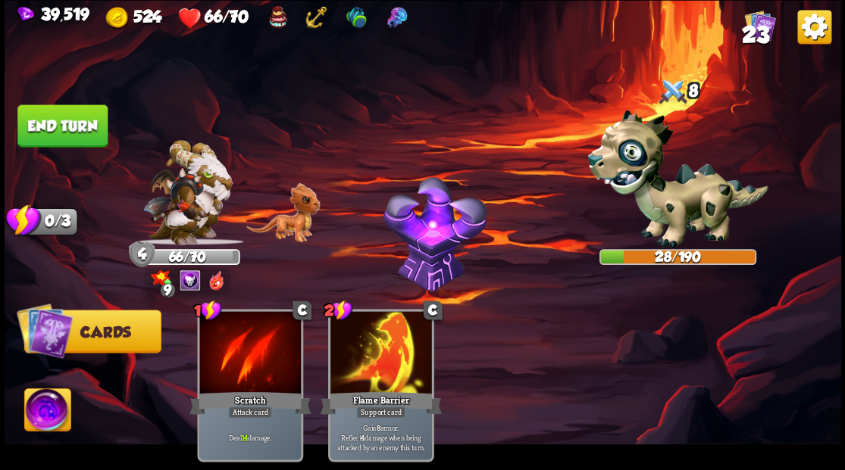
click at [58, 123] on button "End turn" at bounding box center [62, 126] width 90 height 42
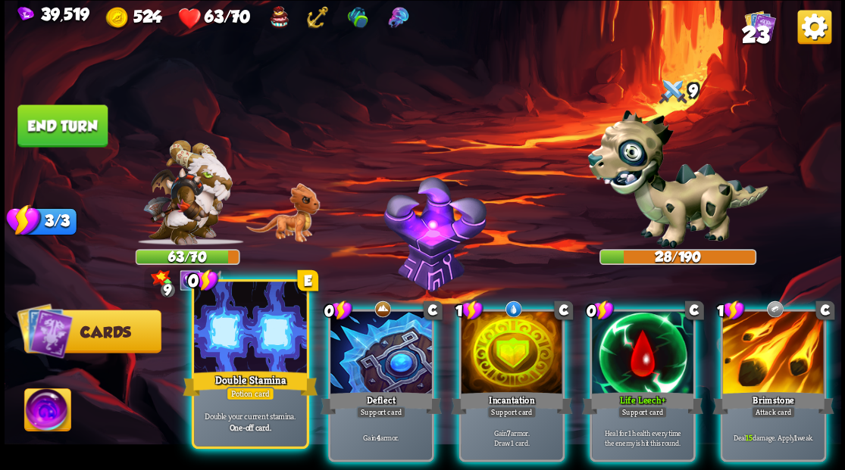
click at [239, 346] on div at bounding box center [250, 329] width 112 height 95
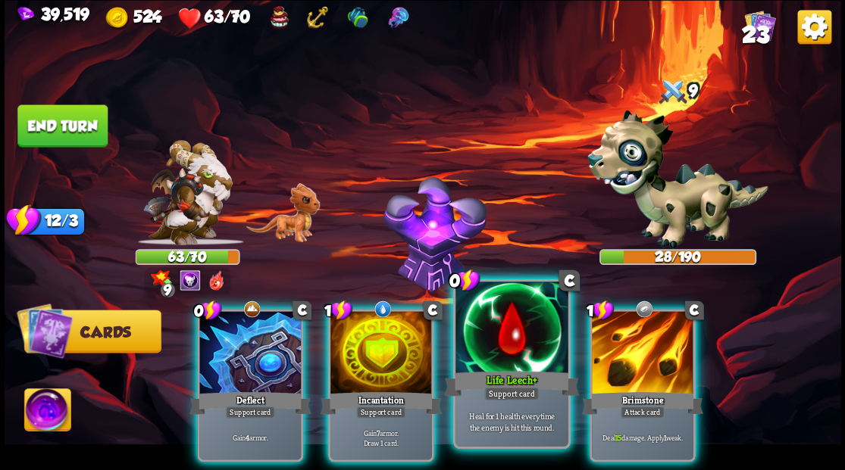
click at [507, 344] on div at bounding box center [511, 329] width 112 height 95
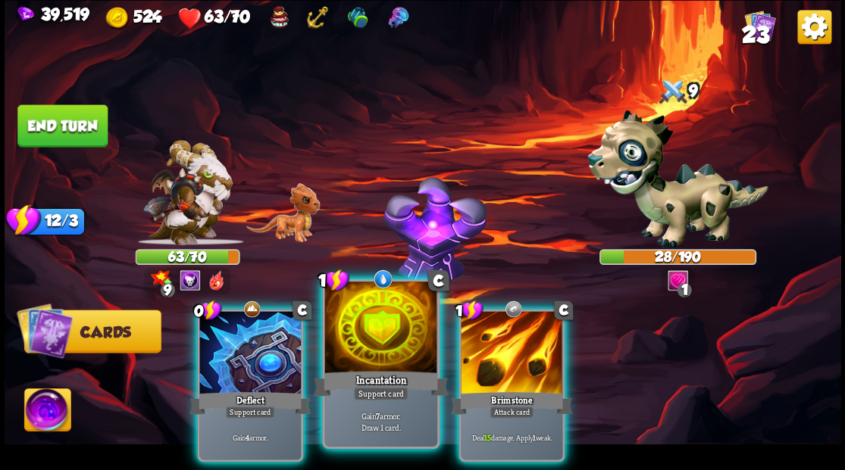
drag, startPoint x: 377, startPoint y: 327, endPoint x: 359, endPoint y: 282, distance: 49.0
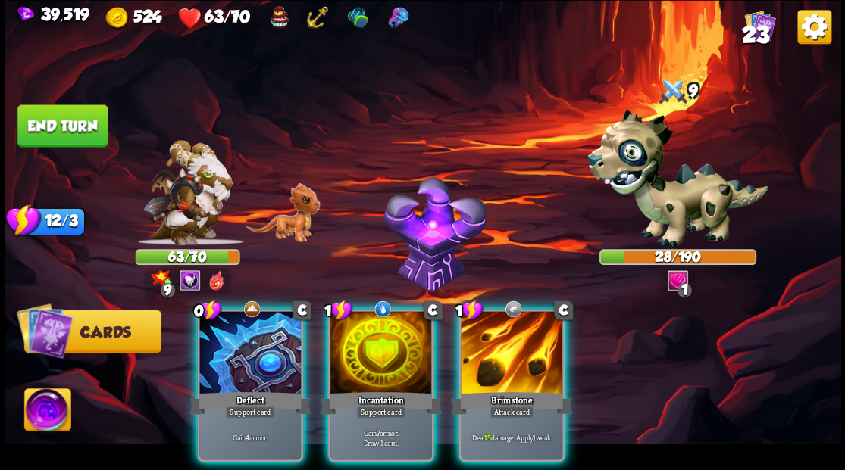
click at [377, 327] on div at bounding box center [381, 354] width 102 height 86
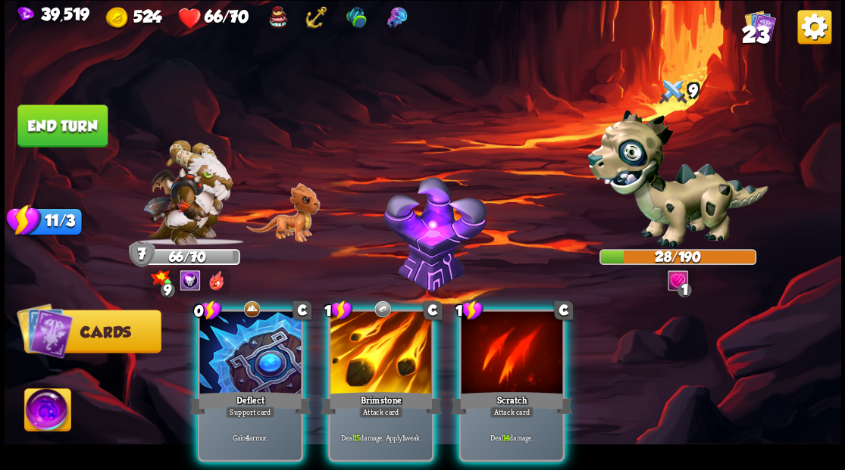
click at [49, 411] on img at bounding box center [47, 412] width 46 height 47
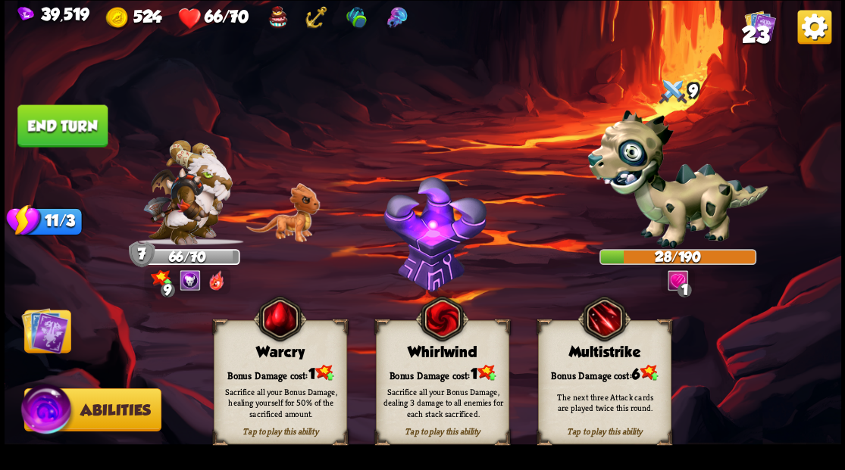
click at [353, 379] on div "Tap to play this ability Warcry Bonus Damage cost: 1 Sacrifice all your Bonus D…" at bounding box center [443, 382] width 458 height 124
click at [287, 359] on div "Warcry" at bounding box center [280, 352] width 132 height 17
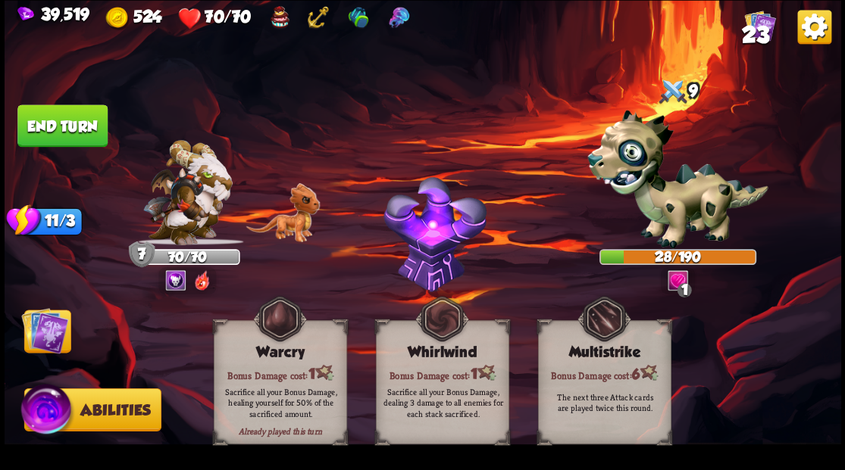
click at [36, 330] on img at bounding box center [44, 330] width 47 height 47
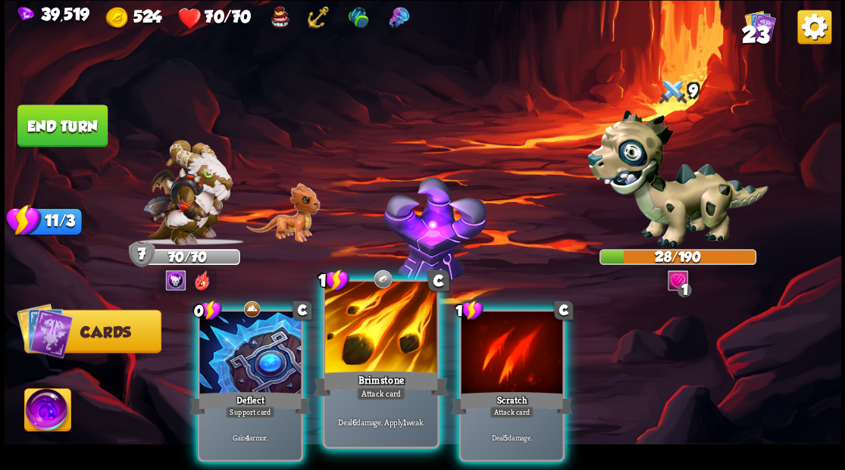
click at [367, 346] on div at bounding box center [380, 329] width 112 height 95
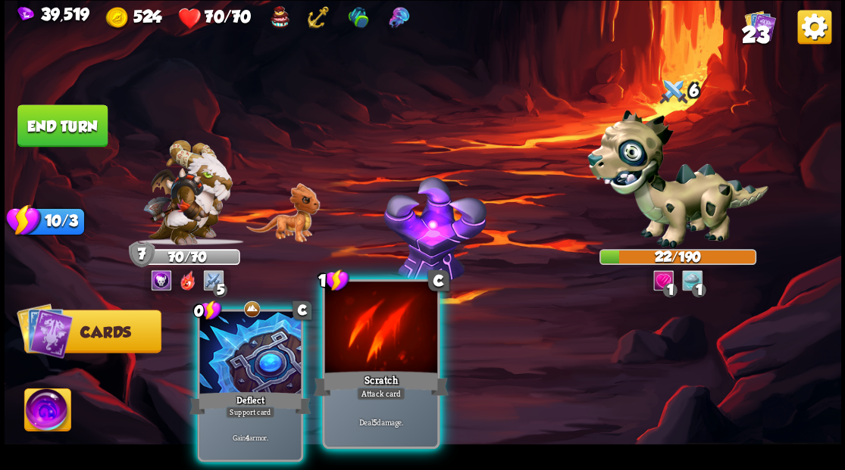
click at [367, 338] on div at bounding box center [380, 329] width 112 height 95
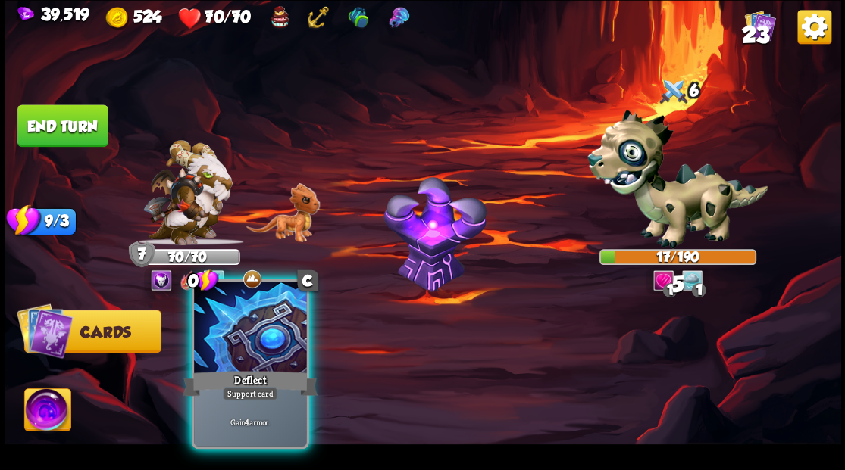
click at [236, 330] on div at bounding box center [250, 329] width 112 height 95
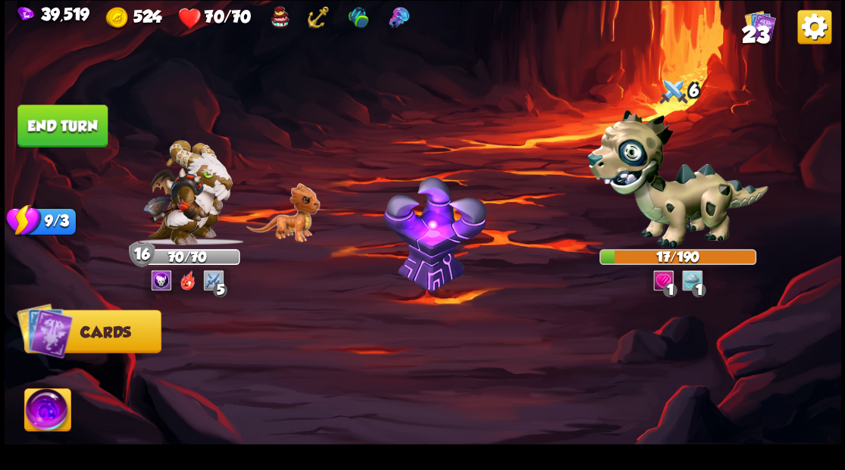
click at [61, 119] on button "End turn" at bounding box center [62, 126] width 90 height 42
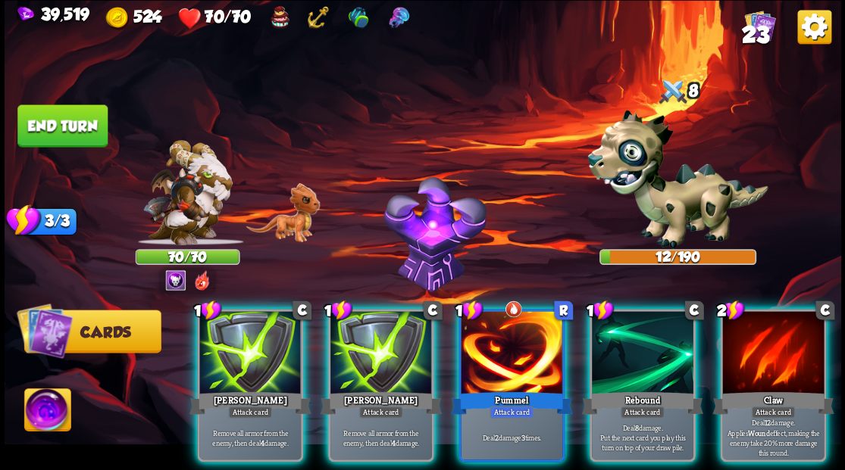
drag, startPoint x: 518, startPoint y: 373, endPoint x: 479, endPoint y: 277, distance: 104.0
click at [518, 389] on div "Pummel" at bounding box center [511, 402] width 121 height 27
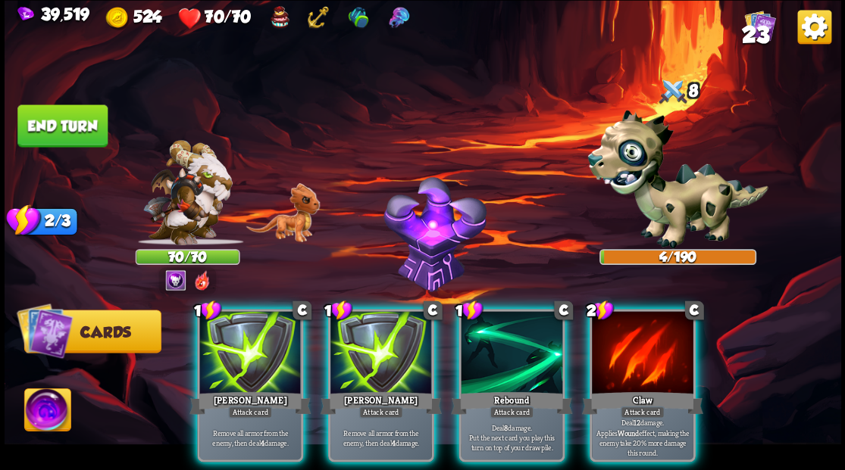
click at [623, 342] on div at bounding box center [643, 354] width 102 height 86
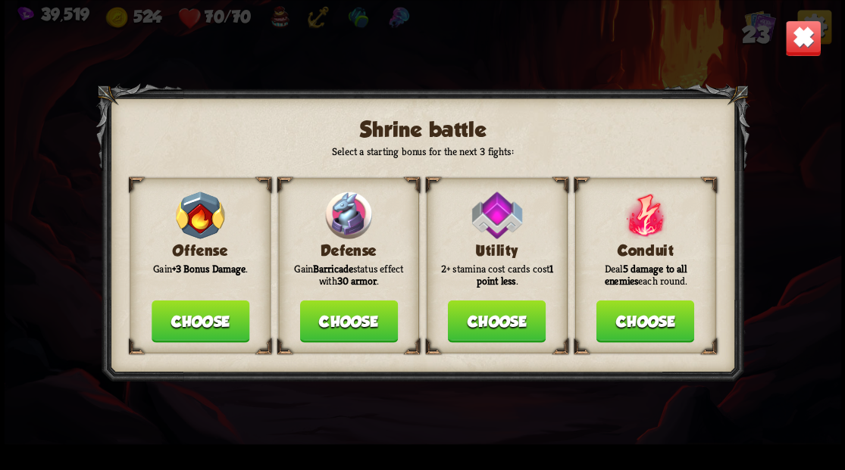
click at [342, 319] on button "Choose" at bounding box center [348, 321] width 98 height 42
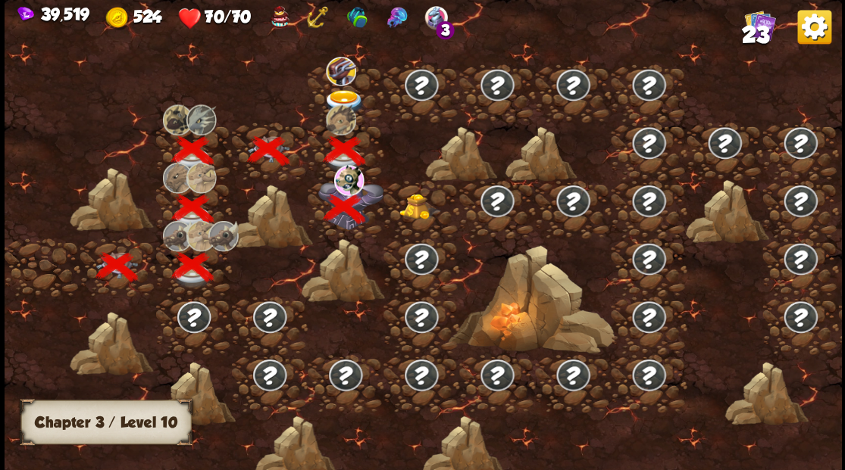
click at [412, 206] on img at bounding box center [419, 206] width 42 height 26
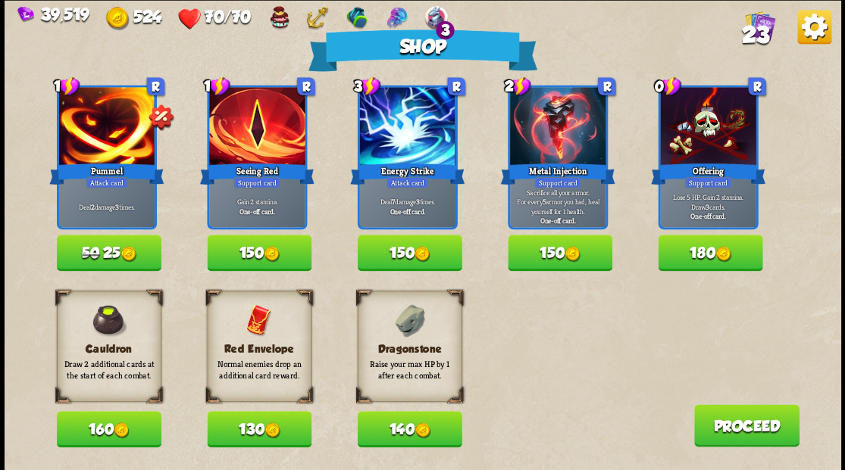
drag, startPoint x: 254, startPoint y: 427, endPoint x: 264, endPoint y: 425, distance: 10.1
click at [254, 427] on button "130" at bounding box center [259, 429] width 105 height 36
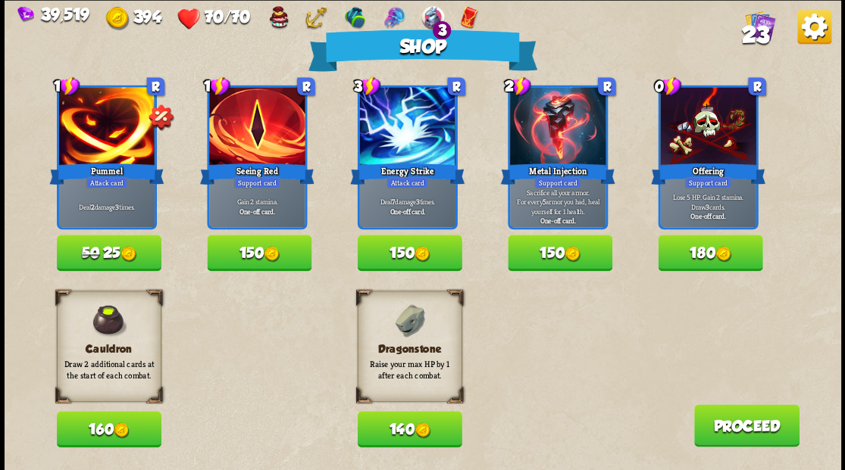
click at [415, 430] on button "140" at bounding box center [409, 429] width 105 height 36
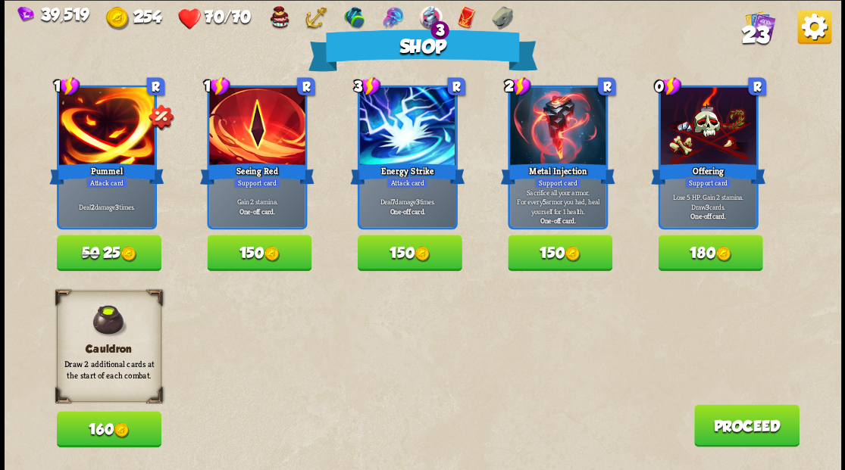
click at [752, 432] on button "Proceed" at bounding box center [745, 426] width 105 height 42
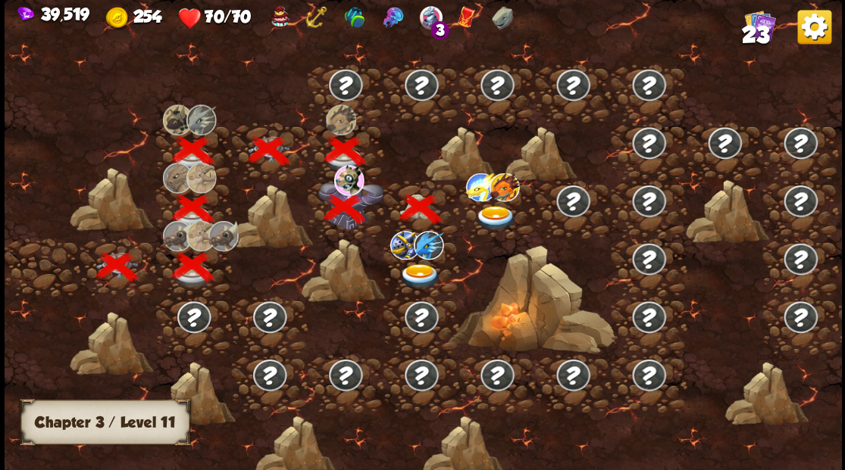
scroll to position [0, 230]
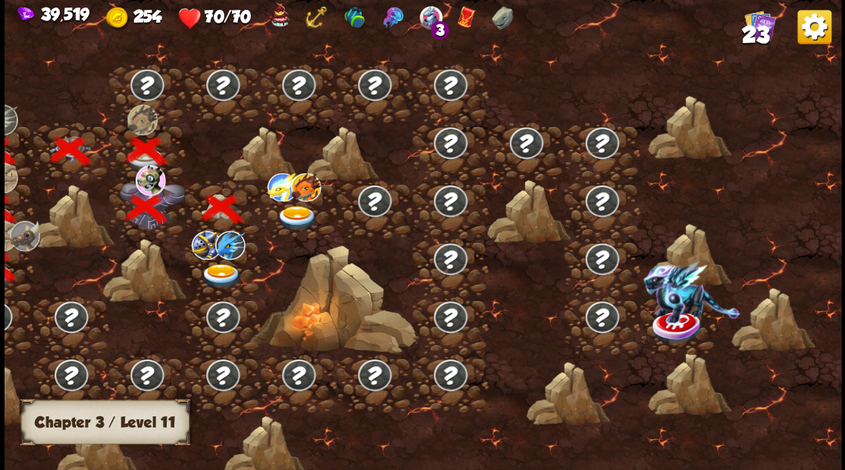
click at [292, 212] on img at bounding box center [297, 217] width 42 height 25
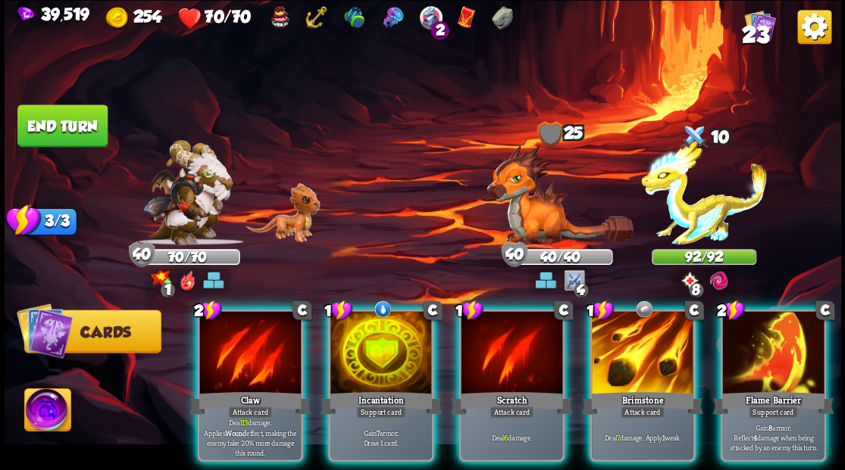
click at [686, 217] on img at bounding box center [704, 192] width 126 height 105
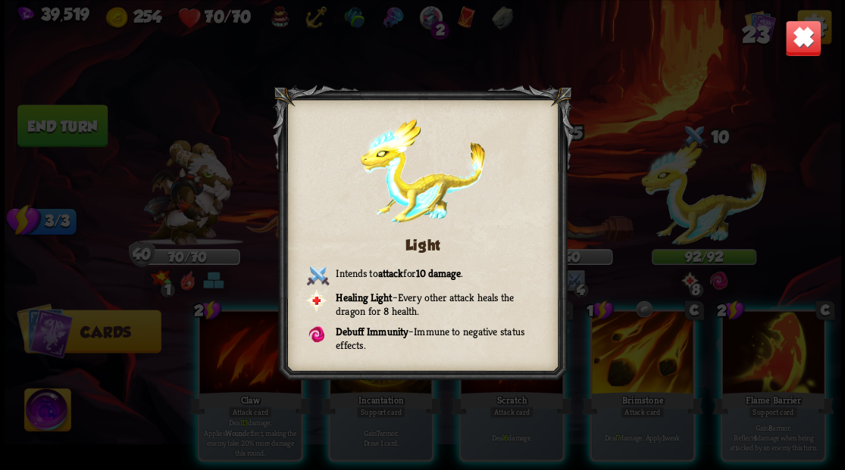
click at [805, 32] on img at bounding box center [802, 38] width 36 height 36
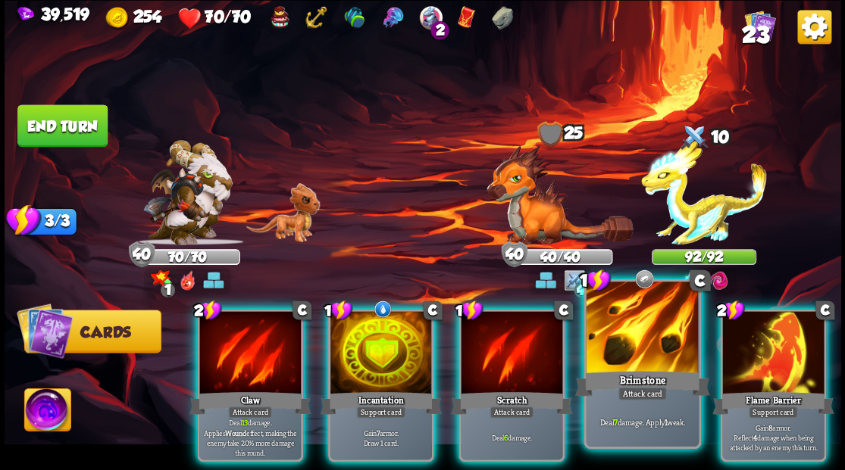
click at [633, 363] on div at bounding box center [642, 329] width 112 height 95
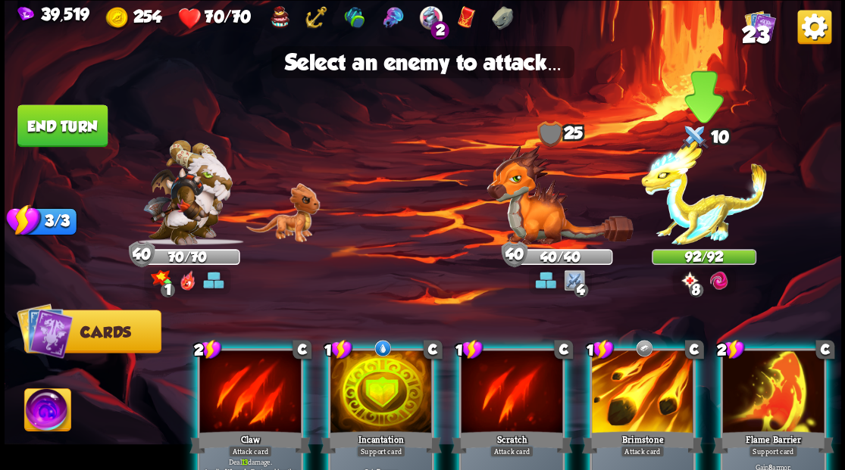
click at [698, 214] on img at bounding box center [704, 192] width 126 height 105
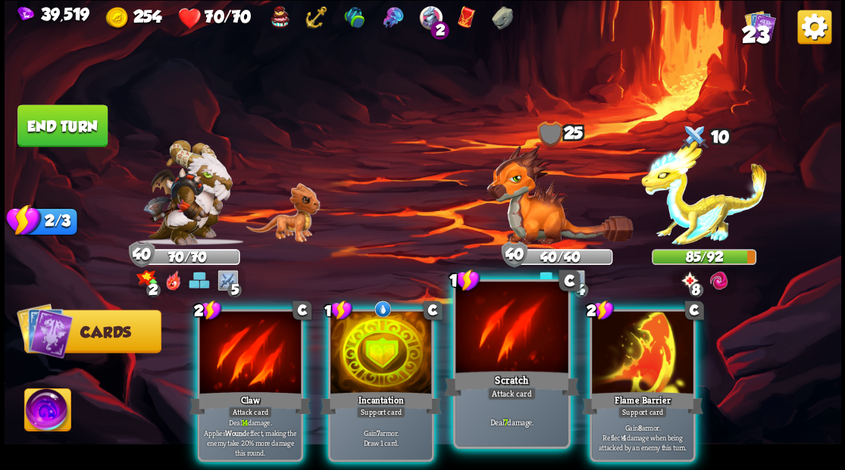
click at [509, 347] on div at bounding box center [511, 329] width 112 height 95
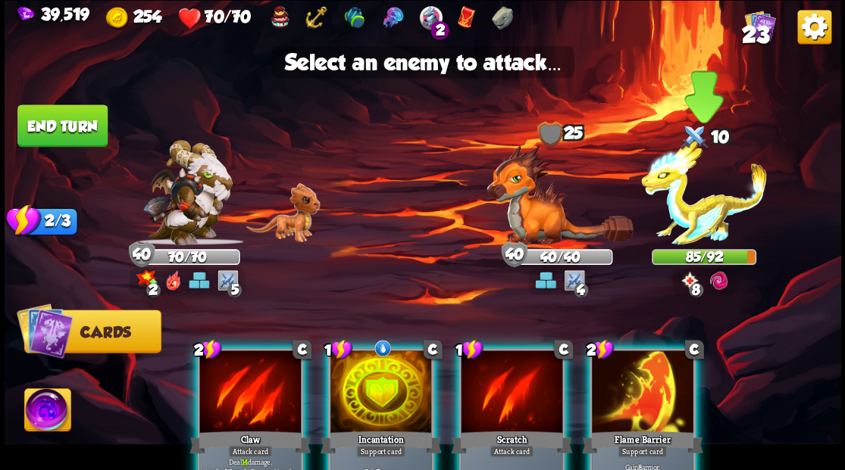
click at [711, 215] on img at bounding box center [704, 192] width 126 height 105
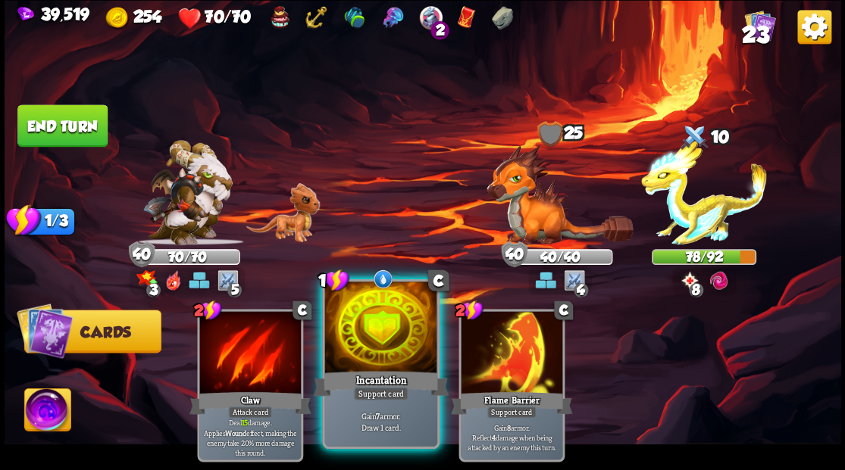
click at [382, 371] on div "Incantation" at bounding box center [380, 383] width 135 height 30
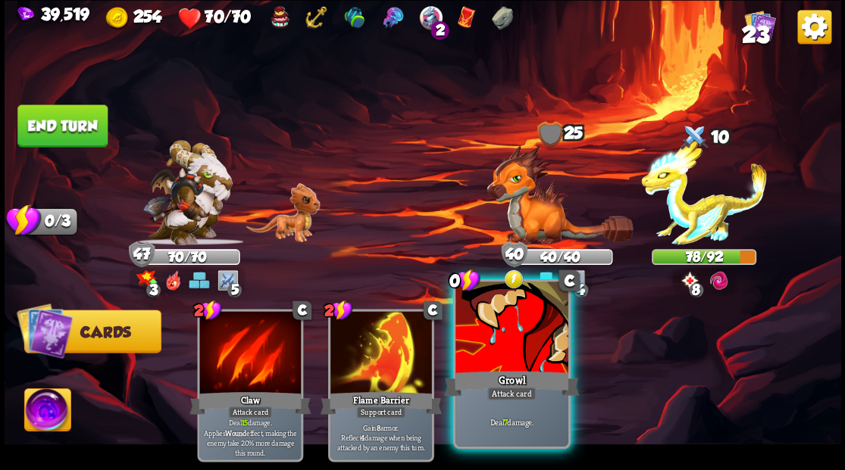
click at [535, 345] on div at bounding box center [511, 329] width 112 height 95
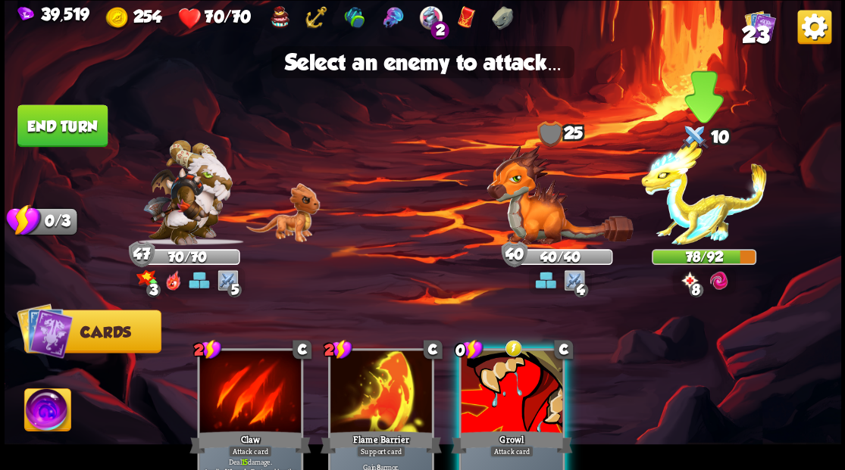
click at [681, 217] on img at bounding box center [704, 192] width 126 height 105
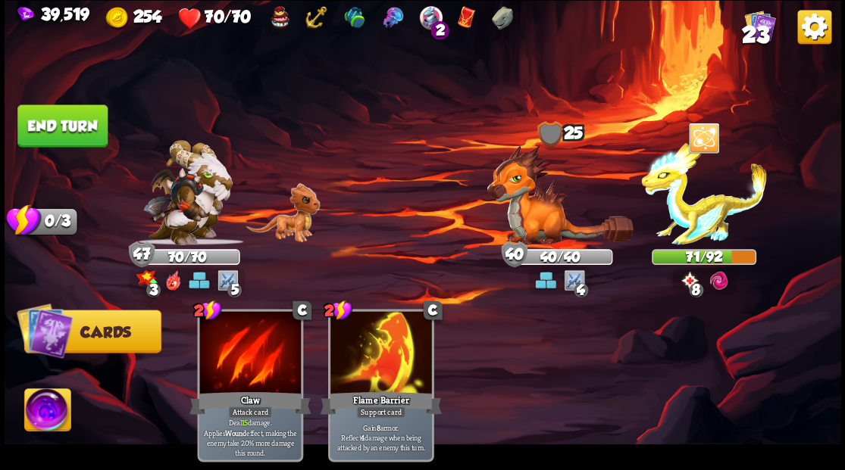
drag, startPoint x: 91, startPoint y: 110, endPoint x: 98, endPoint y: 116, distance: 9.1
click at [91, 111] on button "End turn" at bounding box center [62, 126] width 90 height 42
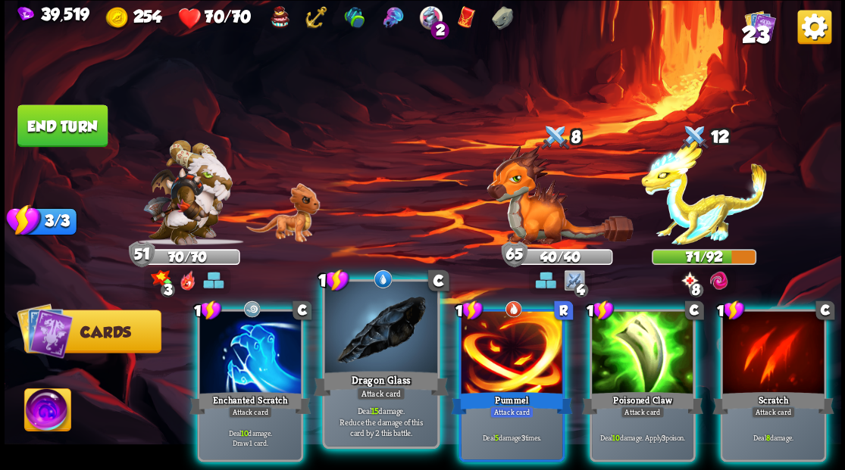
click at [376, 342] on div at bounding box center [380, 329] width 112 height 95
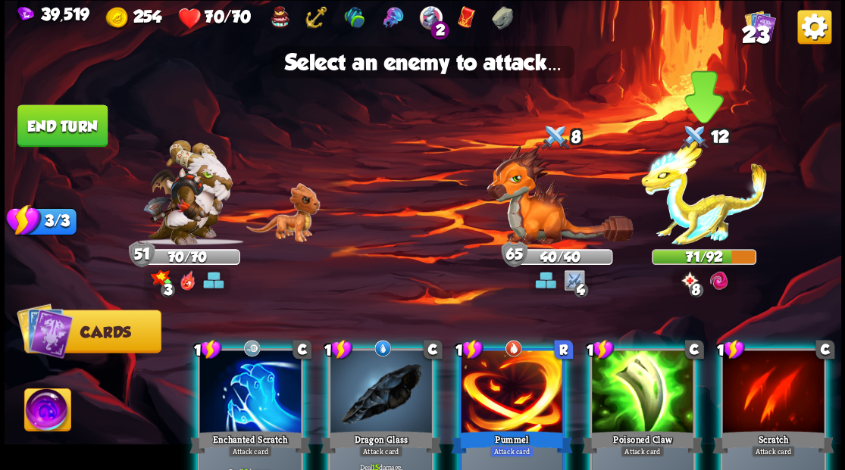
click at [695, 213] on img at bounding box center [704, 192] width 126 height 105
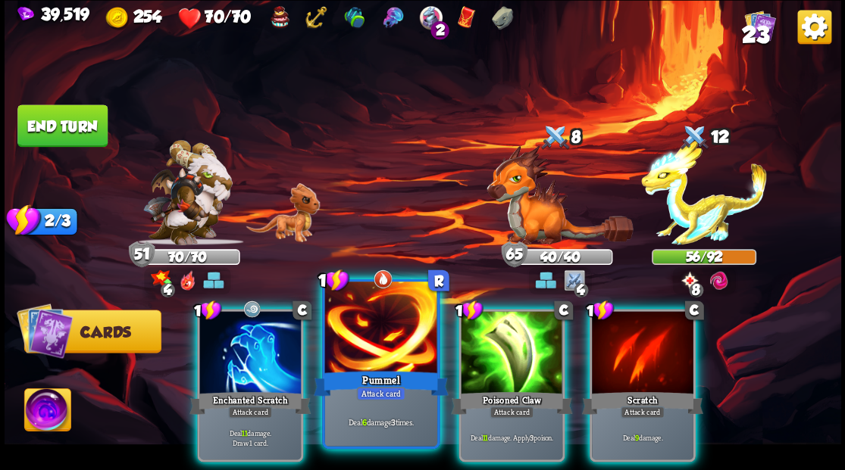
click at [369, 333] on div at bounding box center [380, 329] width 112 height 95
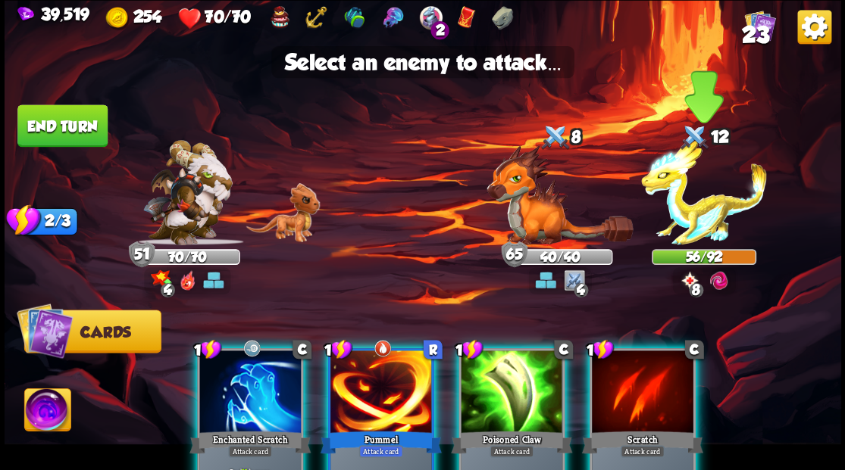
click at [697, 220] on img at bounding box center [704, 192] width 126 height 105
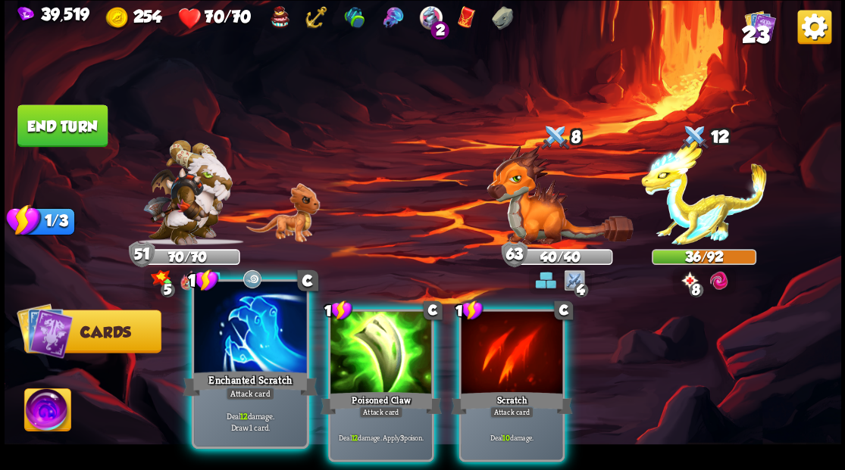
click at [262, 331] on div at bounding box center [250, 329] width 112 height 95
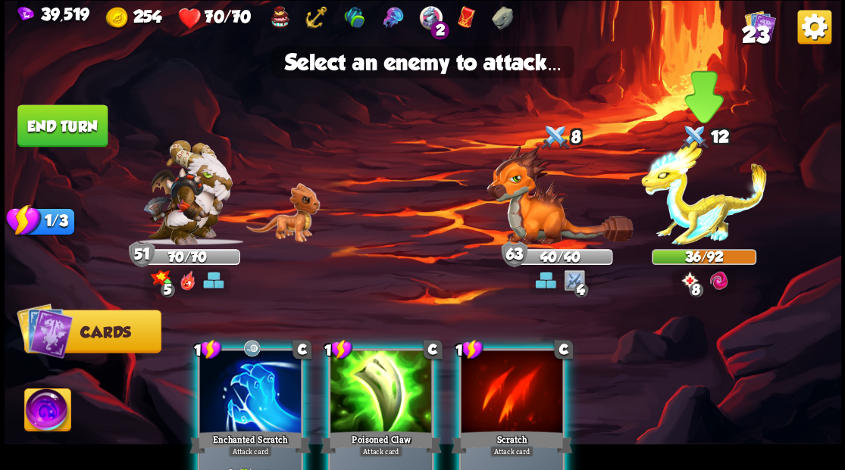
click at [698, 214] on img at bounding box center [704, 192] width 126 height 105
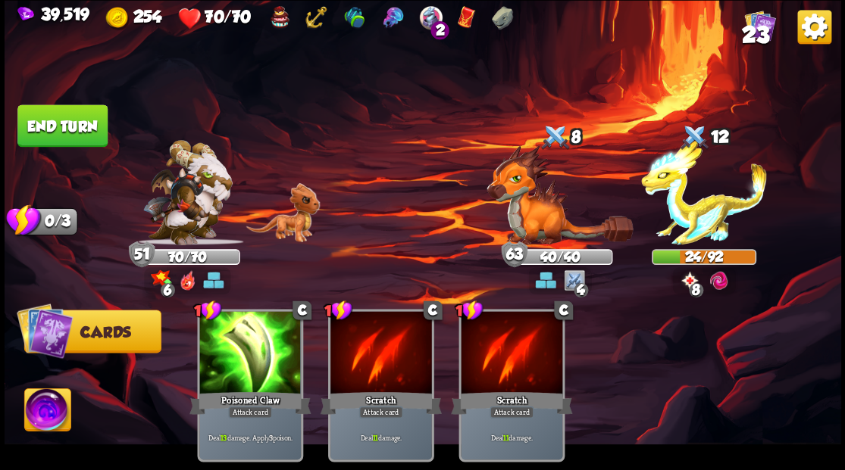
click at [52, 124] on button "End turn" at bounding box center [62, 126] width 90 height 42
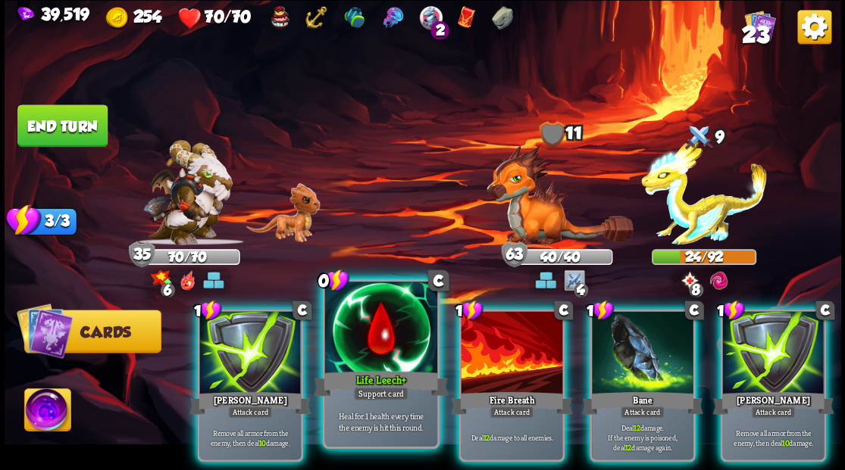
click at [382, 355] on div at bounding box center [380, 329] width 112 height 95
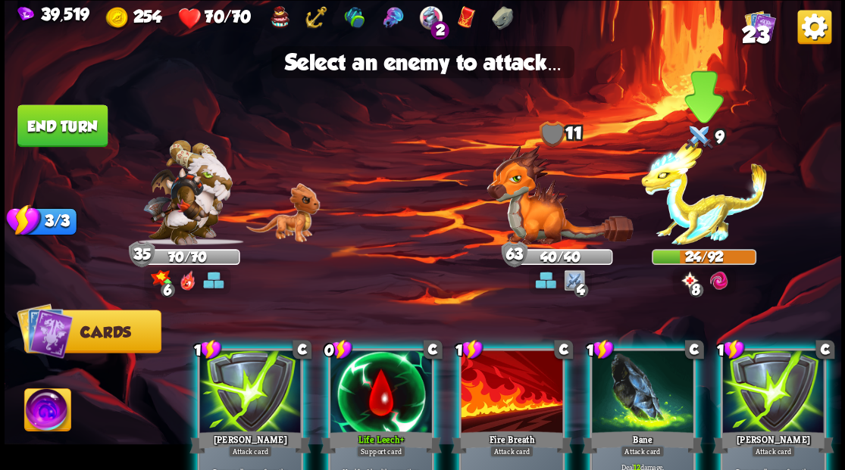
click at [688, 223] on img at bounding box center [704, 192] width 126 height 105
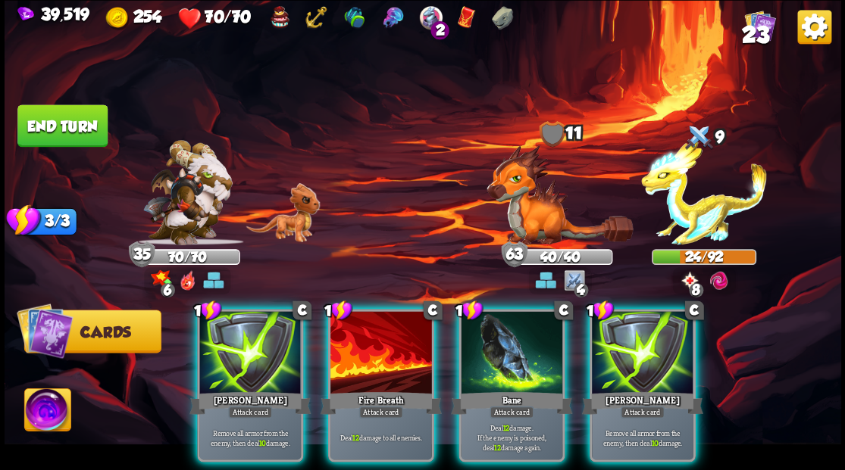
click at [370, 327] on div at bounding box center [381, 354] width 102 height 86
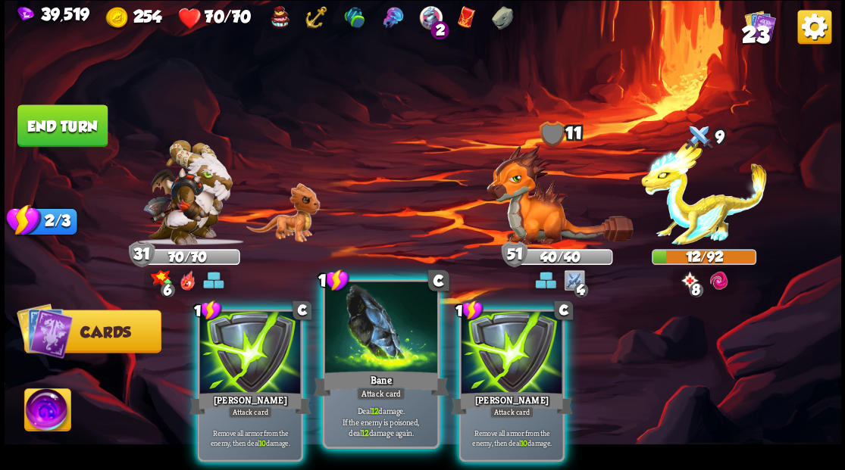
click at [368, 330] on div at bounding box center [380, 329] width 112 height 95
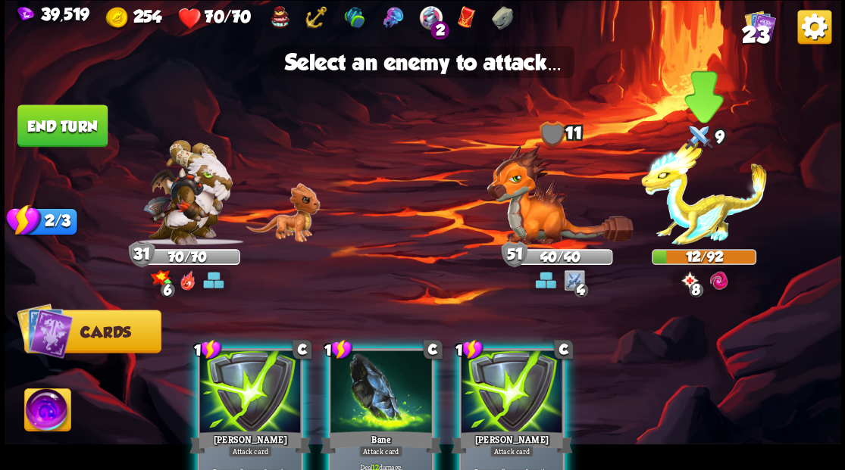
click at [721, 211] on img at bounding box center [704, 192] width 126 height 105
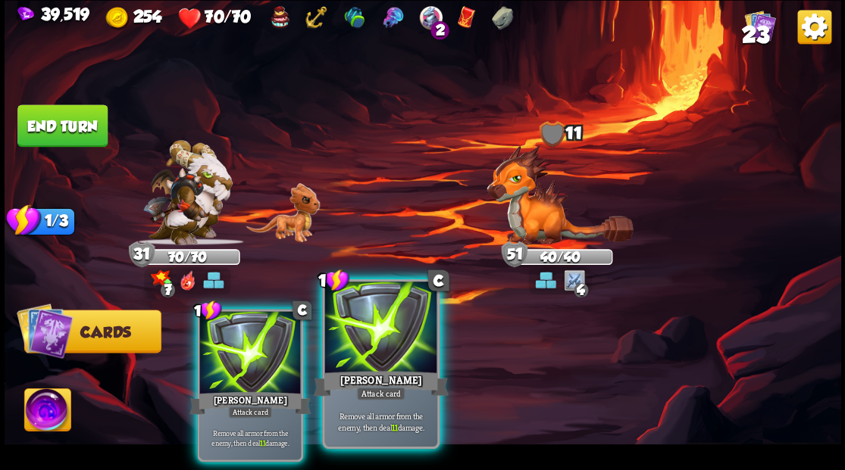
click at [369, 341] on div at bounding box center [380, 329] width 112 height 95
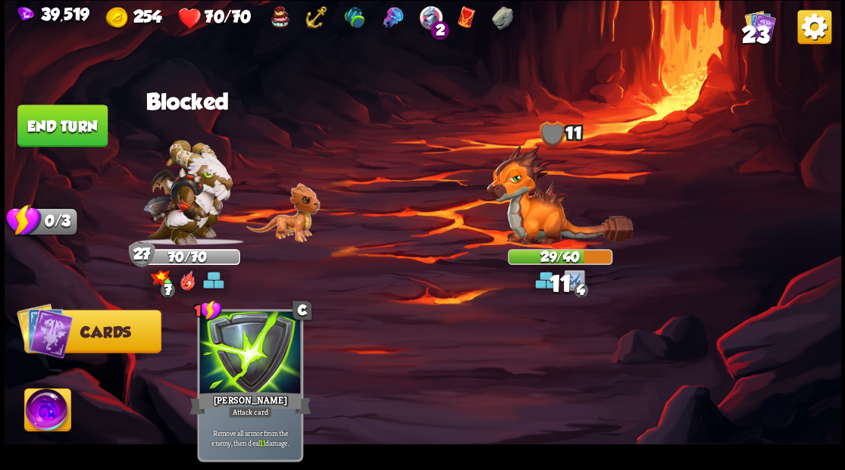
click at [80, 112] on button "End turn" at bounding box center [62, 126] width 90 height 42
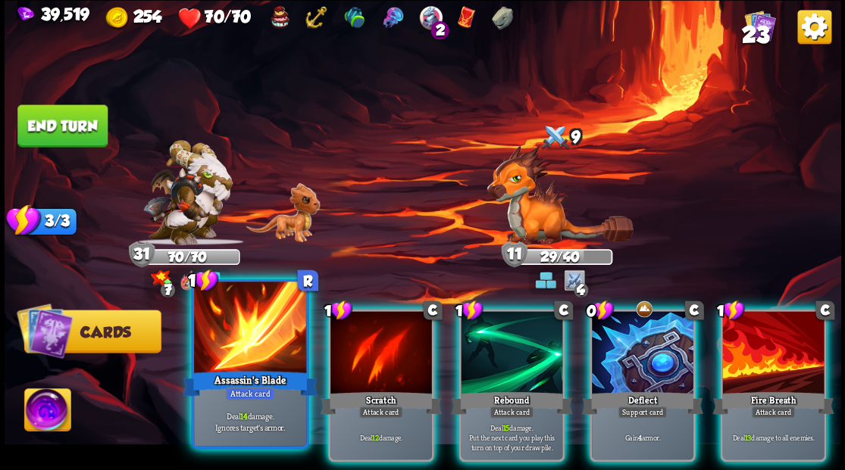
click at [238, 342] on div at bounding box center [250, 329] width 112 height 95
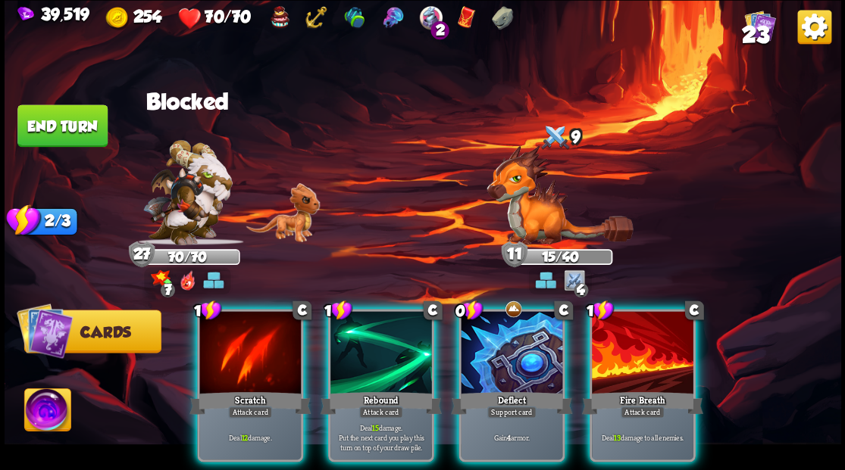
click at [536, 214] on img at bounding box center [559, 195] width 146 height 100
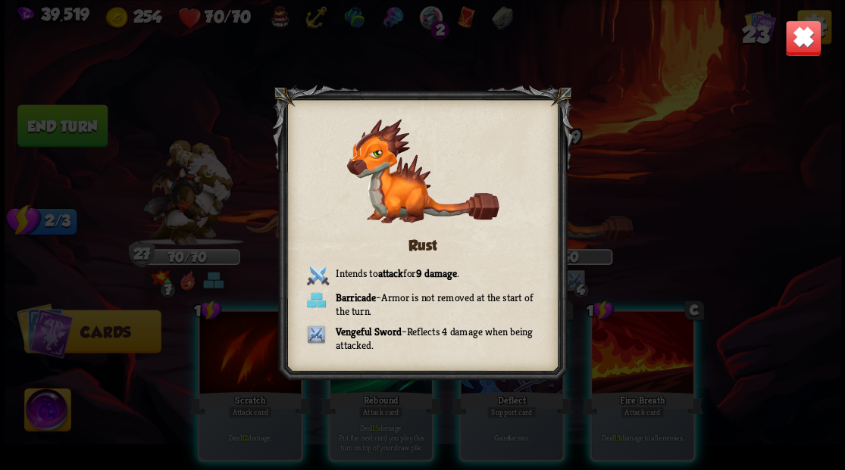
click at [811, 33] on img at bounding box center [802, 38] width 36 height 36
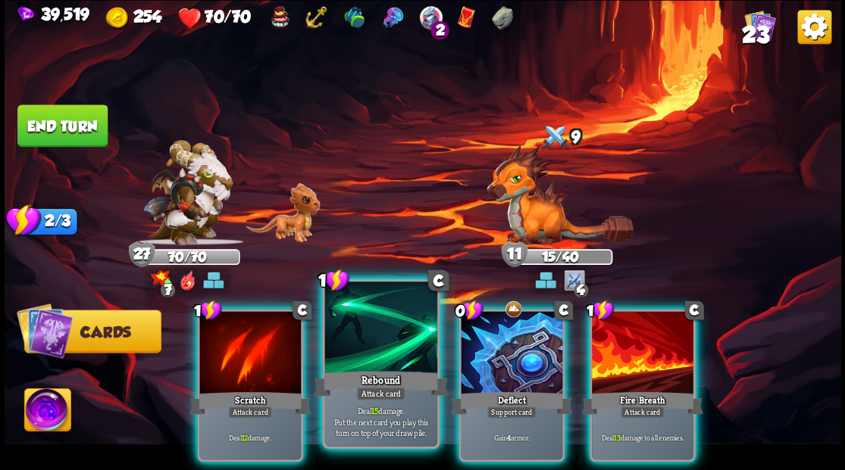
click at [361, 342] on div at bounding box center [380, 329] width 112 height 95
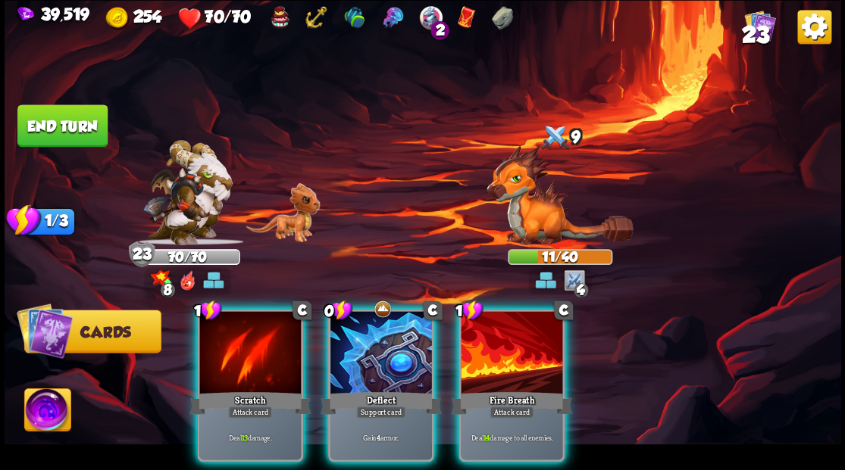
drag, startPoint x: 498, startPoint y: 335, endPoint x: 494, endPoint y: 326, distance: 10.2
click at [498, 333] on div at bounding box center [512, 354] width 102 height 86
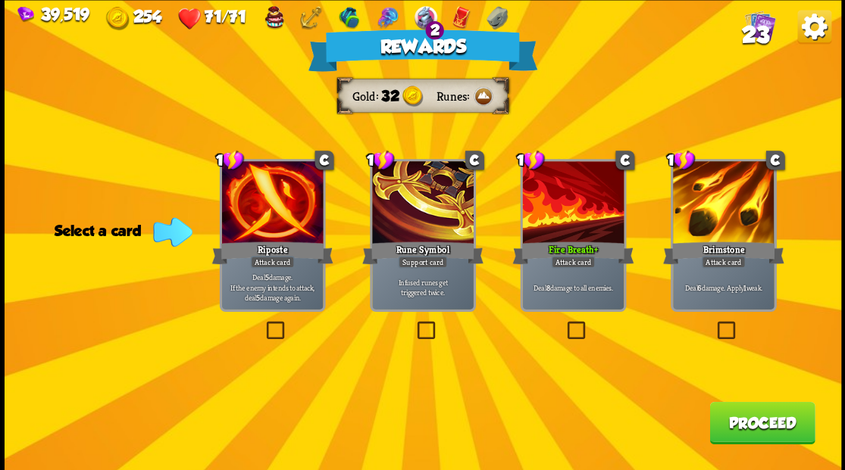
click at [752, 30] on span "23" at bounding box center [754, 34] width 27 height 26
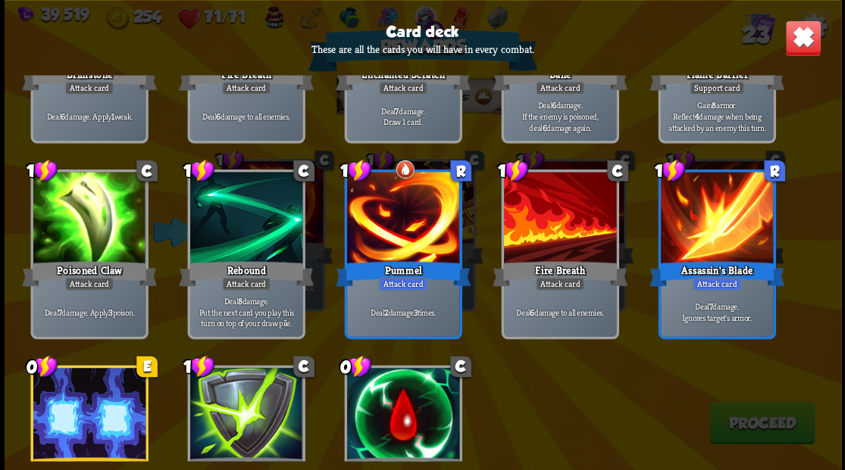
scroll to position [704, 0]
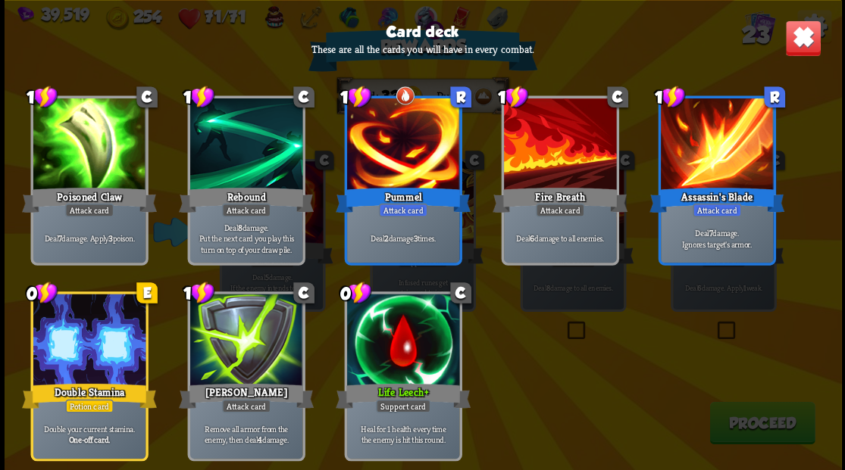
click at [808, 41] on img at bounding box center [802, 38] width 36 height 36
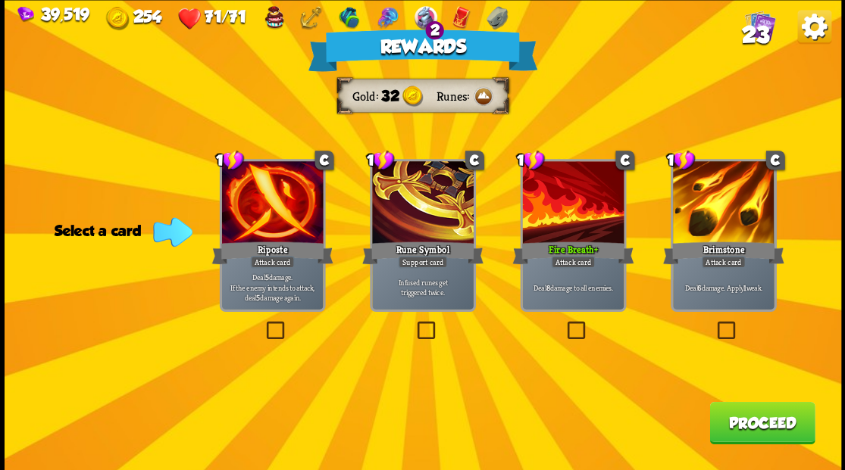
click at [755, 423] on button "Proceed" at bounding box center [761, 423] width 105 height 42
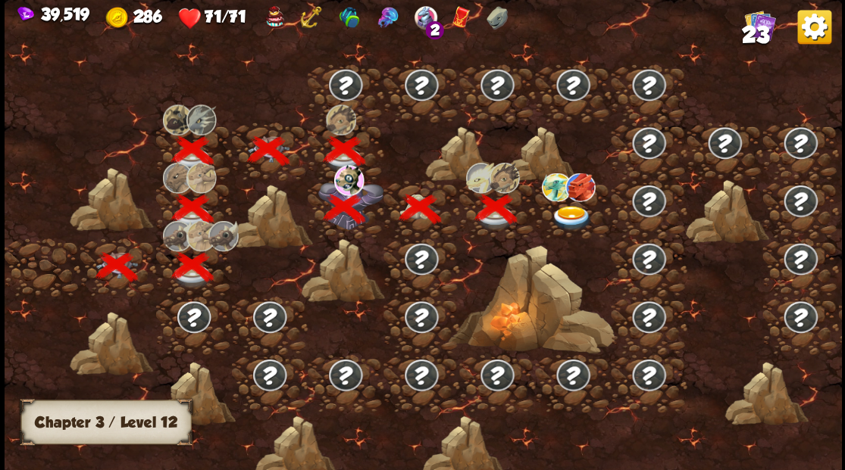
scroll to position [0, 230]
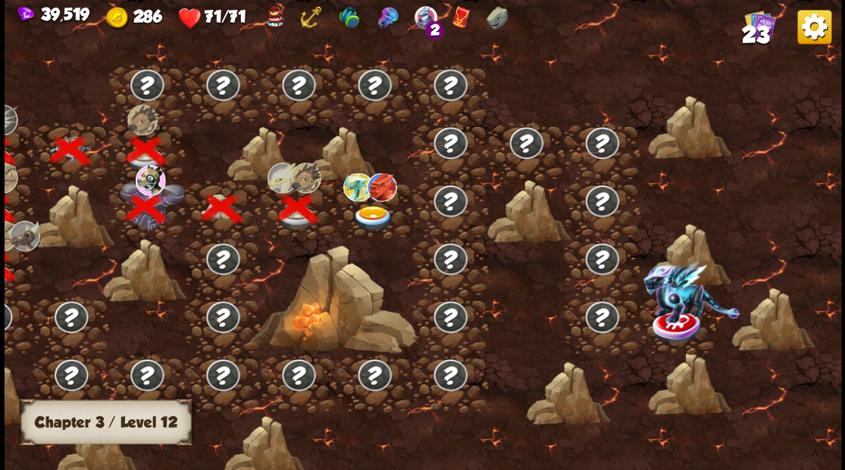
click at [367, 212] on img at bounding box center [373, 217] width 42 height 25
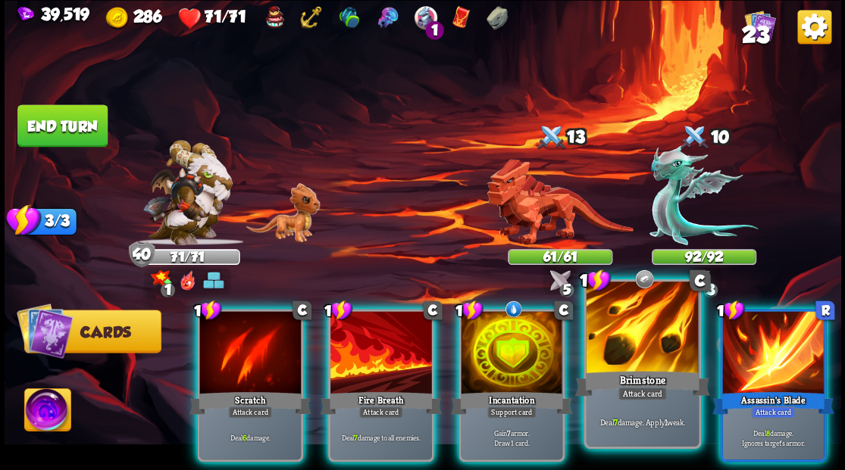
click at [620, 350] on div at bounding box center [642, 329] width 112 height 95
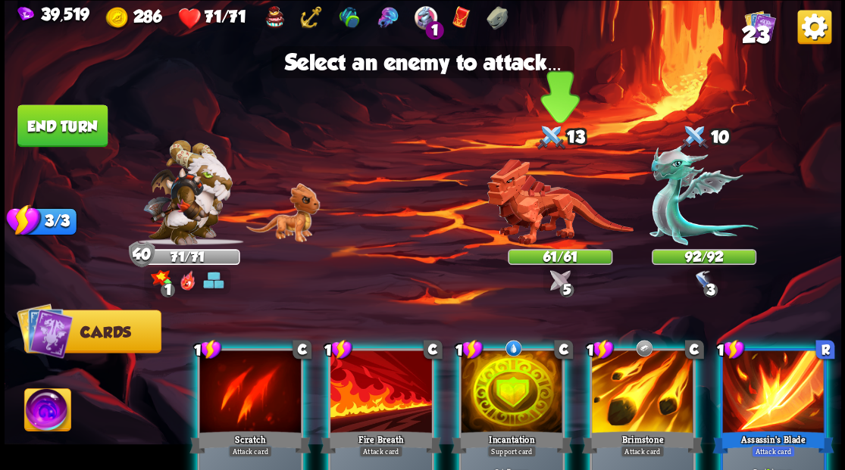
click at [544, 208] on img at bounding box center [559, 202] width 146 height 86
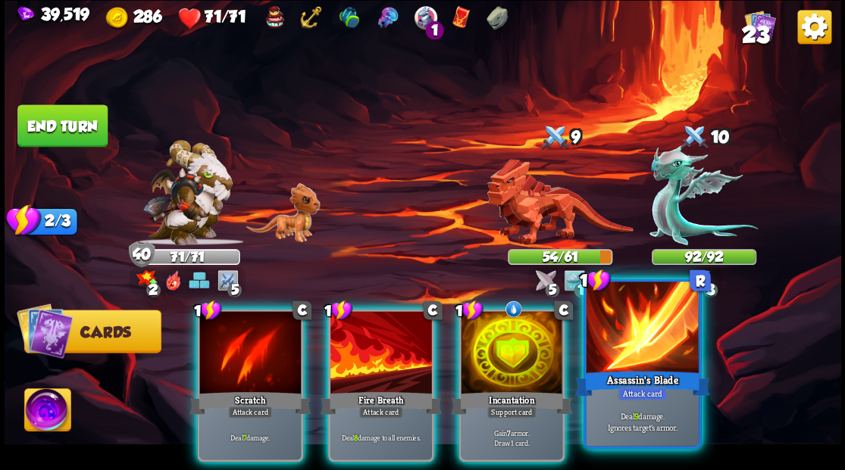
click at [647, 332] on div at bounding box center [642, 329] width 112 height 95
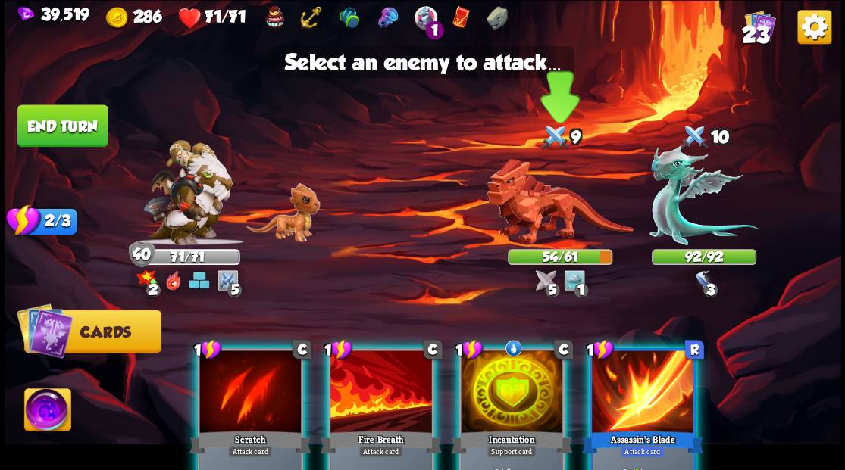
click at [514, 195] on img at bounding box center [559, 202] width 146 height 86
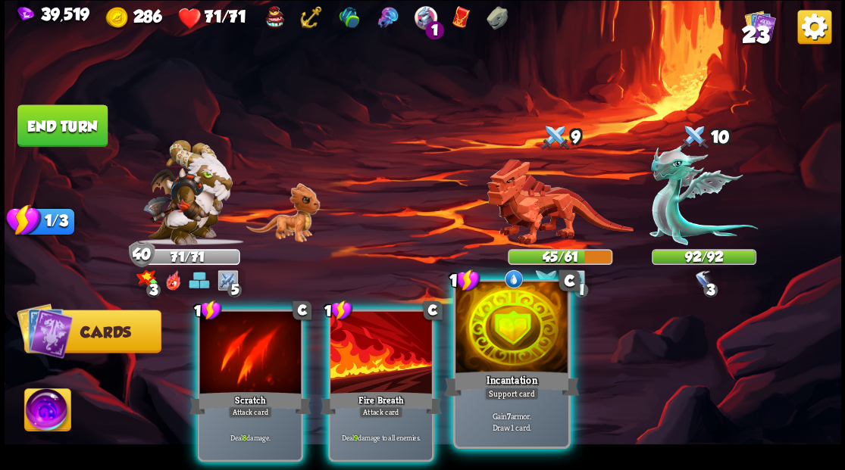
click at [505, 348] on div at bounding box center [511, 329] width 112 height 95
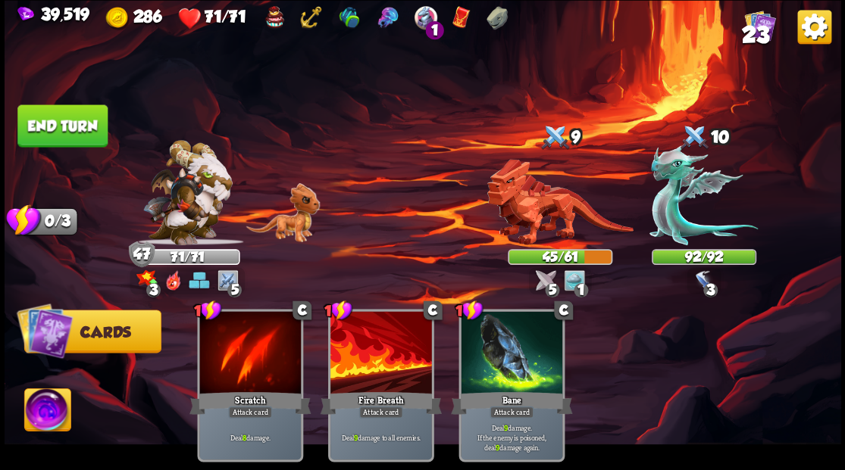
click at [79, 127] on button "End turn" at bounding box center [62, 126] width 90 height 42
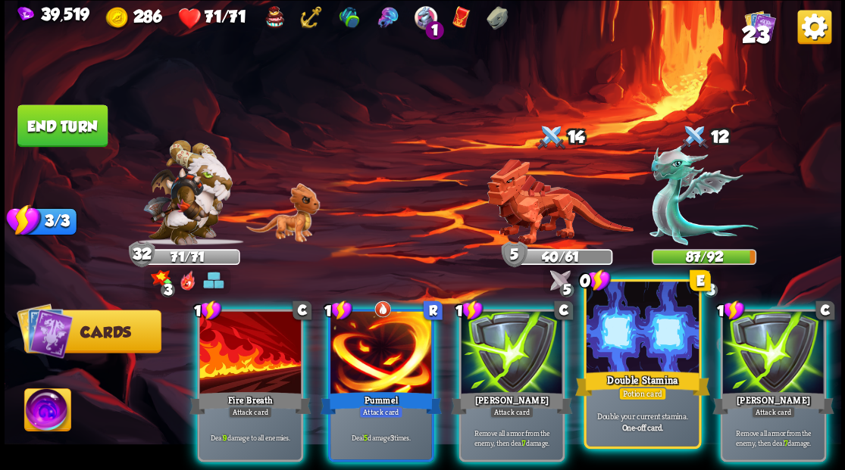
click at [614, 363] on div at bounding box center [642, 329] width 112 height 95
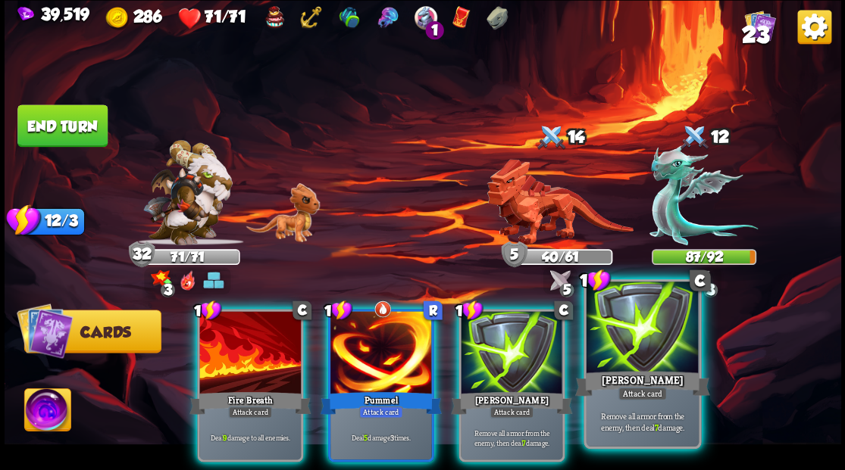
click at [639, 344] on div at bounding box center [642, 329] width 112 height 95
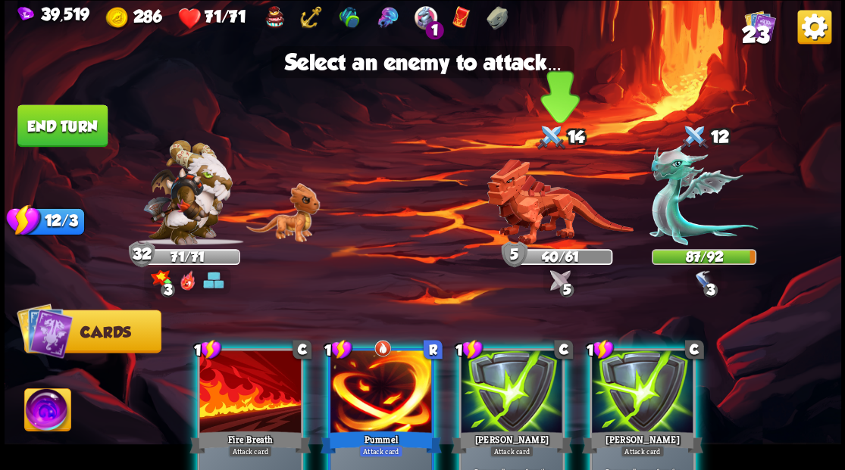
click at [538, 215] on img at bounding box center [559, 202] width 146 height 86
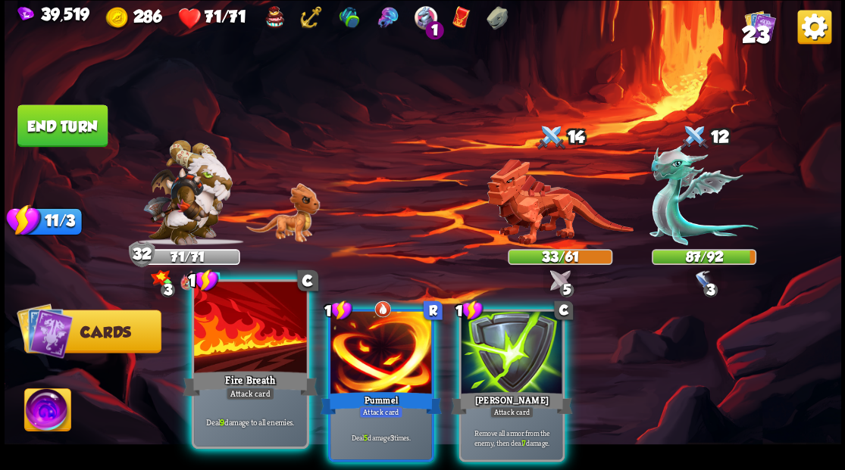
click at [245, 341] on div at bounding box center [250, 329] width 112 height 95
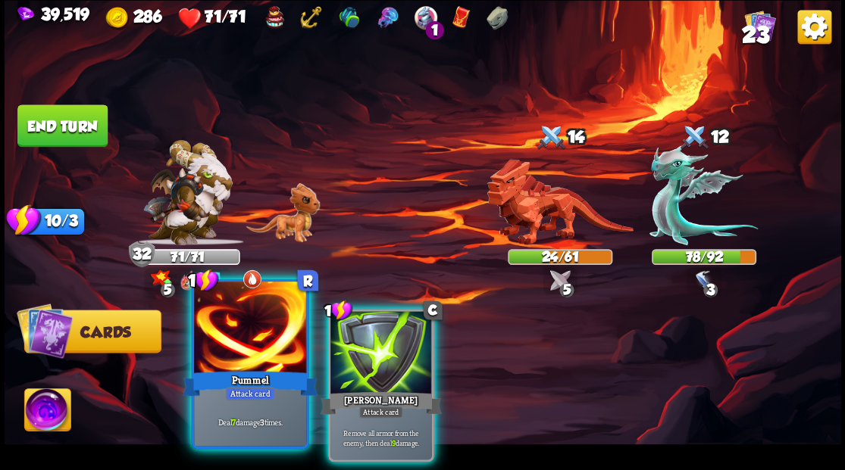
click at [252, 336] on div at bounding box center [250, 329] width 112 height 95
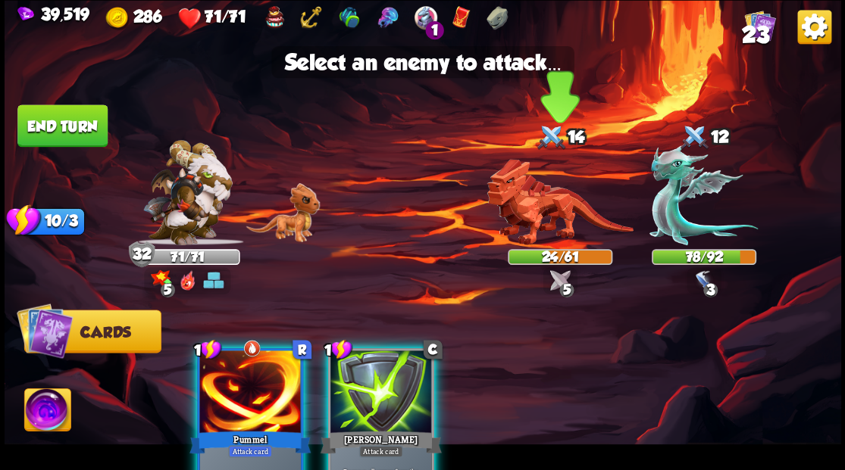
click at [547, 222] on img at bounding box center [559, 202] width 146 height 86
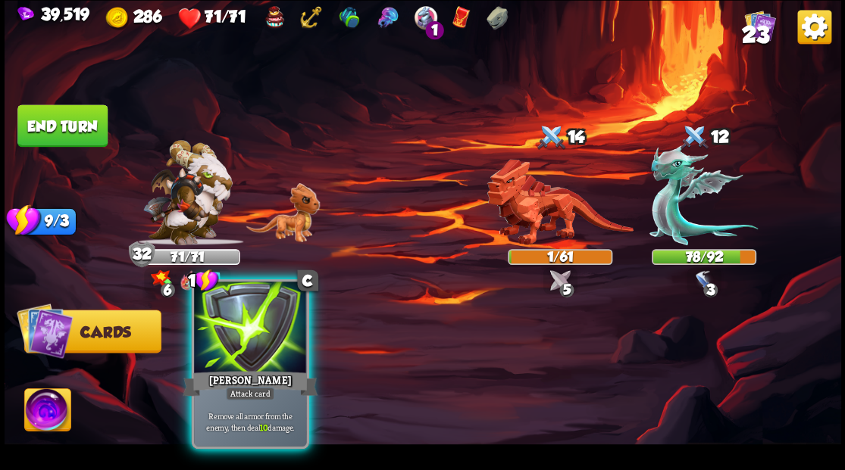
click at [256, 336] on div at bounding box center [250, 329] width 112 height 95
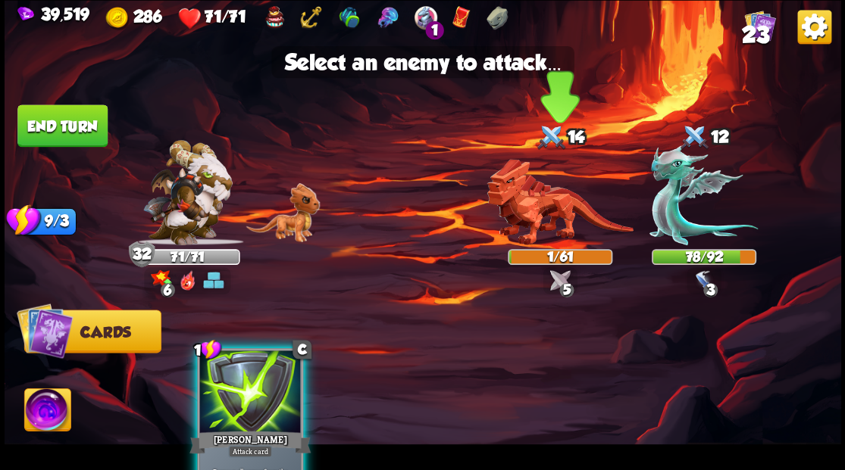
click at [524, 200] on img at bounding box center [559, 202] width 146 height 86
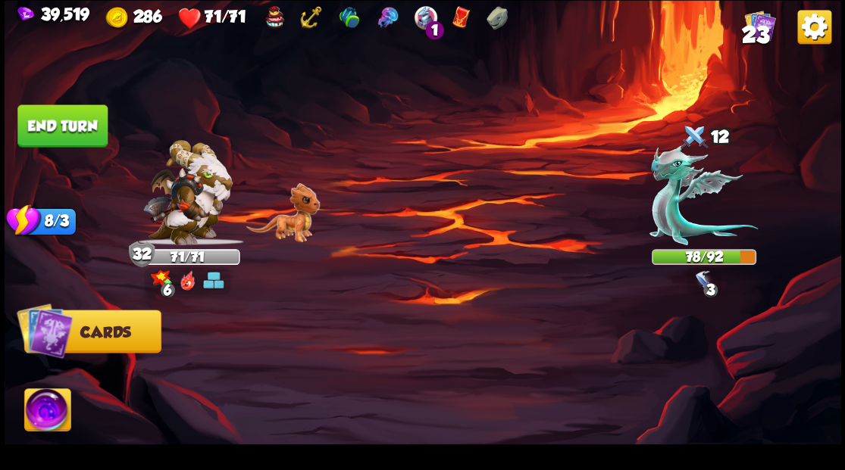
click at [88, 131] on button "End turn" at bounding box center [62, 126] width 90 height 42
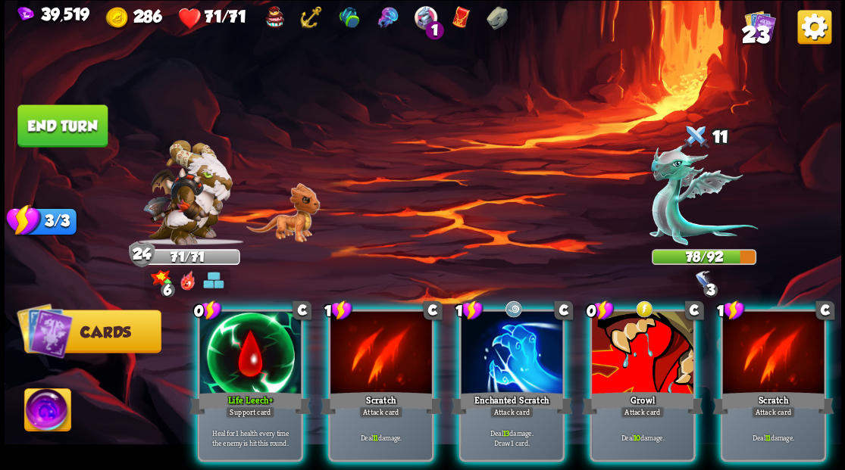
click at [251, 338] on div at bounding box center [250, 354] width 102 height 86
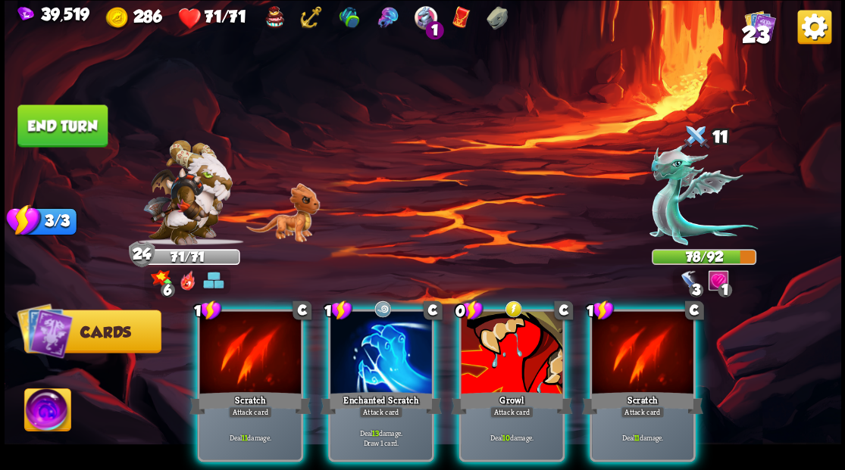
click at [376, 349] on div at bounding box center [381, 354] width 102 height 86
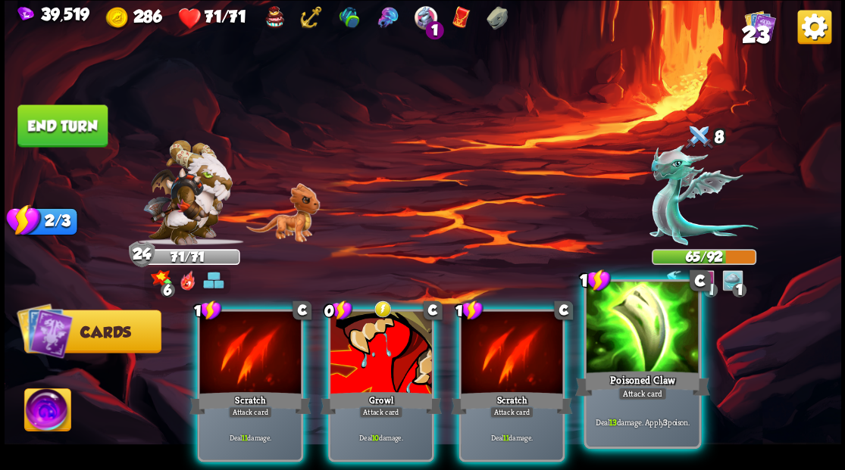
click at [640, 327] on div at bounding box center [642, 329] width 112 height 95
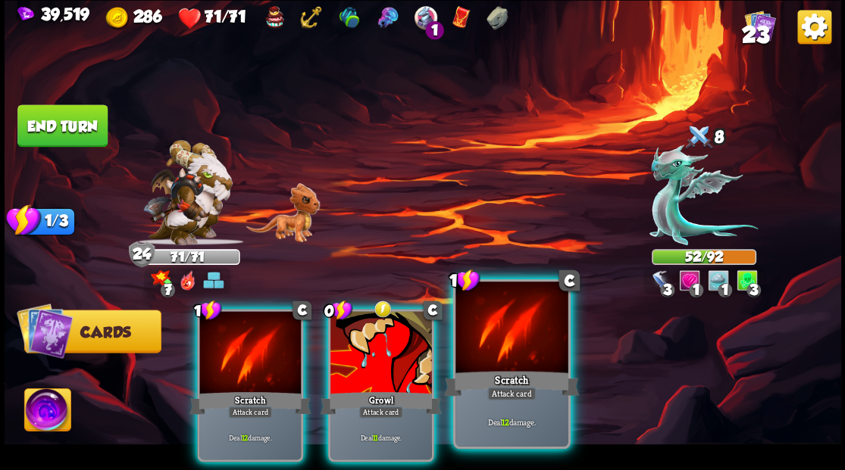
click at [541, 335] on div at bounding box center [511, 329] width 112 height 95
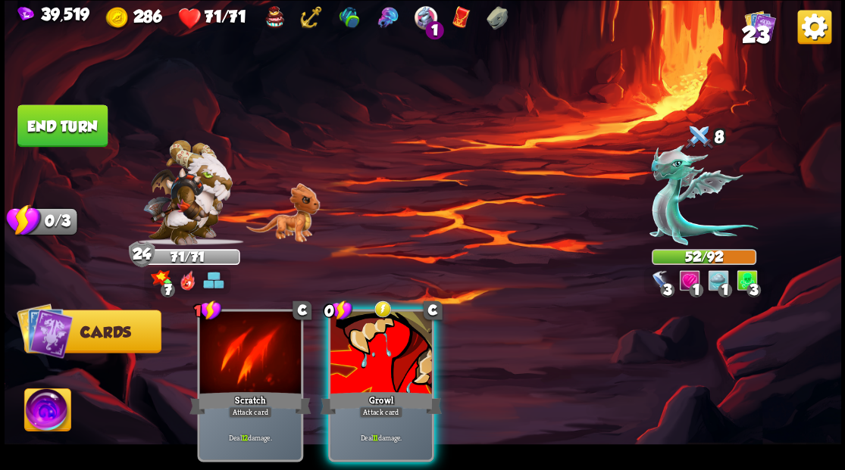
click at [382, 342] on div at bounding box center [381, 354] width 102 height 86
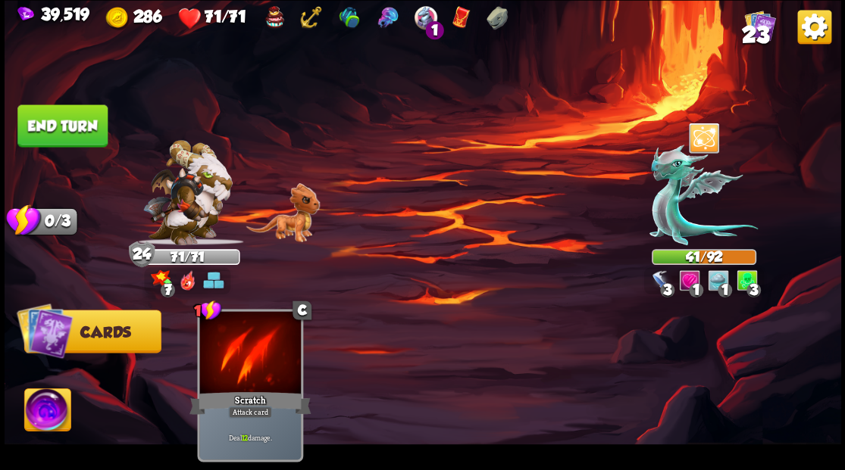
click at [83, 126] on button "End turn" at bounding box center [62, 126] width 90 height 42
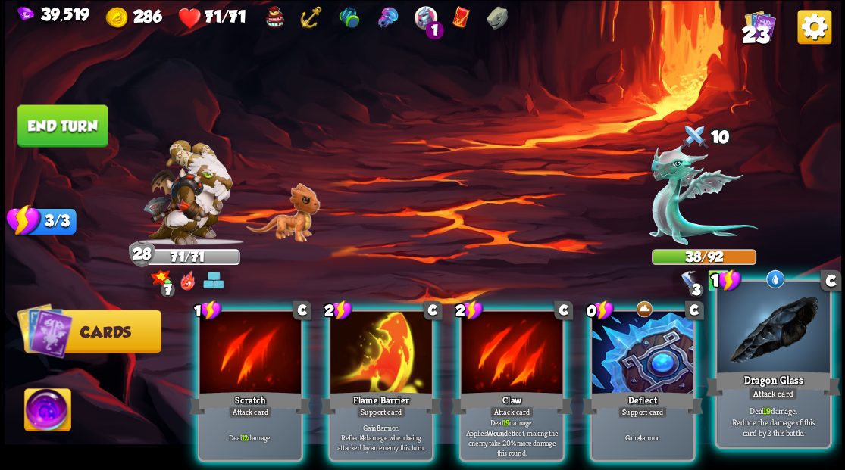
click at [783, 327] on div at bounding box center [773, 329] width 112 height 95
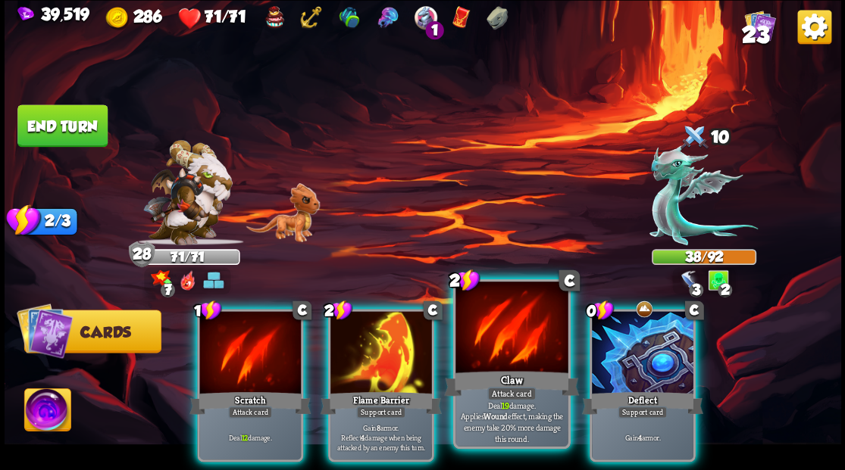
click at [492, 335] on div at bounding box center [511, 329] width 112 height 95
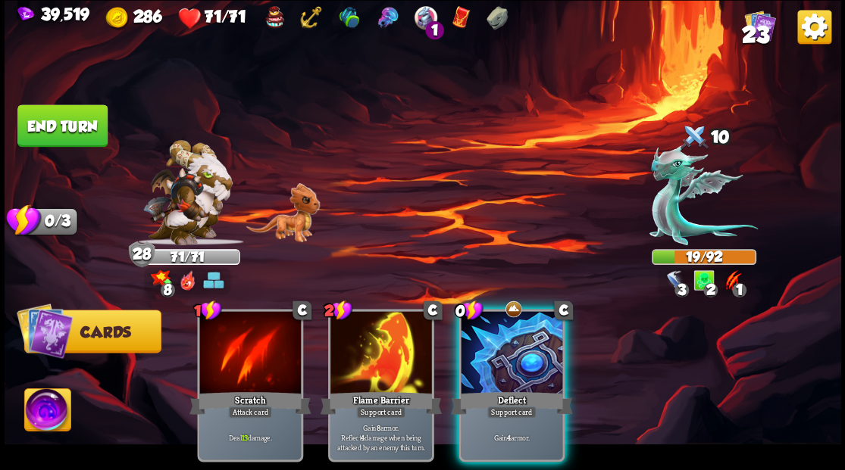
click at [492, 335] on div at bounding box center [512, 354] width 102 height 86
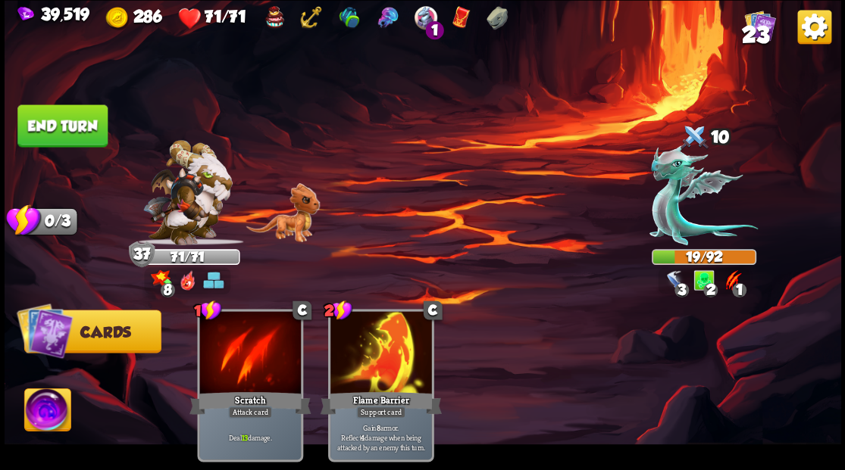
click at [83, 128] on button "End turn" at bounding box center [62, 126] width 90 height 42
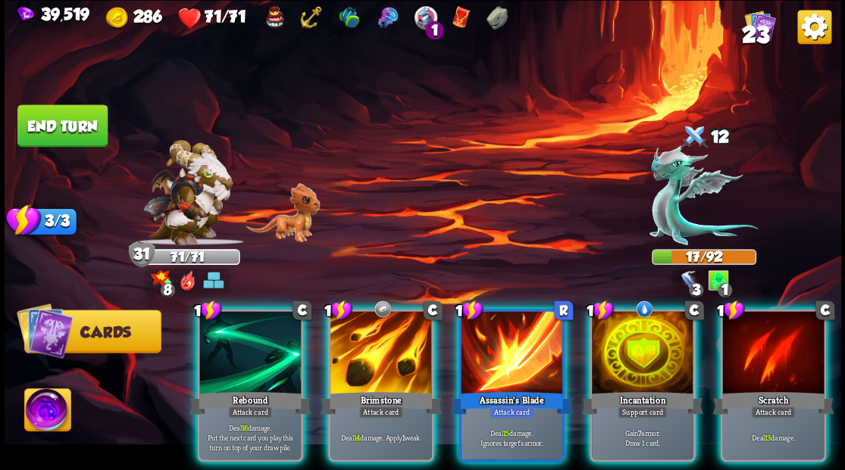
click at [48, 408] on img at bounding box center [47, 412] width 46 height 47
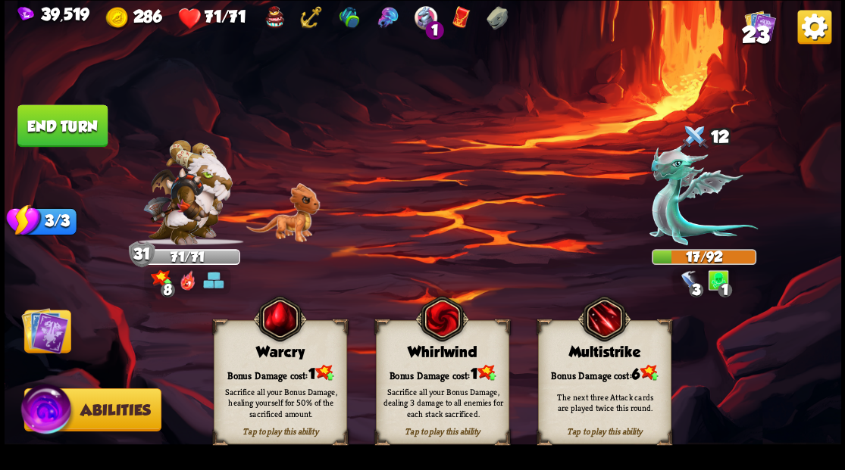
click at [423, 380] on div "Sacrifice all your Bonus Damage, dealing 3 damage to all enemies for each stack…" at bounding box center [442, 403] width 133 height 52
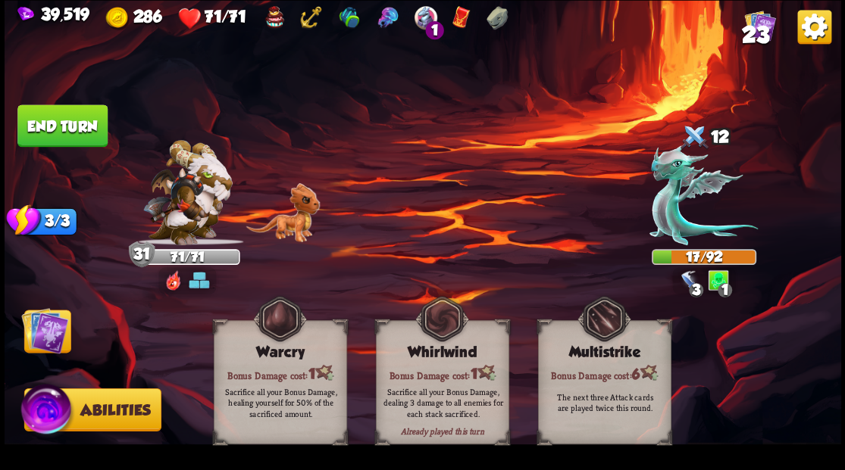
click at [43, 338] on img at bounding box center [44, 330] width 47 height 47
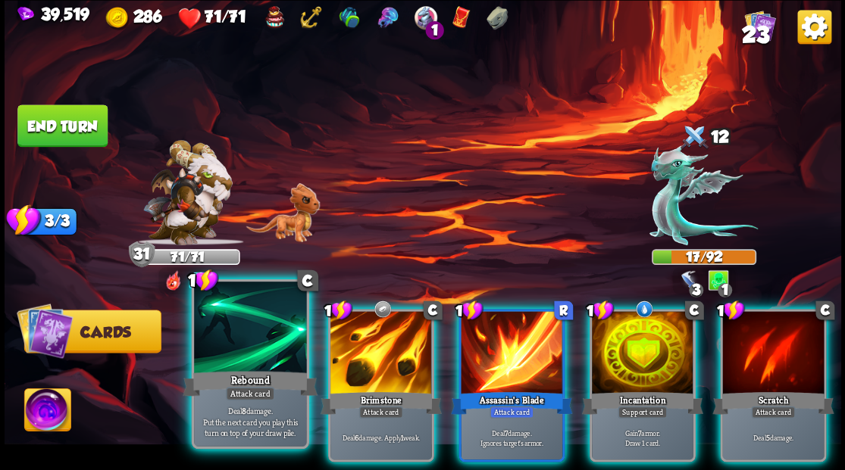
click at [238, 364] on div at bounding box center [250, 329] width 112 height 95
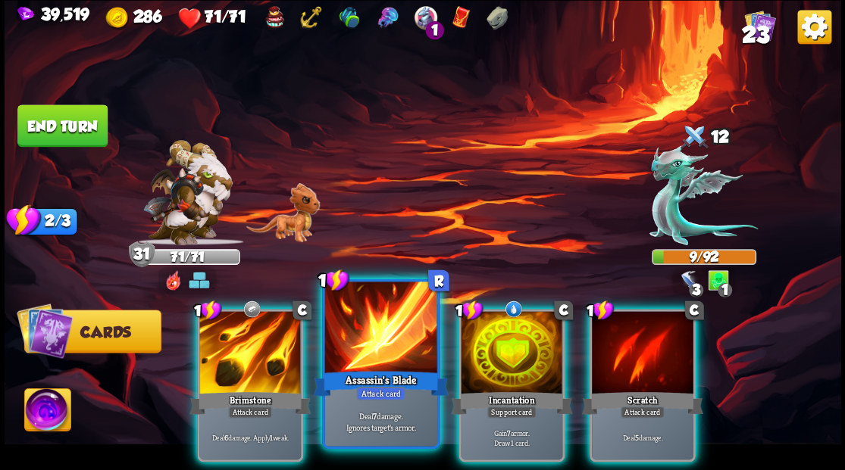
click at [378, 336] on div at bounding box center [380, 329] width 112 height 95
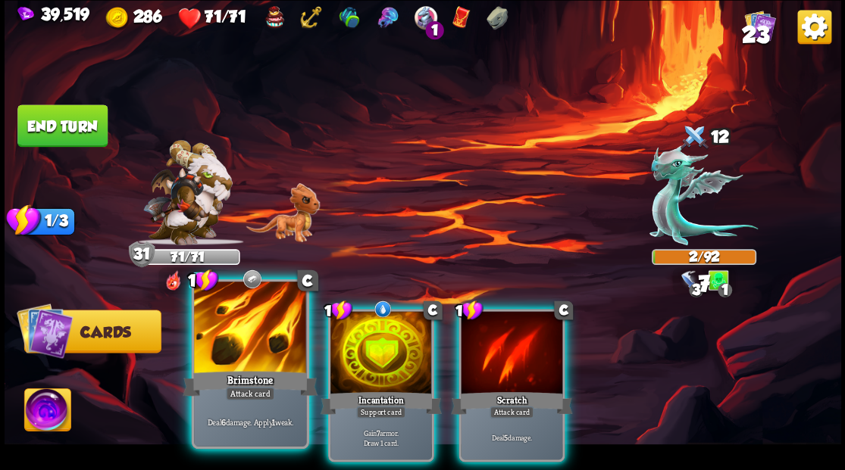
click at [261, 338] on div at bounding box center [250, 329] width 112 height 95
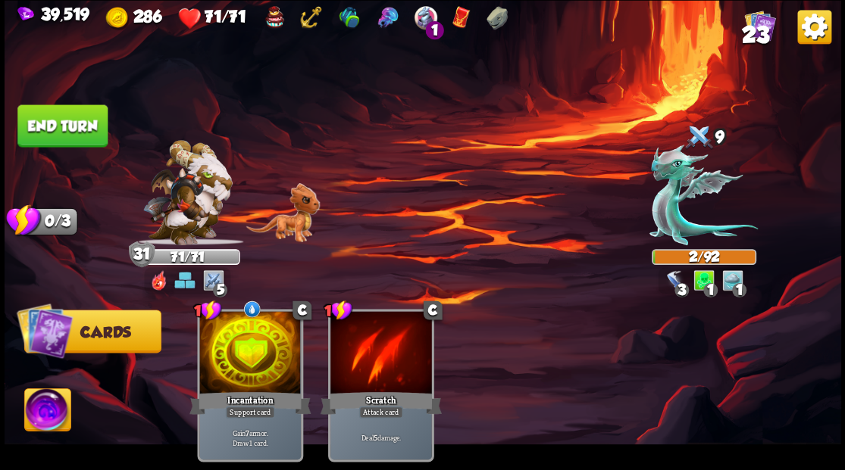
click at [92, 132] on button "End turn" at bounding box center [62, 126] width 90 height 42
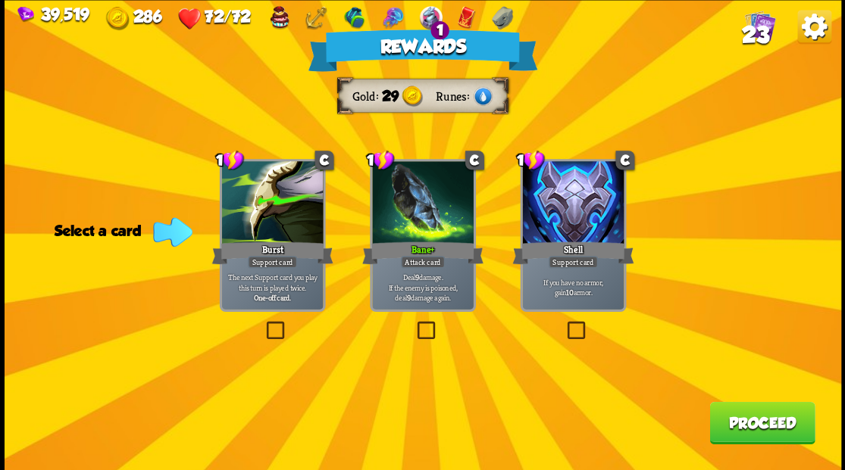
click at [767, 424] on button "Proceed" at bounding box center [761, 423] width 105 height 42
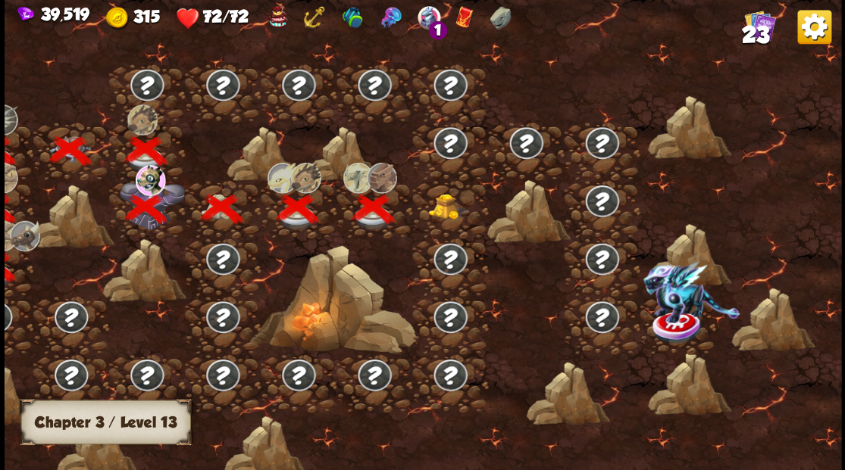
click at [445, 202] on img at bounding box center [448, 206] width 42 height 26
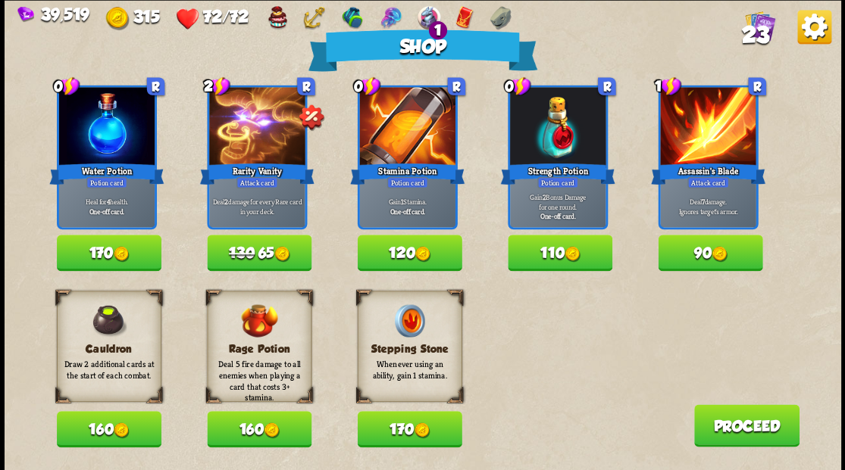
click at [407, 431] on button "170" at bounding box center [409, 429] width 105 height 36
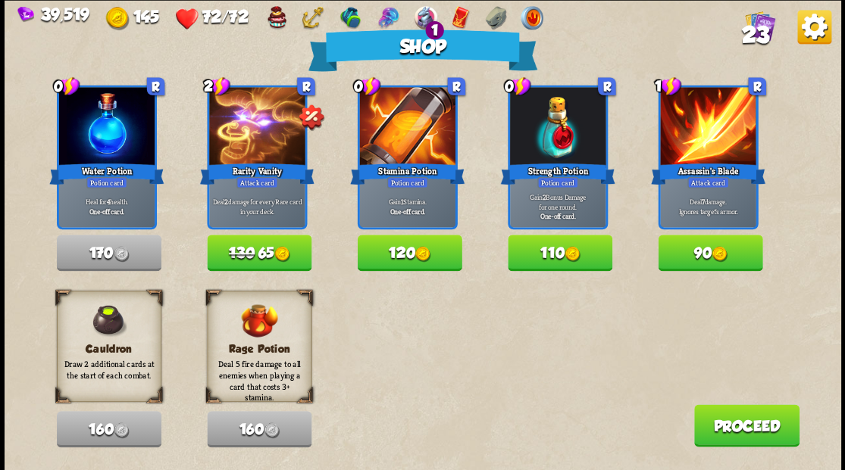
click at [752, 433] on button "Proceed" at bounding box center [745, 426] width 105 height 42
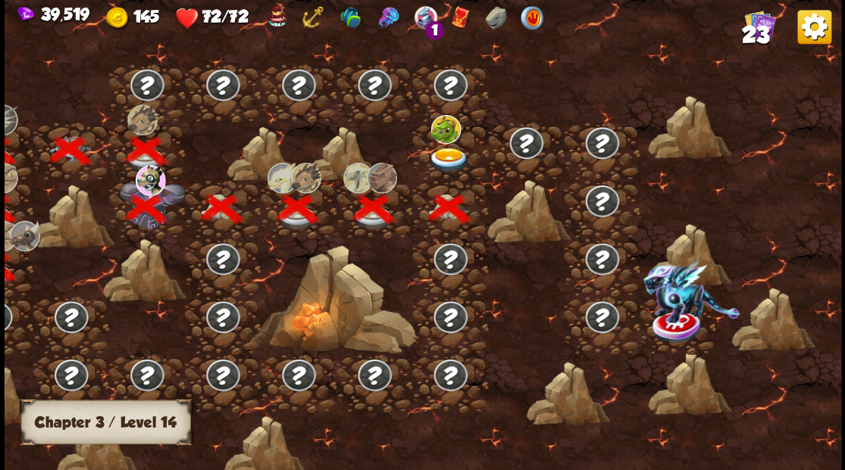
click at [447, 155] on img at bounding box center [448, 160] width 42 height 25
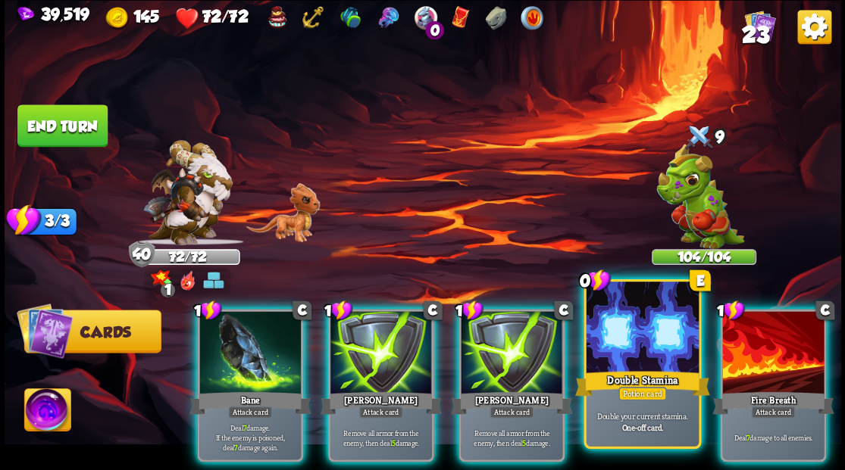
click at [641, 349] on div at bounding box center [642, 329] width 112 height 95
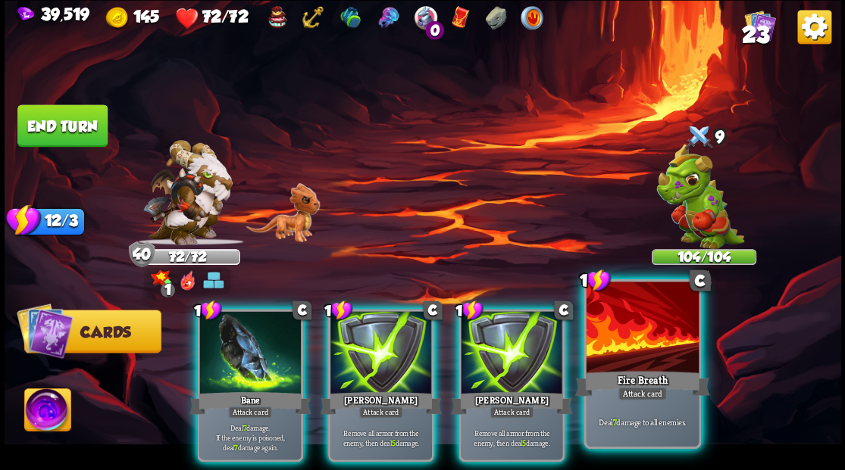
click at [639, 342] on div at bounding box center [642, 329] width 112 height 95
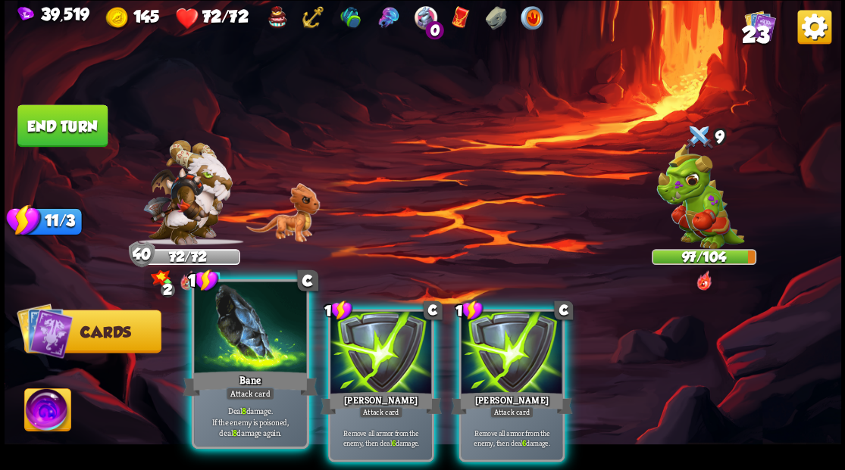
click at [236, 338] on div at bounding box center [250, 329] width 112 height 95
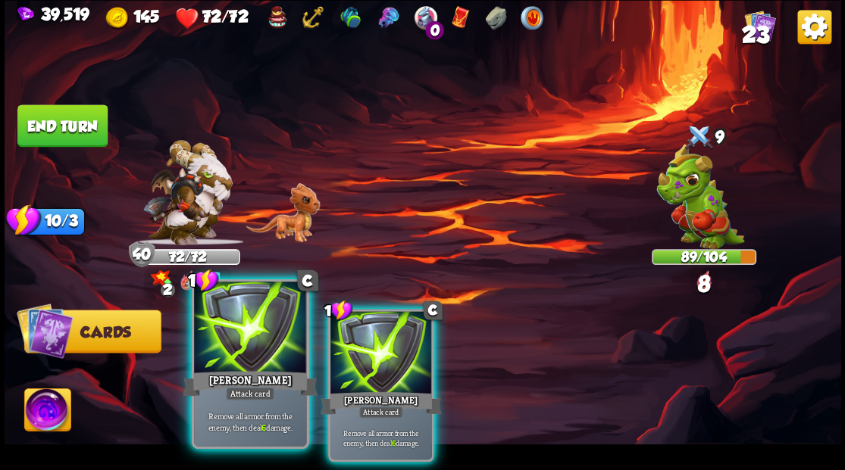
click at [236, 336] on div at bounding box center [250, 329] width 112 height 95
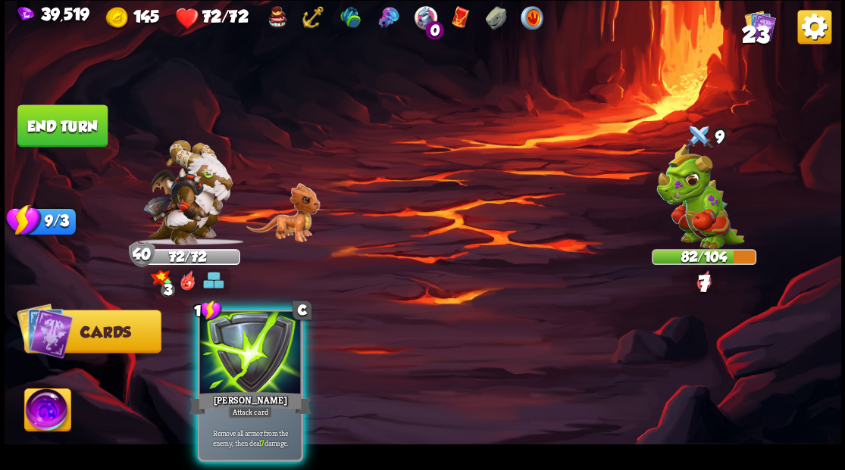
click at [236, 336] on div at bounding box center [250, 354] width 102 height 86
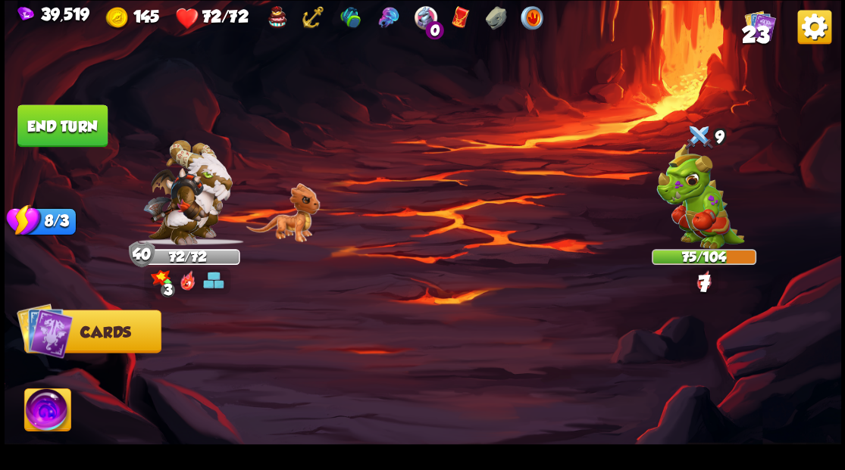
click at [61, 120] on button "End turn" at bounding box center [62, 126] width 90 height 42
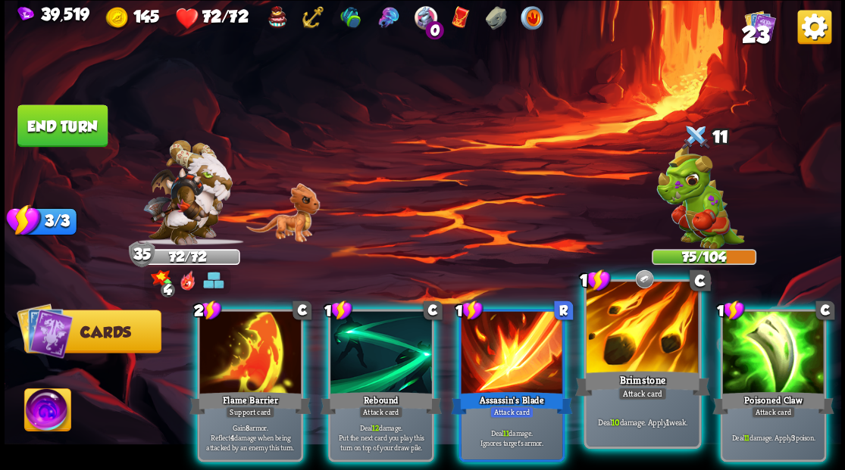
click at [614, 352] on div at bounding box center [642, 329] width 112 height 95
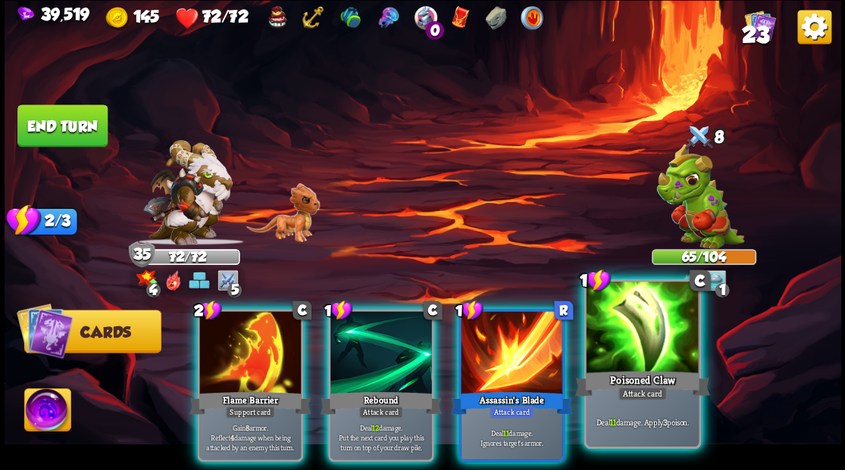
click at [628, 351] on div at bounding box center [642, 329] width 112 height 95
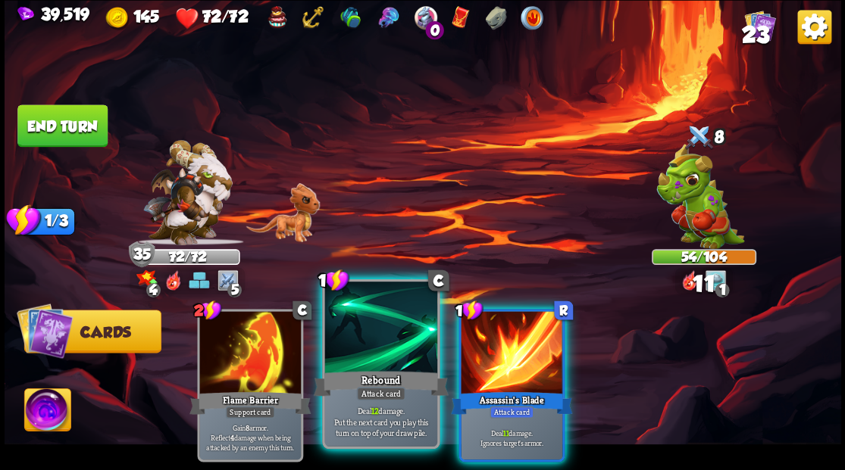
click at [372, 341] on div at bounding box center [380, 329] width 112 height 95
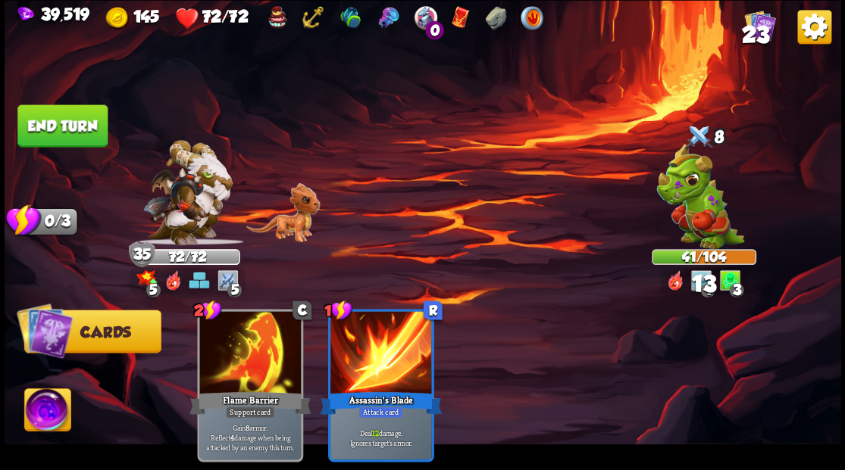
click at [80, 131] on button "End turn" at bounding box center [62, 126] width 90 height 42
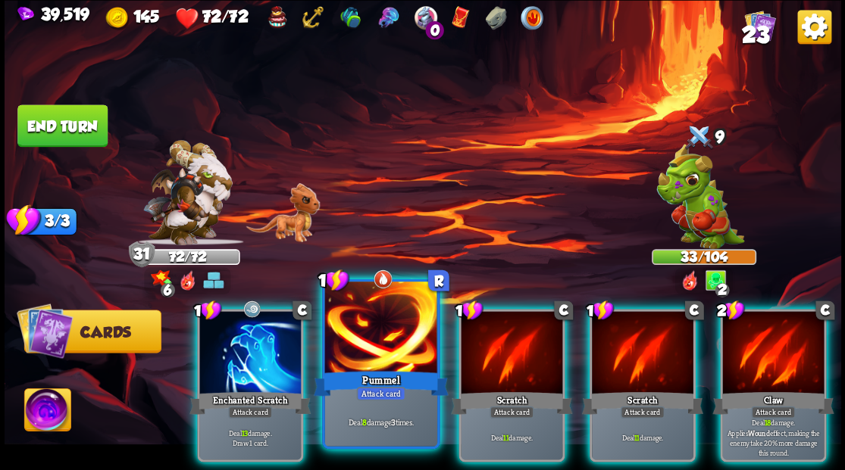
click at [377, 333] on div at bounding box center [380, 329] width 112 height 95
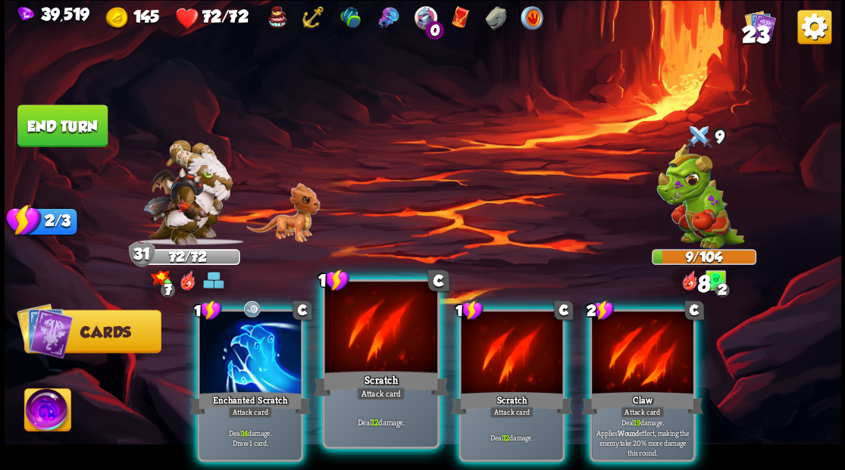
drag, startPoint x: 263, startPoint y: 348, endPoint x: 318, endPoint y: 353, distance: 55.5
click at [263, 349] on div at bounding box center [250, 354] width 102 height 86
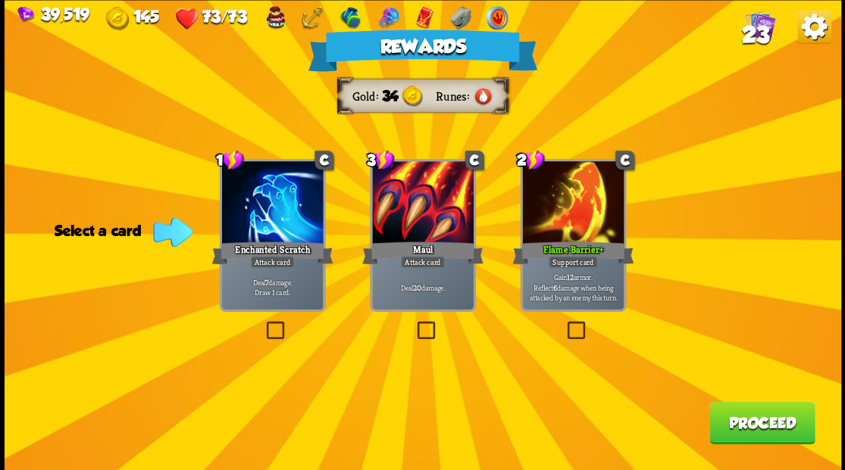
click at [752, 424] on button "Proceed" at bounding box center [761, 423] width 105 height 42
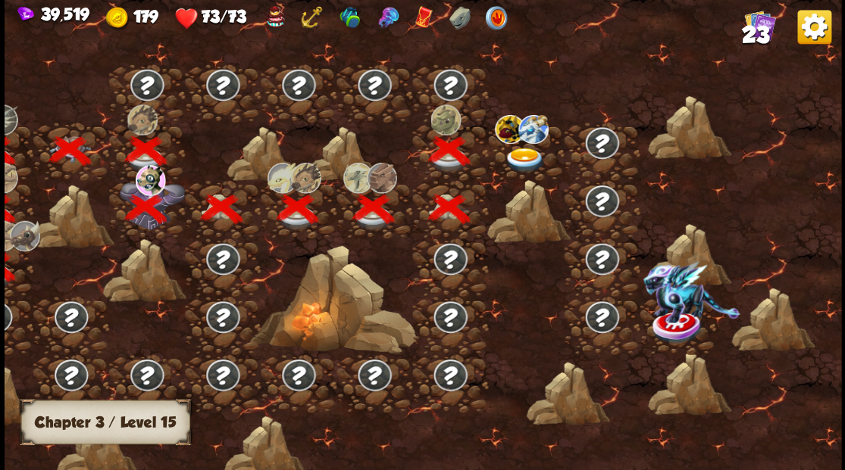
click at [521, 160] on img at bounding box center [524, 160] width 42 height 25
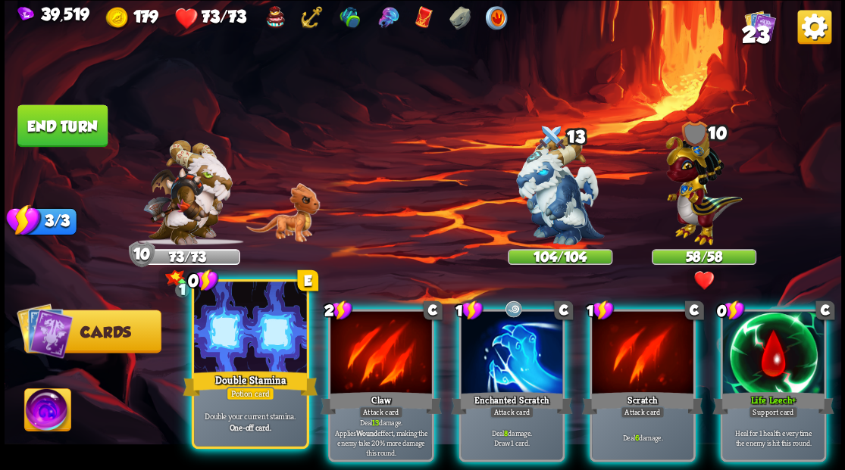
click at [265, 355] on div at bounding box center [250, 329] width 112 height 95
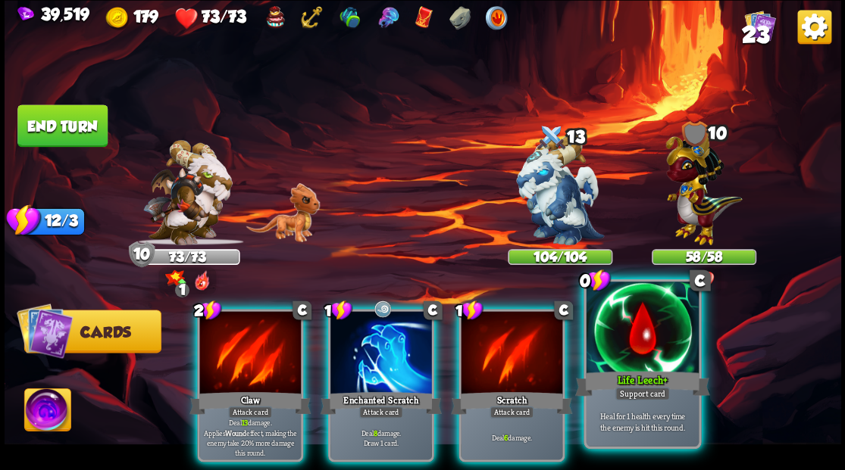
click at [657, 330] on div at bounding box center [642, 329] width 112 height 95
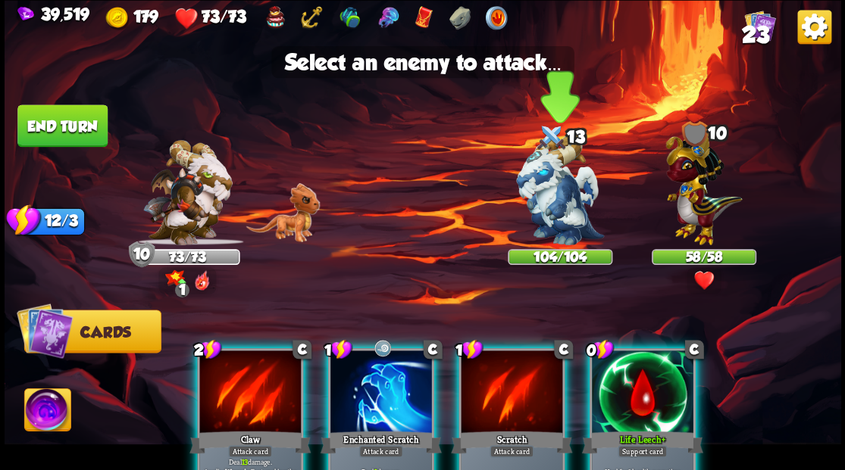
click at [550, 203] on img at bounding box center [560, 191] width 88 height 110
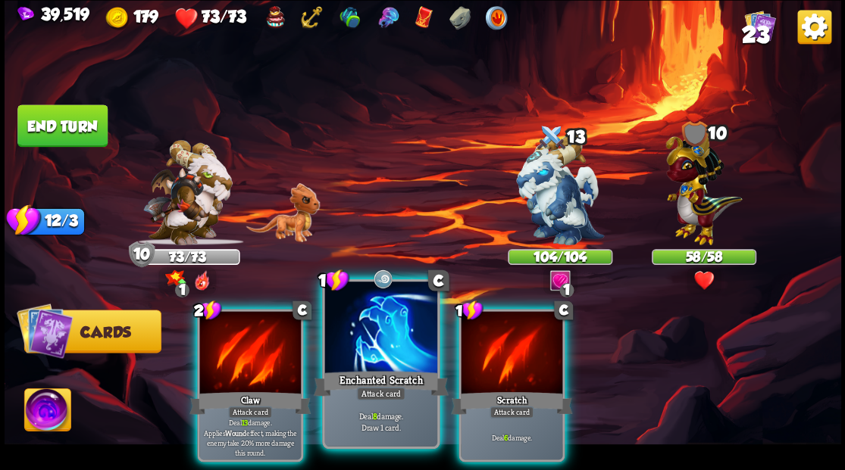
click at [386, 339] on div at bounding box center [380, 329] width 112 height 95
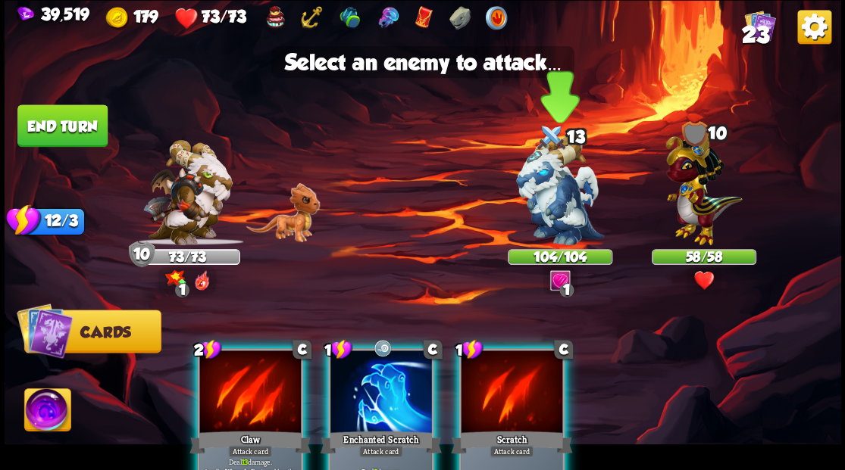
click at [541, 205] on img at bounding box center [560, 191] width 88 height 110
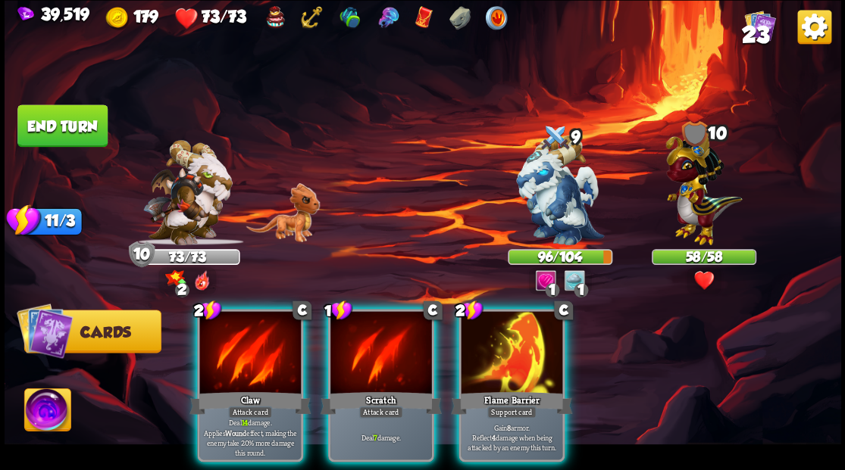
click at [490, 352] on div at bounding box center [512, 354] width 102 height 86
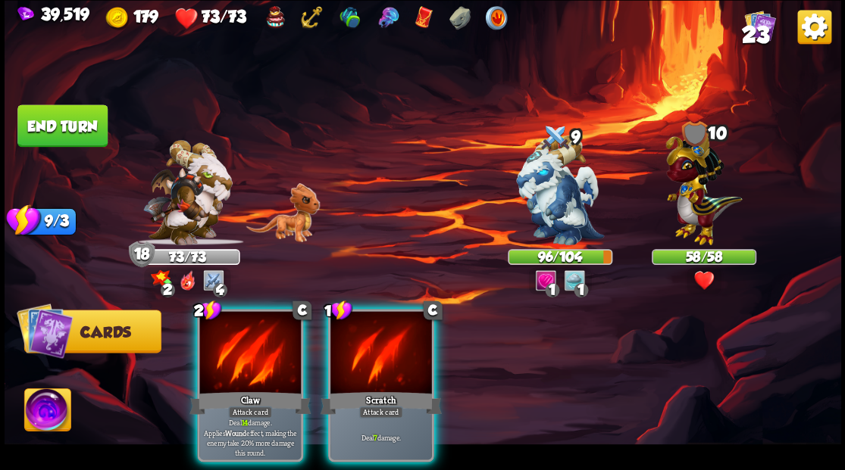
drag, startPoint x: 231, startPoint y: 345, endPoint x: 318, endPoint y: 338, distance: 87.4
click at [233, 345] on div at bounding box center [250, 354] width 102 height 86
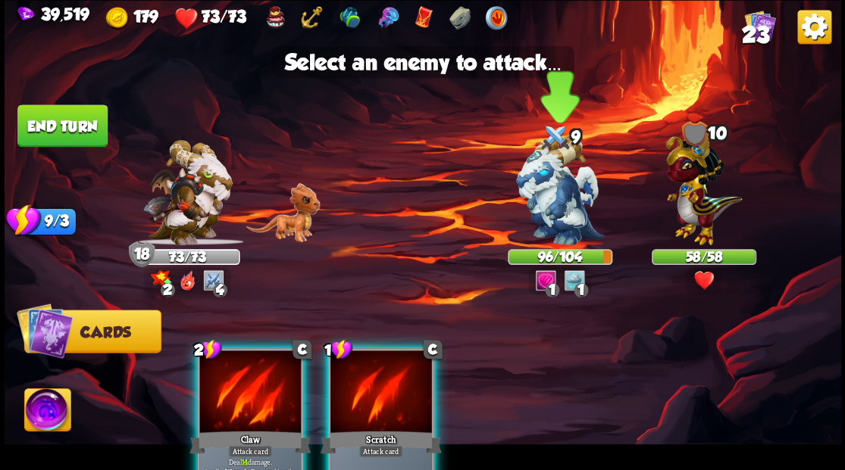
click at [552, 208] on img at bounding box center [560, 191] width 88 height 110
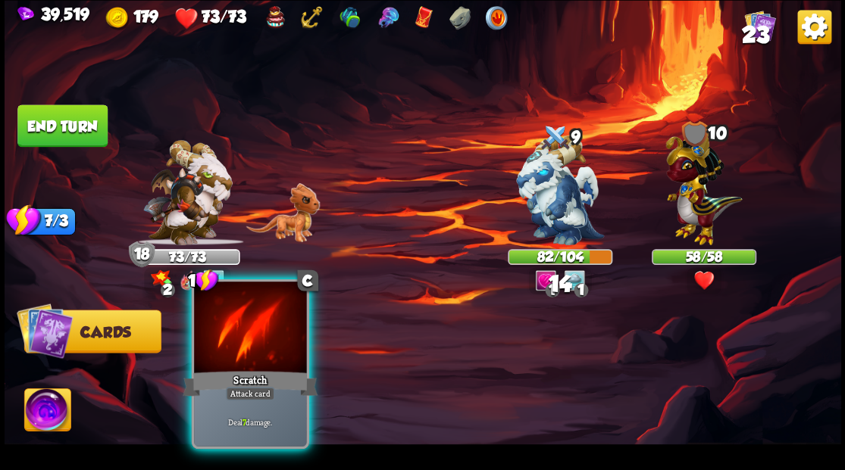
drag, startPoint x: 242, startPoint y: 335, endPoint x: 258, endPoint y: 335, distance: 15.2
click at [242, 335] on div at bounding box center [250, 329] width 112 height 95
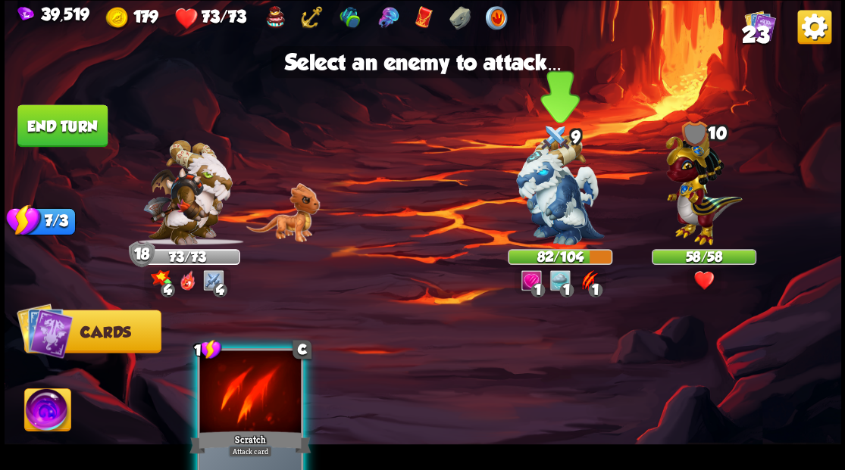
drag, startPoint x: 563, startPoint y: 180, endPoint x: 416, endPoint y: 328, distance: 208.4
click at [562, 180] on img at bounding box center [560, 191] width 88 height 110
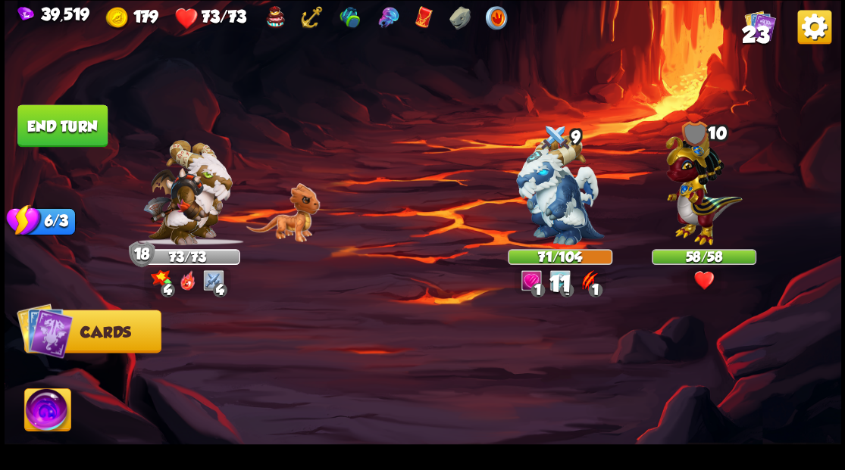
click at [73, 117] on button "End turn" at bounding box center [62, 126] width 90 height 42
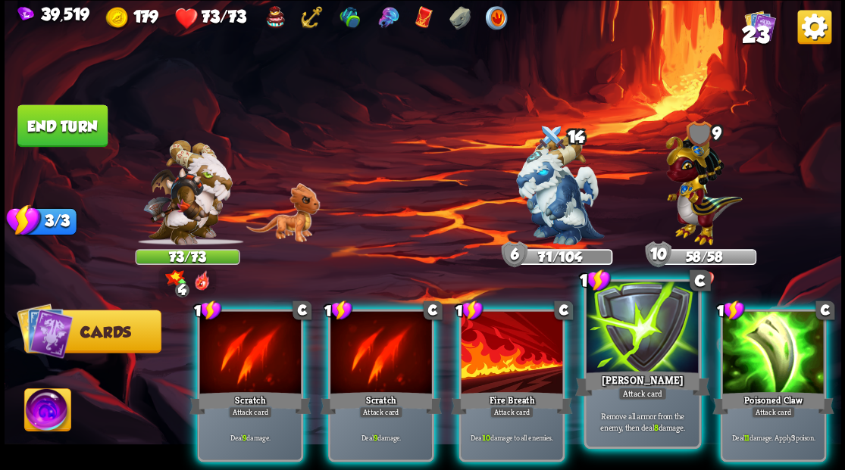
click at [638, 354] on div at bounding box center [642, 329] width 112 height 95
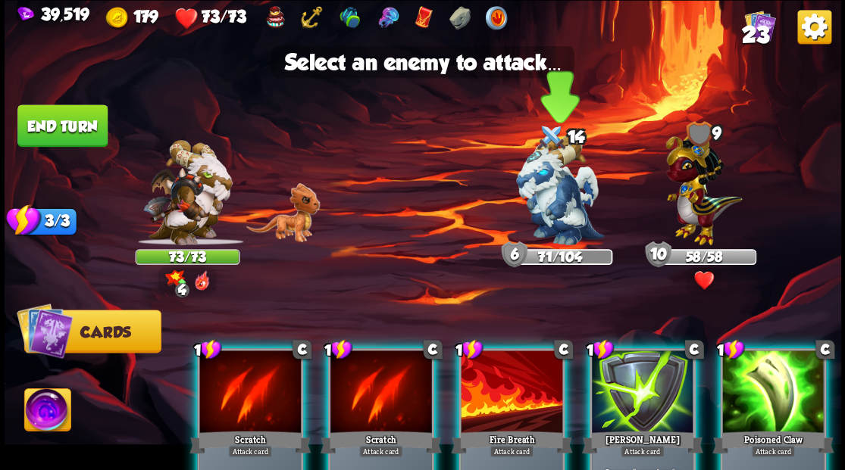
click at [553, 212] on img at bounding box center [560, 191] width 88 height 110
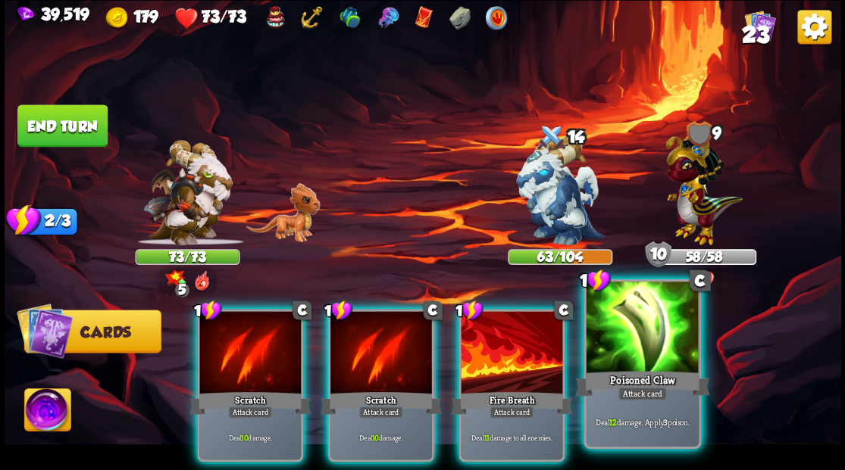
click at [642, 367] on div "1 C Poisoned Claw Attack card Deal 12 damage. Apply 3 poison." at bounding box center [641, 364] width 117 height 170
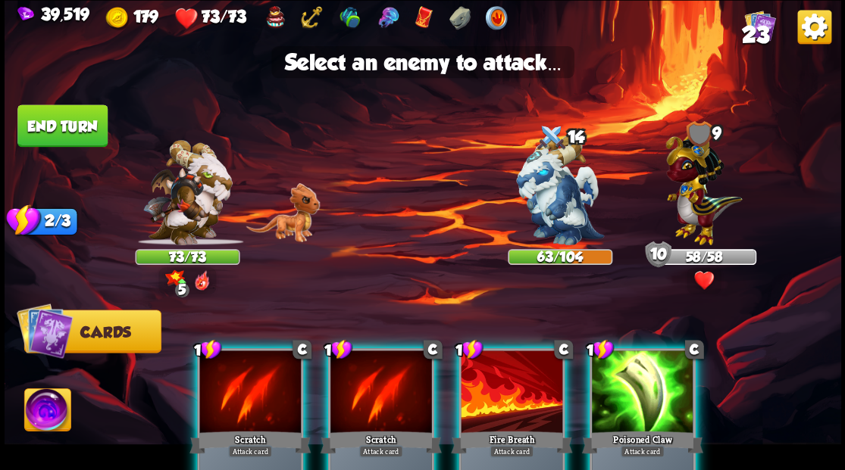
drag, startPoint x: 562, startPoint y: 208, endPoint x: 492, endPoint y: 227, distance: 72.4
click at [561, 207] on img at bounding box center [560, 191] width 88 height 110
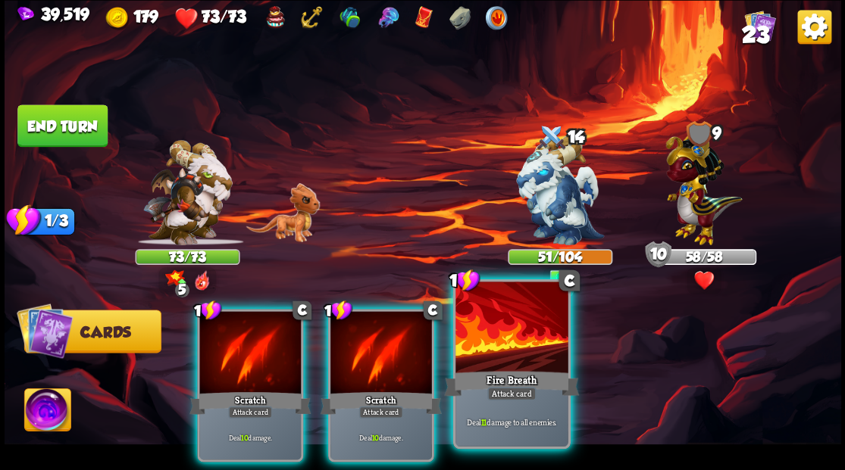
click at [509, 344] on div at bounding box center [511, 329] width 112 height 95
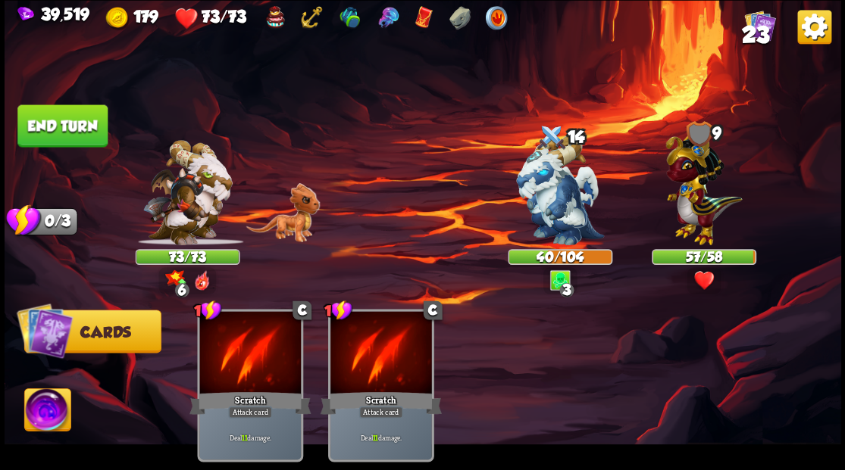
click at [64, 120] on button "End turn" at bounding box center [62, 126] width 90 height 42
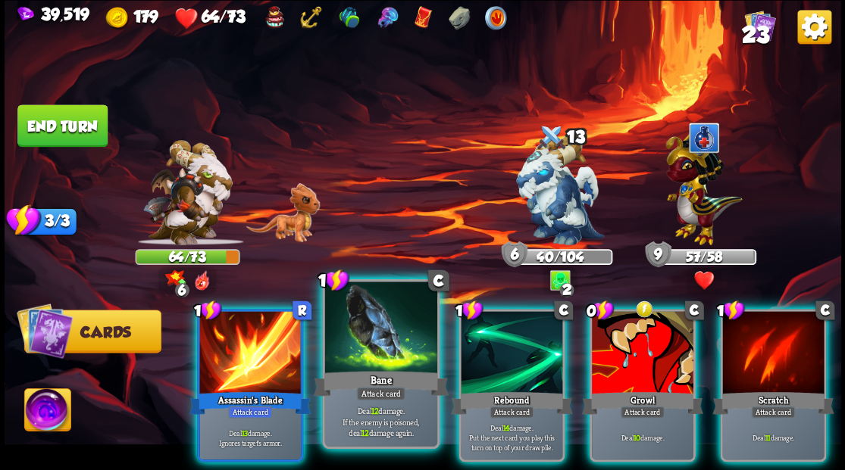
click at [364, 342] on div at bounding box center [380, 329] width 112 height 95
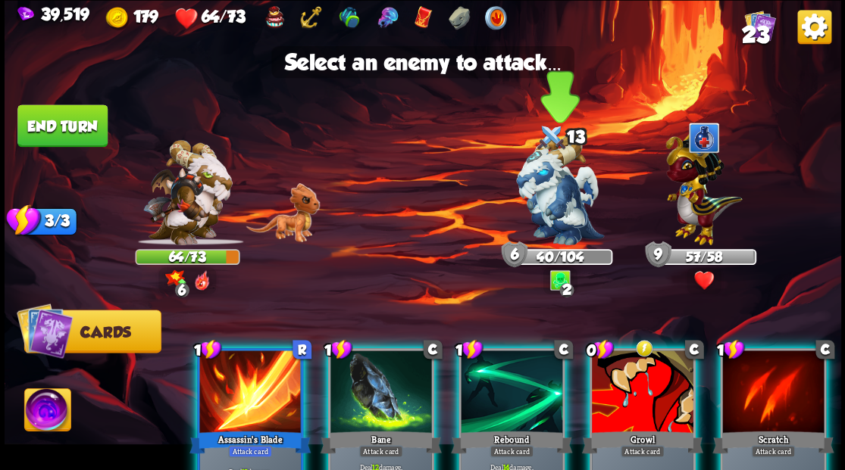
click at [555, 183] on img at bounding box center [560, 191] width 88 height 110
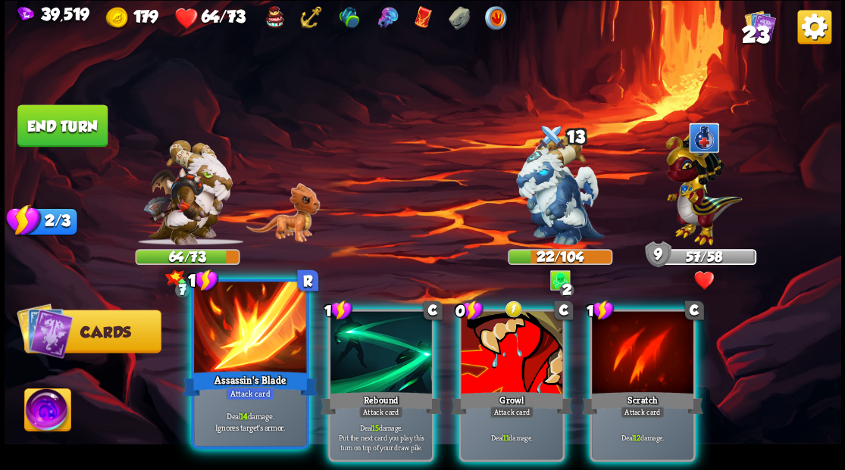
click at [244, 331] on div at bounding box center [250, 329] width 112 height 95
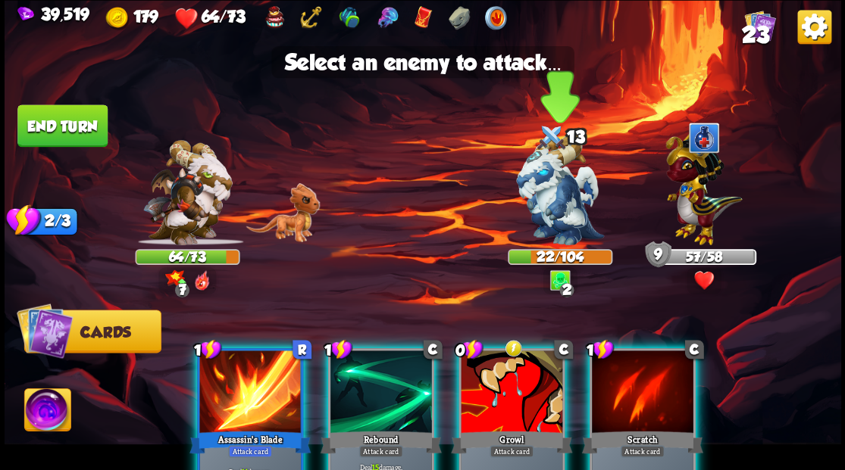
click at [550, 183] on img at bounding box center [560, 191] width 88 height 110
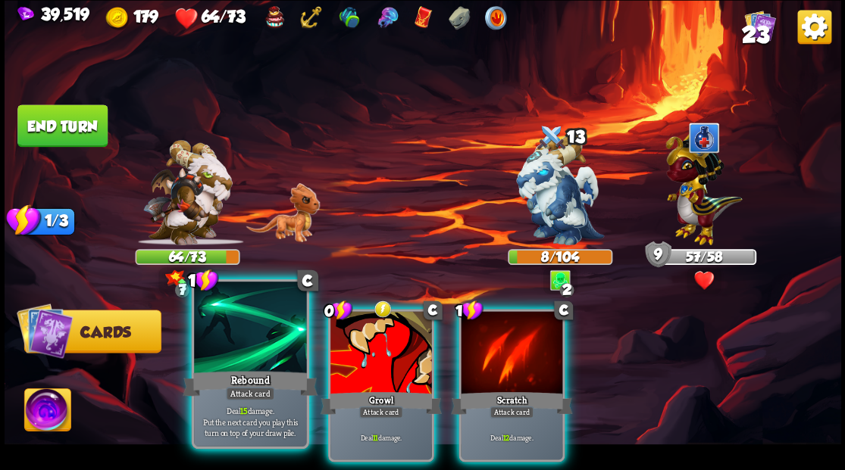
click at [227, 339] on div at bounding box center [250, 329] width 112 height 95
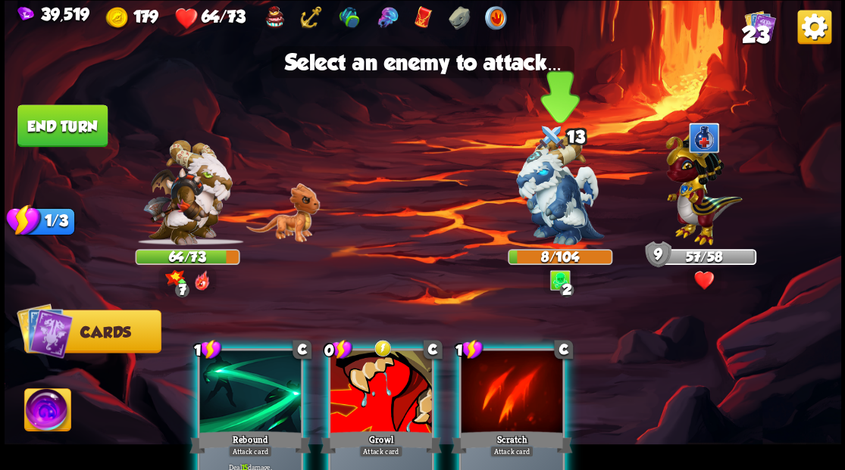
click at [553, 192] on img at bounding box center [560, 191] width 88 height 110
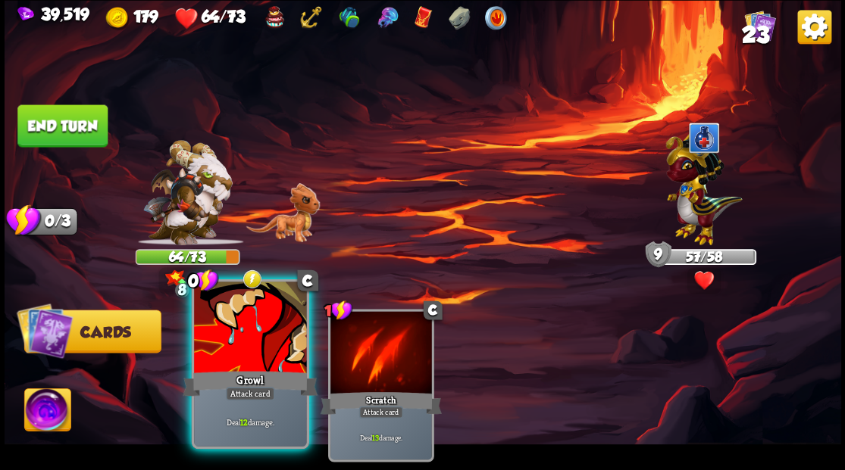
click at [214, 352] on div at bounding box center [250, 329] width 112 height 95
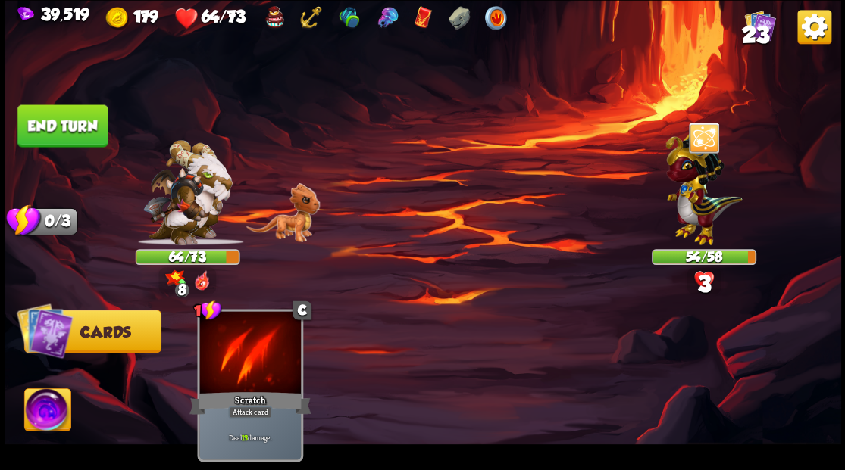
click at [83, 120] on button "End turn" at bounding box center [62, 126] width 90 height 42
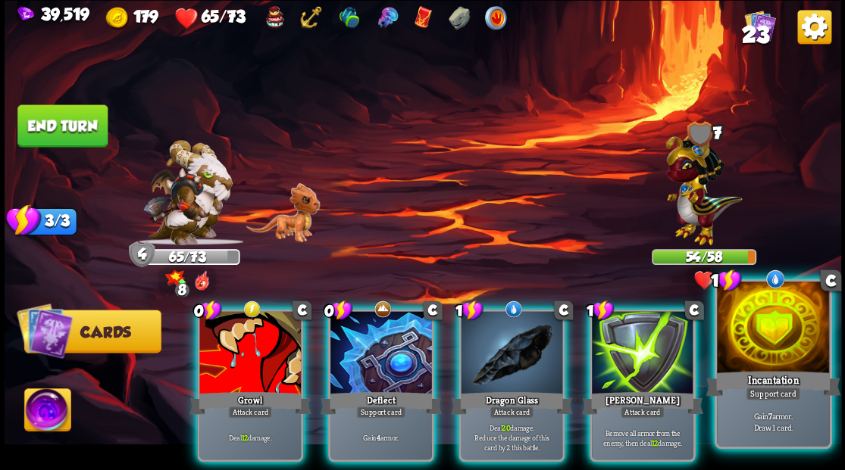
click at [777, 364] on div at bounding box center [773, 329] width 112 height 95
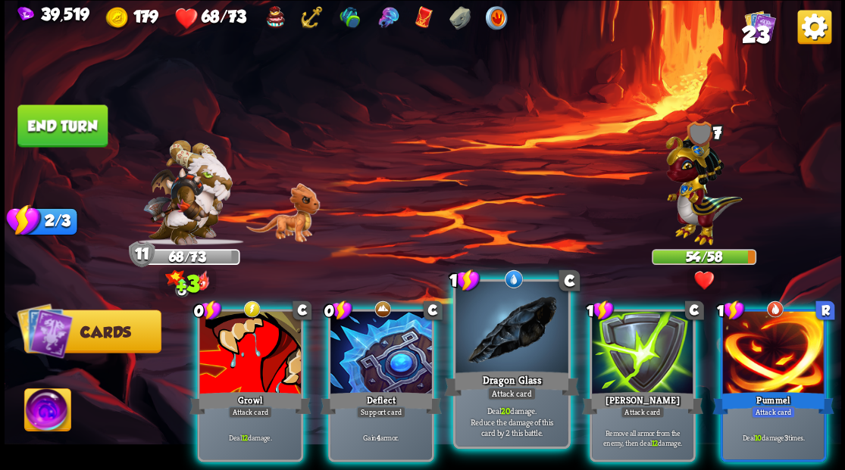
click at [505, 352] on div at bounding box center [511, 329] width 112 height 95
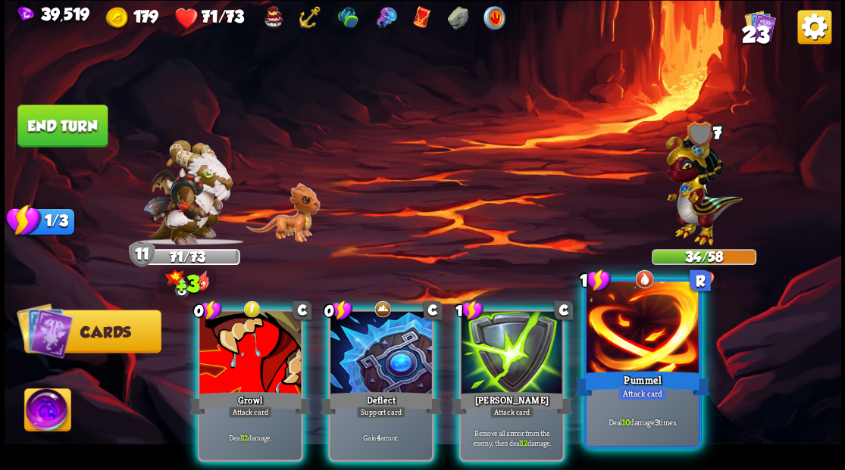
click at [656, 358] on div at bounding box center [642, 329] width 112 height 95
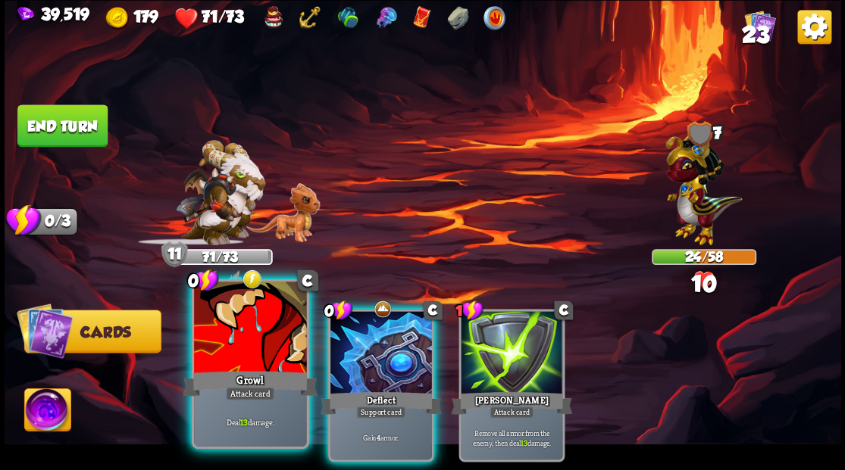
click at [233, 356] on div at bounding box center [250, 329] width 112 height 95
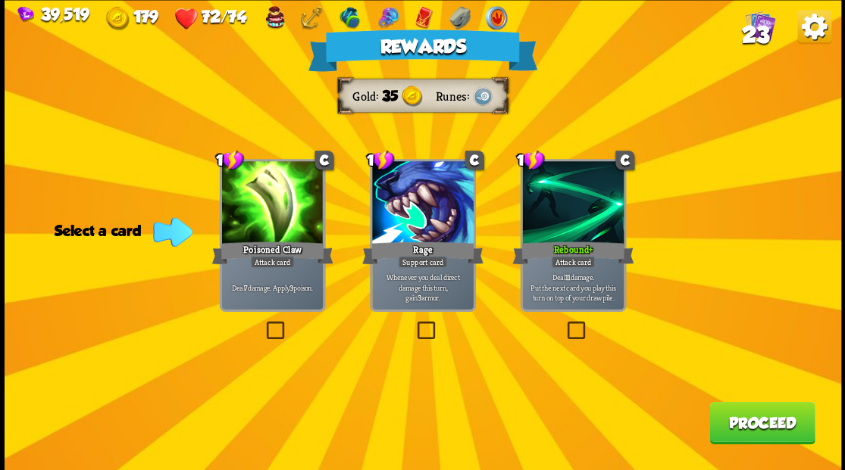
drag, startPoint x: 738, startPoint y: 432, endPoint x: 738, endPoint y: 423, distance: 9.1
click at [738, 423] on button "Proceed" at bounding box center [761, 423] width 105 height 42
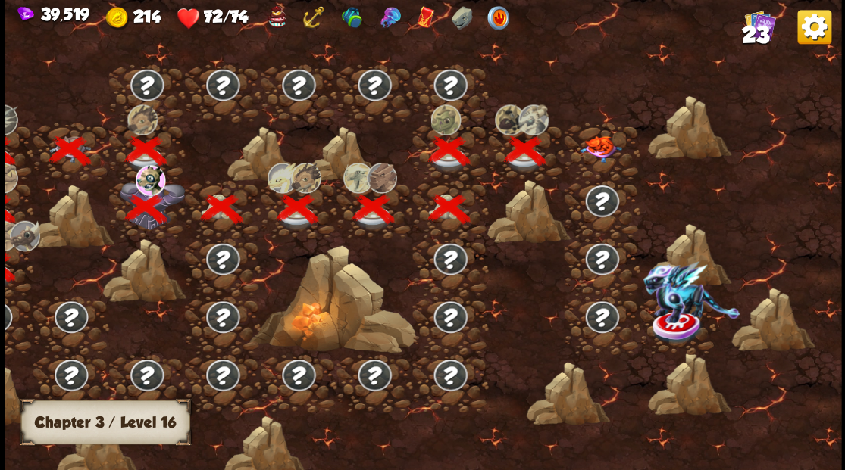
click at [602, 139] on img at bounding box center [601, 149] width 42 height 27
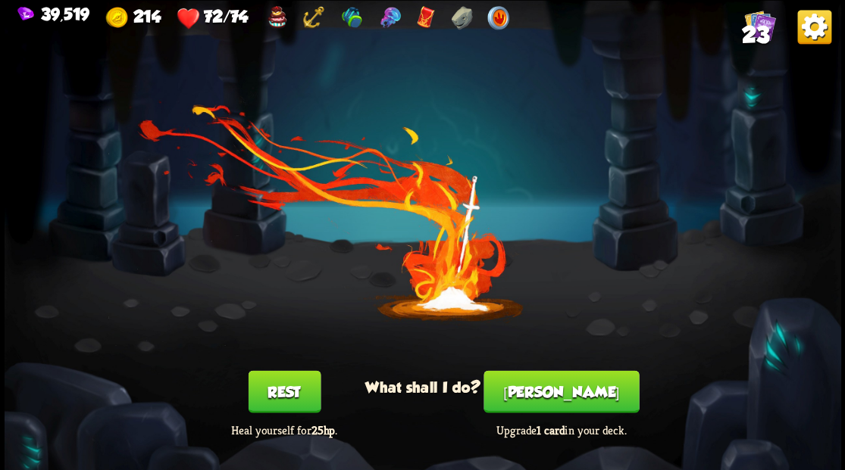
click at [556, 392] on button "[PERSON_NAME]" at bounding box center [560, 391] width 155 height 42
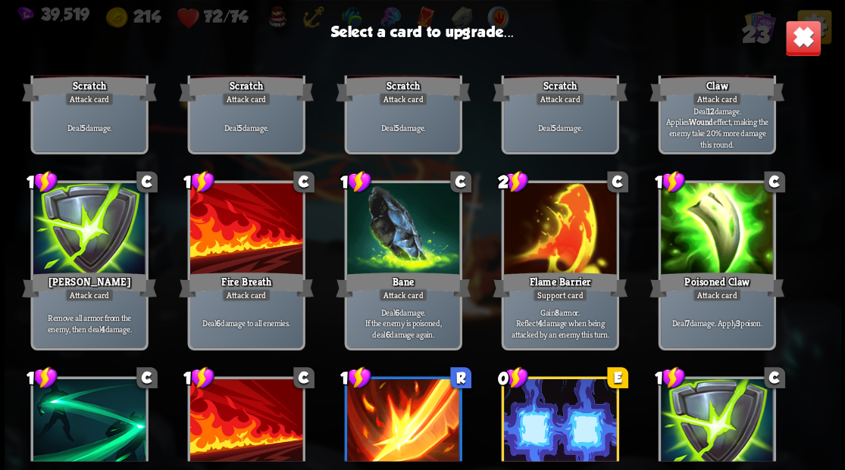
scroll to position [202, 0]
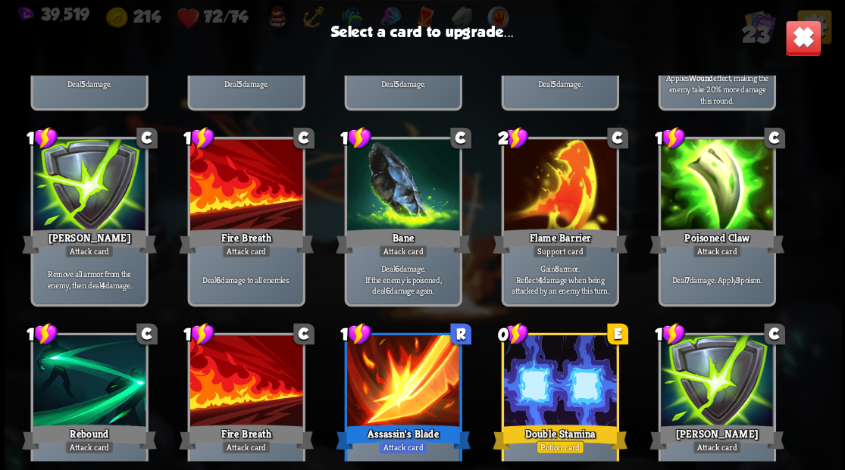
click at [245, 198] on div at bounding box center [245, 186] width 112 height 95
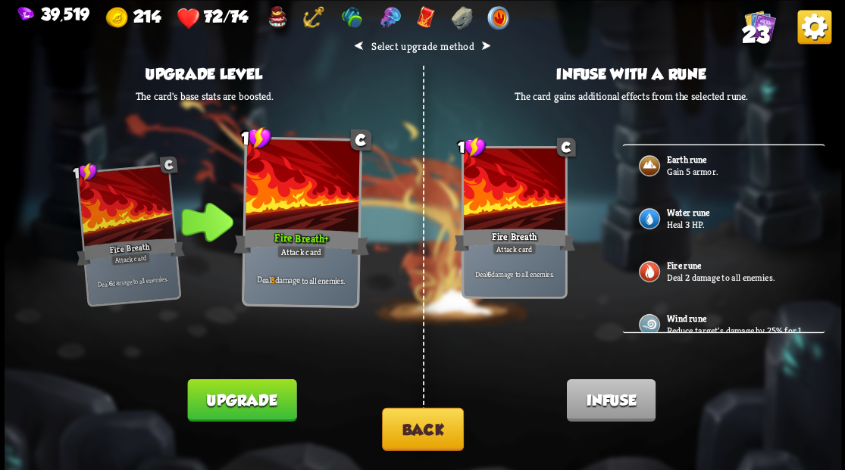
scroll to position [379, 0]
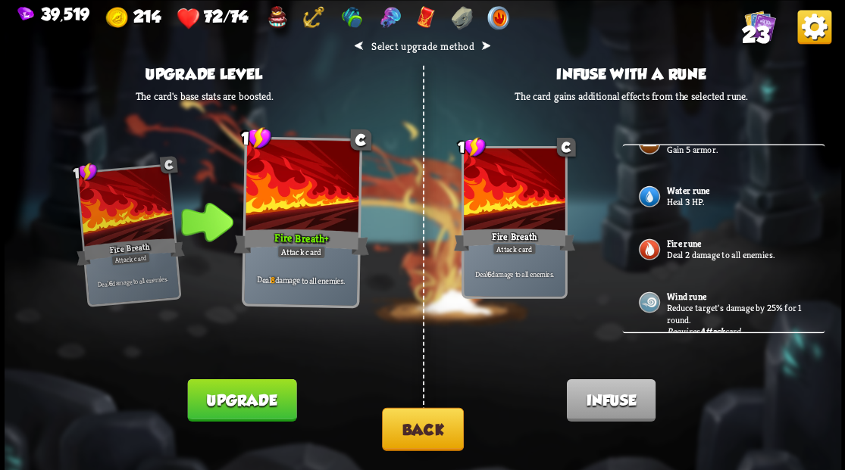
click at [252, 398] on button "Upgrade" at bounding box center [241, 400] width 109 height 42
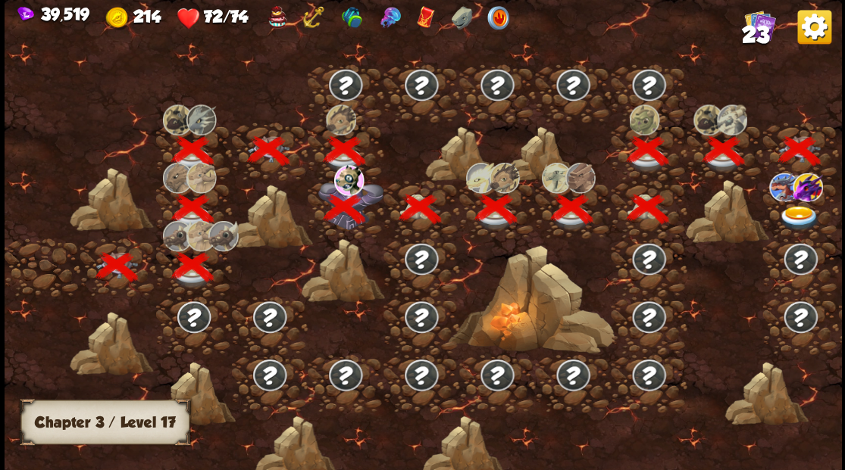
scroll to position [0, 230]
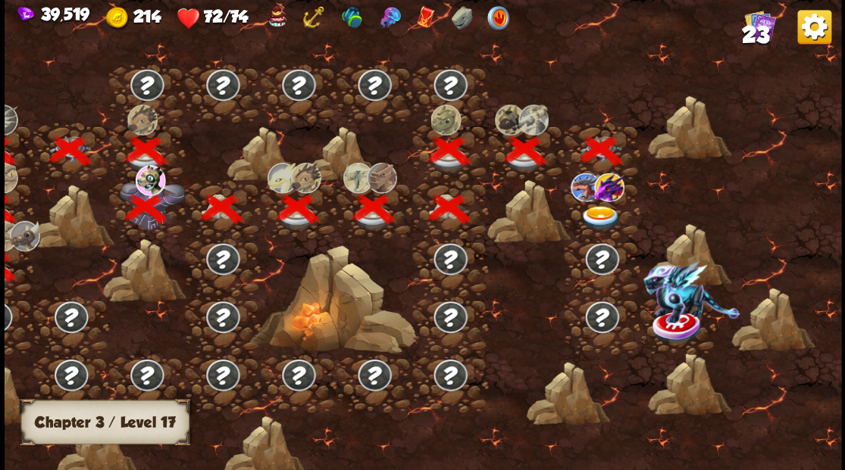
click at [598, 213] on img at bounding box center [601, 217] width 42 height 25
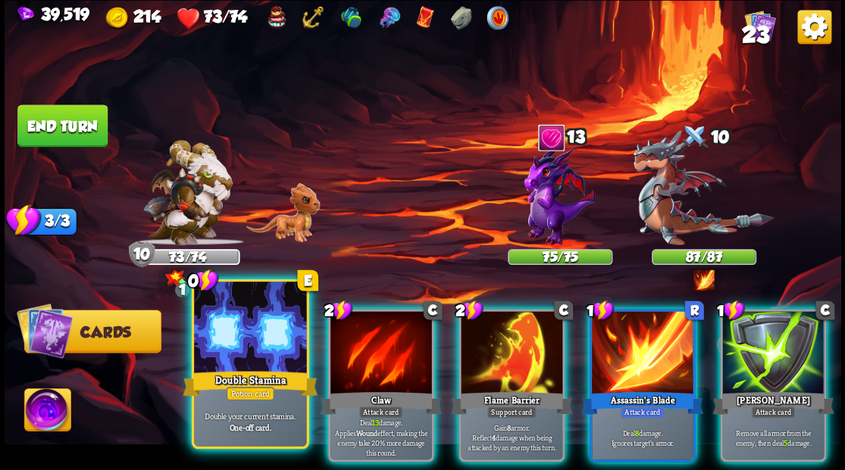
click at [263, 362] on div at bounding box center [250, 329] width 112 height 95
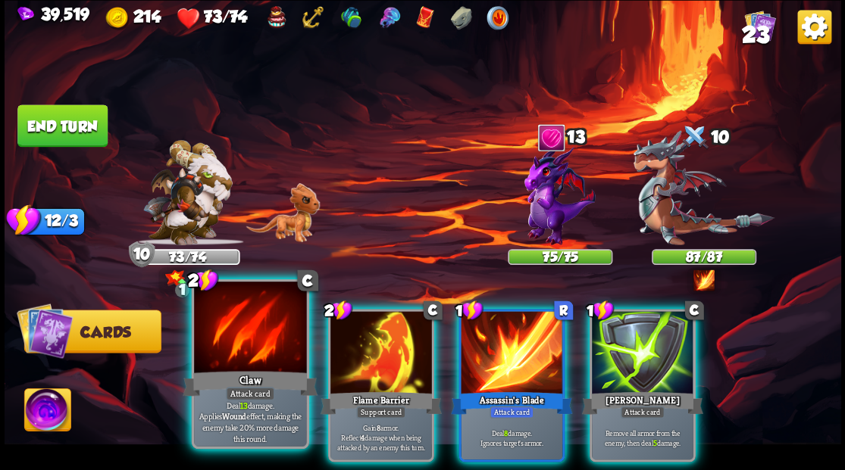
click at [247, 333] on div at bounding box center [250, 329] width 112 height 95
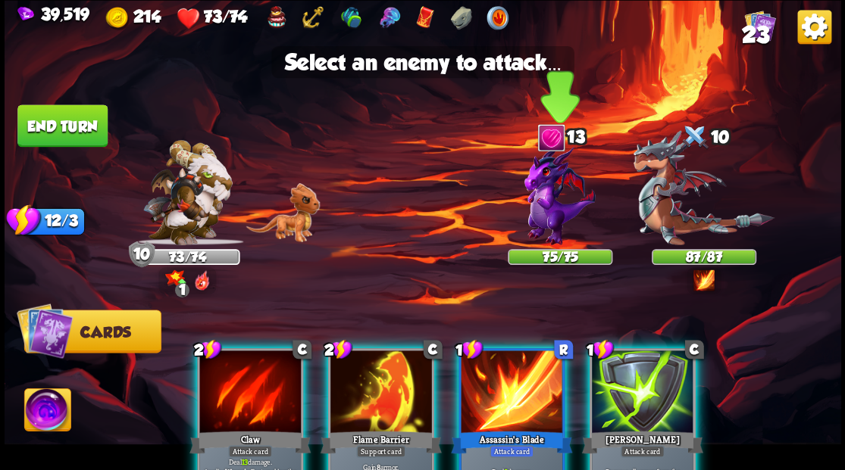
click at [547, 189] on img at bounding box center [559, 195] width 71 height 101
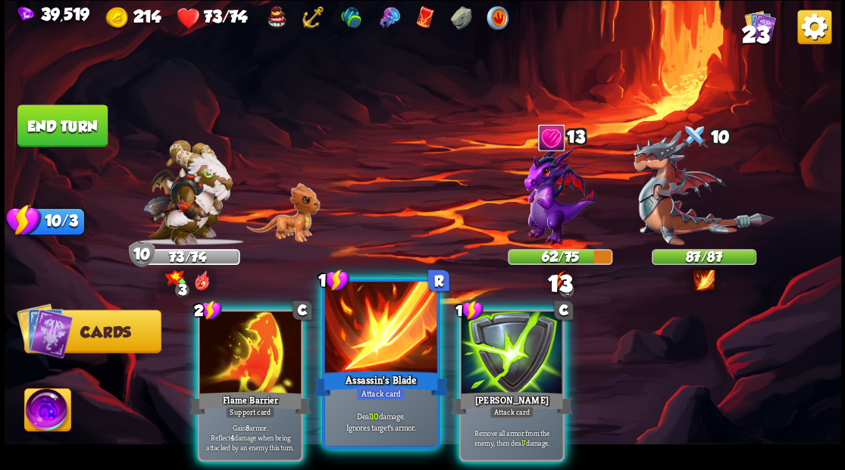
click at [373, 350] on div at bounding box center [380, 329] width 112 height 95
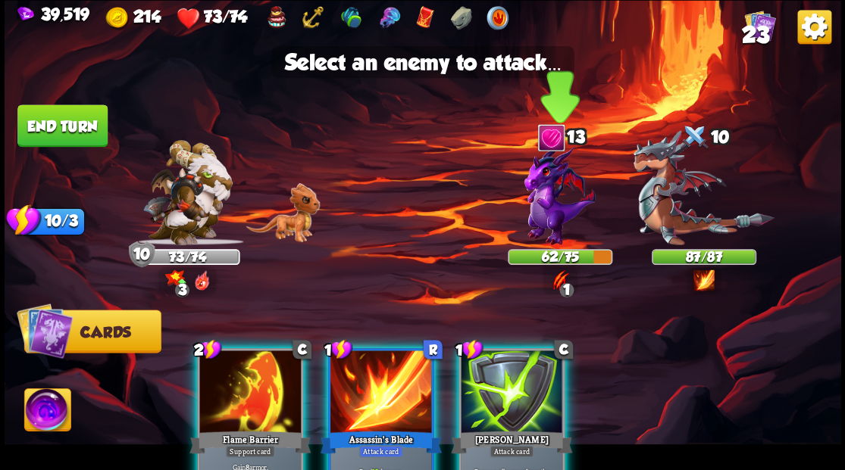
click at [541, 205] on img at bounding box center [559, 195] width 71 height 101
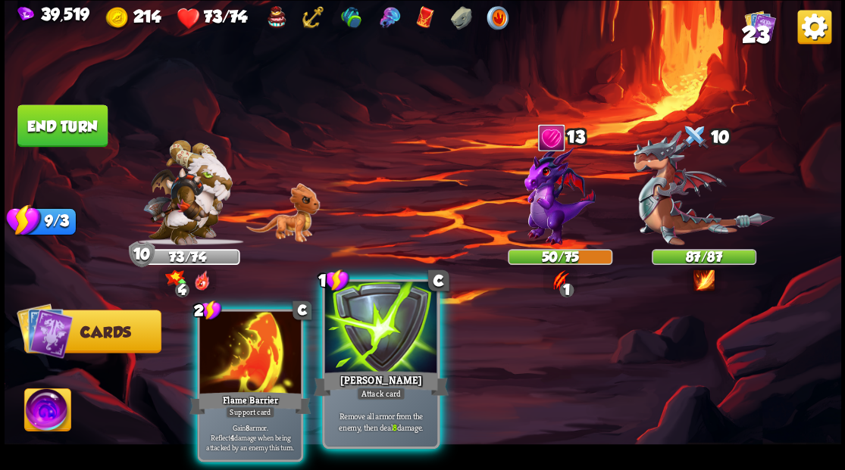
click at [382, 352] on div at bounding box center [380, 329] width 112 height 95
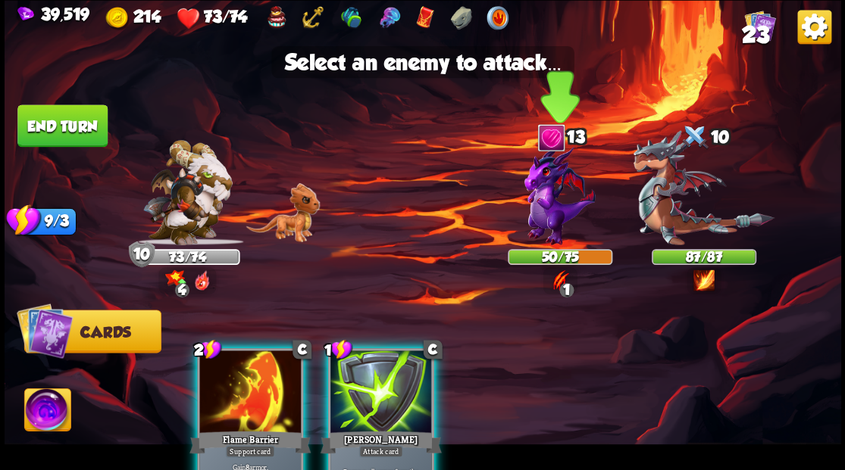
click at [548, 205] on img at bounding box center [559, 195] width 71 height 101
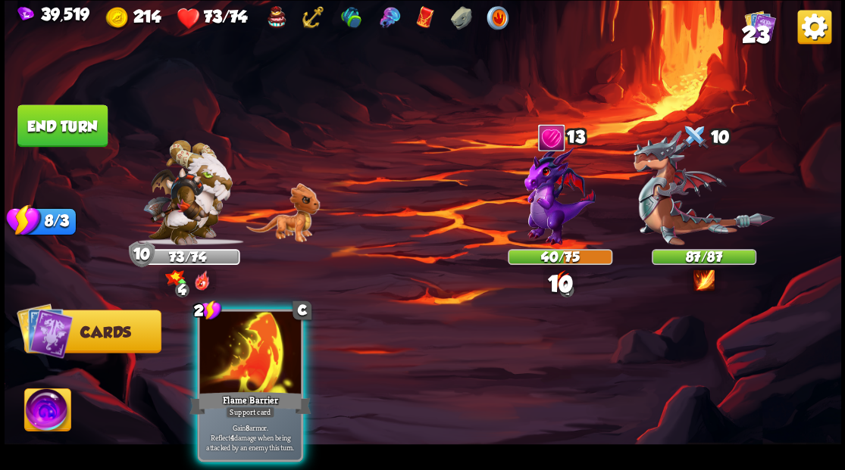
click at [238, 352] on div at bounding box center [250, 354] width 102 height 86
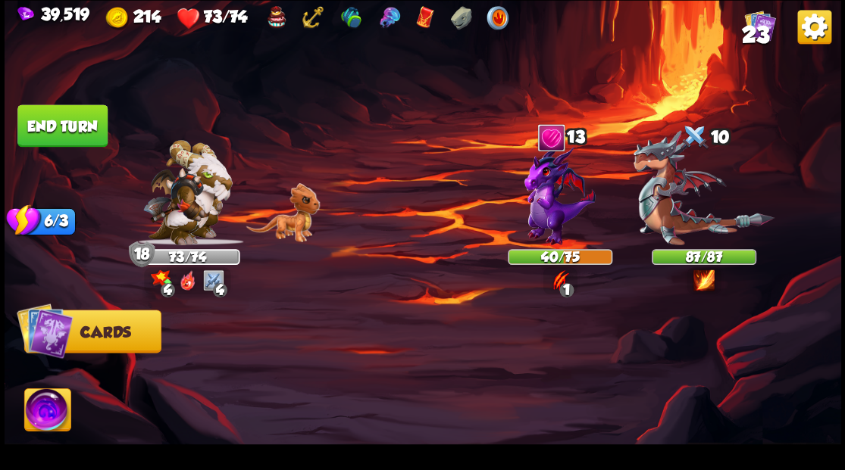
click at [89, 121] on button "End turn" at bounding box center [62, 126] width 90 height 42
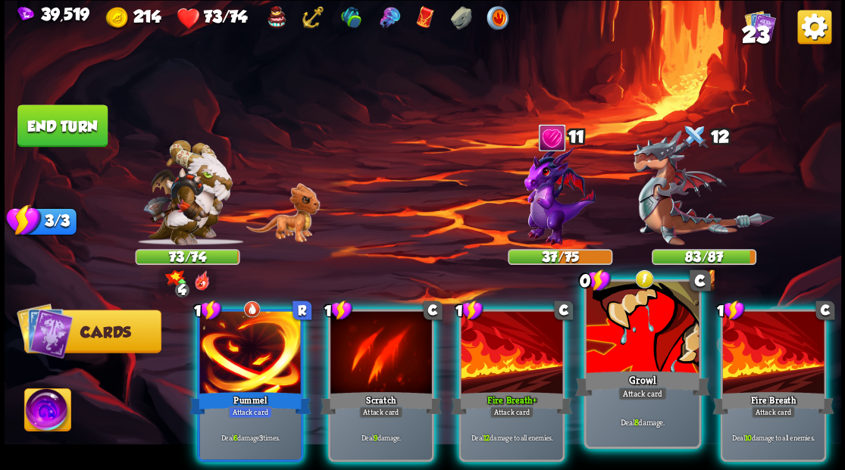
click at [630, 339] on div at bounding box center [642, 329] width 112 height 95
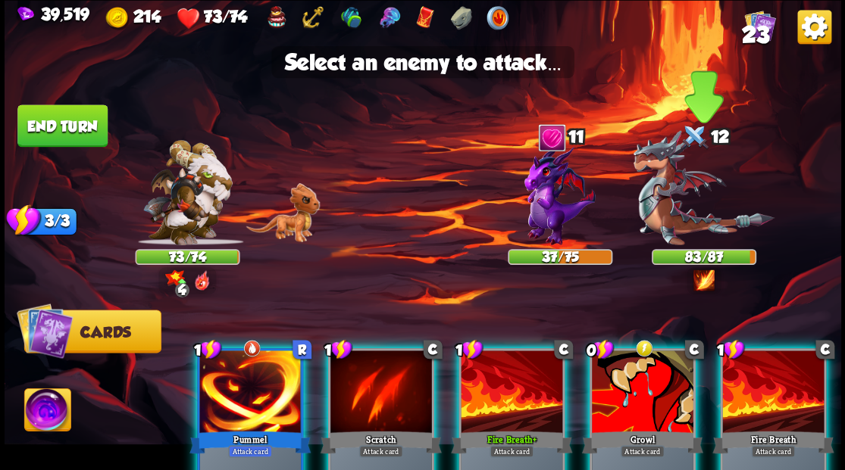
click at [658, 192] on img at bounding box center [703, 187] width 141 height 115
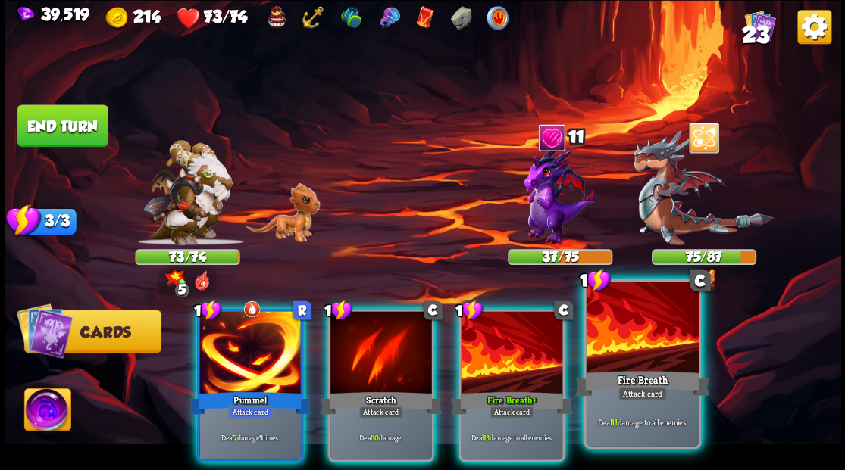
click at [643, 367] on div at bounding box center [642, 329] width 112 height 95
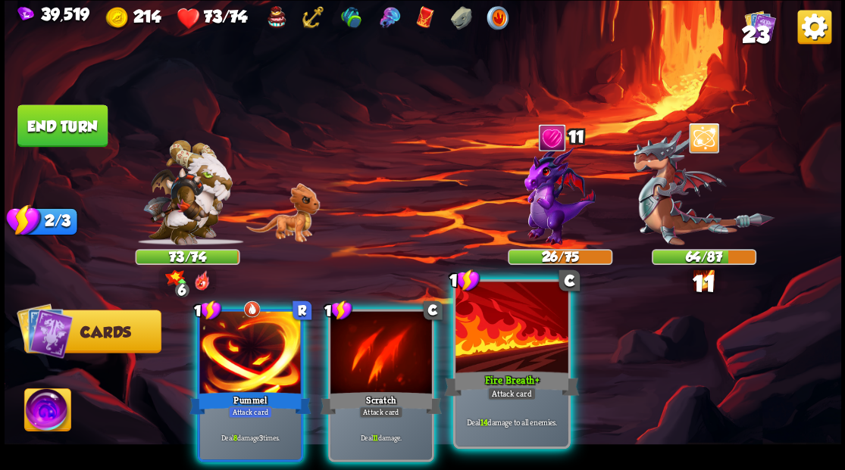
click at [486, 344] on div at bounding box center [511, 329] width 112 height 95
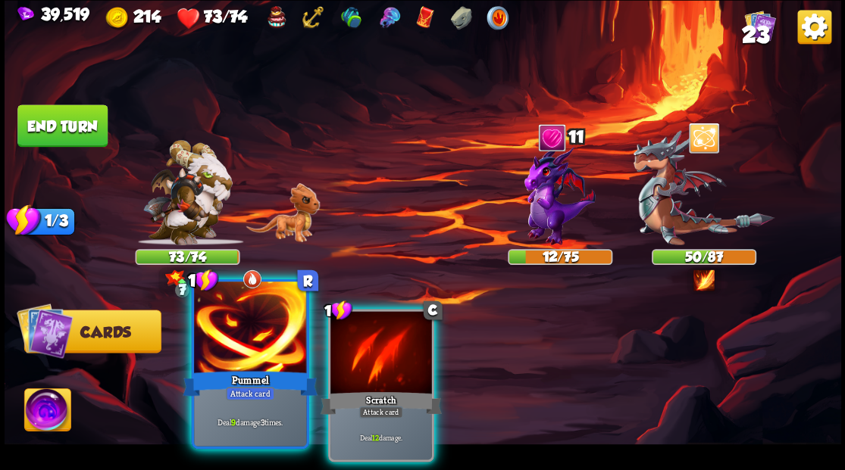
click at [243, 329] on div at bounding box center [250, 329] width 112 height 95
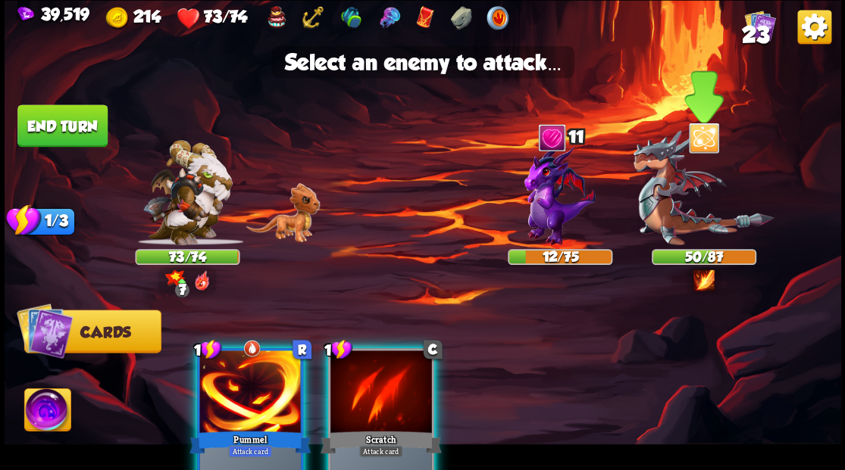
click at [676, 214] on img at bounding box center [703, 187] width 141 height 115
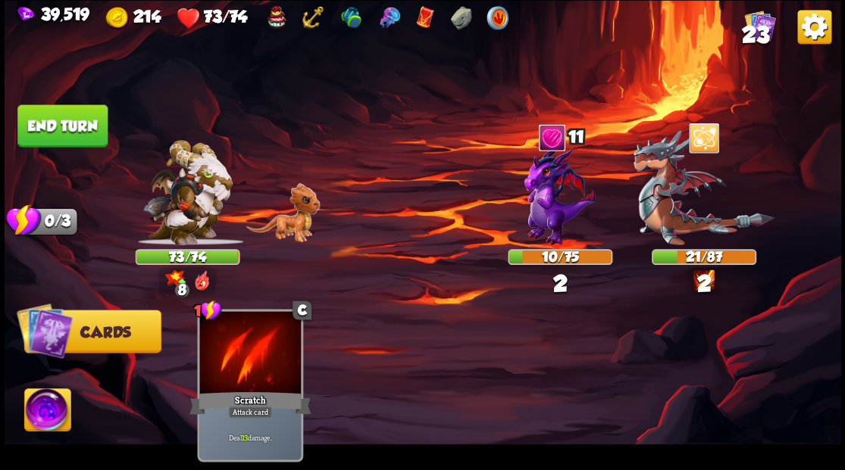
click at [86, 129] on button "End turn" at bounding box center [62, 126] width 90 height 42
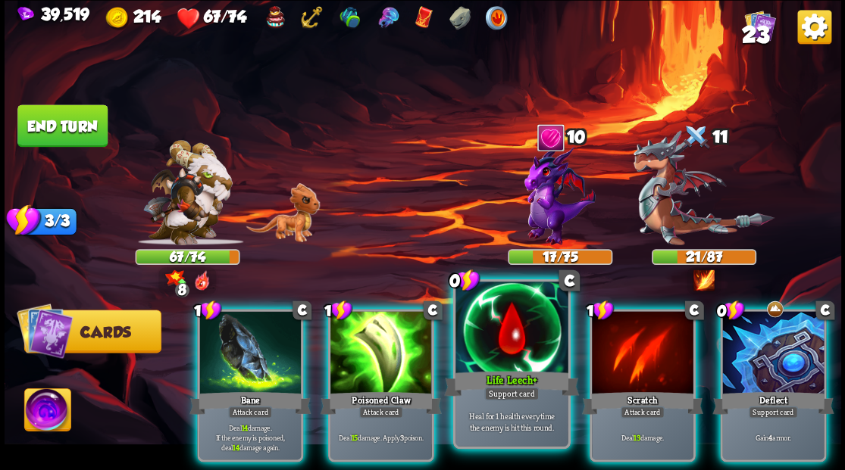
click at [489, 361] on div at bounding box center [511, 329] width 112 height 95
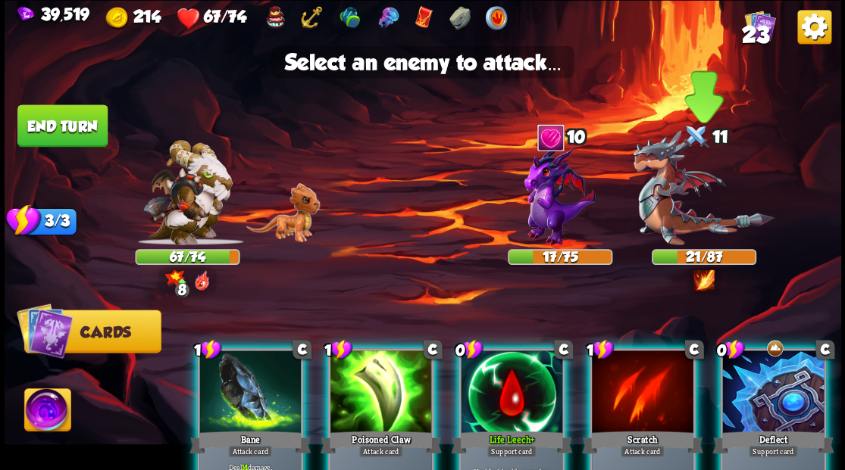
click at [673, 220] on img at bounding box center [703, 187] width 141 height 115
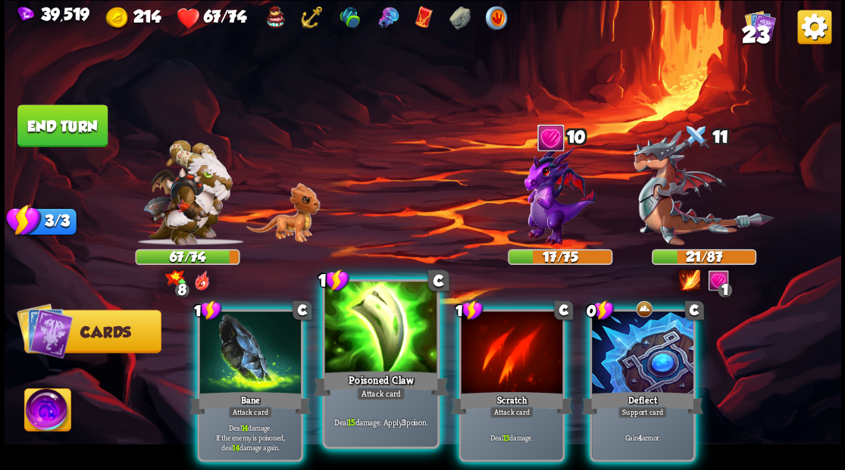
click at [364, 341] on div at bounding box center [380, 329] width 112 height 95
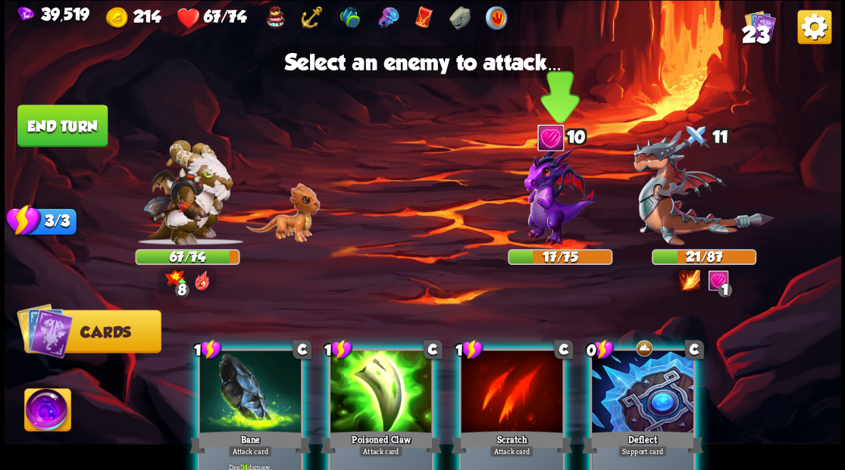
drag, startPoint x: 665, startPoint y: 209, endPoint x: 598, endPoint y: 250, distance: 78.2
click at [665, 208] on img at bounding box center [703, 187] width 141 height 115
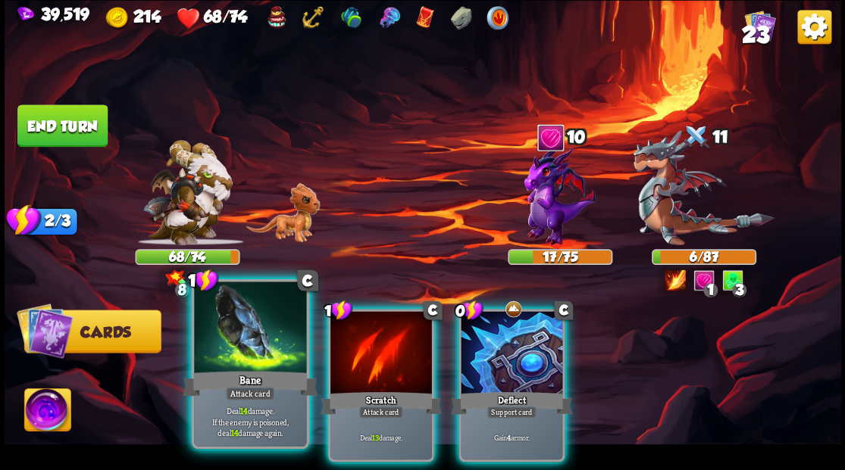
click at [213, 353] on div at bounding box center [250, 329] width 112 height 95
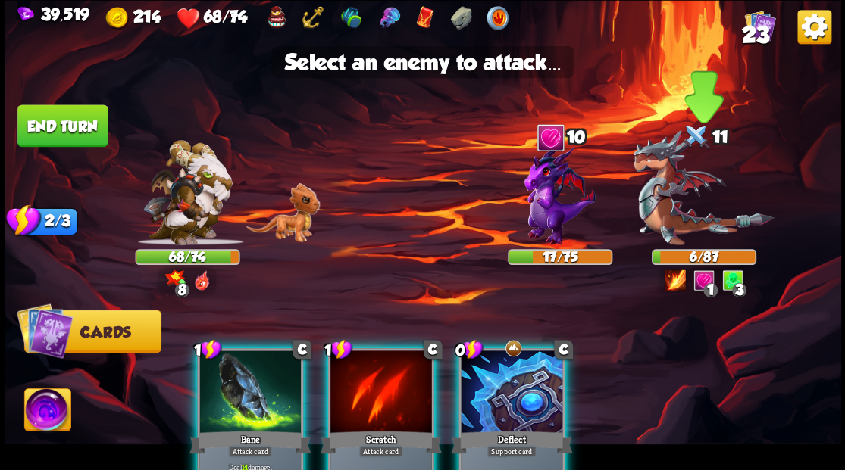
click at [662, 203] on img at bounding box center [703, 187] width 141 height 115
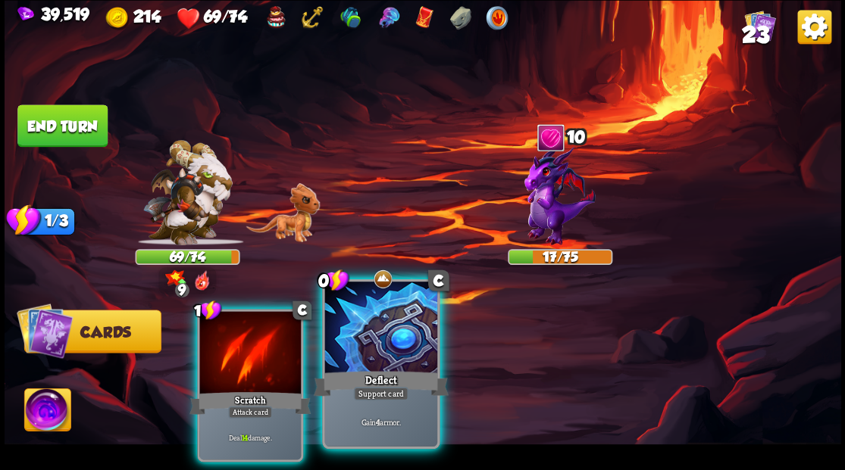
click at [389, 341] on div at bounding box center [380, 329] width 112 height 95
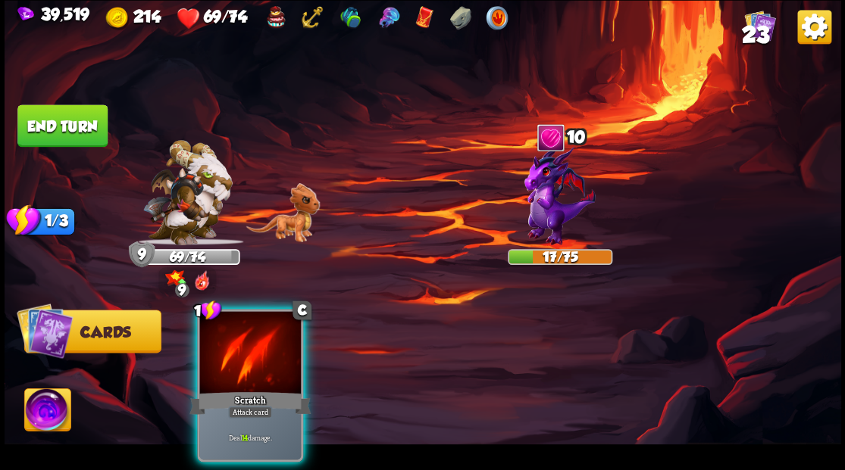
click at [48, 411] on img at bounding box center [47, 412] width 46 height 47
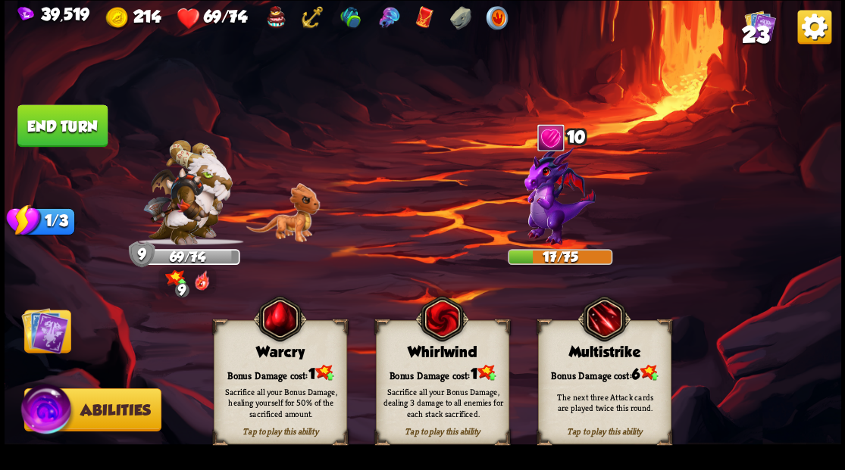
click at [277, 355] on div "Warcry" at bounding box center [280, 352] width 132 height 17
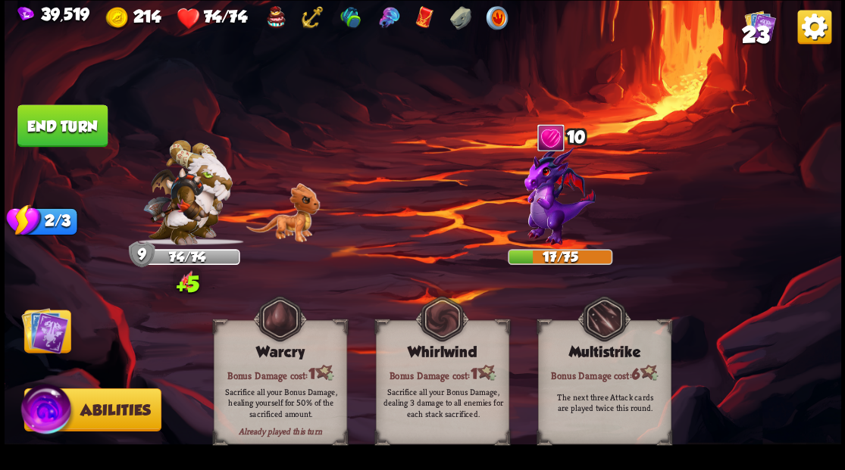
click at [36, 333] on img at bounding box center [44, 330] width 47 height 47
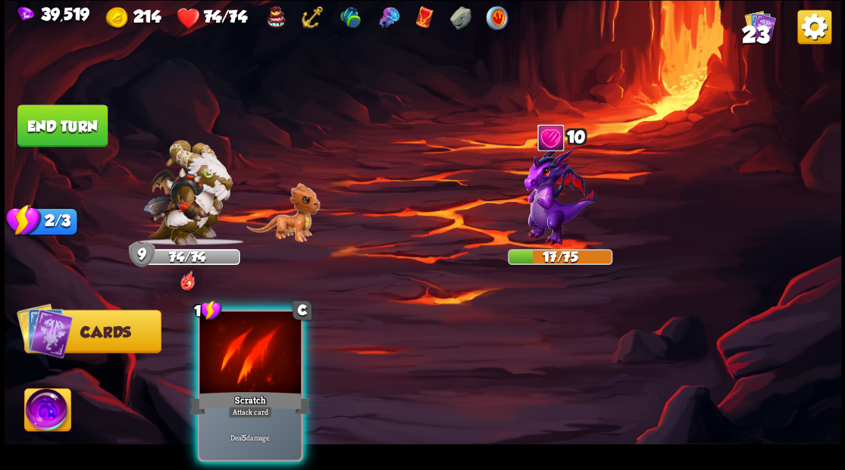
click at [252, 337] on div at bounding box center [250, 354] width 102 height 86
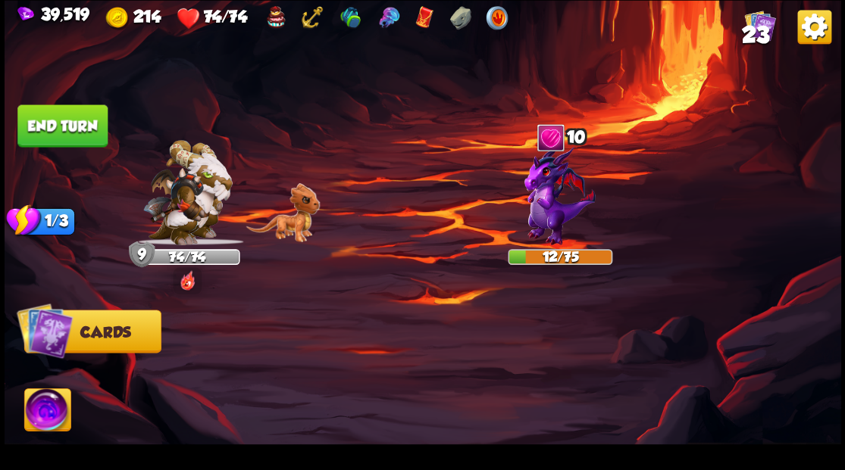
click at [77, 113] on button "End turn" at bounding box center [62, 126] width 90 height 42
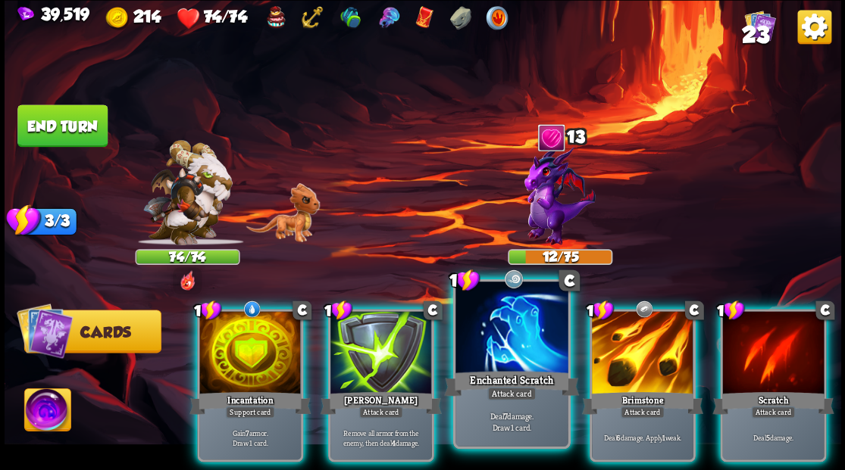
click at [492, 338] on div at bounding box center [511, 329] width 112 height 95
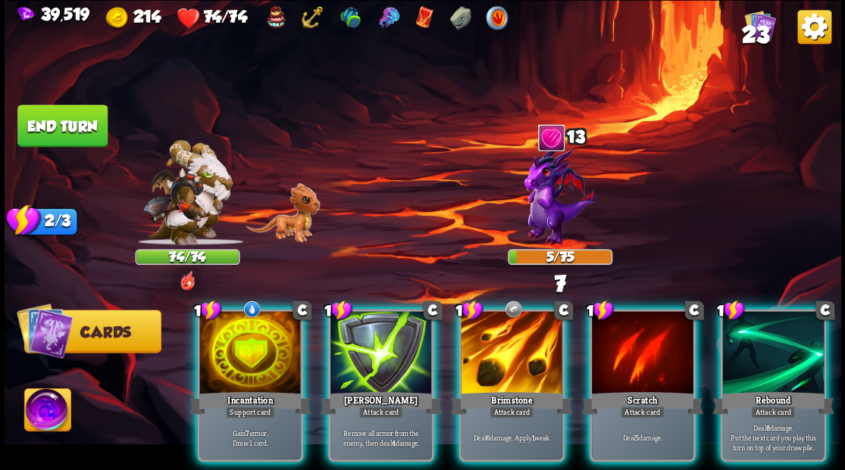
click at [492, 338] on div at bounding box center [512, 354] width 102 height 86
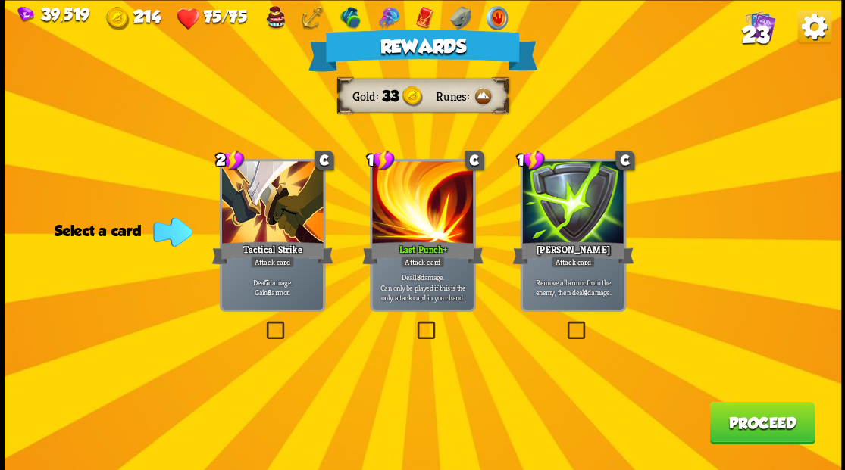
click at [742, 428] on button "Proceed" at bounding box center [761, 423] width 105 height 42
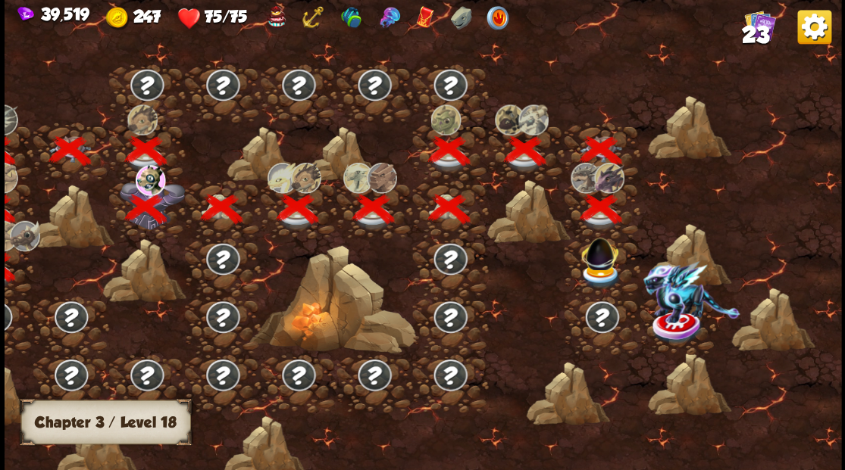
click at [594, 270] on img at bounding box center [601, 276] width 42 height 25
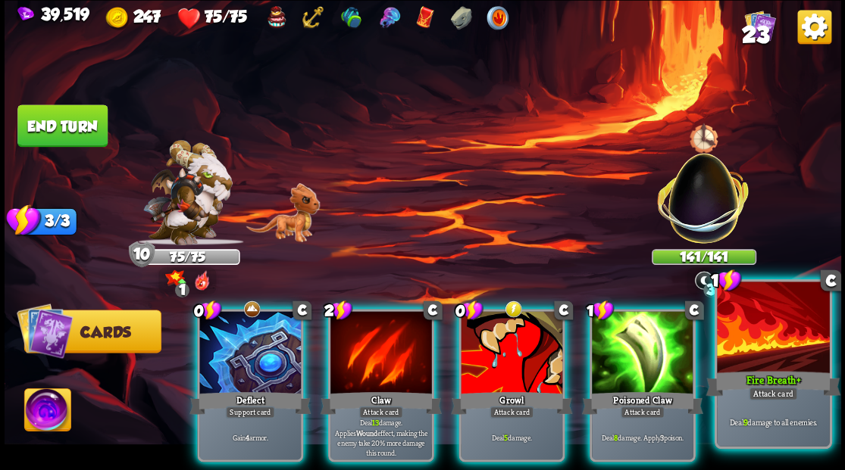
click at [768, 340] on div at bounding box center [773, 329] width 112 height 95
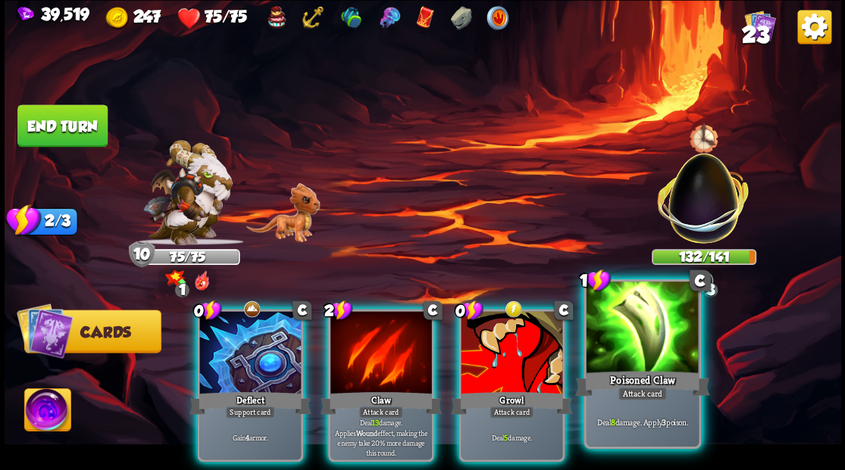
click at [680, 332] on div at bounding box center [642, 329] width 112 height 95
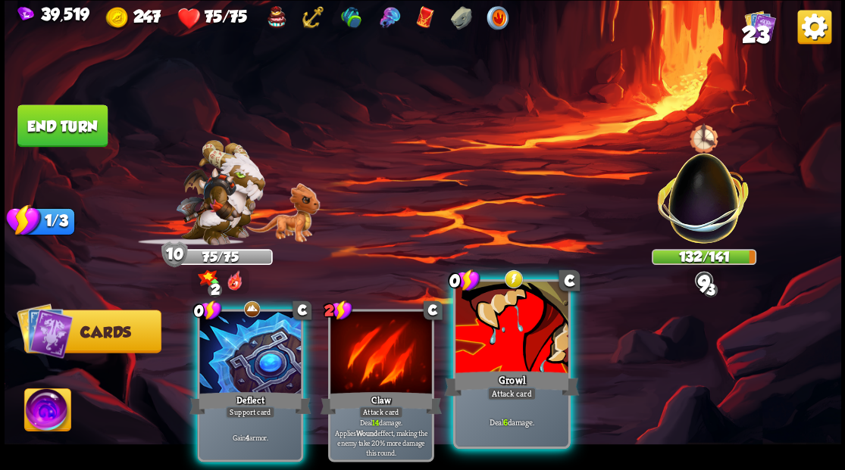
click at [525, 335] on div at bounding box center [511, 329] width 112 height 95
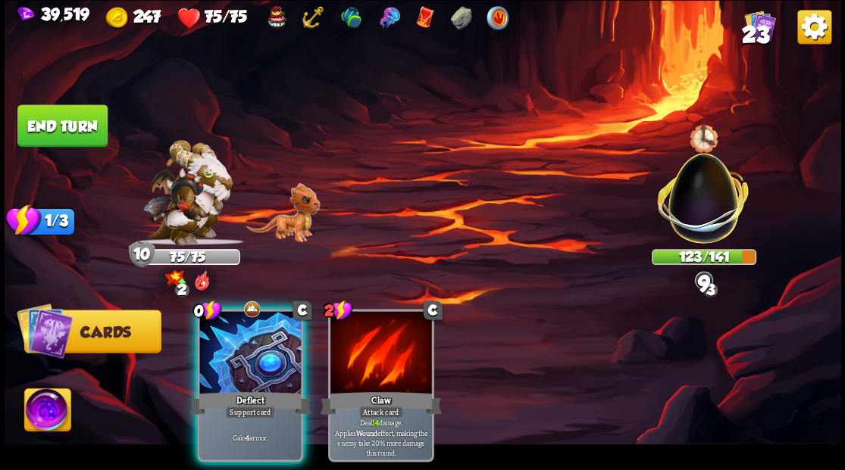
click at [246, 348] on div at bounding box center [250, 354] width 102 height 86
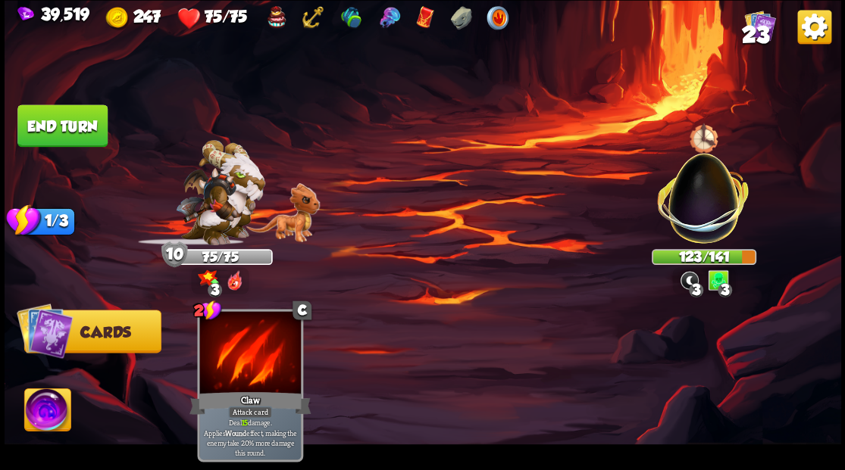
click at [50, 115] on button "End turn" at bounding box center [62, 126] width 90 height 42
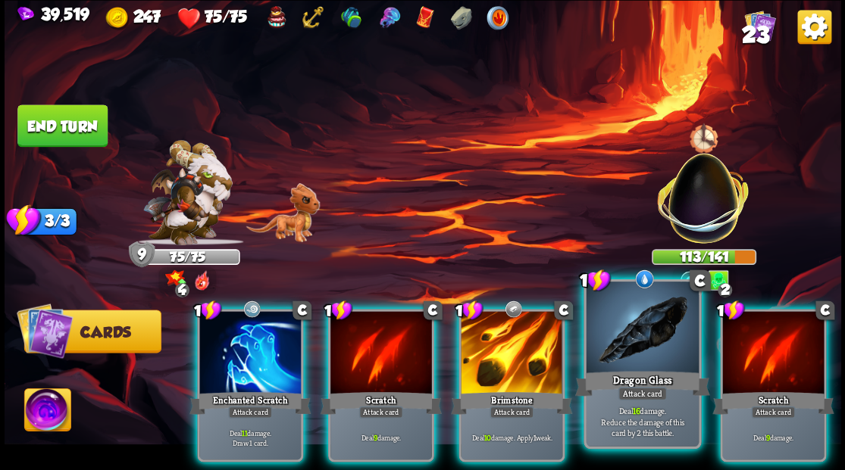
click at [626, 326] on div at bounding box center [642, 329] width 112 height 95
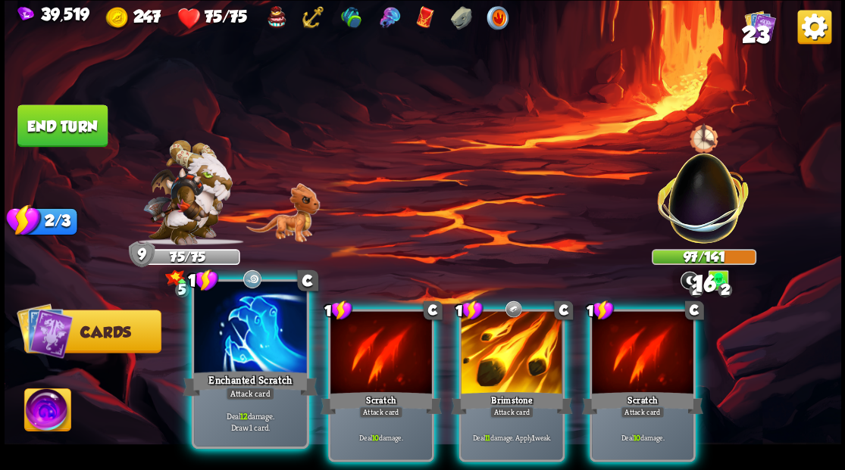
click at [242, 358] on div at bounding box center [250, 329] width 112 height 95
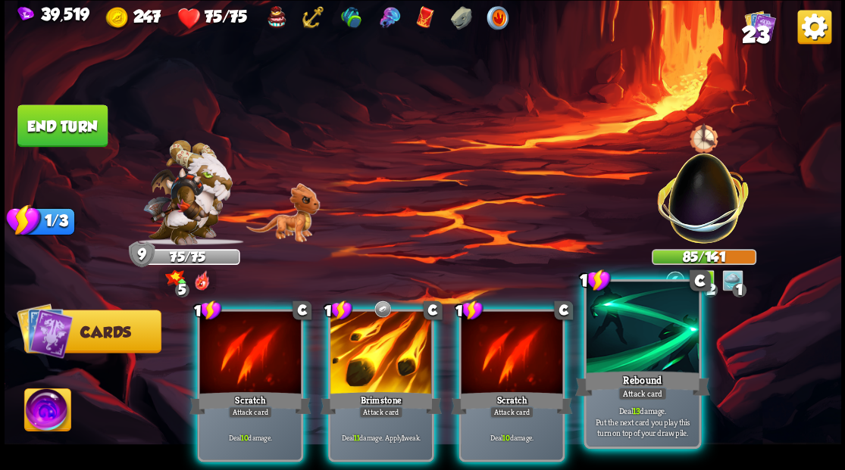
click at [627, 336] on div at bounding box center [642, 329] width 112 height 95
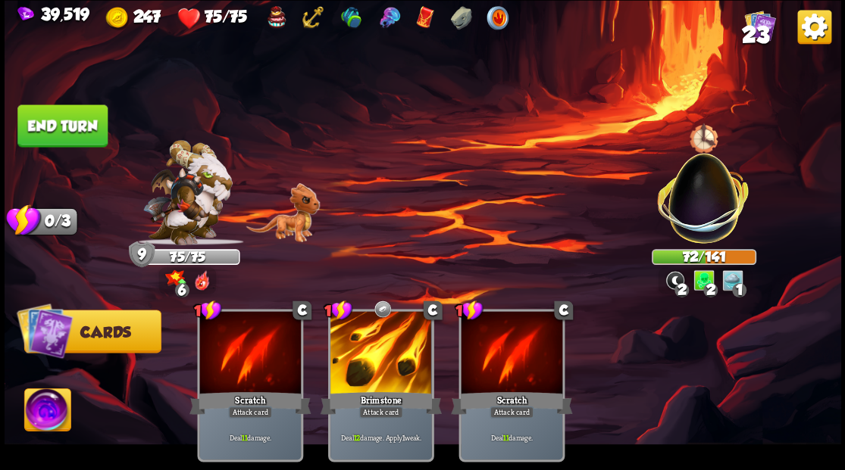
click at [47, 121] on button "End turn" at bounding box center [62, 126] width 90 height 42
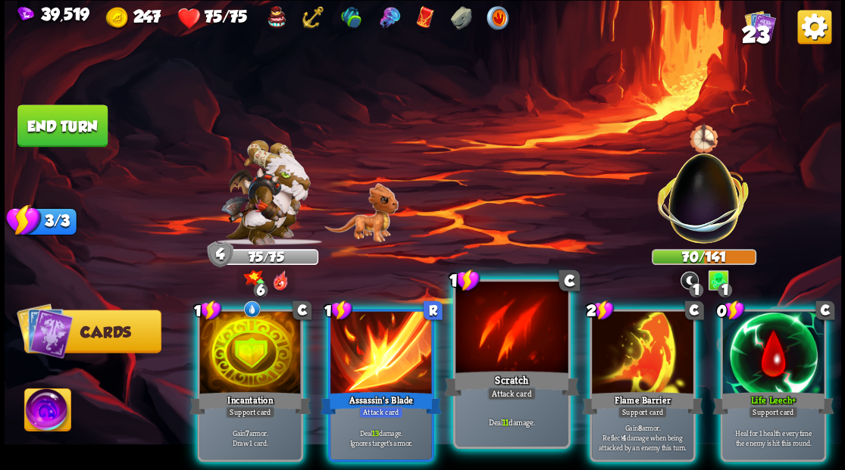
click at [495, 355] on div at bounding box center [511, 329] width 112 height 95
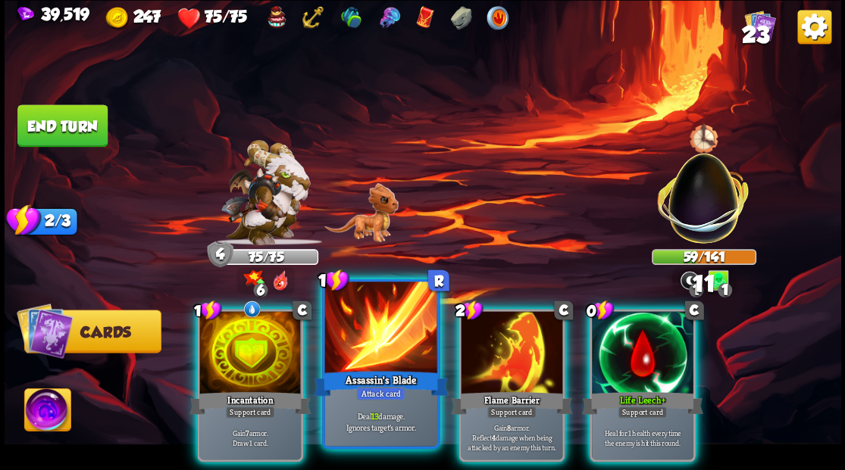
click at [372, 350] on div at bounding box center [380, 329] width 112 height 95
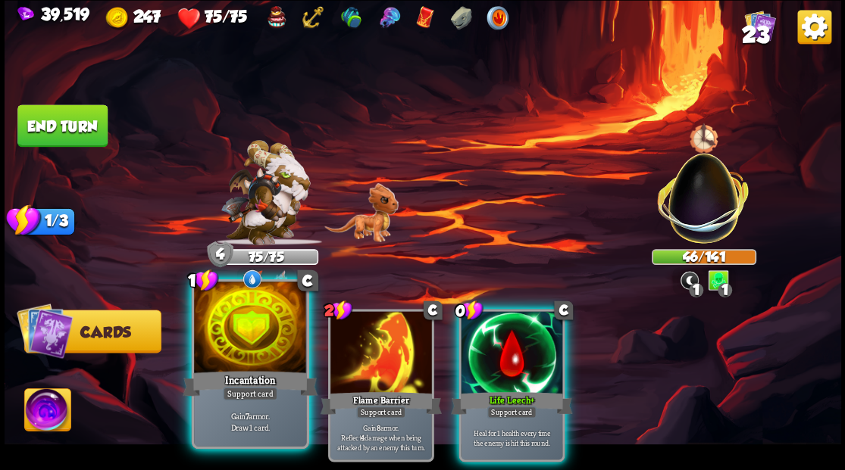
click at [245, 344] on div at bounding box center [250, 329] width 112 height 95
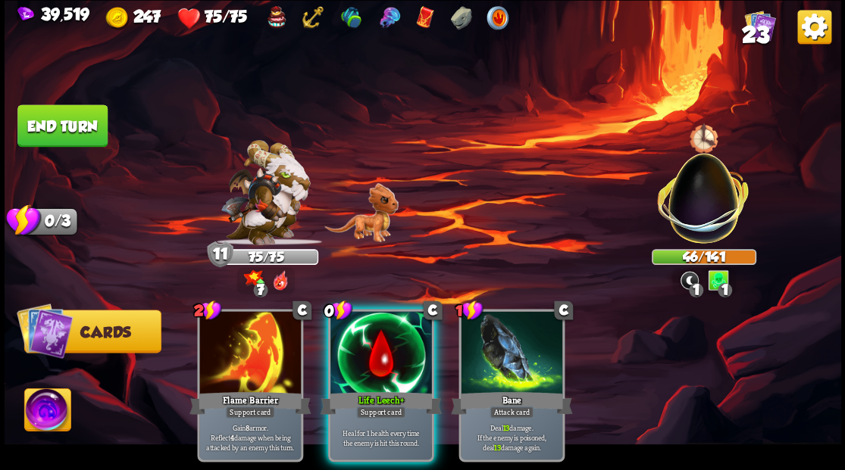
click at [43, 415] on img at bounding box center [47, 412] width 46 height 47
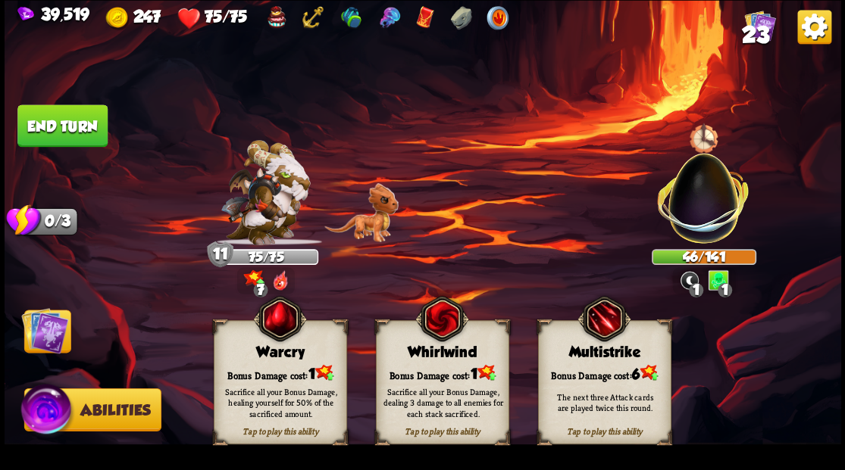
click at [441, 388] on div "Sacrifice all your Bonus Damage, dealing 3 damage to all enemies for each stack…" at bounding box center [443, 402] width 120 height 33
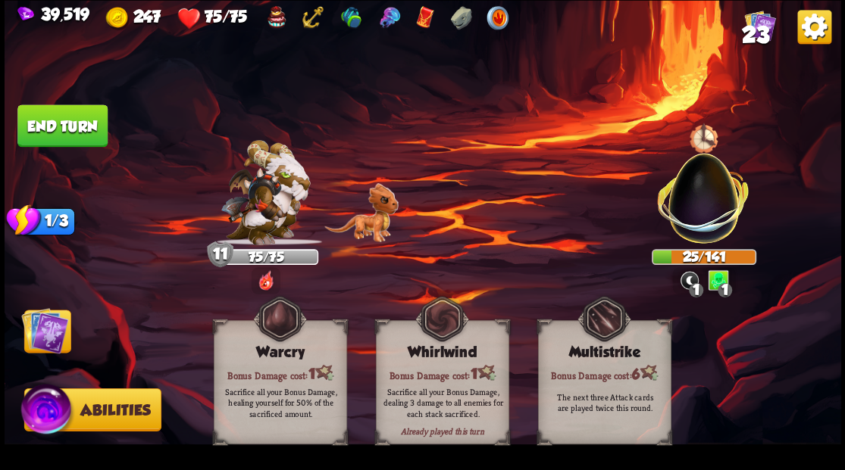
click at [42, 351] on img at bounding box center [44, 330] width 47 height 47
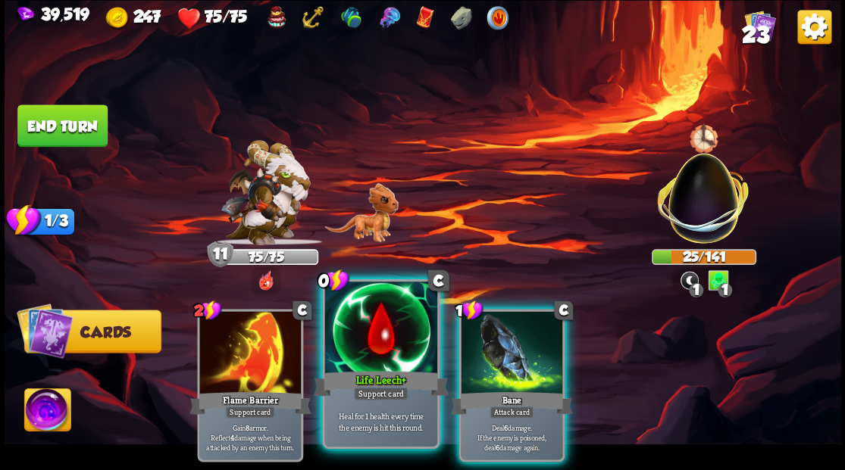
click at [383, 345] on div at bounding box center [380, 329] width 112 height 95
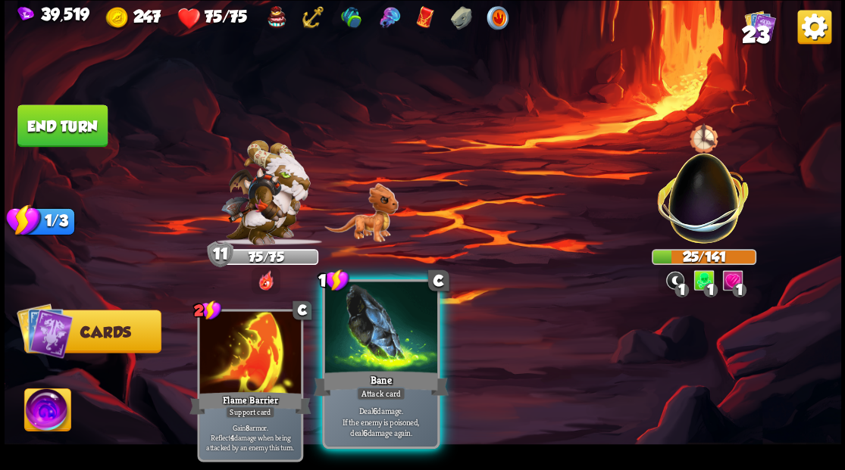
click at [379, 338] on div at bounding box center [380, 329] width 112 height 95
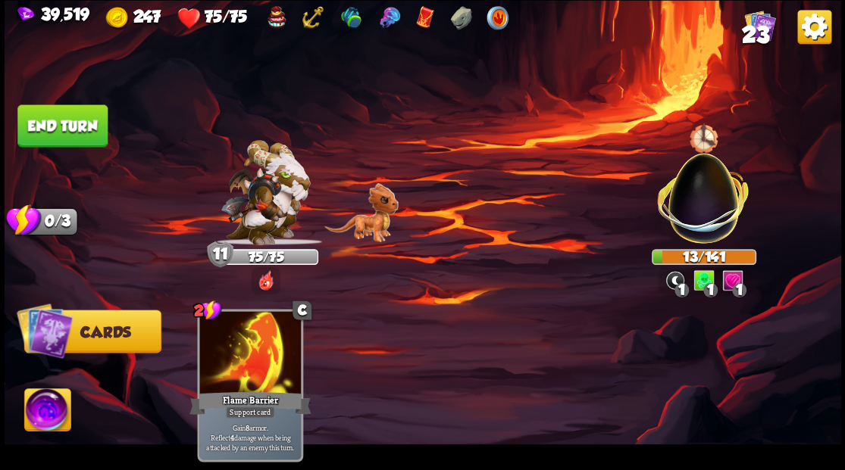
click at [41, 130] on button "End turn" at bounding box center [62, 126] width 90 height 42
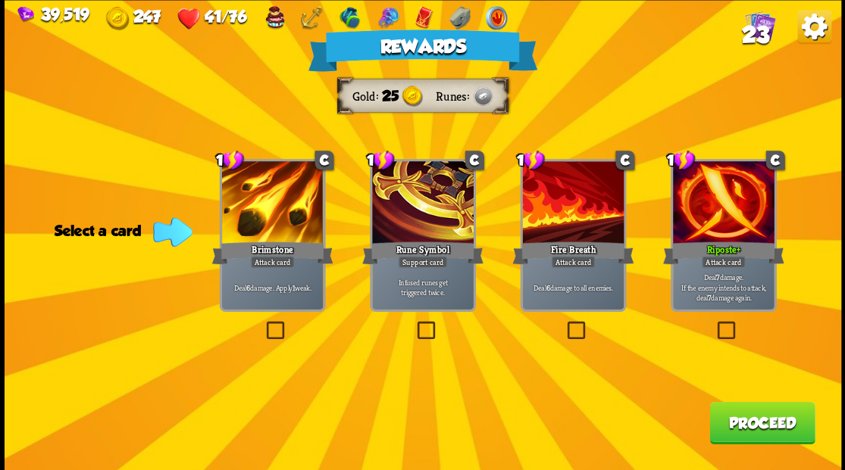
click at [714, 323] on label at bounding box center [714, 323] width 0 height 0
click at [0, 0] on input "checkbox" at bounding box center [0, 0] width 0 height 0
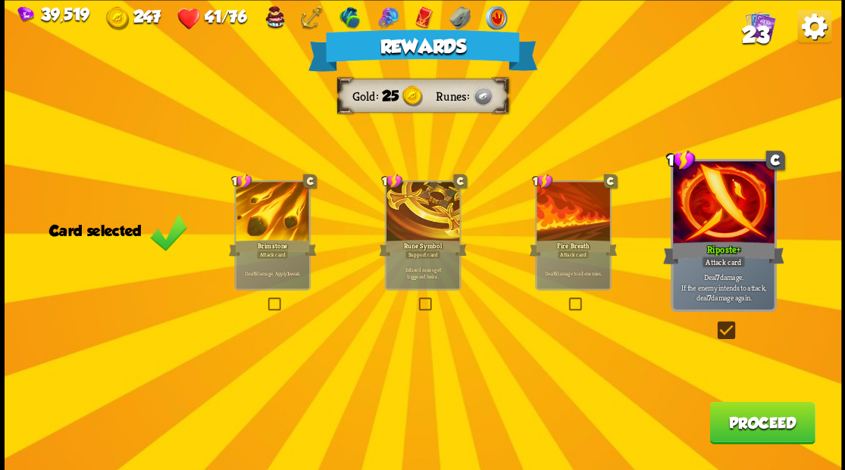
click at [742, 429] on button "Proceed" at bounding box center [761, 423] width 105 height 42
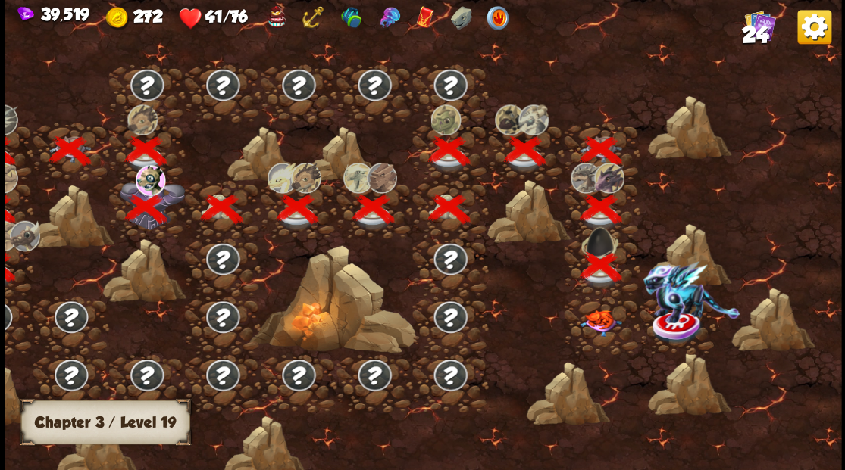
click at [597, 326] on img at bounding box center [601, 323] width 42 height 27
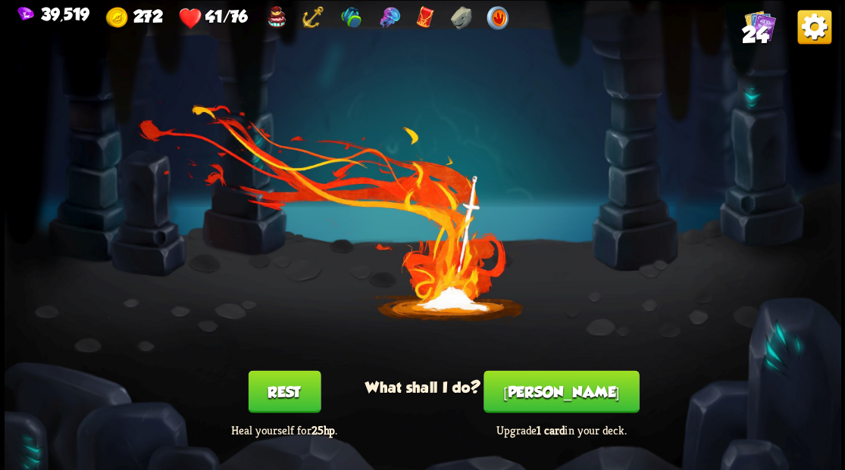
click at [277, 395] on button "Rest" at bounding box center [284, 391] width 73 height 42
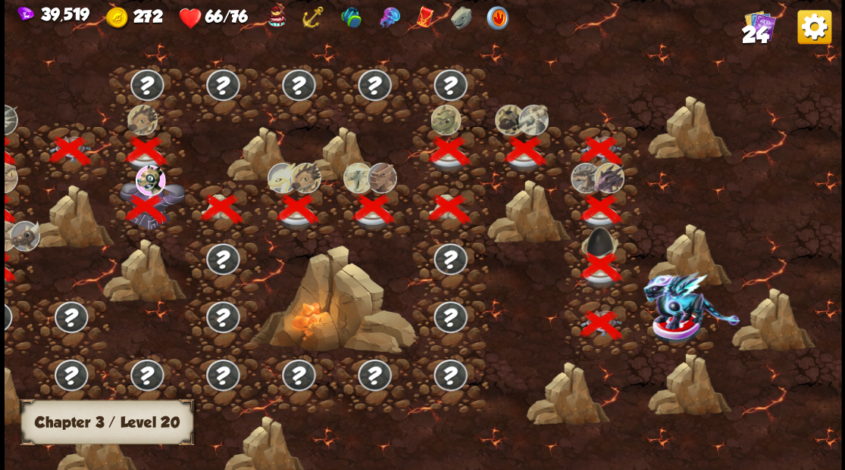
click at [679, 316] on img at bounding box center [690, 300] width 97 height 58
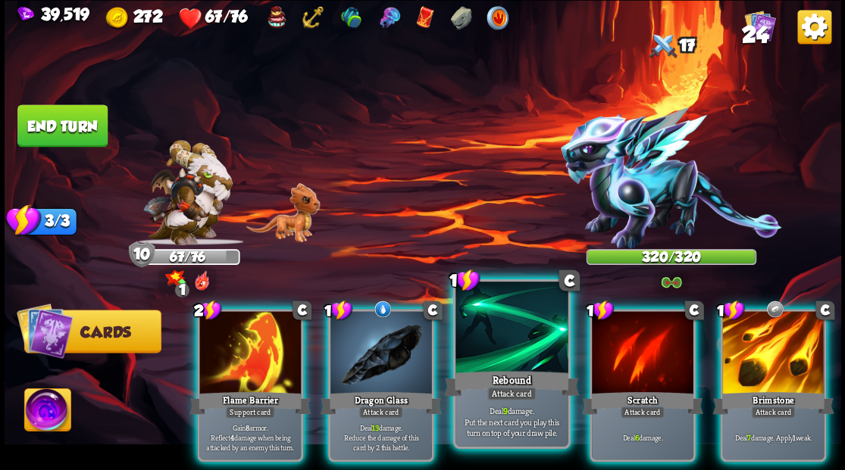
click at [512, 324] on div at bounding box center [511, 329] width 112 height 95
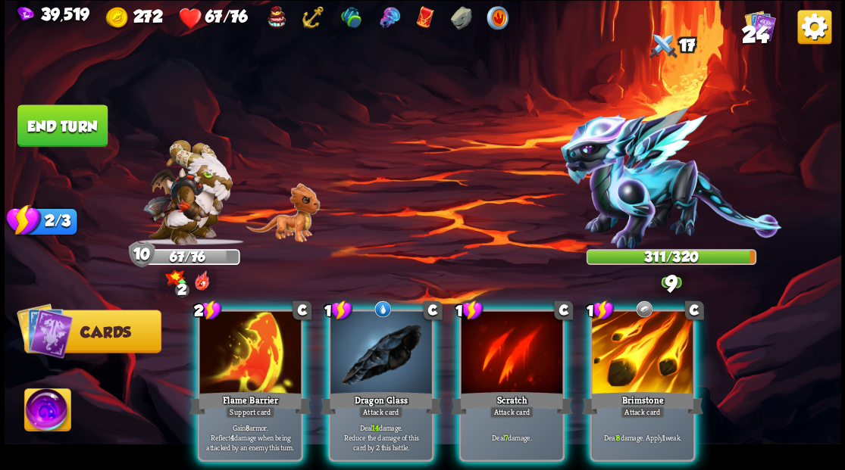
click at [380, 341] on div at bounding box center [381, 354] width 102 height 86
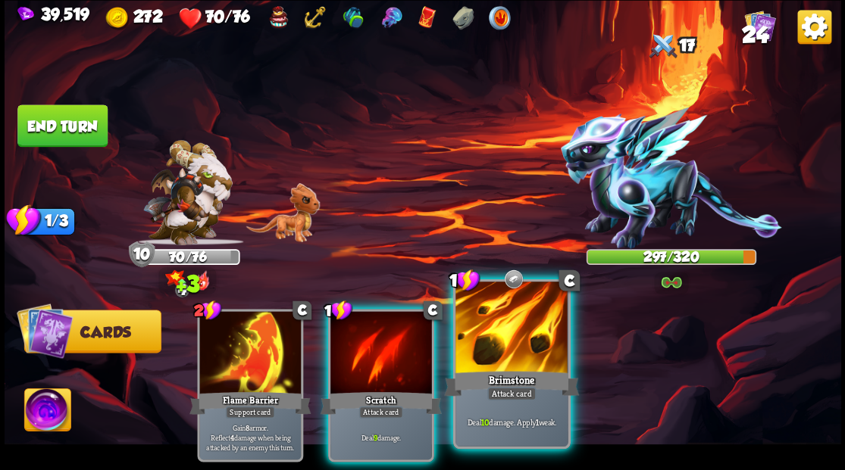
click at [502, 351] on div at bounding box center [511, 329] width 112 height 95
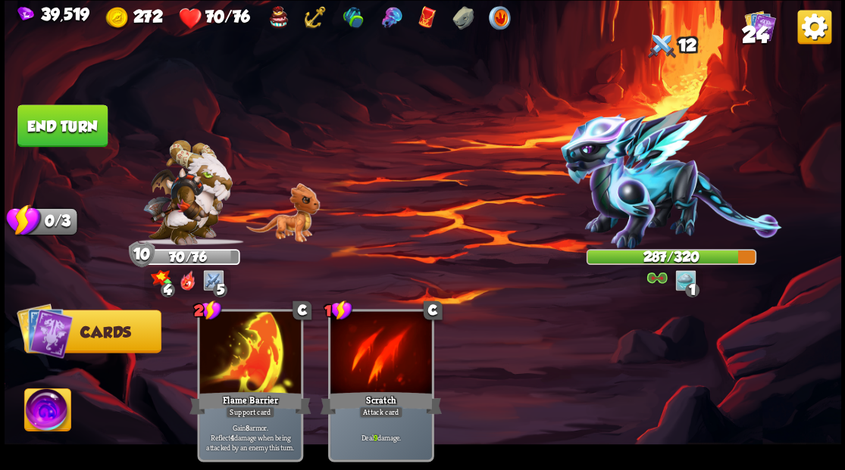
click at [67, 118] on button "End turn" at bounding box center [62, 126] width 90 height 42
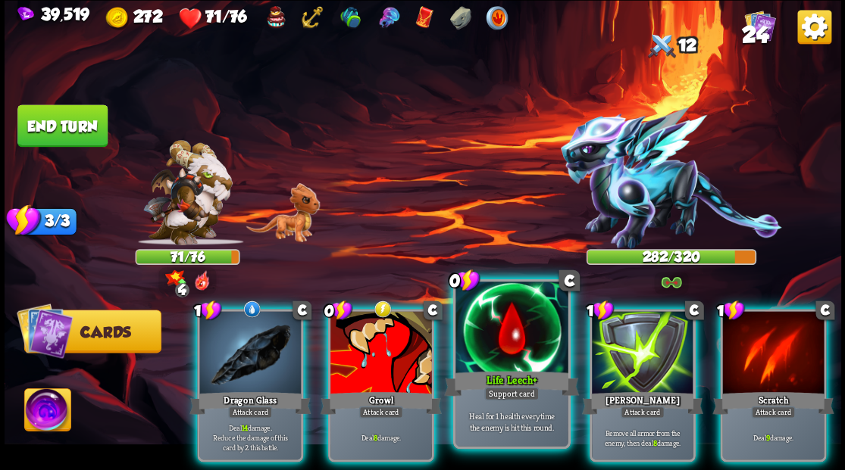
click at [500, 339] on div at bounding box center [511, 329] width 112 height 95
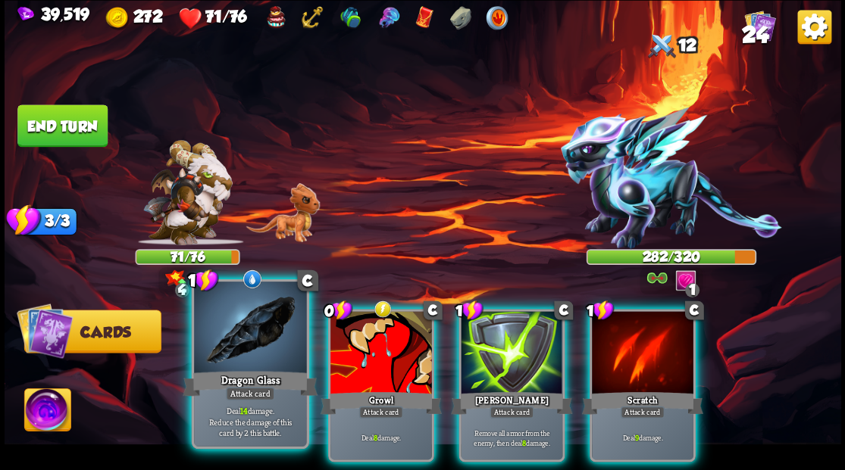
click at [239, 345] on div at bounding box center [250, 329] width 112 height 95
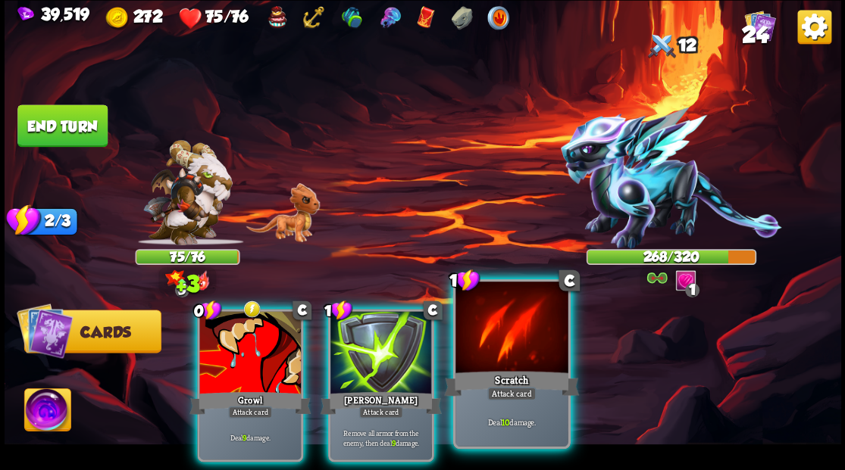
click at [517, 340] on div at bounding box center [511, 329] width 112 height 95
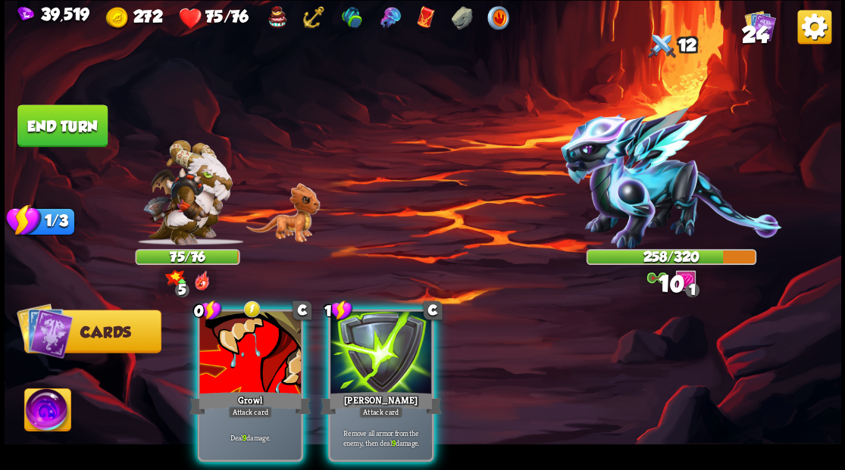
drag, startPoint x: 395, startPoint y: 336, endPoint x: 368, endPoint y: 338, distance: 26.6
click at [395, 337] on div at bounding box center [381, 354] width 102 height 86
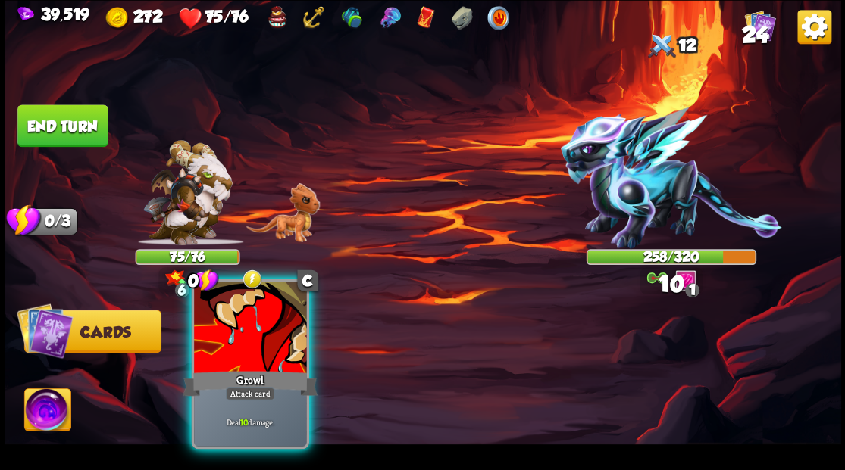
click at [257, 330] on div at bounding box center [250, 329] width 112 height 95
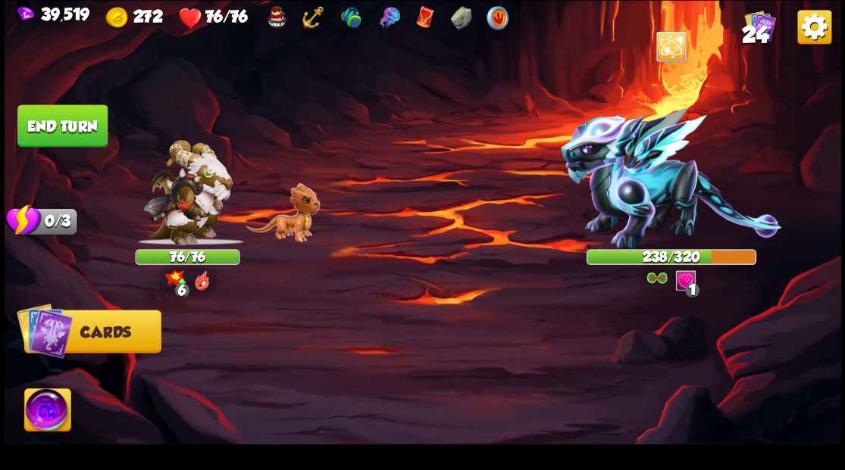
click at [64, 123] on button "End turn" at bounding box center [62, 126] width 90 height 42
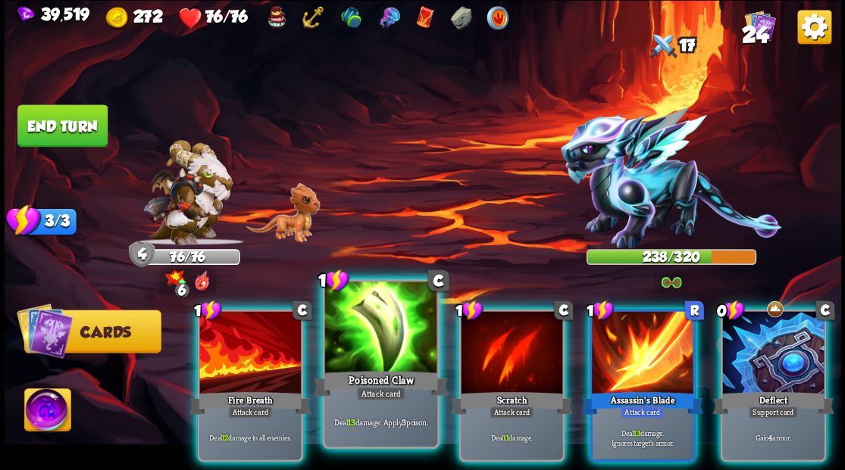
click at [364, 345] on div at bounding box center [380, 329] width 112 height 95
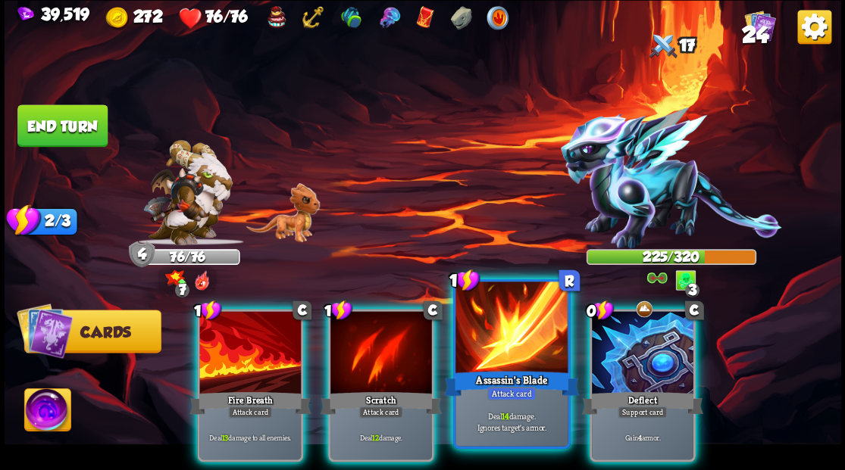
click at [498, 335] on div at bounding box center [511, 329] width 112 height 95
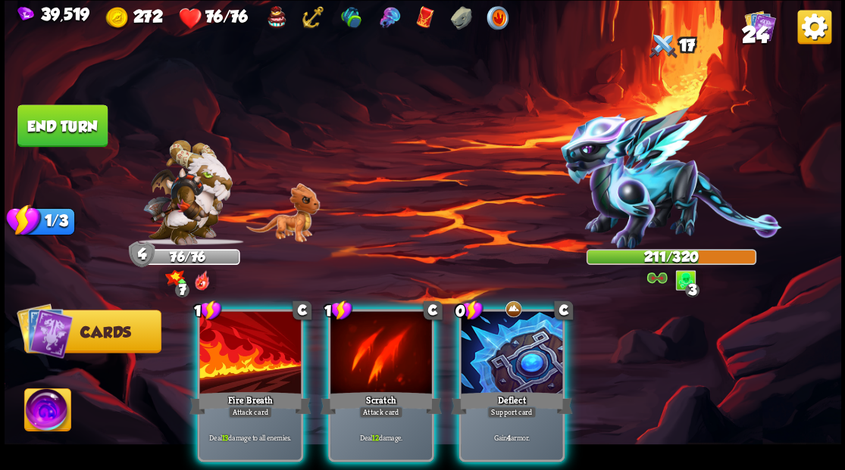
click at [247, 352] on div at bounding box center [250, 354] width 102 height 86
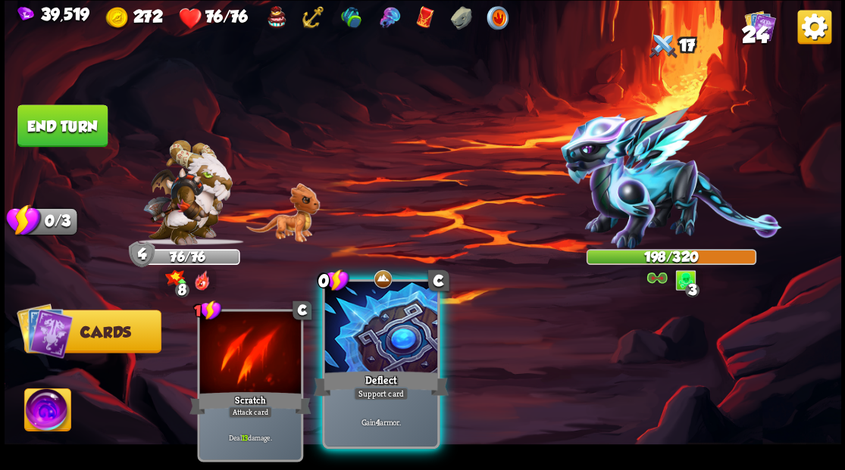
click at [409, 344] on div at bounding box center [380, 329] width 112 height 95
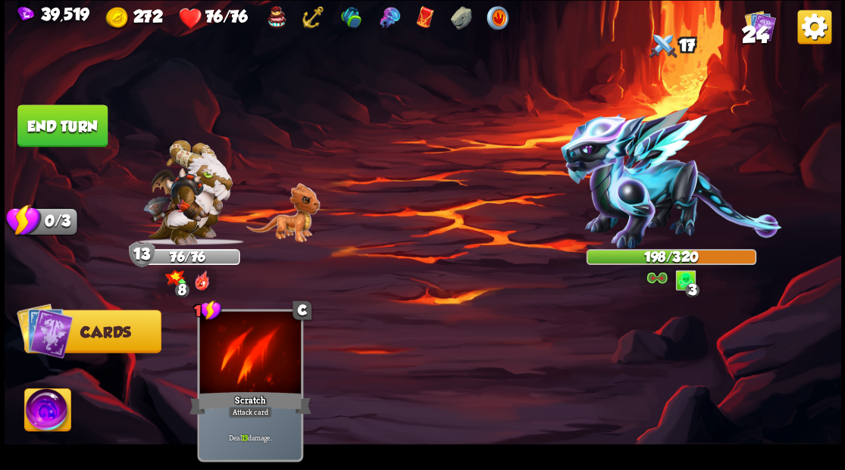
click at [83, 127] on button "End turn" at bounding box center [62, 126] width 90 height 42
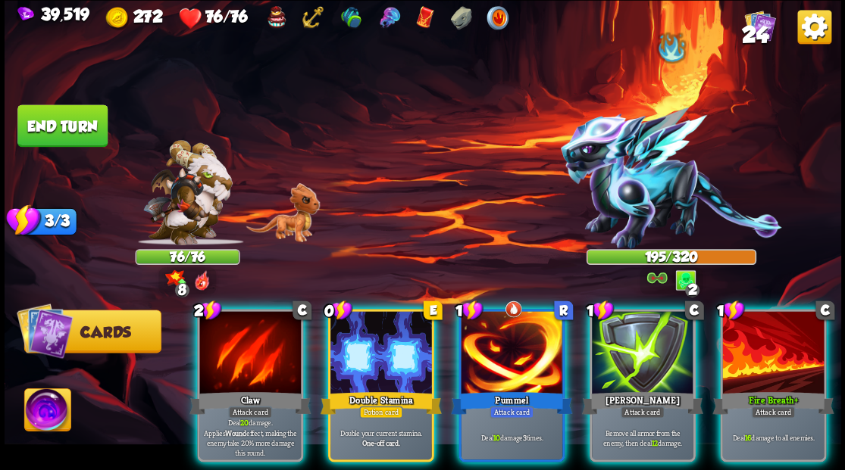
drag, startPoint x: 389, startPoint y: 356, endPoint x: 386, endPoint y: 348, distance: 8.2
click at [389, 355] on div at bounding box center [381, 354] width 102 height 86
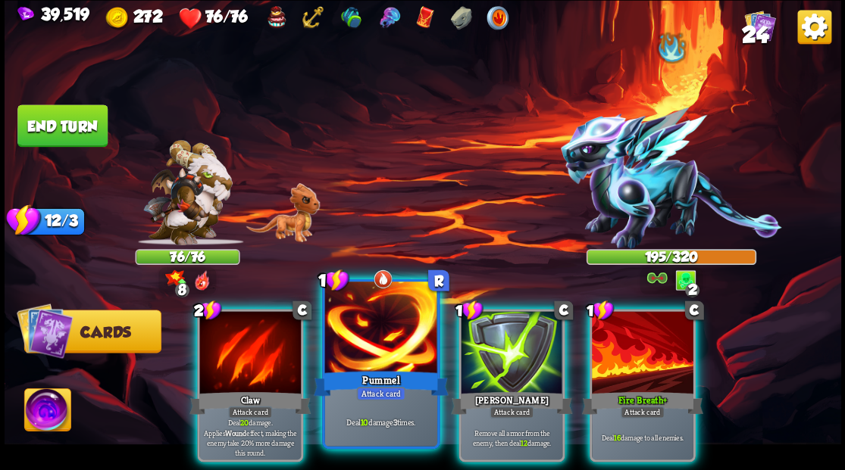
click at [367, 343] on div at bounding box center [380, 329] width 112 height 95
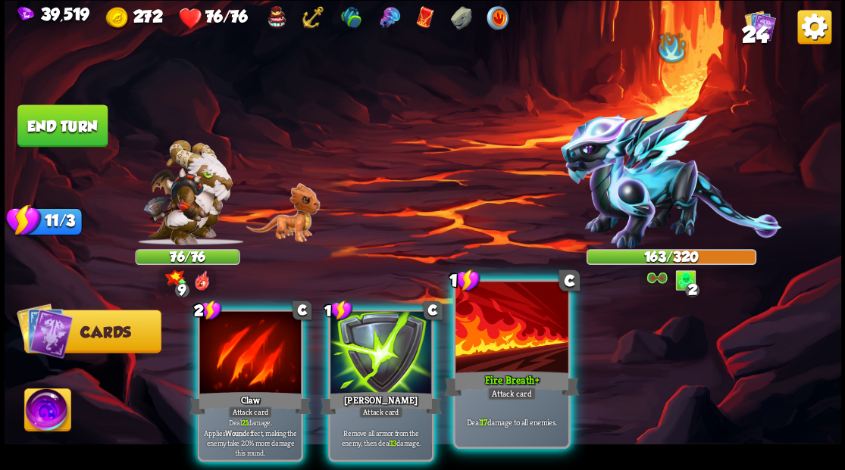
click at [495, 344] on div at bounding box center [511, 329] width 112 height 95
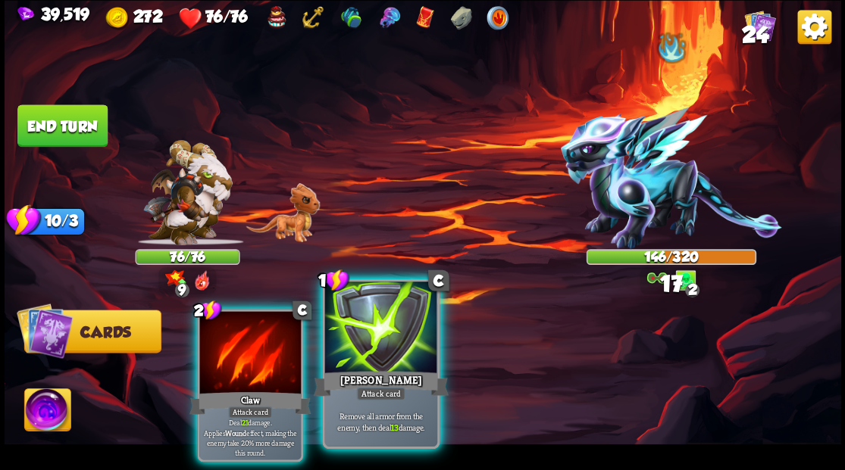
click at [365, 335] on div at bounding box center [380, 329] width 112 height 95
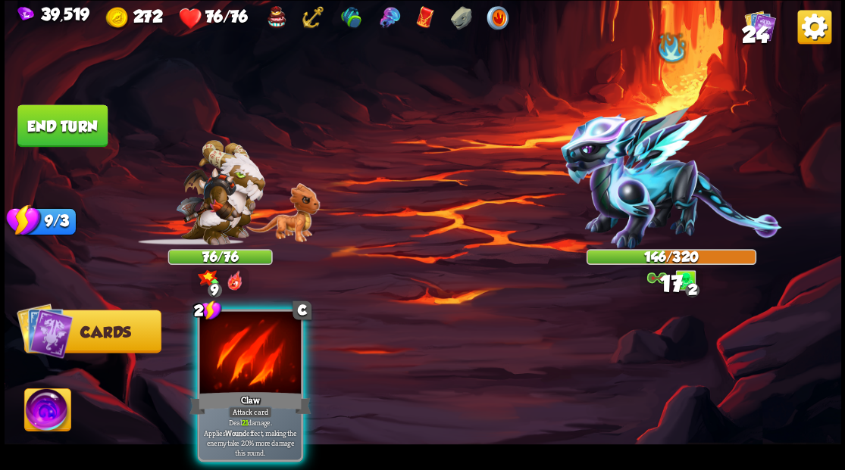
click at [242, 348] on div at bounding box center [250, 354] width 102 height 86
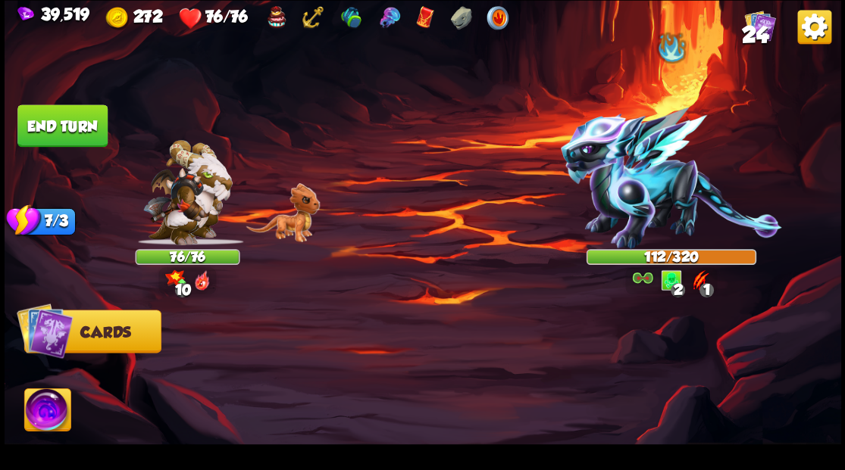
click at [55, 130] on button "End turn" at bounding box center [62, 126] width 90 height 42
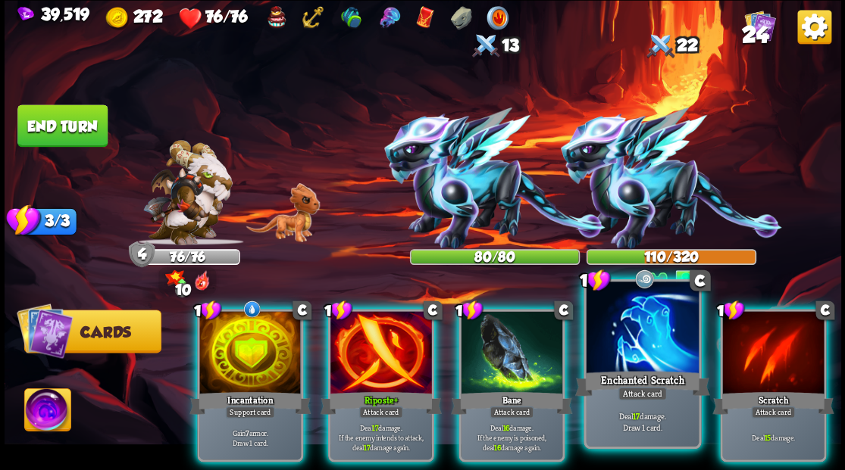
click at [631, 337] on div at bounding box center [642, 329] width 112 height 95
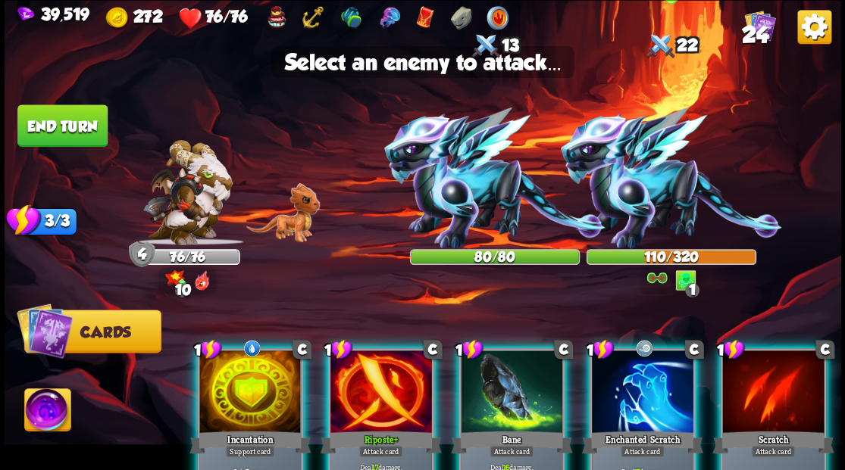
click at [635, 186] on img at bounding box center [670, 179] width 221 height 142
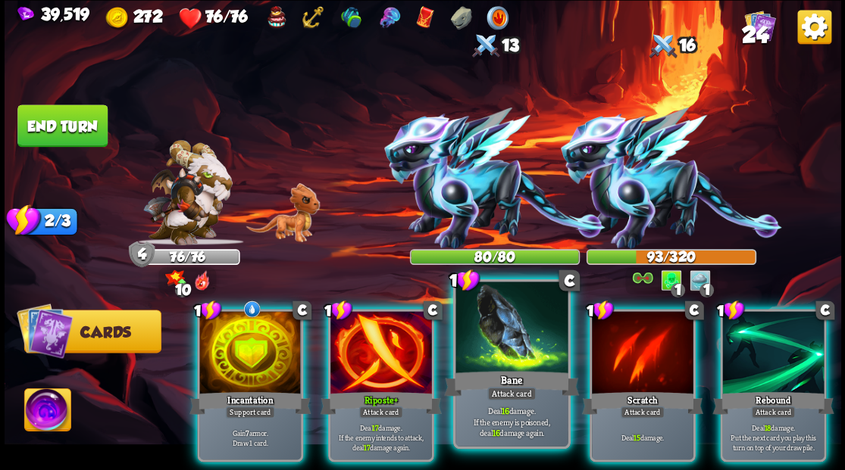
click at [494, 346] on div at bounding box center [511, 329] width 112 height 95
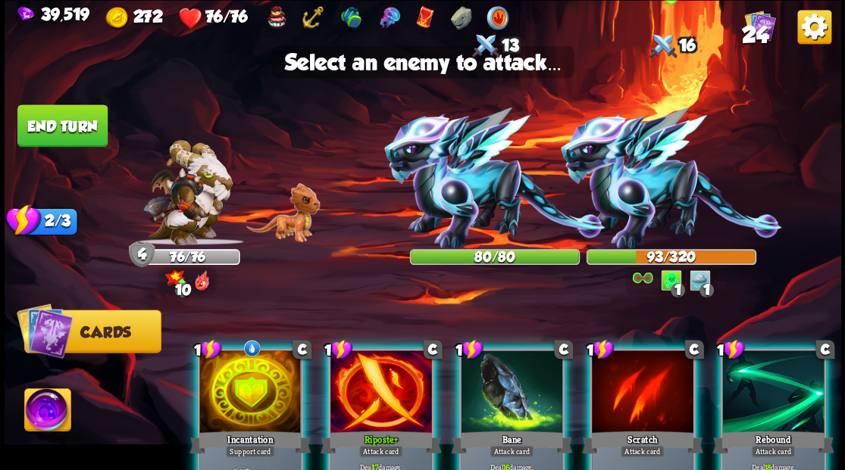
click at [647, 186] on img at bounding box center [670, 179] width 221 height 142
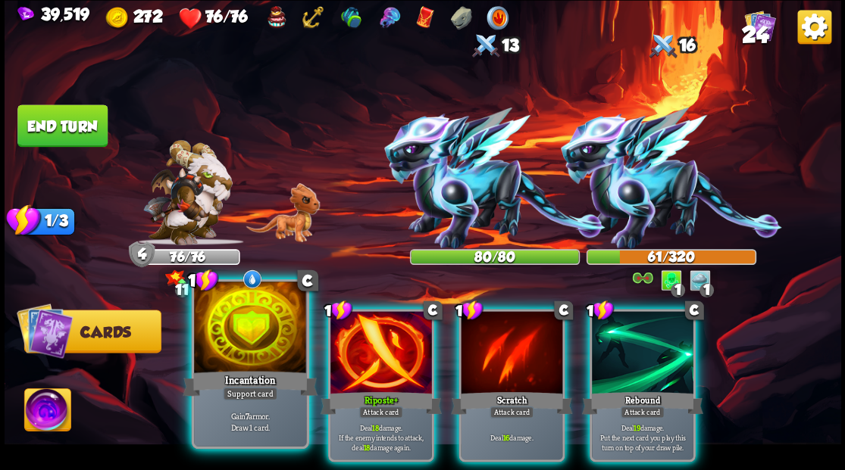
click at [237, 350] on div at bounding box center [250, 329] width 112 height 95
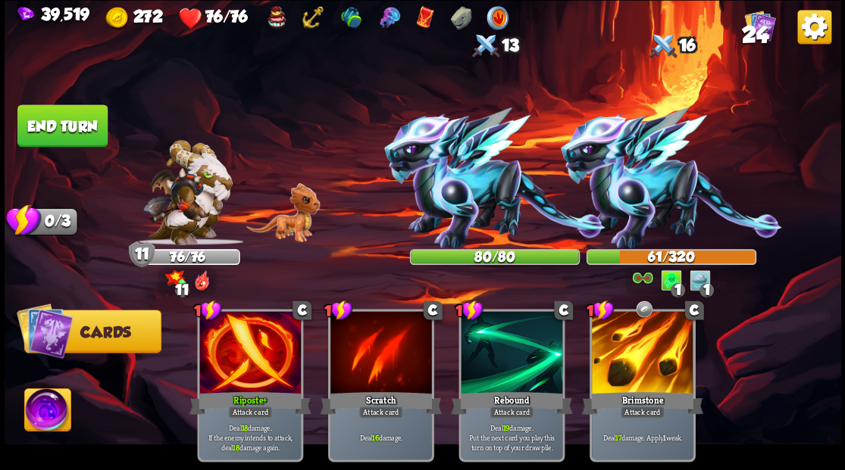
click at [77, 123] on button "End turn" at bounding box center [62, 126] width 90 height 42
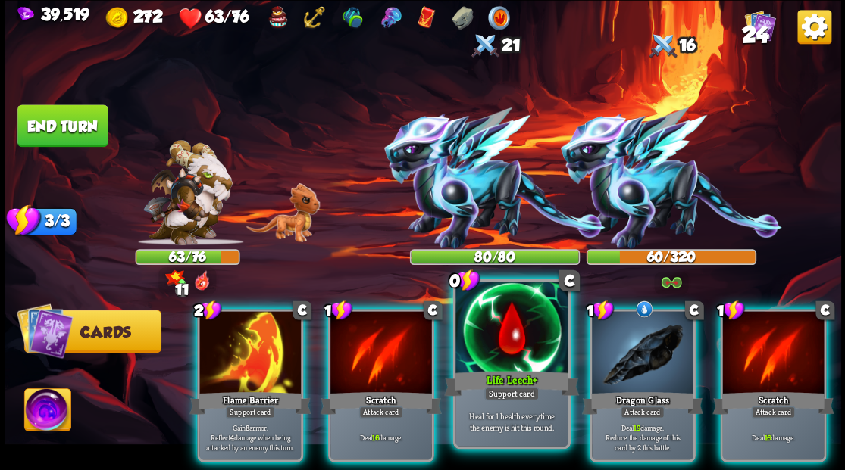
click at [517, 373] on div "Life Leech+" at bounding box center [511, 383] width 135 height 30
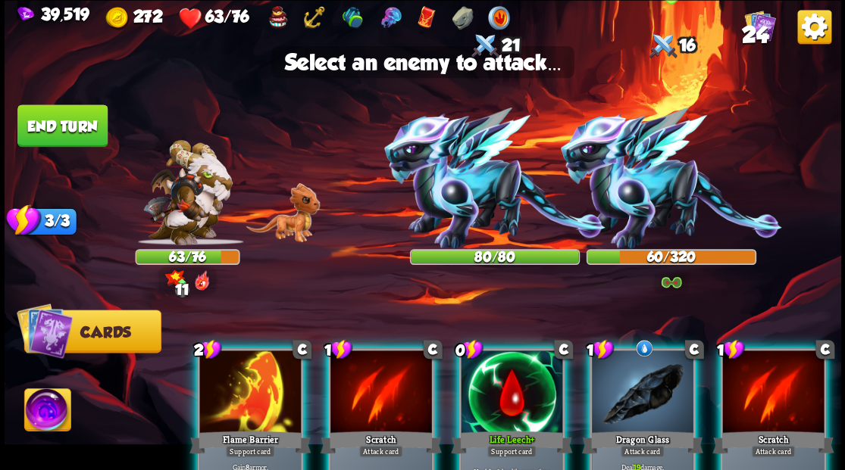
click at [642, 197] on img at bounding box center [670, 179] width 221 height 142
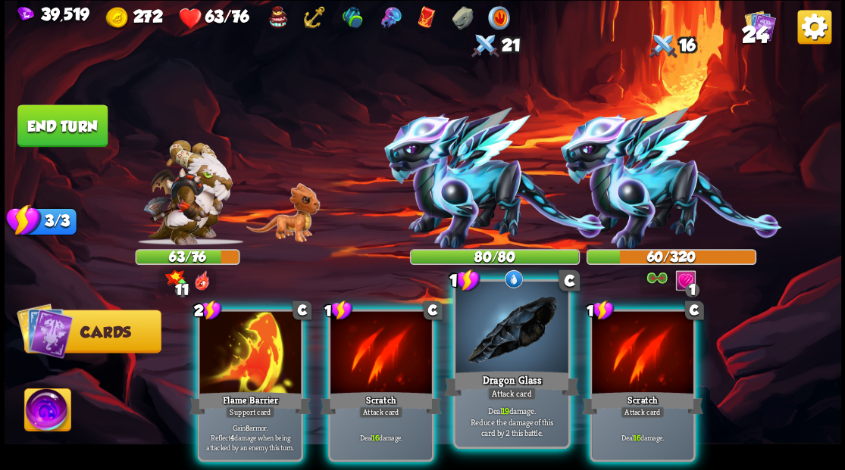
drag, startPoint x: 517, startPoint y: 339, endPoint x: 526, endPoint y: 335, distance: 10.2
click at [517, 340] on div at bounding box center [511, 329] width 112 height 95
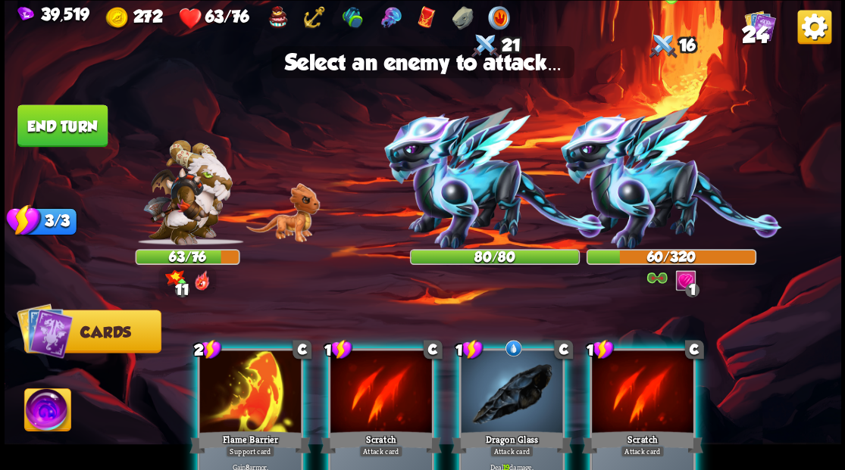
click at [626, 195] on img at bounding box center [670, 179] width 221 height 142
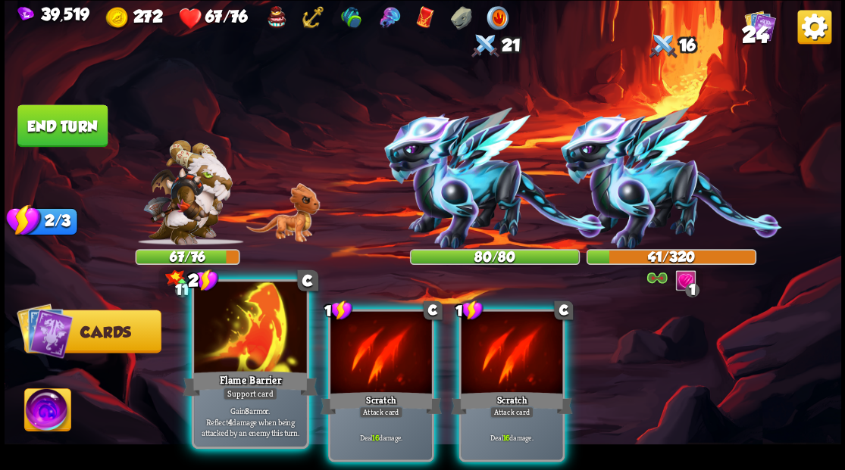
click at [271, 346] on div at bounding box center [250, 329] width 112 height 95
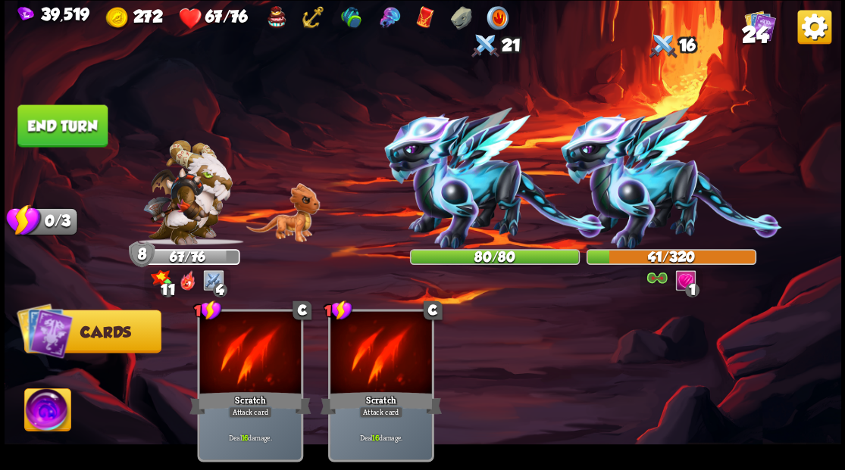
click at [83, 122] on button "End turn" at bounding box center [62, 126] width 90 height 42
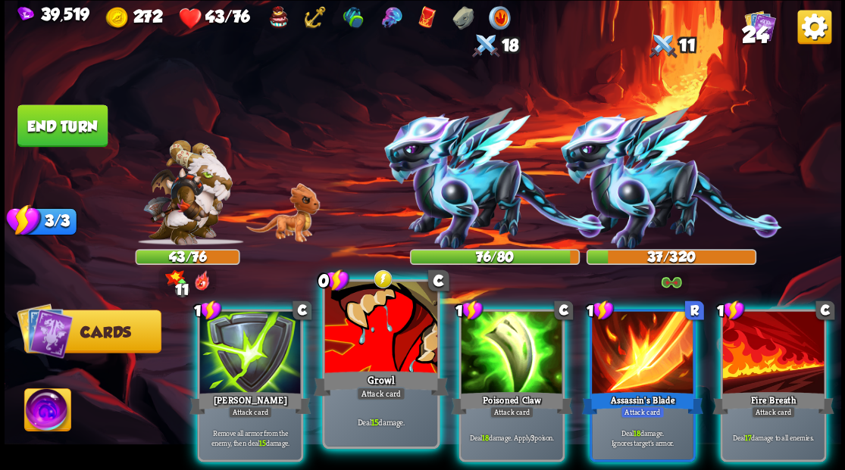
click at [381, 342] on div at bounding box center [380, 329] width 112 height 95
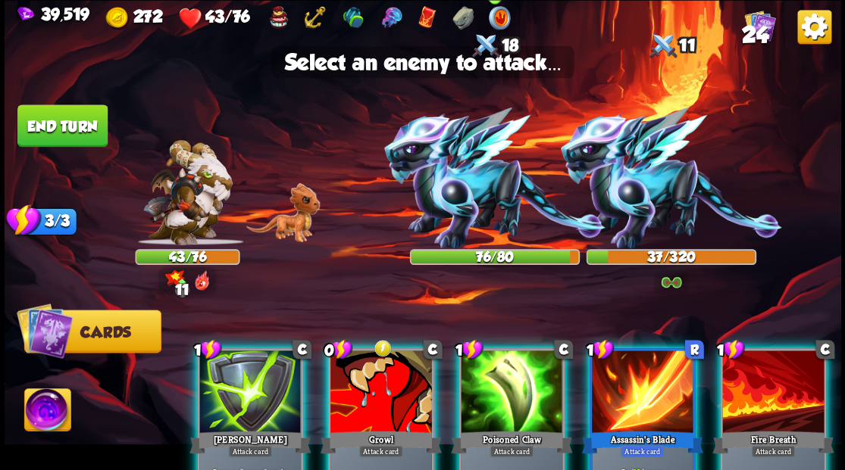
click at [455, 205] on img at bounding box center [494, 179] width 221 height 142
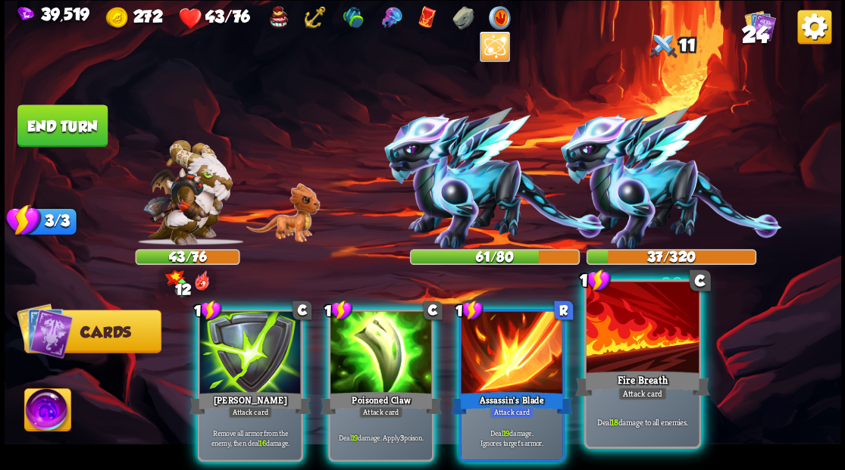
click at [659, 339] on div at bounding box center [642, 329] width 112 height 95
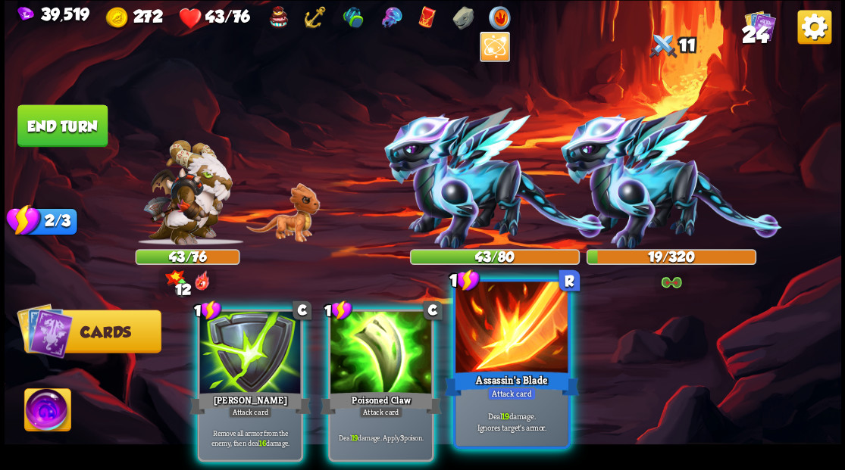
click at [514, 333] on div at bounding box center [511, 329] width 112 height 95
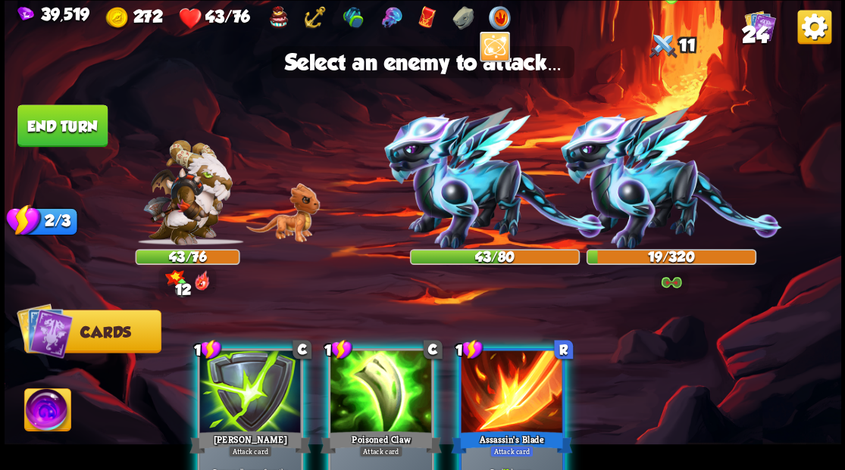
click at [637, 198] on img at bounding box center [670, 179] width 221 height 142
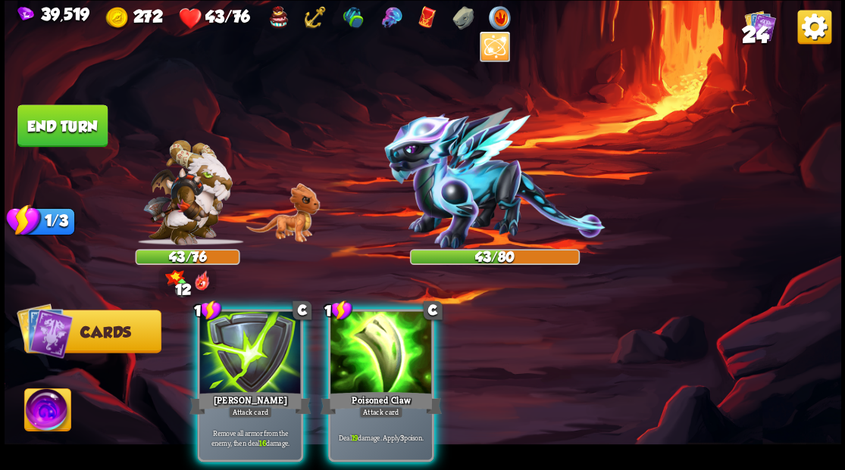
drag, startPoint x: 391, startPoint y: 348, endPoint x: 423, endPoint y: 314, distance: 47.2
click at [391, 348] on div at bounding box center [381, 354] width 102 height 86
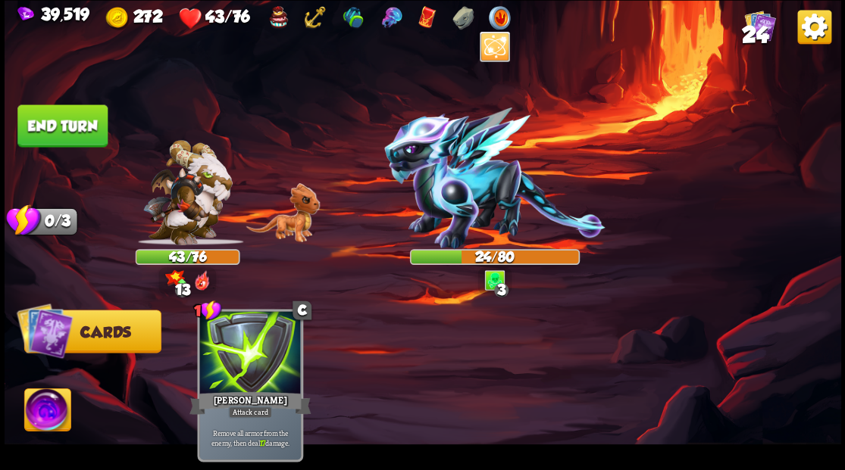
drag, startPoint x: 80, startPoint y: 123, endPoint x: 138, endPoint y: 112, distance: 58.5
click at [83, 123] on button "End turn" at bounding box center [62, 126] width 90 height 42
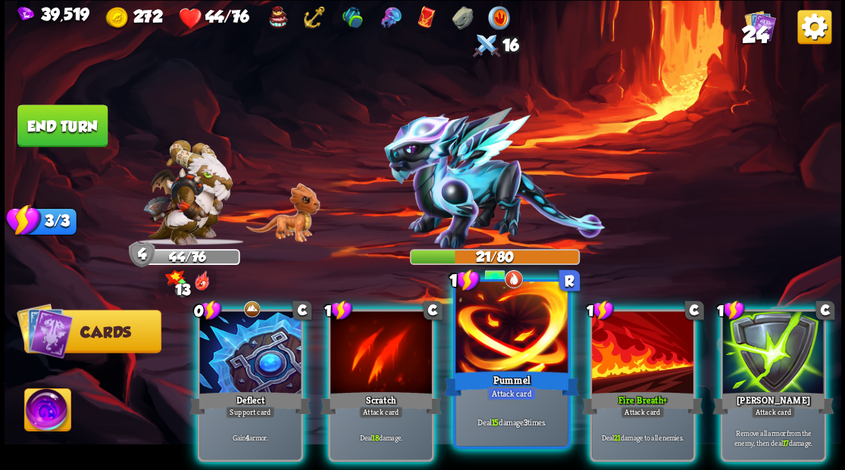
click at [521, 330] on div at bounding box center [511, 329] width 112 height 95
